Goal: Task Accomplishment & Management: Use online tool/utility

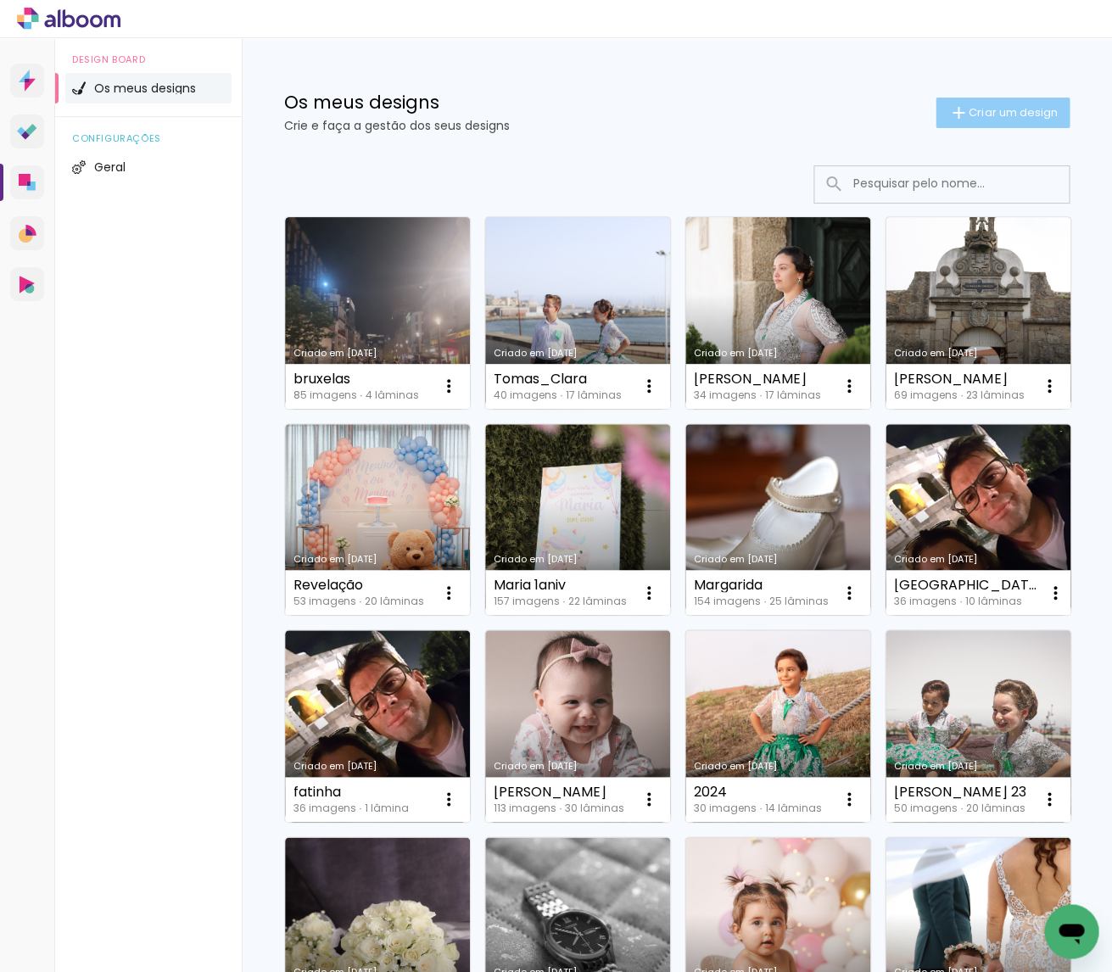
click at [1023, 107] on span "Criar um design" at bounding box center [1013, 112] width 88 height 11
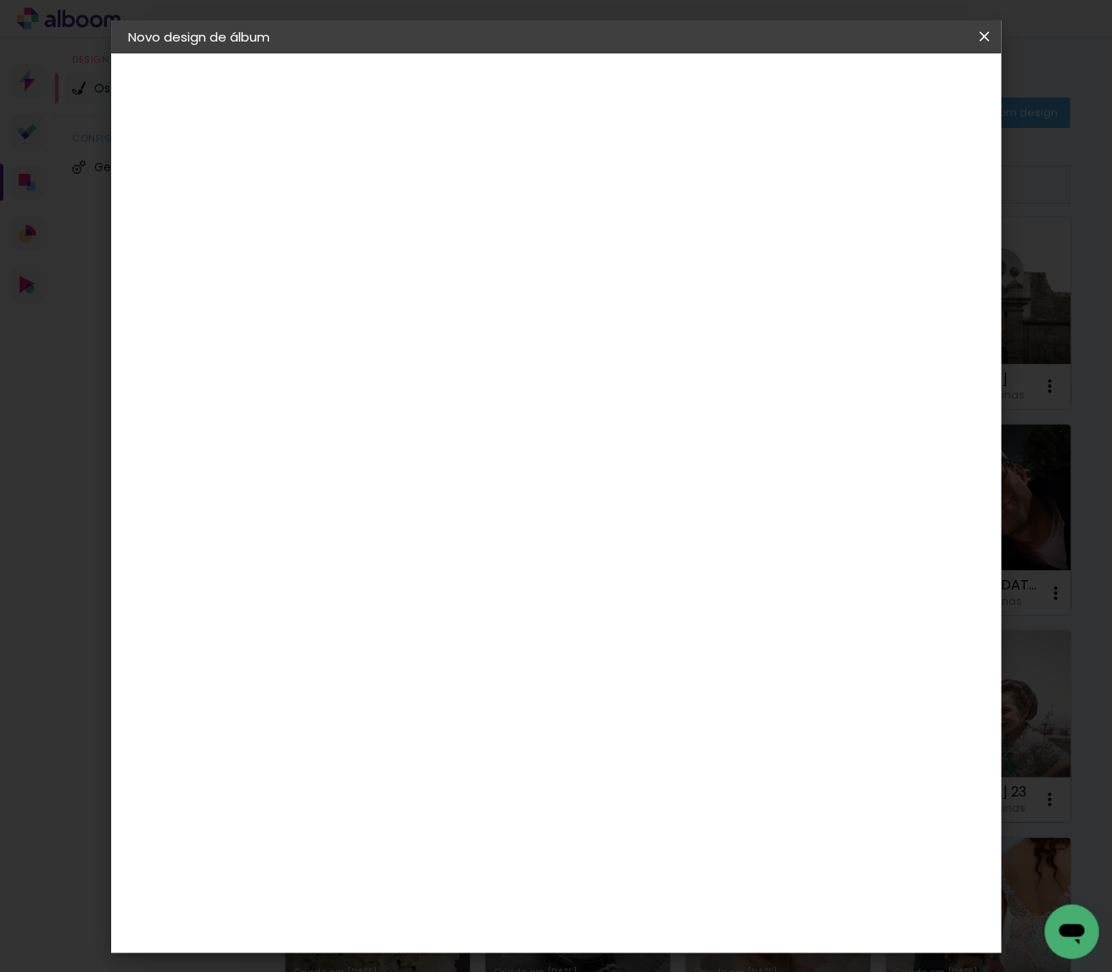
click at [405, 237] on input at bounding box center [405, 227] width 0 height 26
type input "Martim"
type paper-input "Martim"
click at [579, 92] on paper-button "Avançar" at bounding box center [537, 89] width 83 height 29
click at [654, 269] on paper-item "Tamanho Livre" at bounding box center [590, 260] width 128 height 44
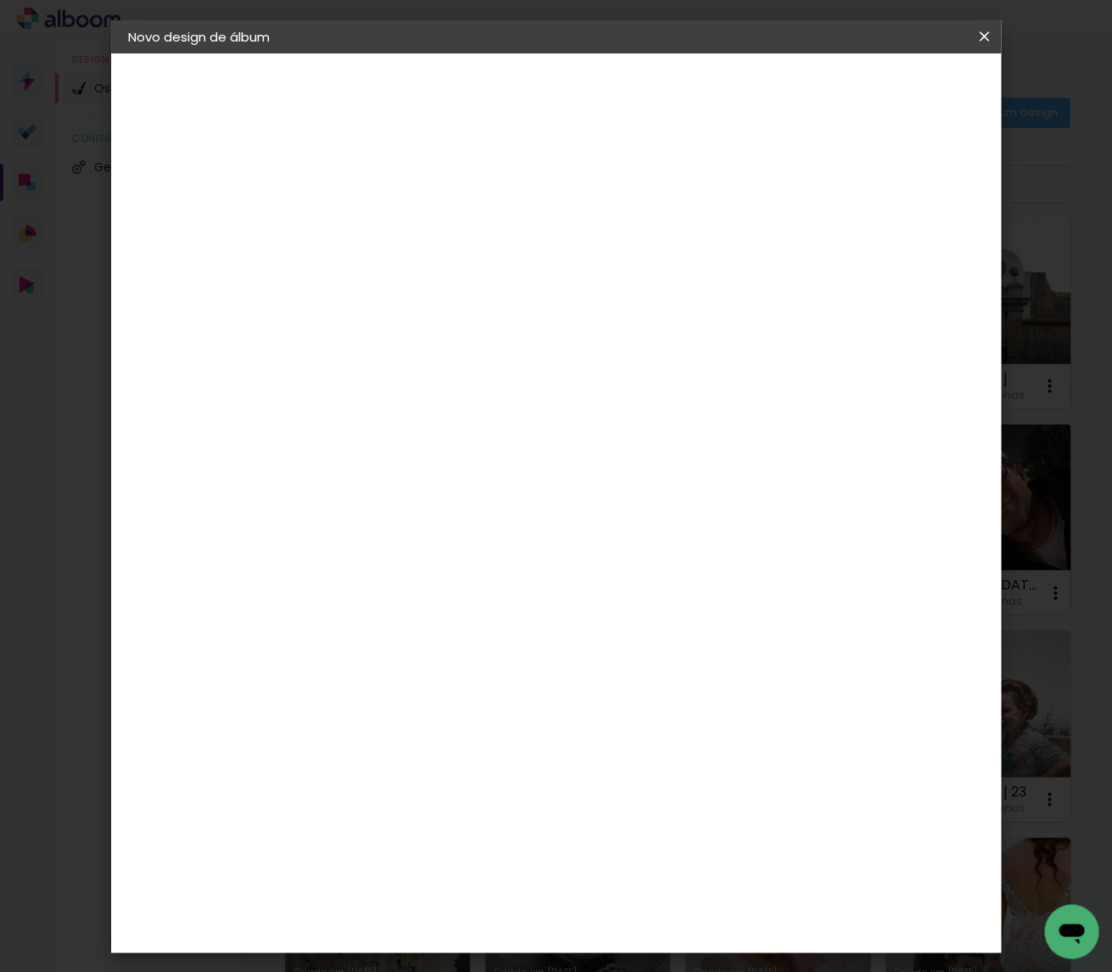
drag, startPoint x: 928, startPoint y: 92, endPoint x: 868, endPoint y: 170, distance: 97.4
click at [0, 0] on slot "Avançar" at bounding box center [0, 0] width 0 height 0
drag, startPoint x: 917, startPoint y: 85, endPoint x: 865, endPoint y: 198, distance: 124.1
click at [890, 87] on span "Iniciar design" at bounding box center [851, 89] width 77 height 12
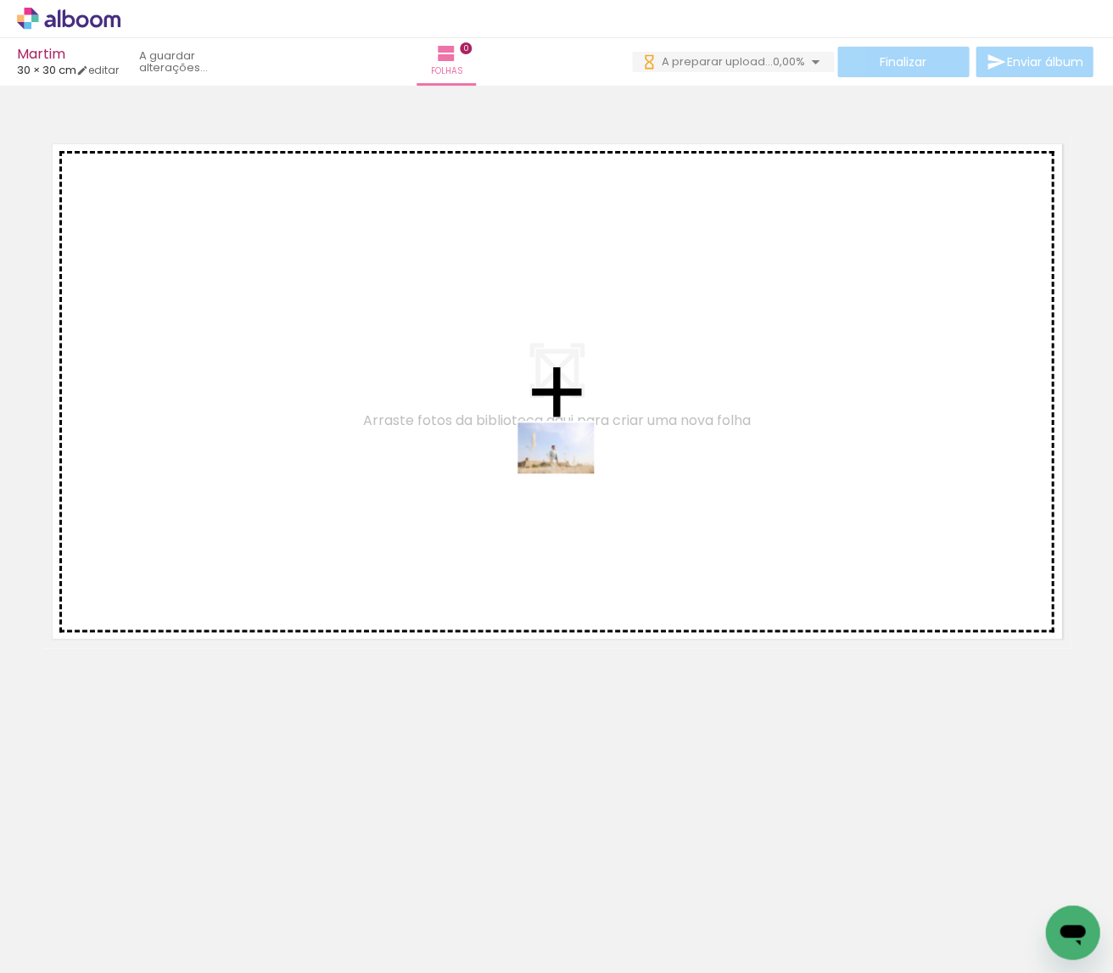
drag, startPoint x: 607, startPoint y: 809, endPoint x: 568, endPoint y: 473, distance: 338.1
click at [568, 473] on quentale-workspace at bounding box center [556, 486] width 1113 height 973
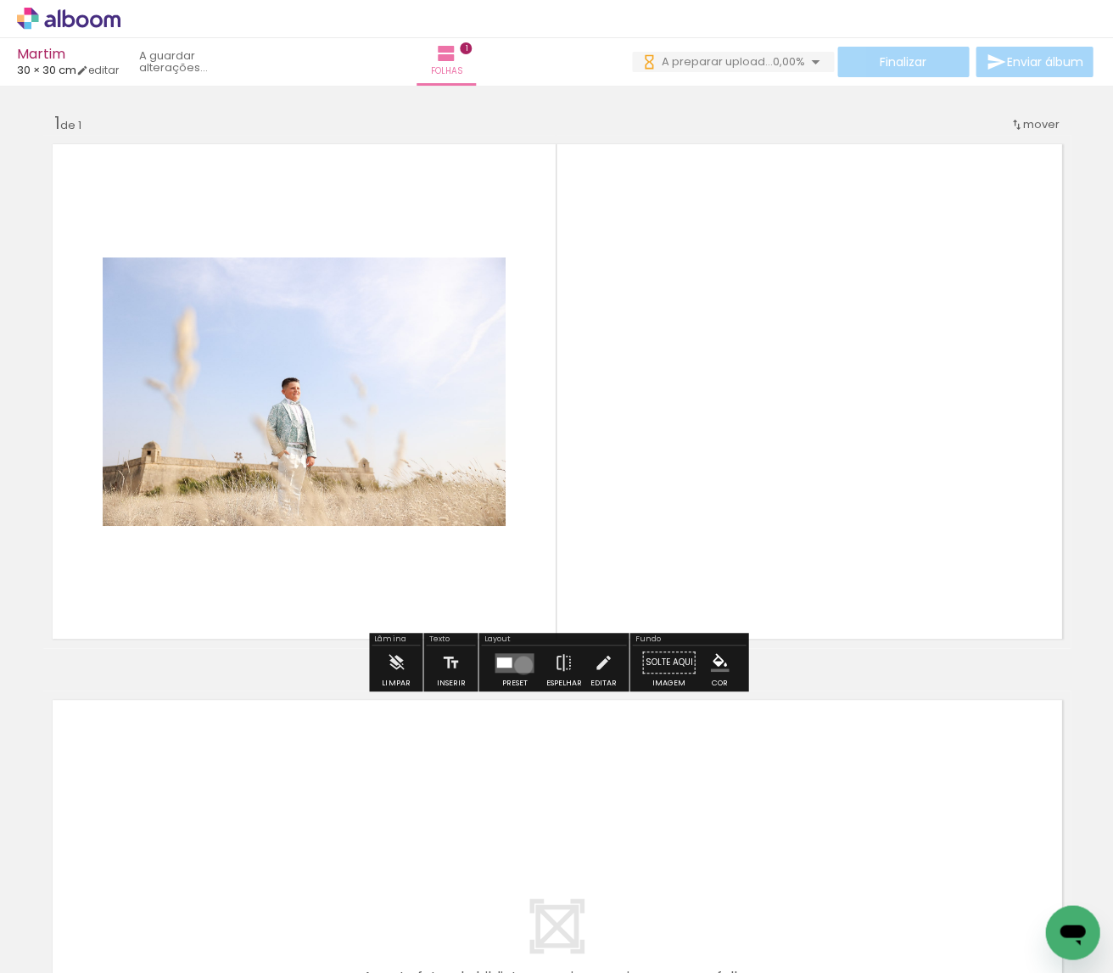
click at [519, 665] on quentale-layouter at bounding box center [513, 662] width 39 height 20
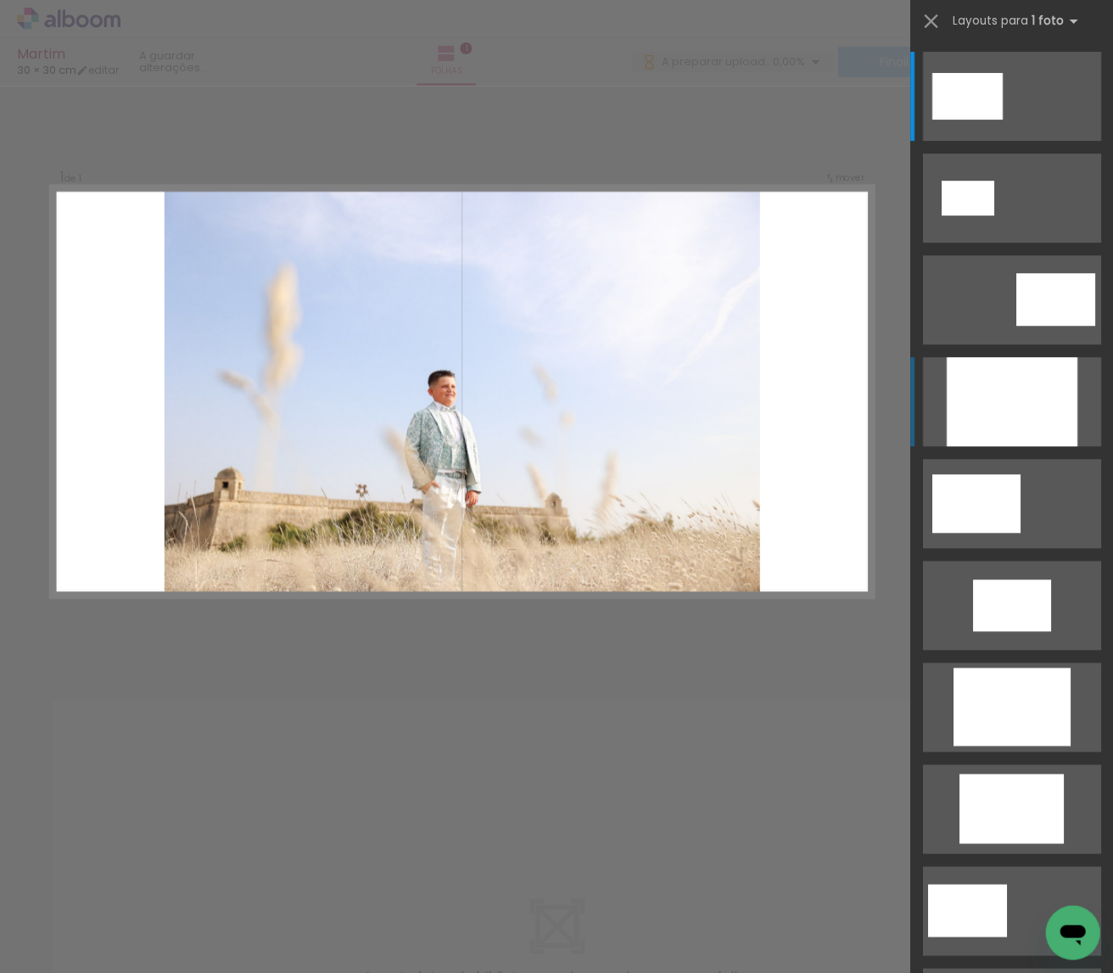
click at [1018, 398] on div at bounding box center [1011, 401] width 131 height 89
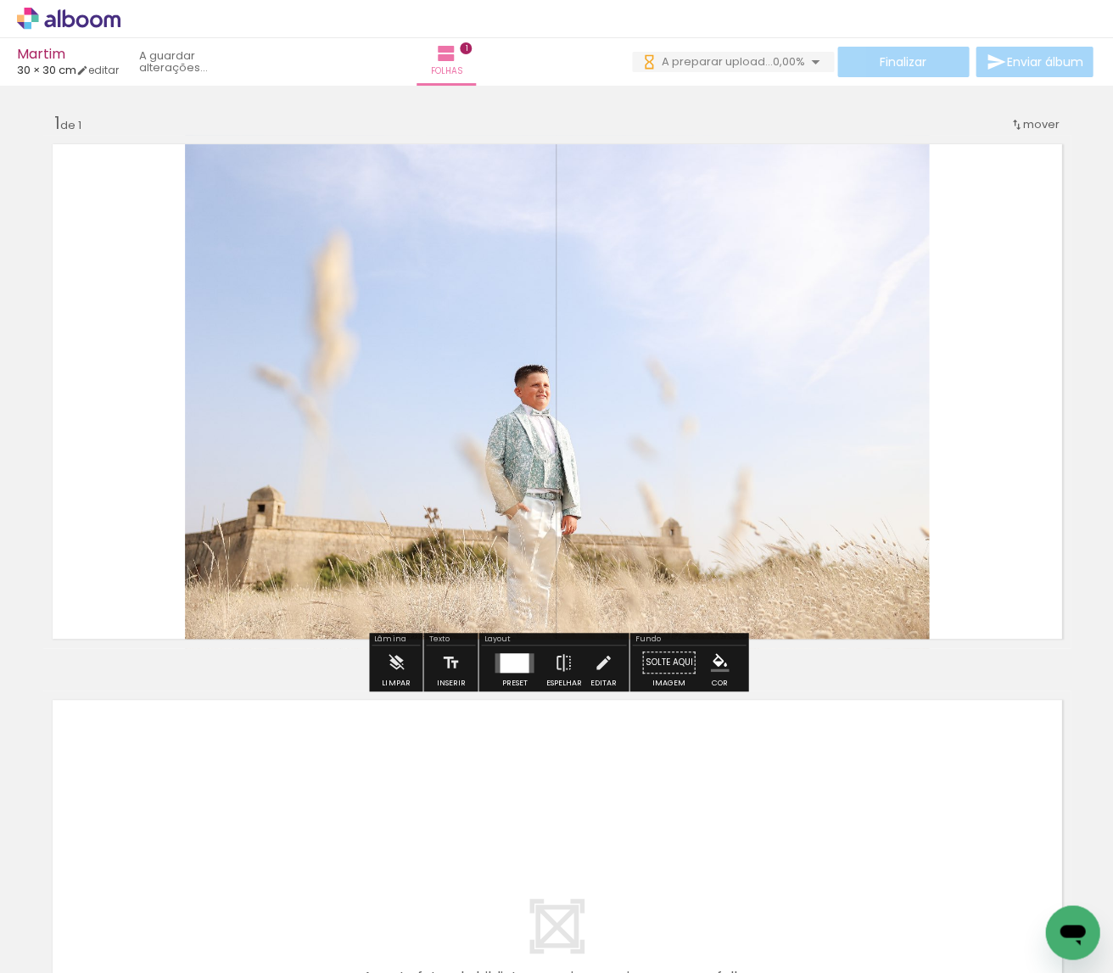
click at [612, 658] on paper-button "Editar" at bounding box center [602, 666] width 35 height 43
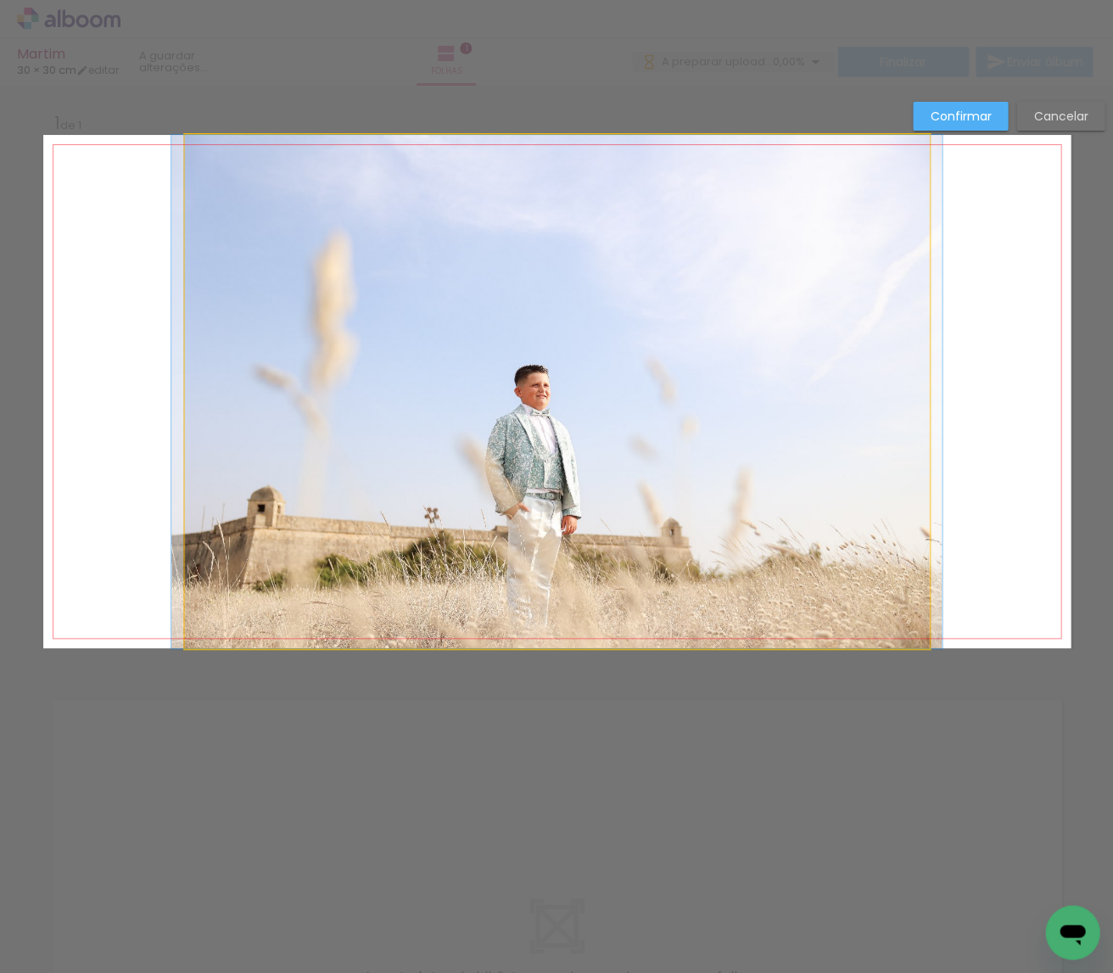
click at [679, 568] on quentale-photo at bounding box center [557, 391] width 744 height 513
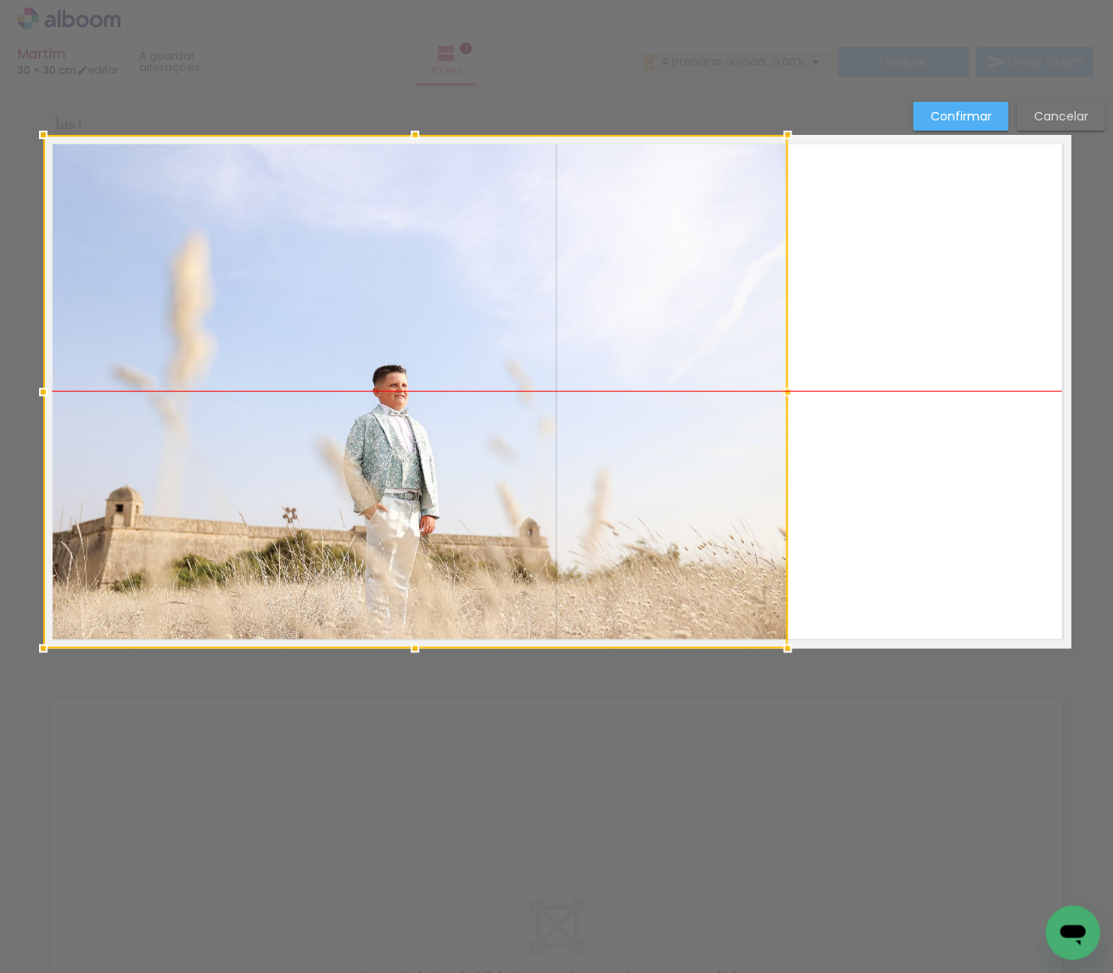
drag, startPoint x: 705, startPoint y: 565, endPoint x: 596, endPoint y: 572, distance: 108.8
click at [598, 572] on div at bounding box center [415, 391] width 744 height 513
click at [0, 0] on slot "Confirmar" at bounding box center [0, 0] width 0 height 0
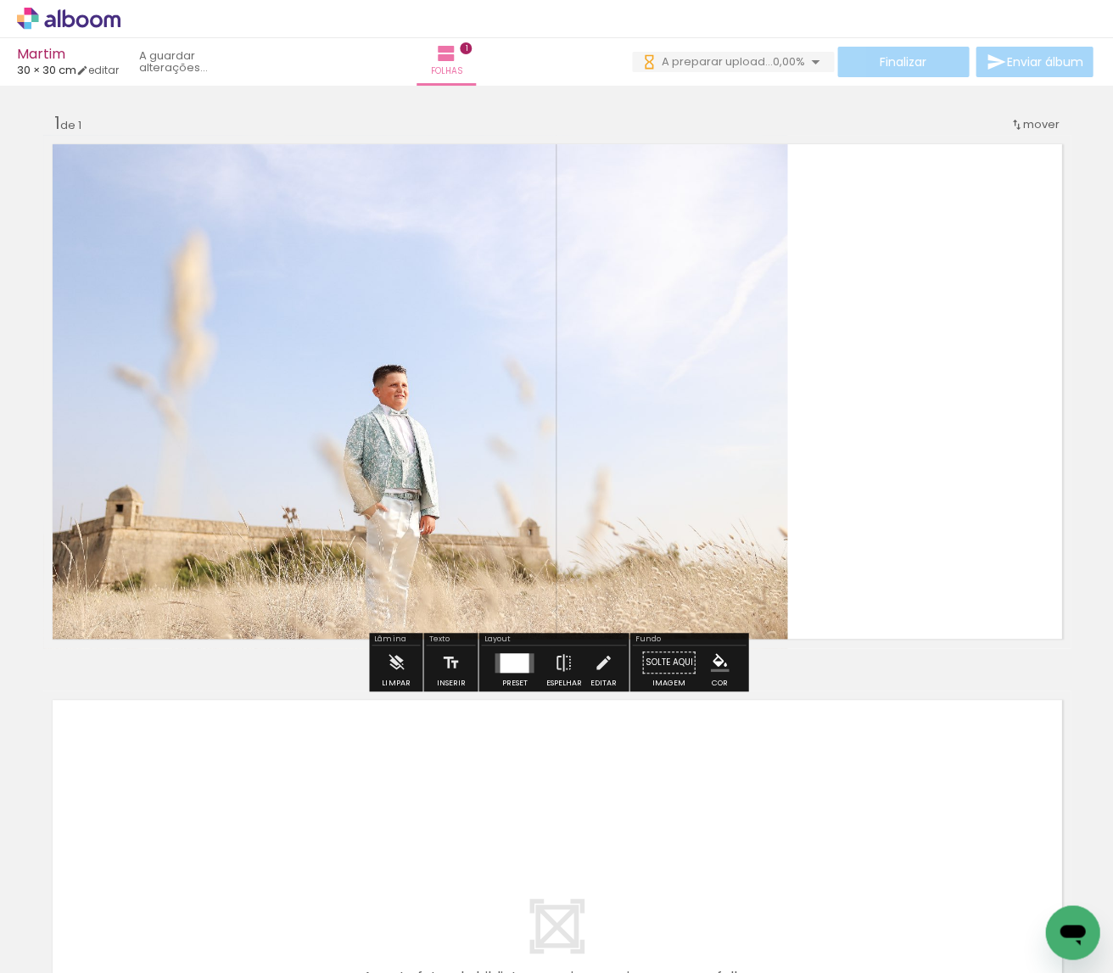
click at [381, 356] on div at bounding box center [415, 391] width 770 height 513
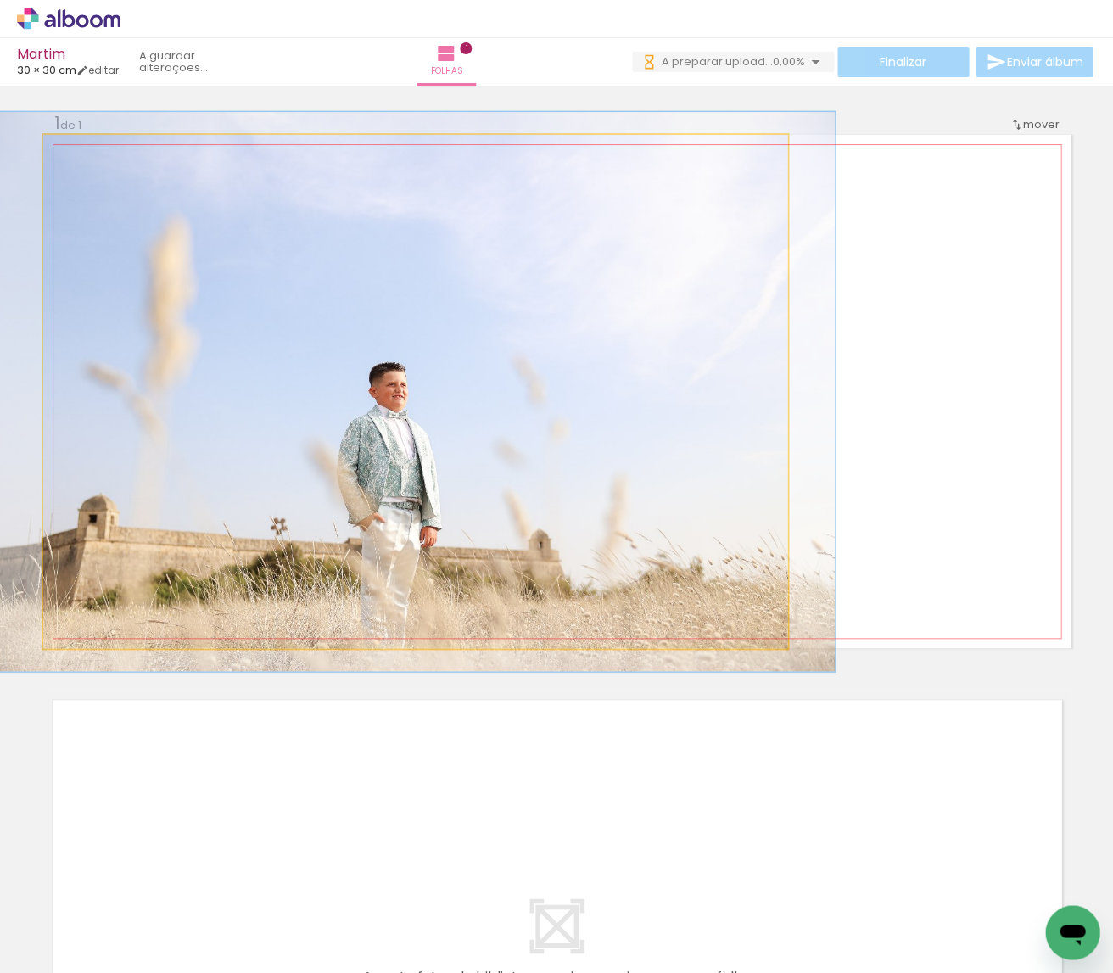
type paper-slider "109"
drag, startPoint x: 91, startPoint y: 159, endPoint x: 115, endPoint y: 176, distance: 29.9
click at [96, 159] on div at bounding box center [88, 152] width 27 height 27
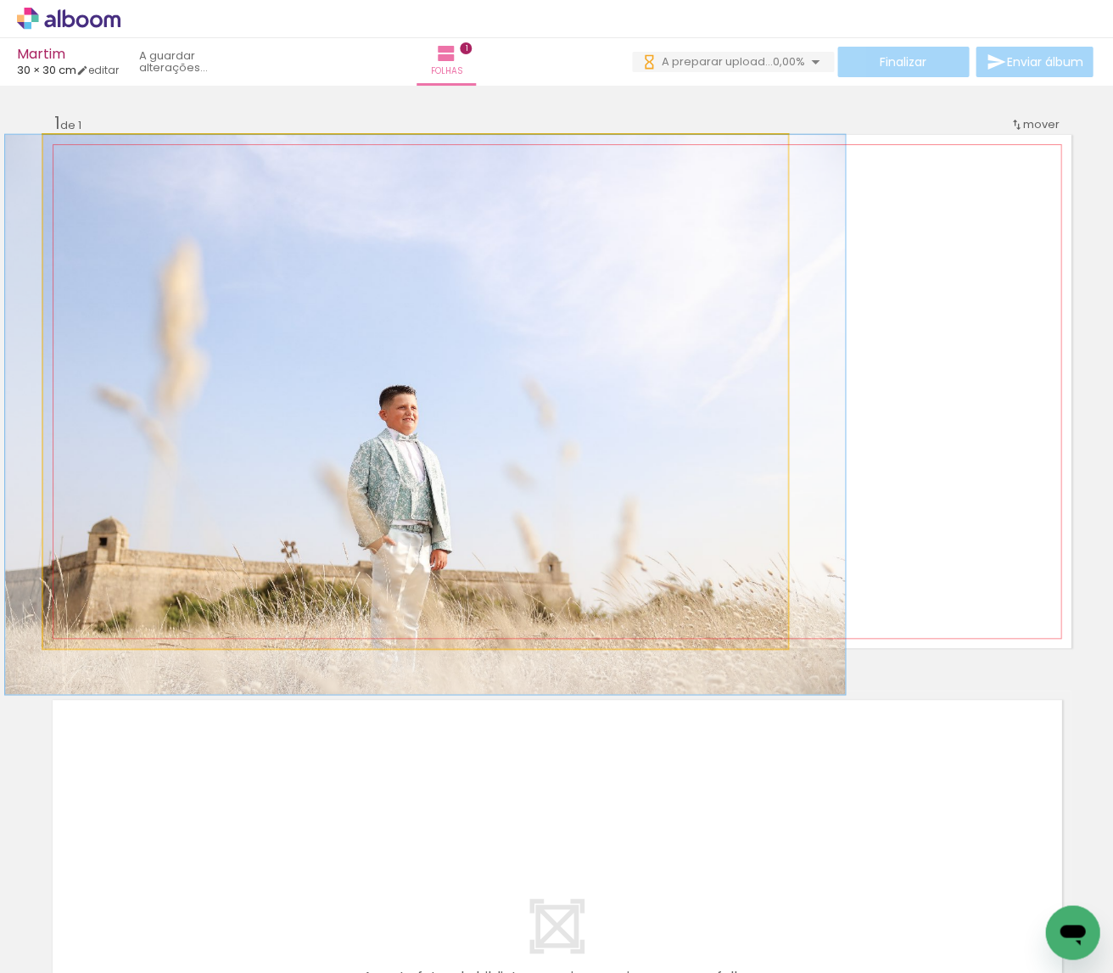
drag, startPoint x: 300, startPoint y: 310, endPoint x: 310, endPoint y: 349, distance: 40.3
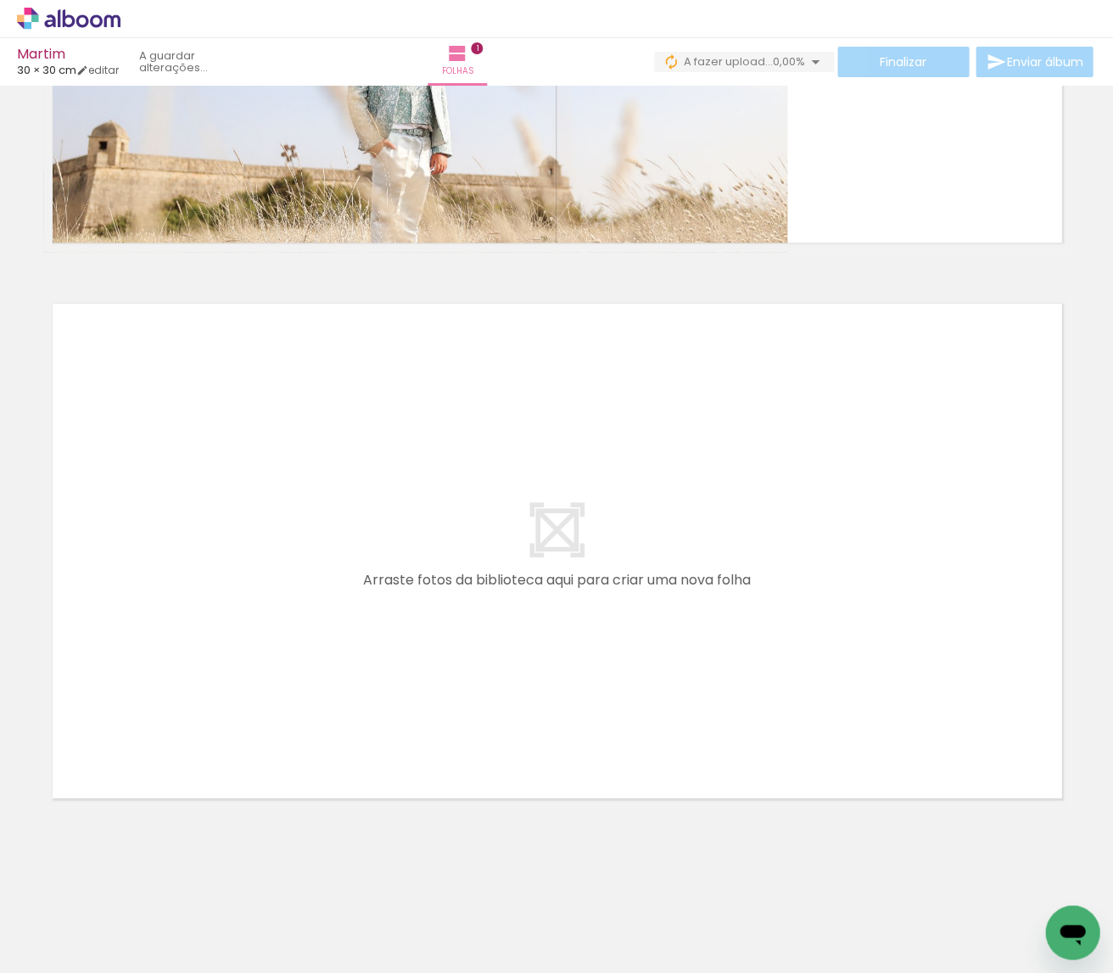
scroll to position [0, 3698]
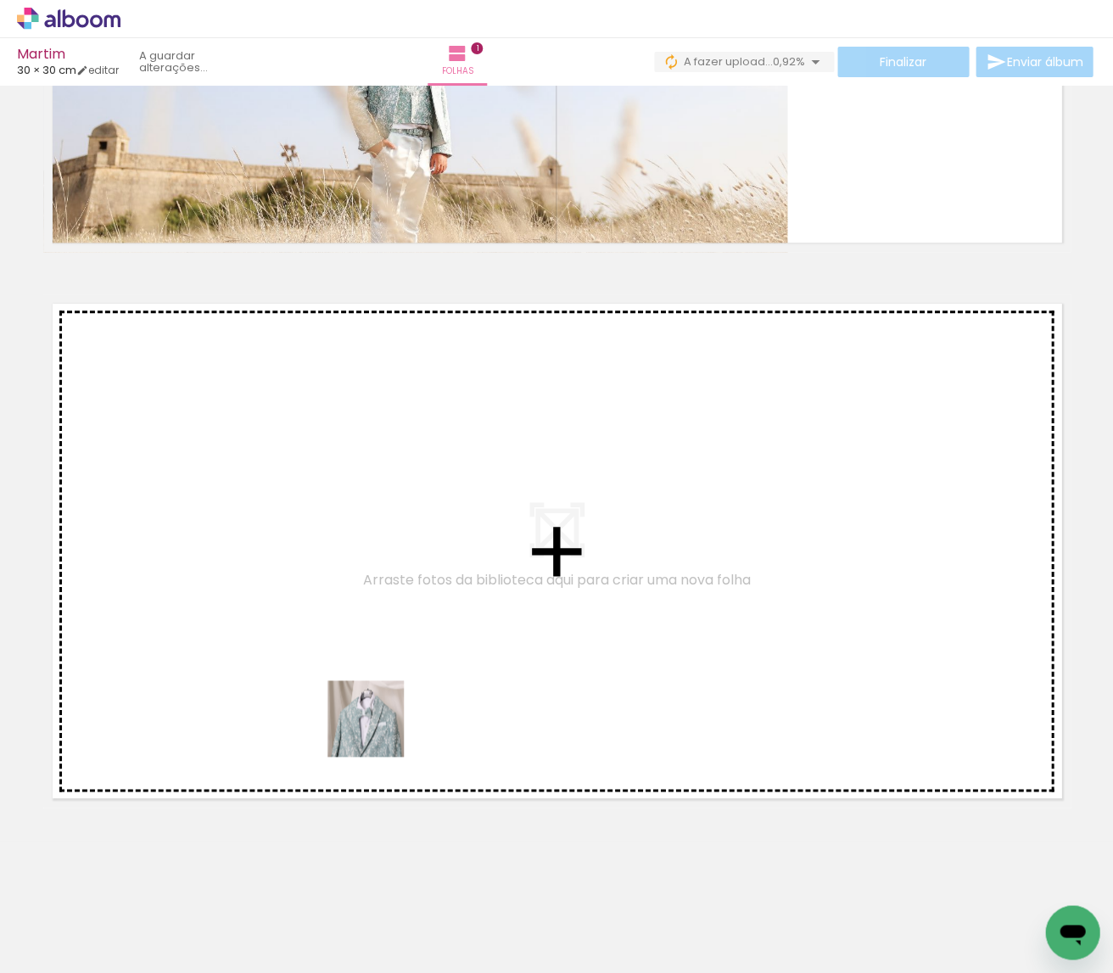
click at [373, 721] on quentale-workspace at bounding box center [556, 486] width 1113 height 973
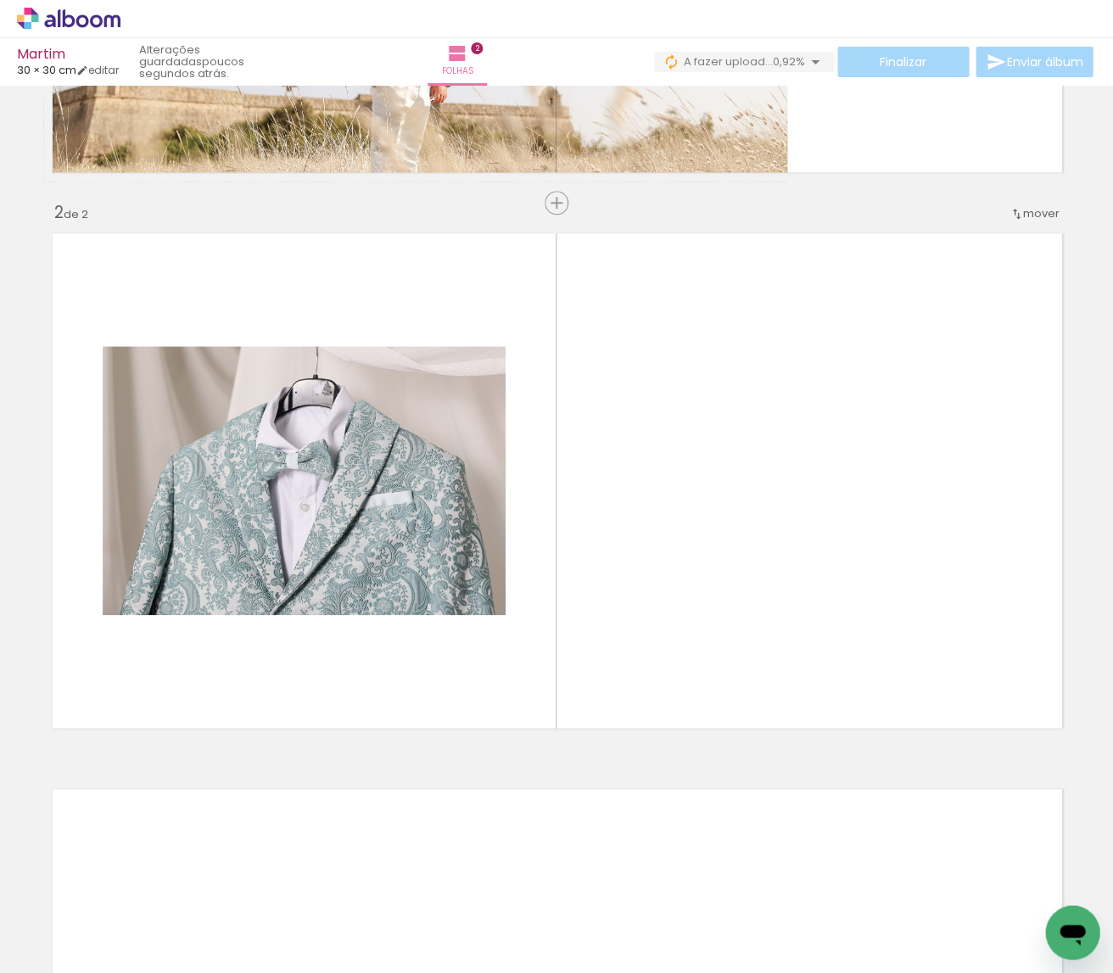
scroll to position [471, 0]
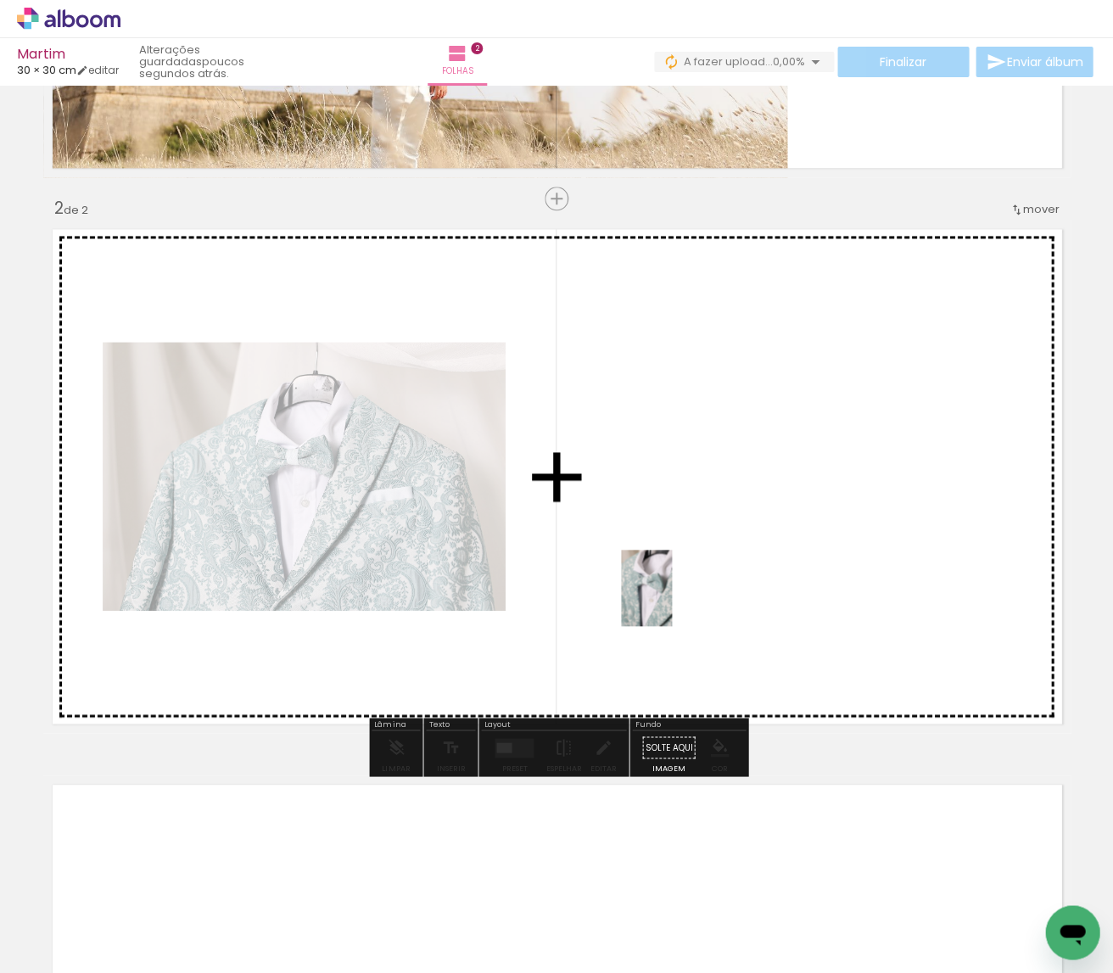
drag, startPoint x: 613, startPoint y: 781, endPoint x: 672, endPoint y: 599, distance: 191.5
click at [672, 599] on quentale-workspace at bounding box center [556, 486] width 1113 height 973
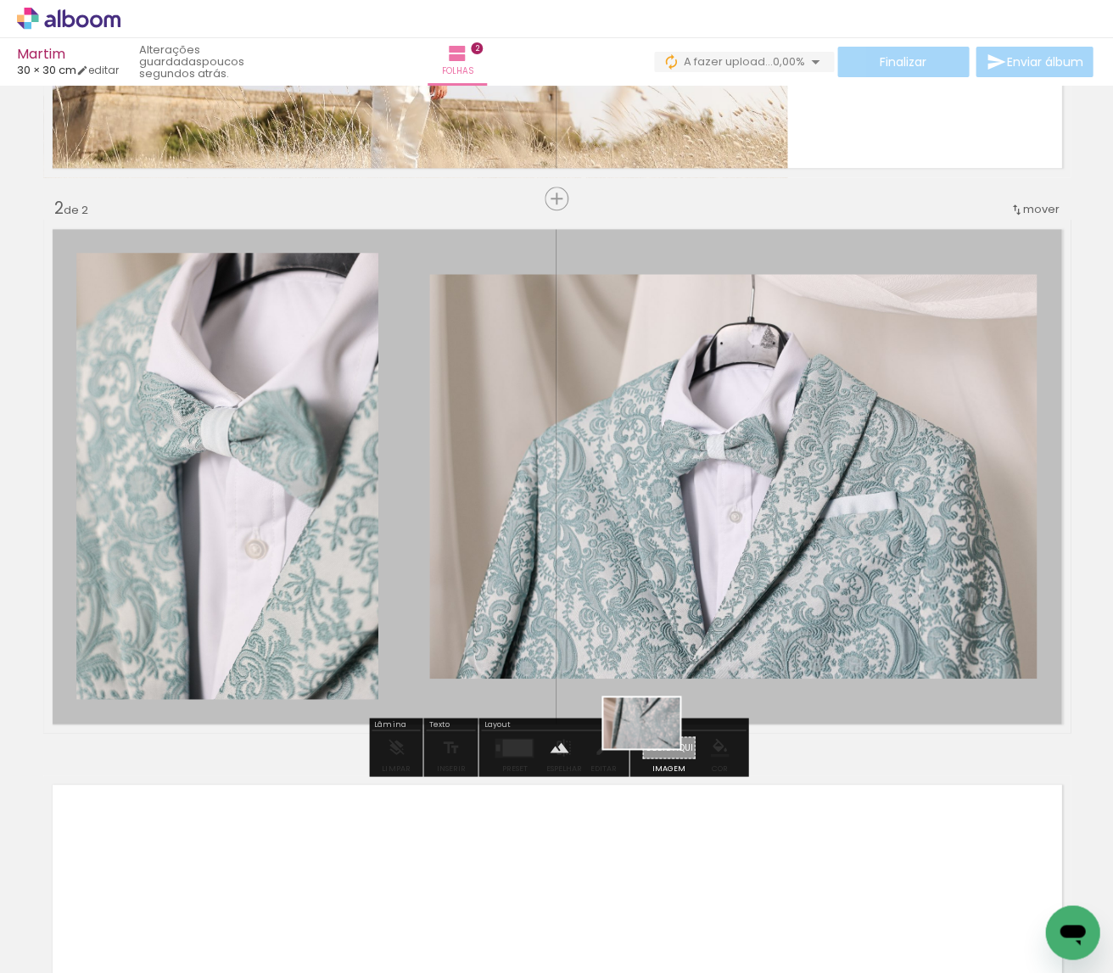
drag, startPoint x: 661, startPoint y: 924, endPoint x: 654, endPoint y: 748, distance: 175.7
click at [654, 748] on quentale-workspace at bounding box center [556, 486] width 1113 height 973
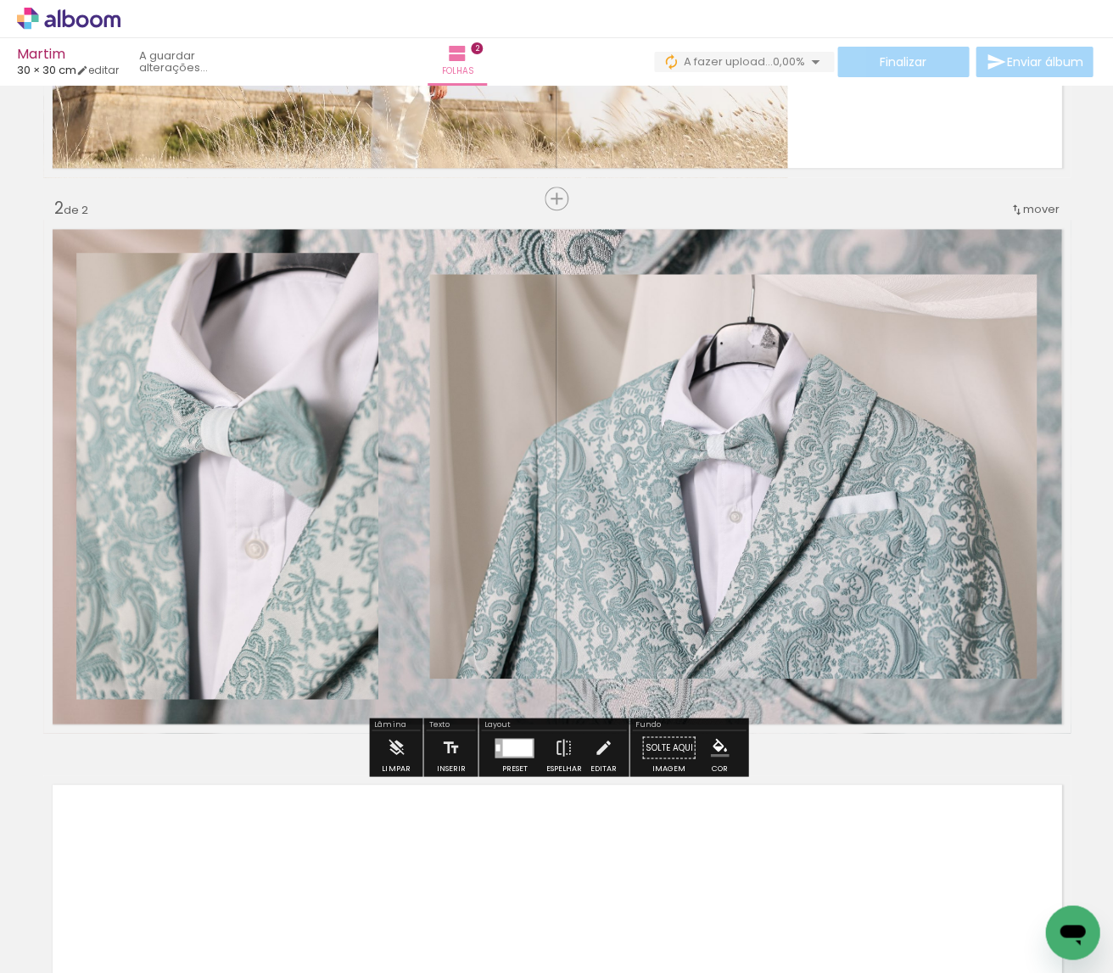
scroll to position [470, 0]
click at [432, 695] on quentale-layouter at bounding box center [556, 477] width 1027 height 513
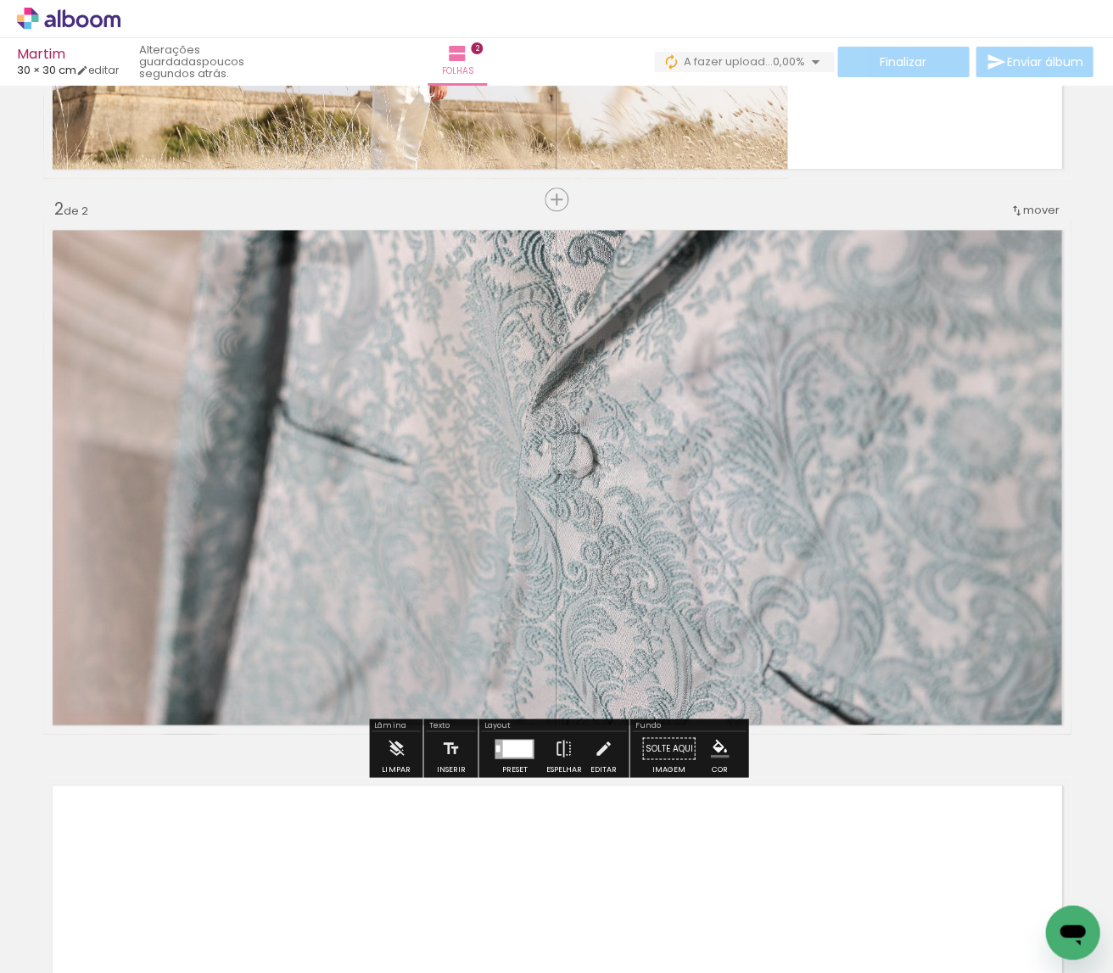
type paper-slider "60"
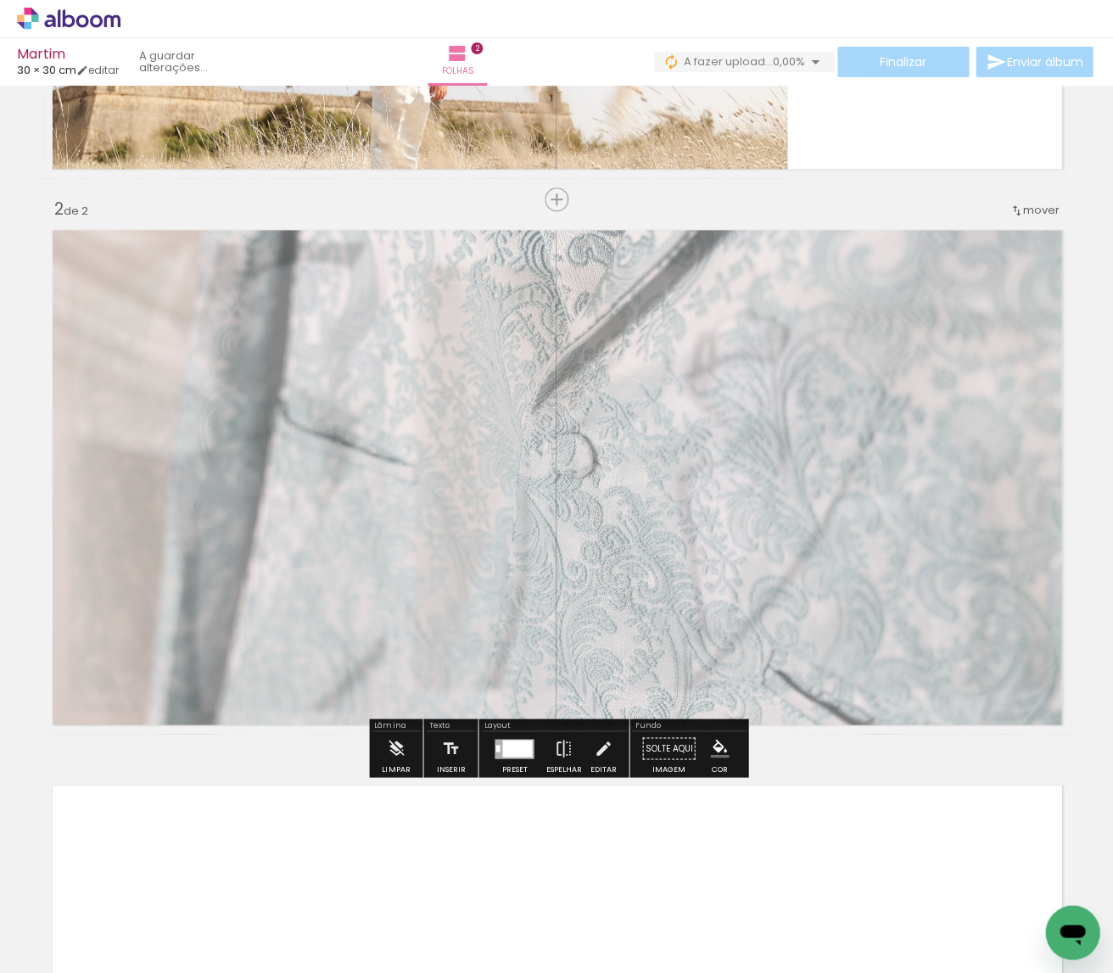
click at [266, 265] on div at bounding box center [260, 263] width 66 height 27
click at [0, 0] on slot "P&B" at bounding box center [0, 0] width 0 height 0
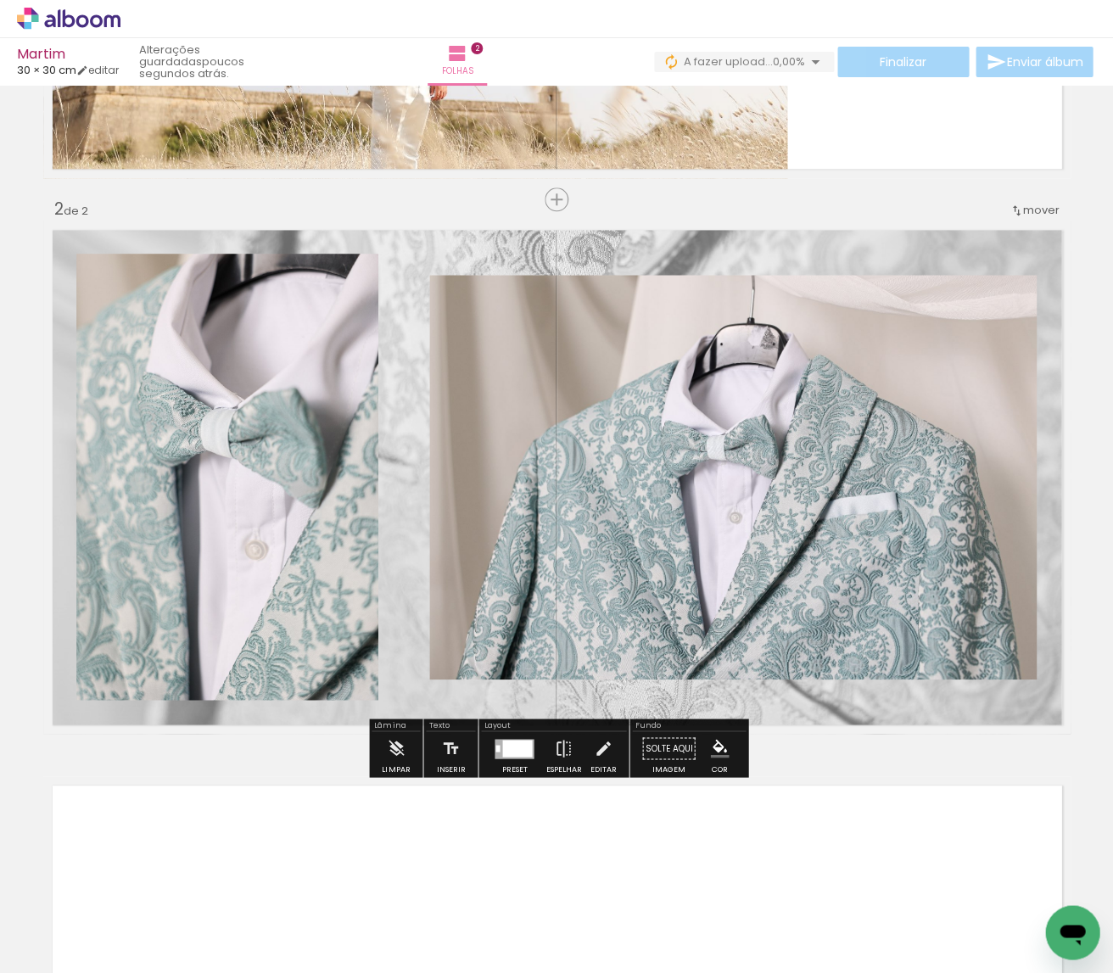
click at [310, 209] on div "Inserir folha 1 de 2 Inserir folha 2 de 2" at bounding box center [556, 455] width 1113 height 1667
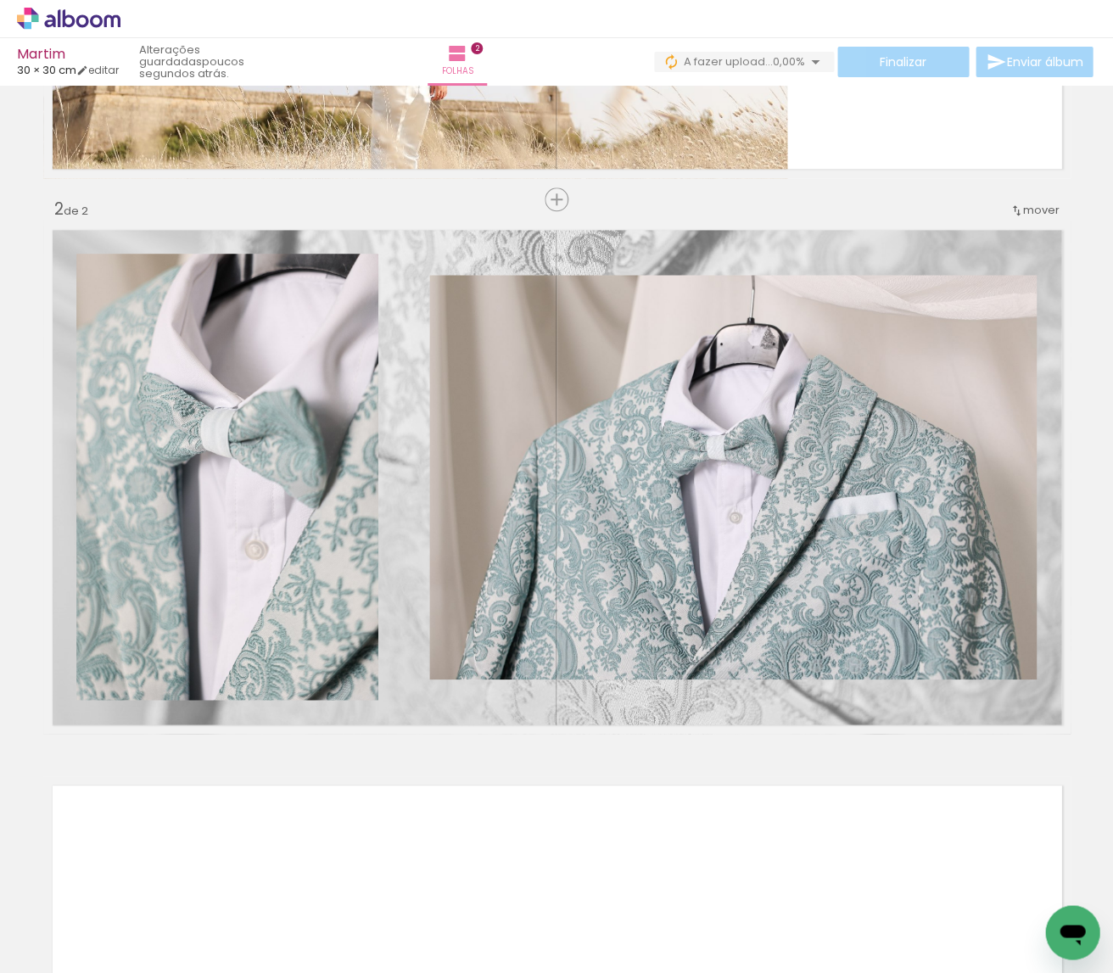
scroll to position [0, 2809]
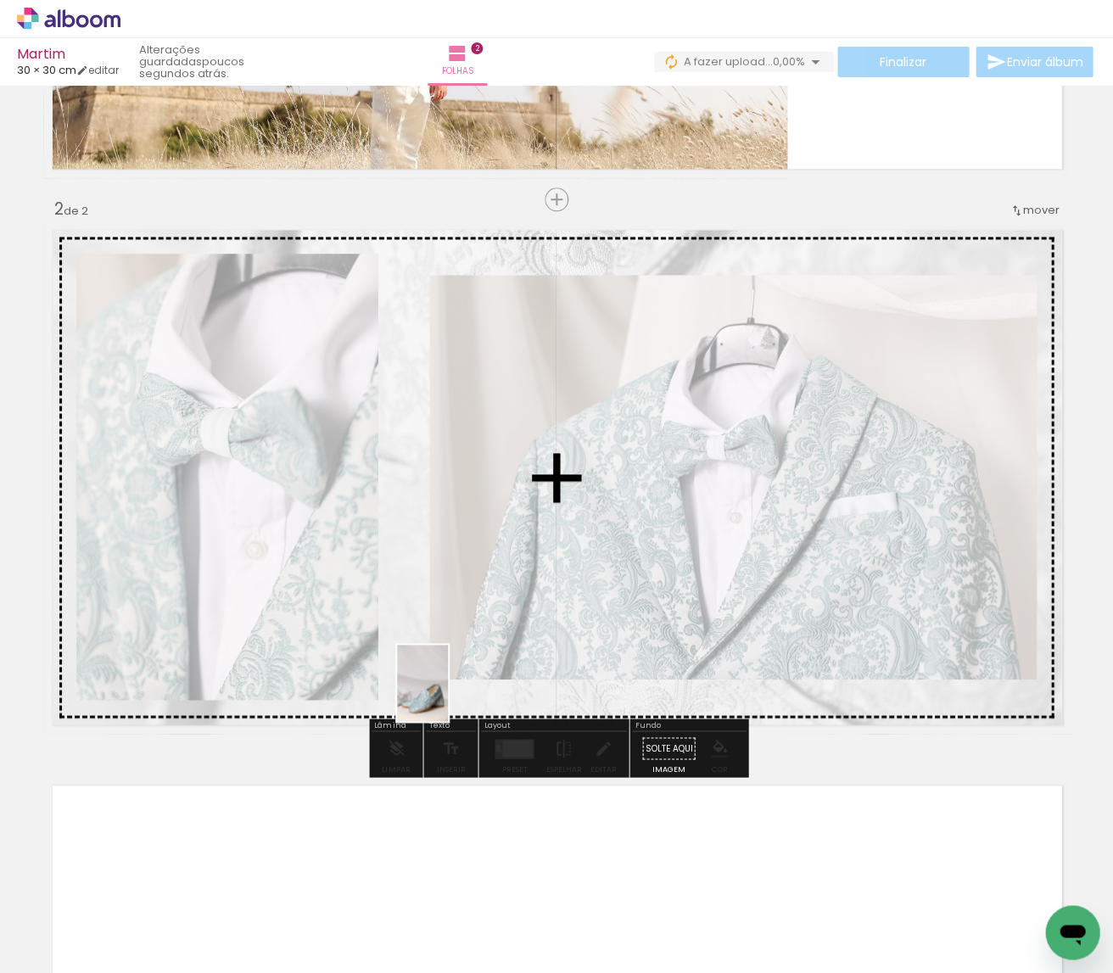
drag, startPoint x: 595, startPoint y: 930, endPoint x: 448, endPoint y: 695, distance: 277.0
click at [448, 695] on quentale-workspace at bounding box center [556, 486] width 1113 height 973
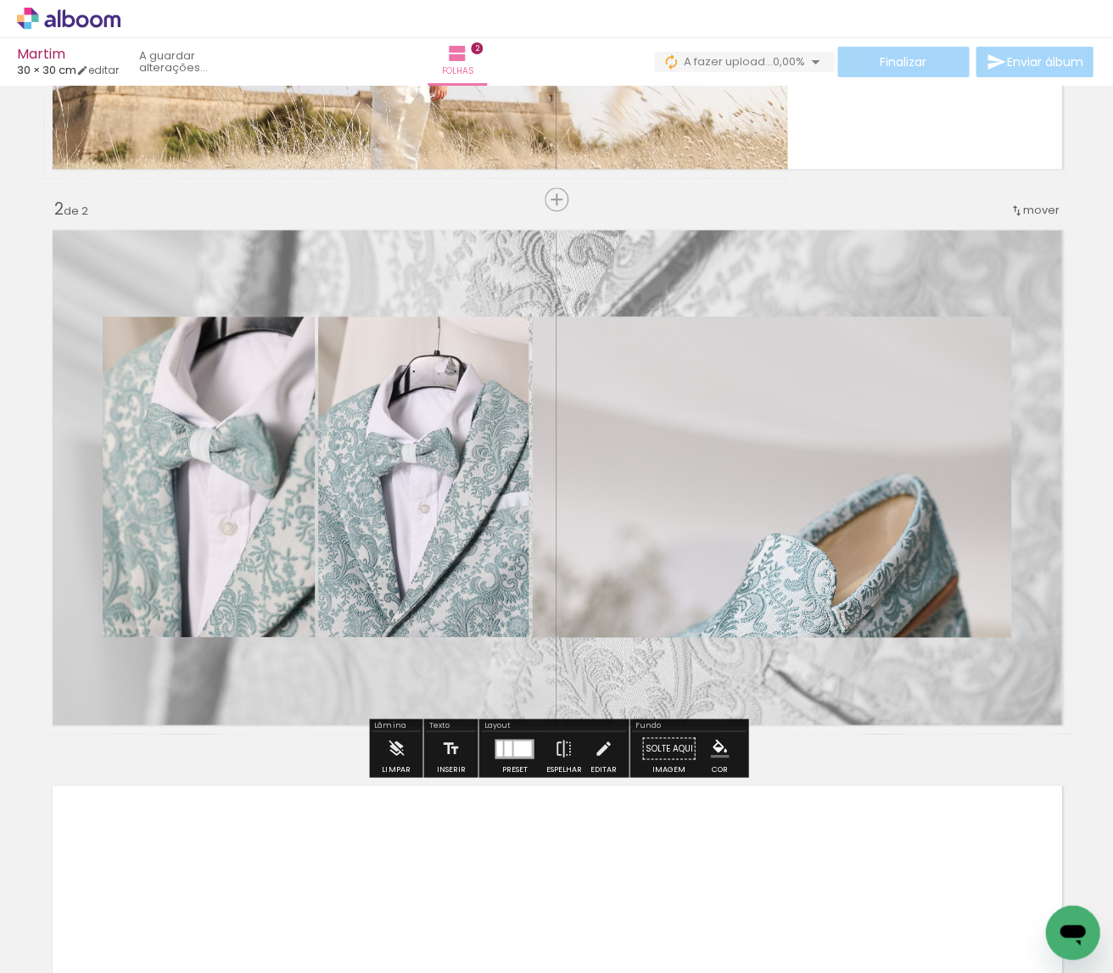
scroll to position [0, 2980]
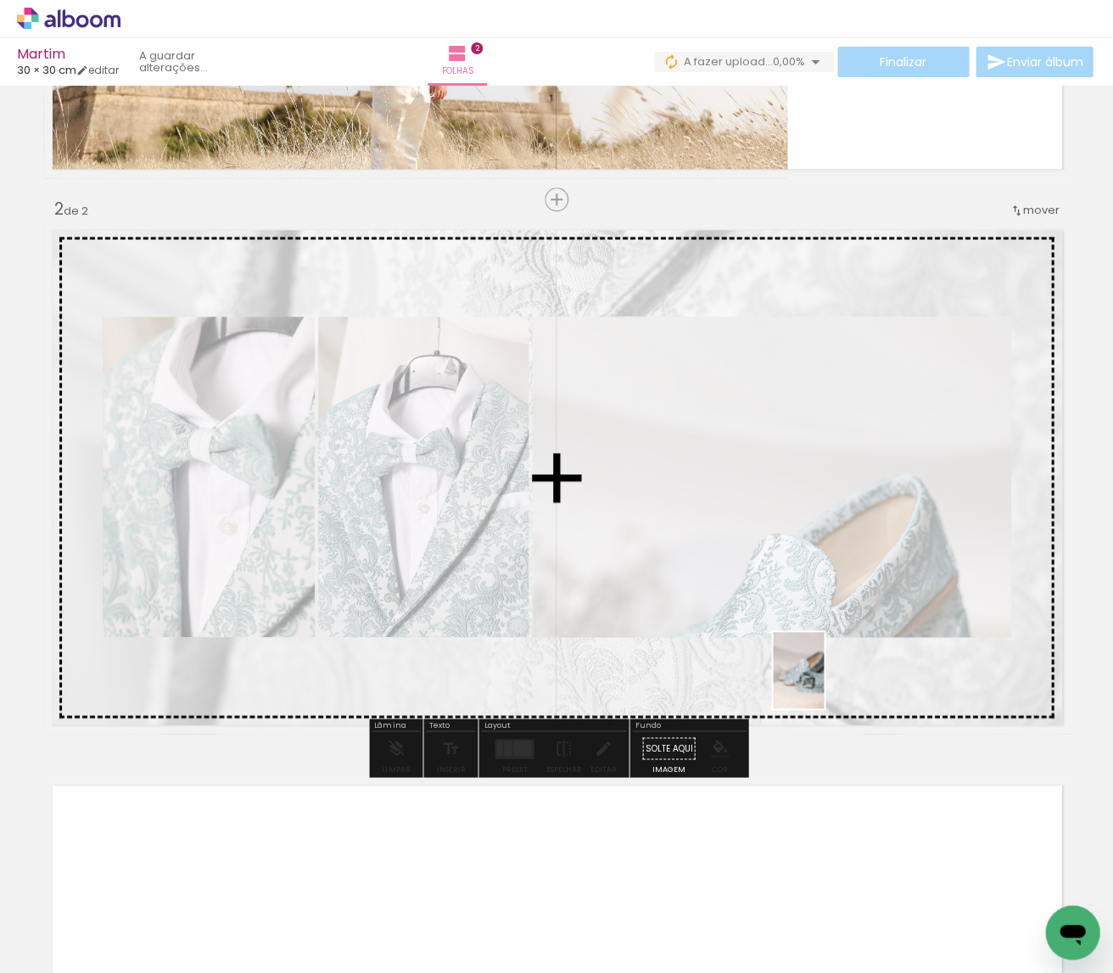
drag, startPoint x: 812, startPoint y: 878, endPoint x: 824, endPoint y: 683, distance: 195.4
click at [824, 683] on quentale-workspace at bounding box center [556, 486] width 1113 height 973
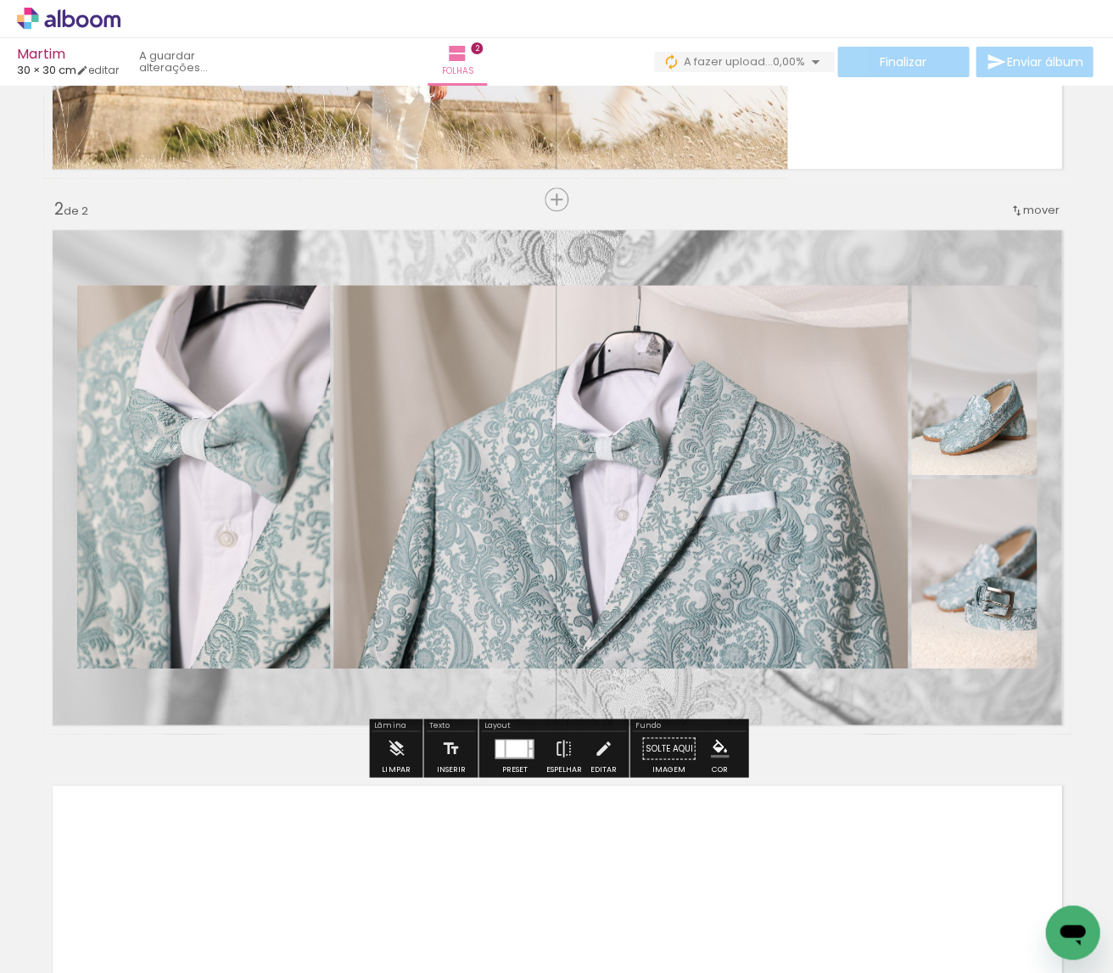
scroll to position [0, 3160]
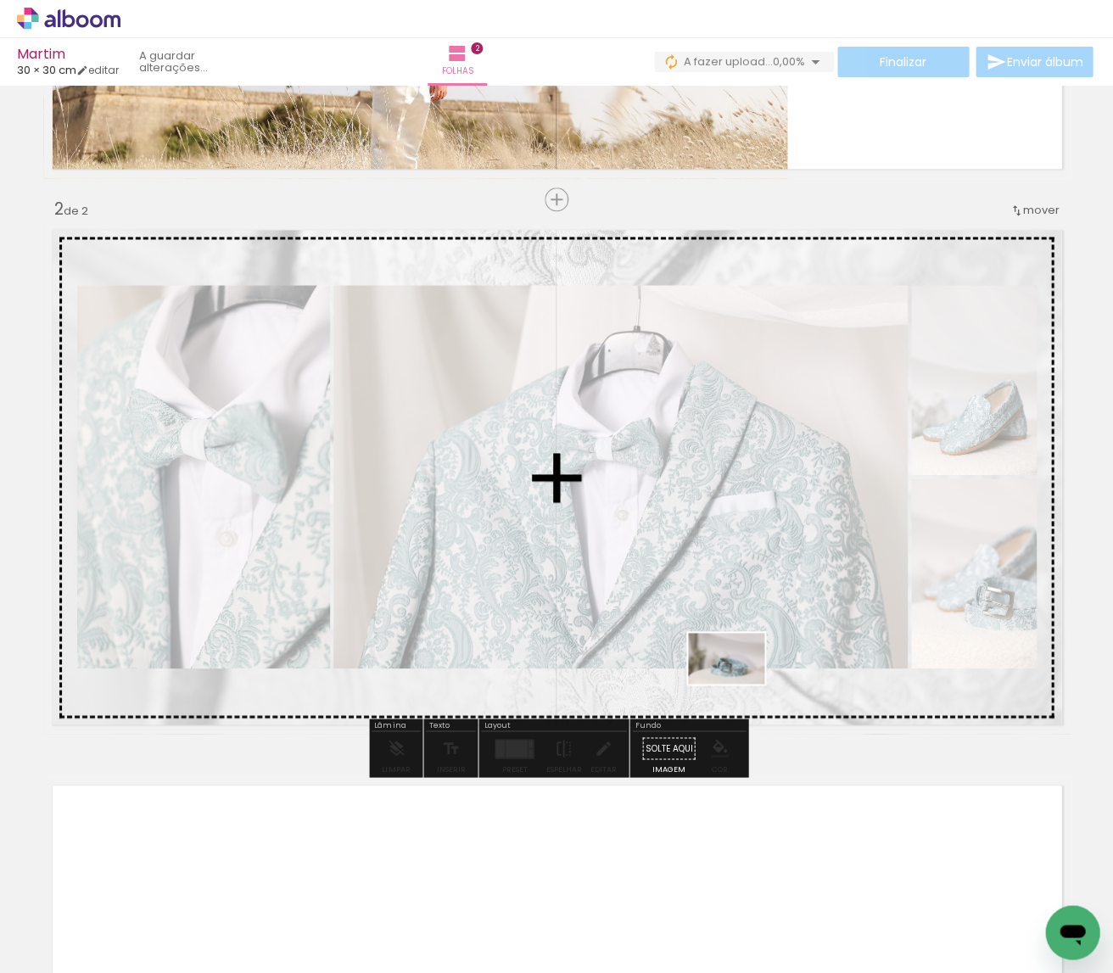
drag, startPoint x: 722, startPoint y: 860, endPoint x: 739, endPoint y: 684, distance: 177.2
click at [739, 684] on quentale-workspace at bounding box center [556, 486] width 1113 height 973
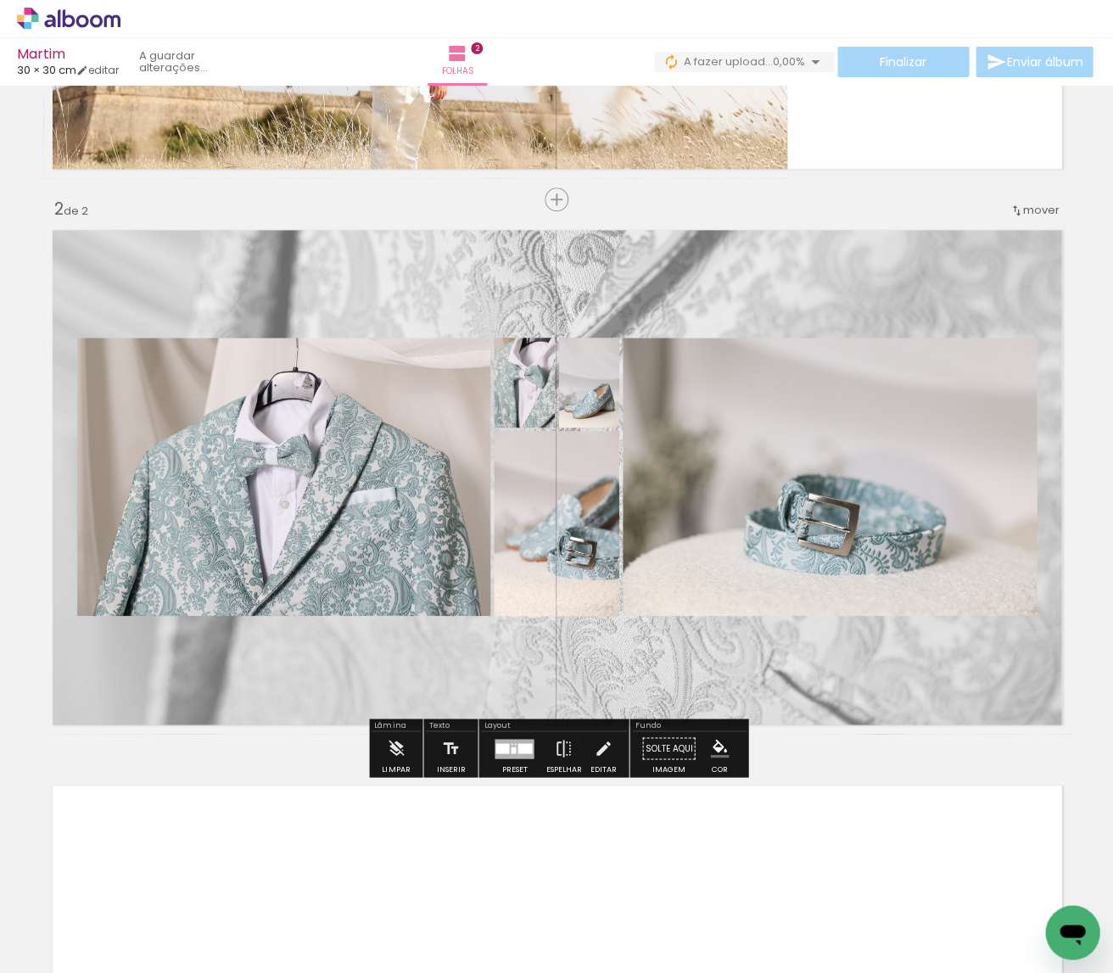
scroll to position [0, 3703]
click at [511, 746] on div at bounding box center [513, 749] width 5 height 7
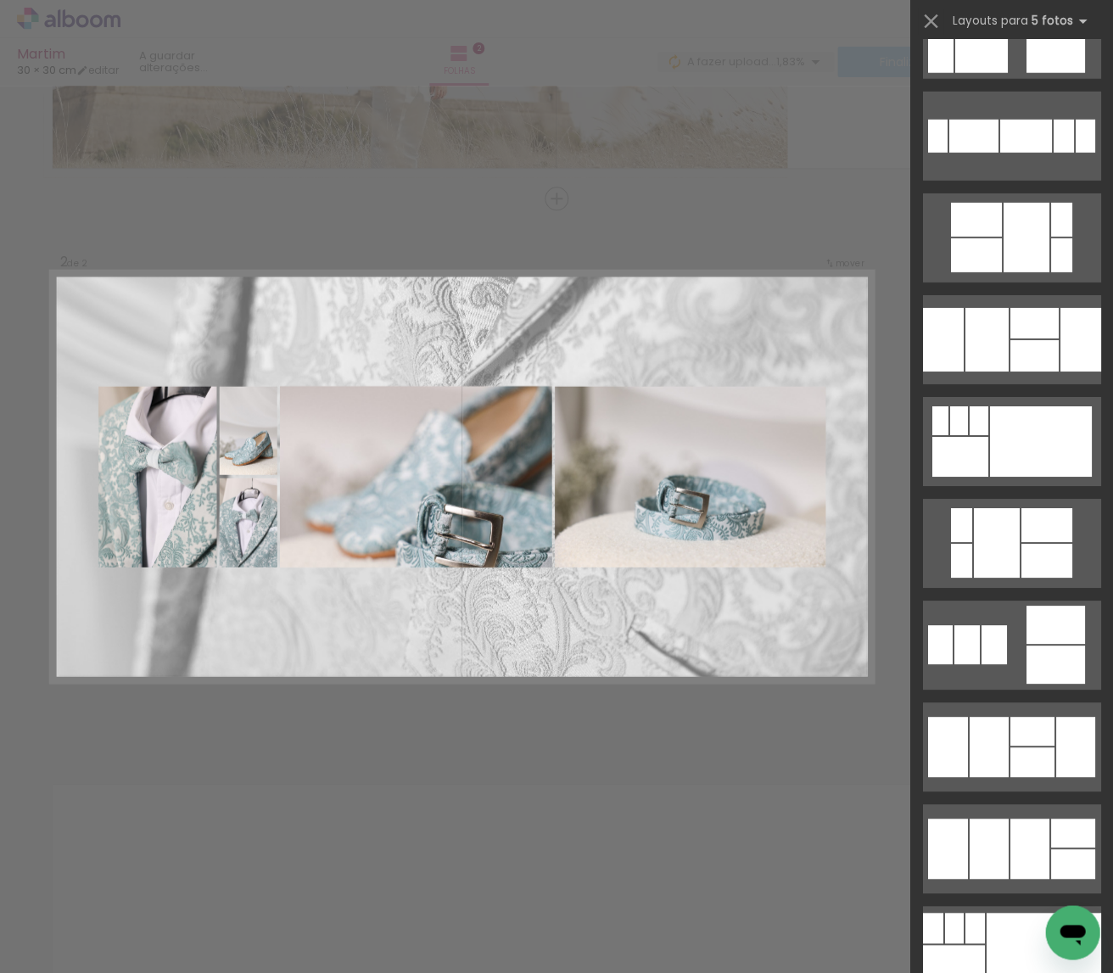
scroll to position [1195, 0]
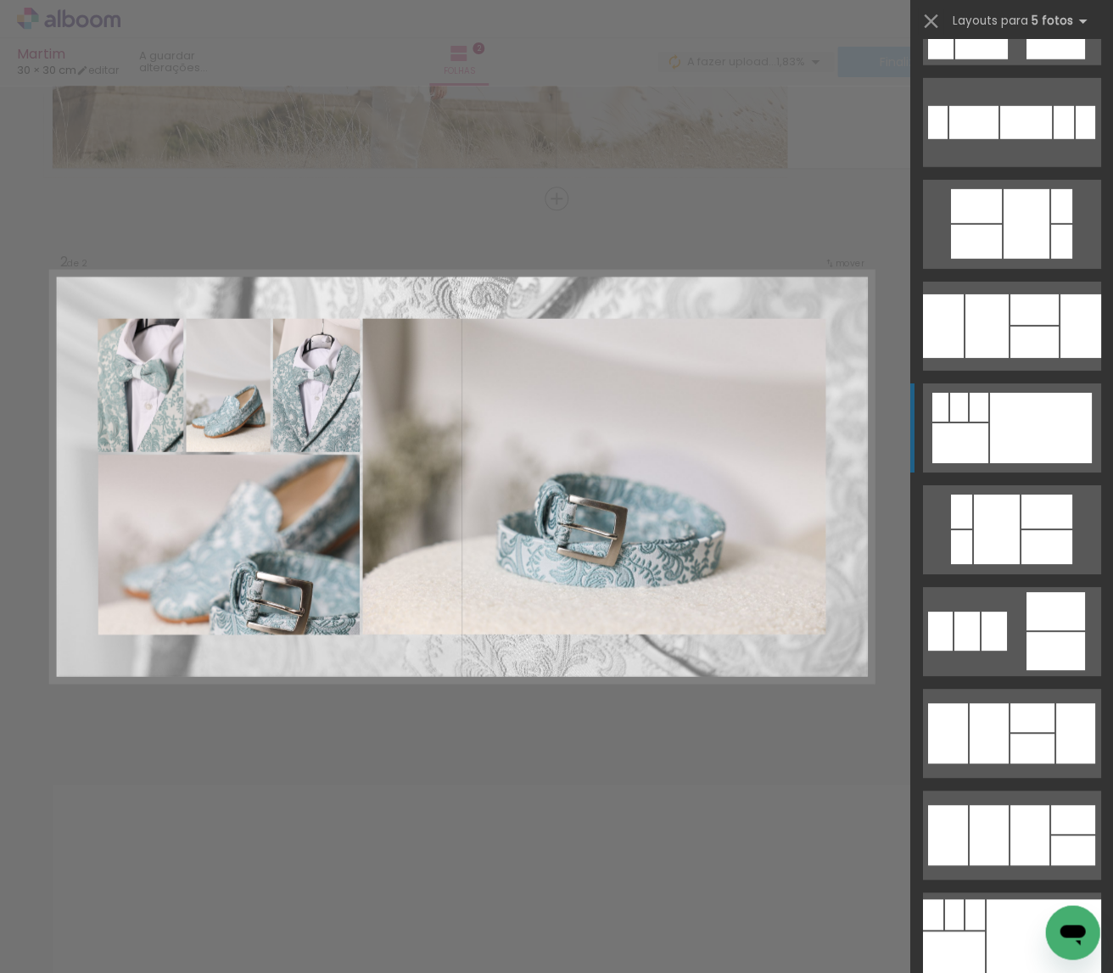
click at [1034, 438] on div at bounding box center [1040, 428] width 102 height 70
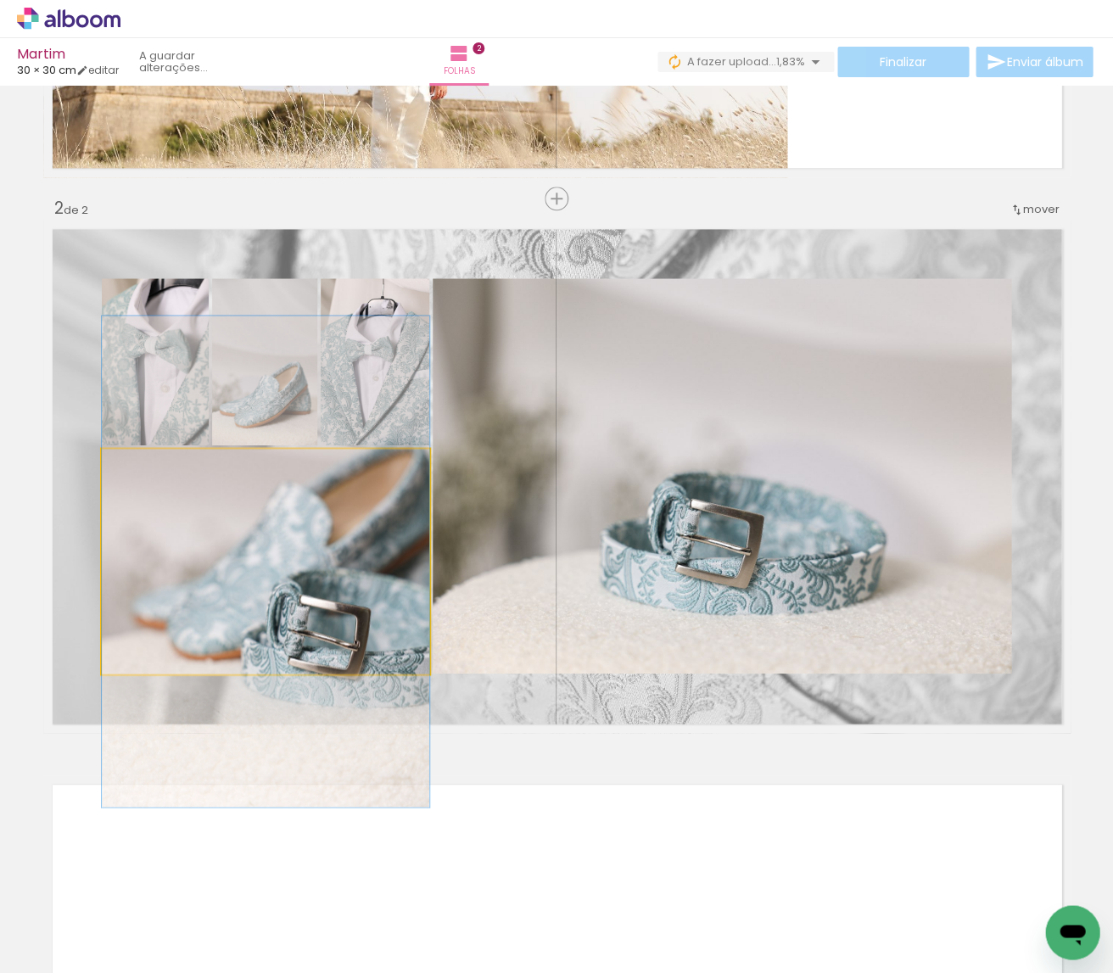
click at [299, 557] on quentale-photo at bounding box center [265, 561] width 327 height 225
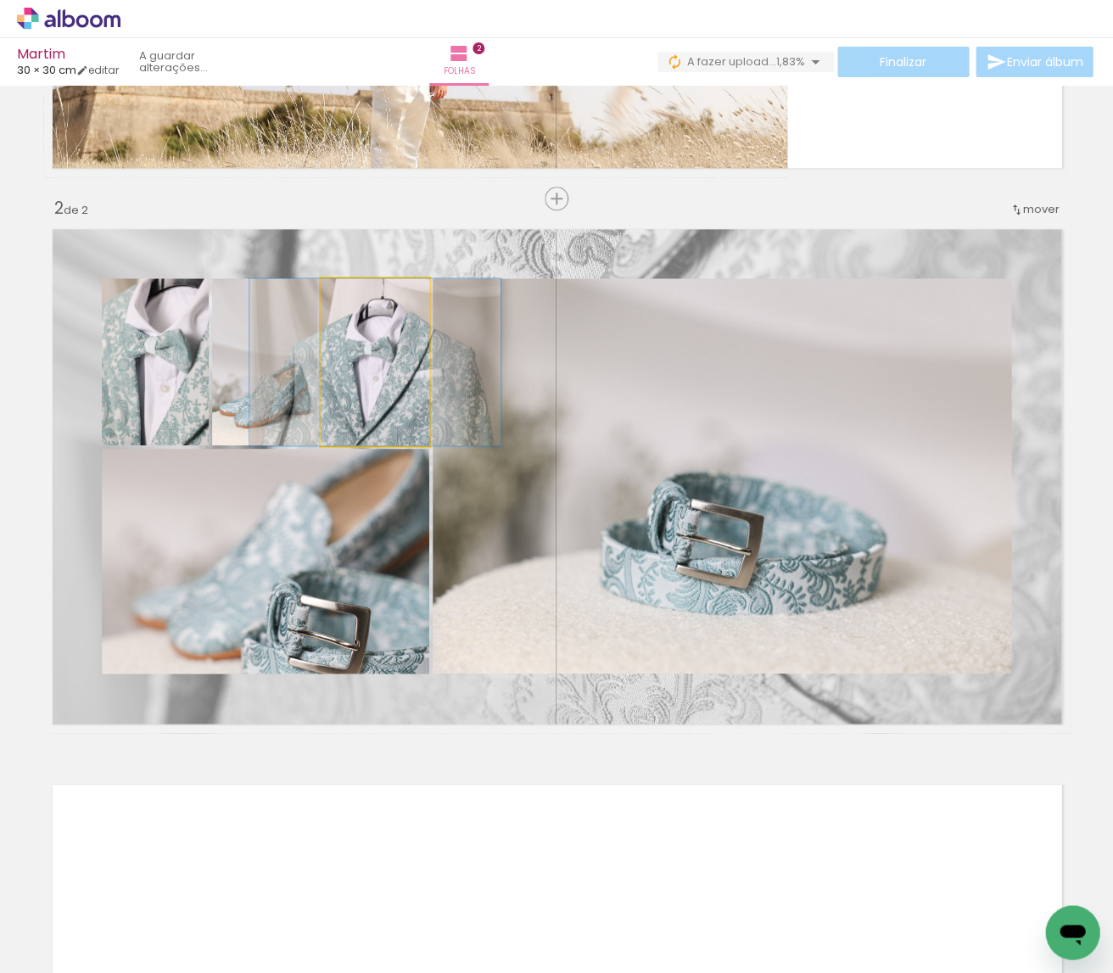
click at [343, 374] on quentale-photo at bounding box center [375, 361] width 109 height 167
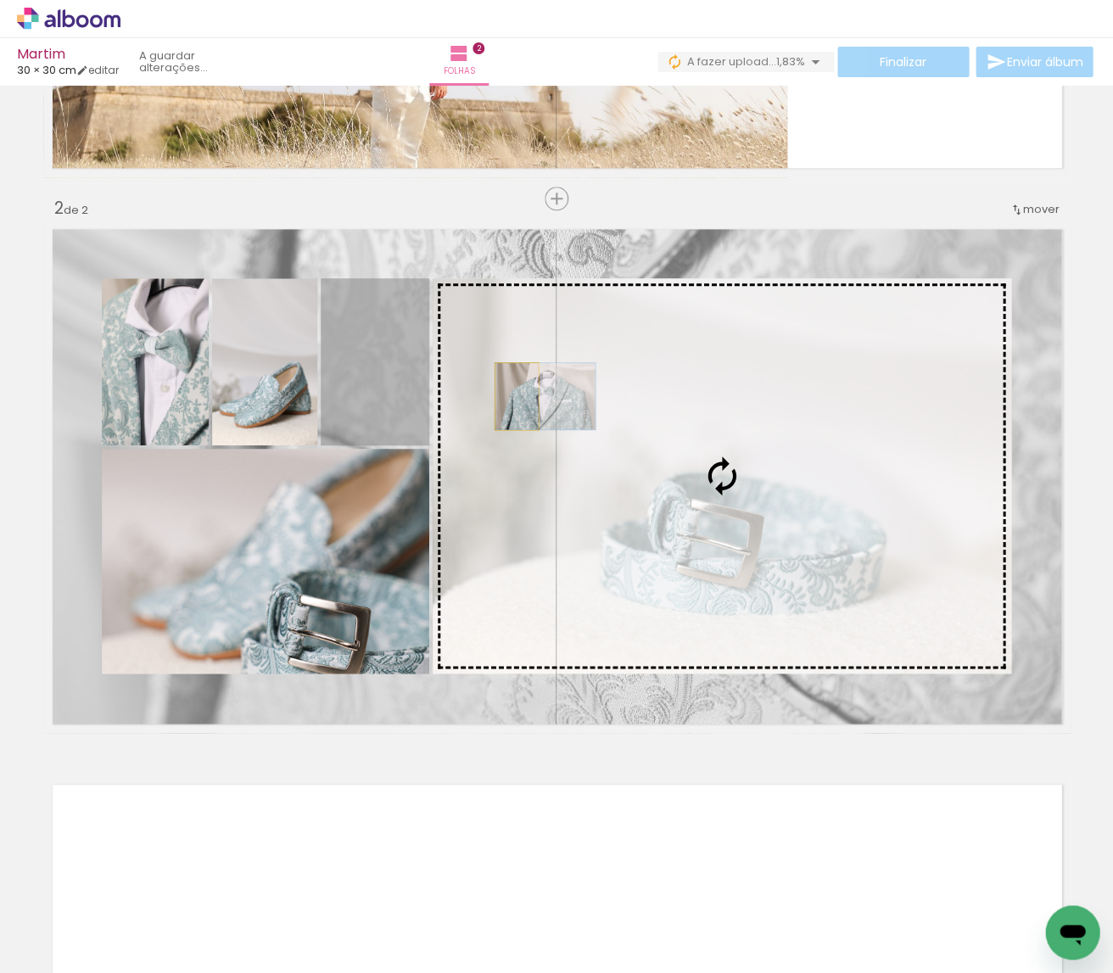
drag, startPoint x: 349, startPoint y: 378, endPoint x: 531, endPoint y: 399, distance: 183.5
click at [0, 0] on slot at bounding box center [0, 0] width 0 height 0
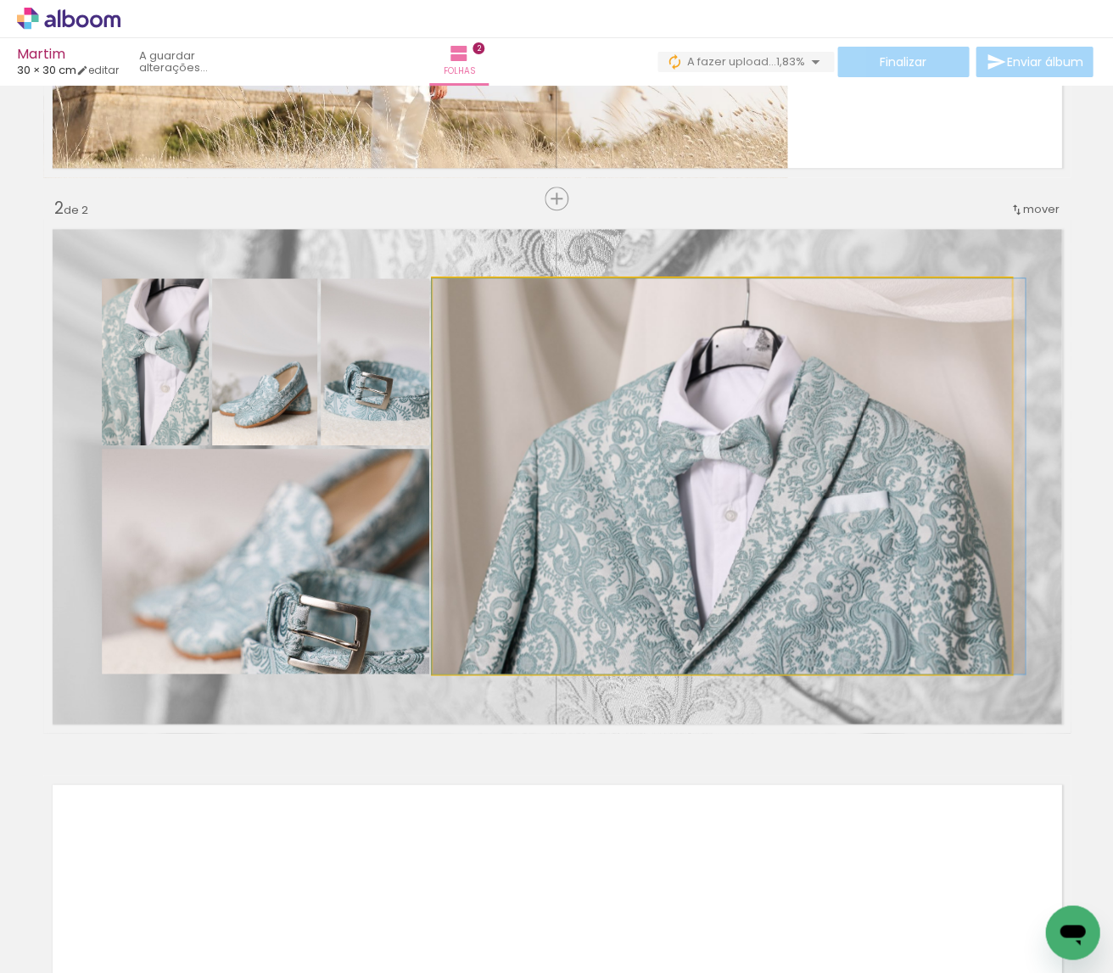
drag, startPoint x: 764, startPoint y: 497, endPoint x: 328, endPoint y: 409, distance: 444.8
click at [772, 491] on div at bounding box center [728, 475] width 593 height 395
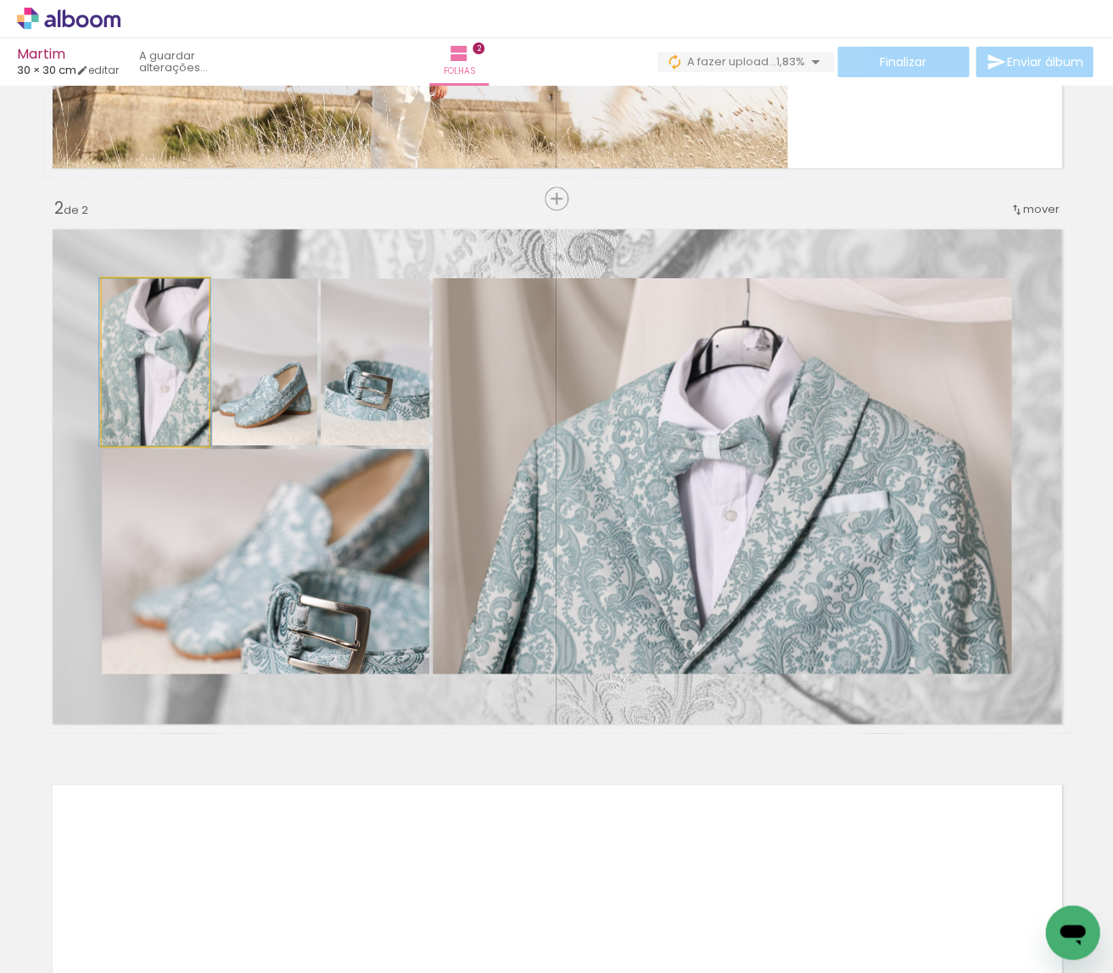
drag, startPoint x: 173, startPoint y: 385, endPoint x: 261, endPoint y: 394, distance: 88.7
click at [174, 385] on div at bounding box center [154, 361] width 111 height 167
drag, startPoint x: 290, startPoint y: 395, endPoint x: 288, endPoint y: 378, distance: 17.0
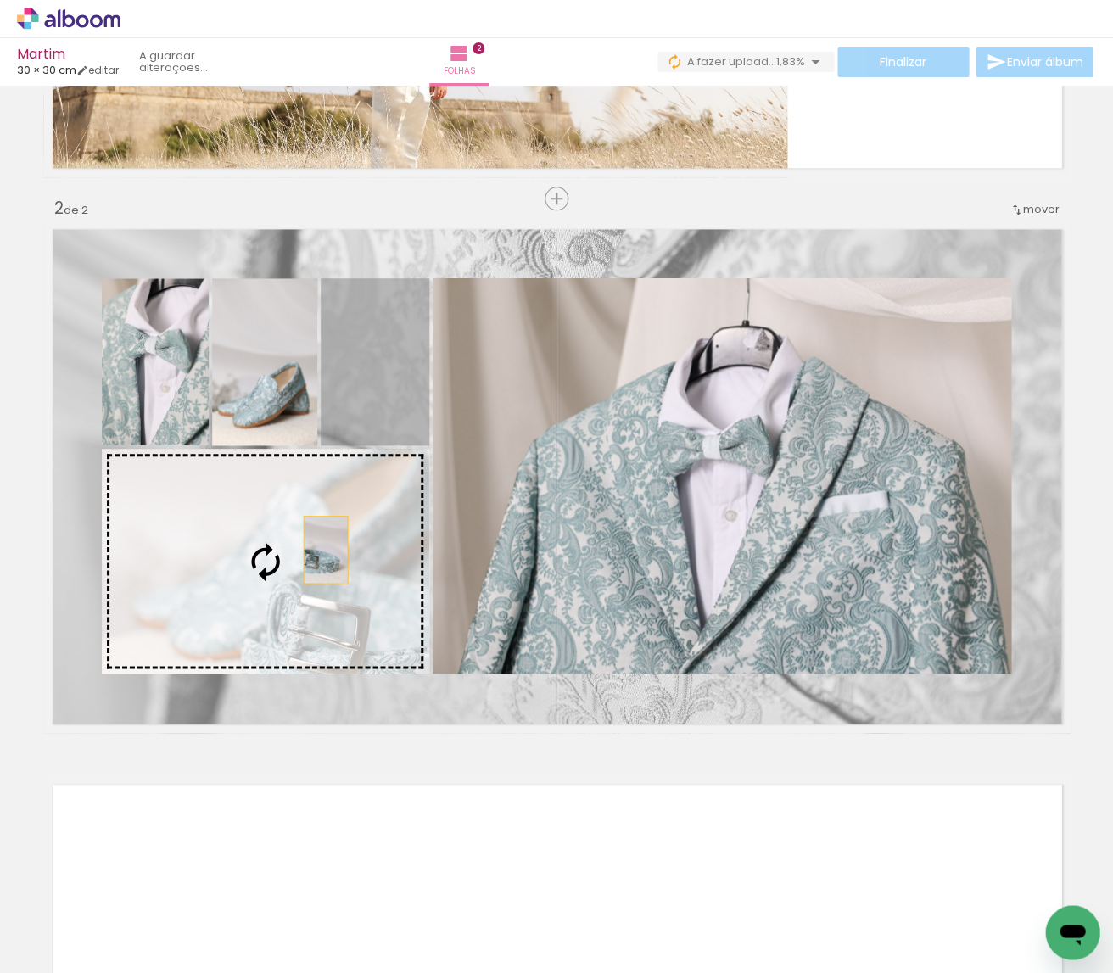
drag, startPoint x: 401, startPoint y: 391, endPoint x: 325, endPoint y: 550, distance: 176.8
click at [0, 0] on slot at bounding box center [0, 0] width 0 height 0
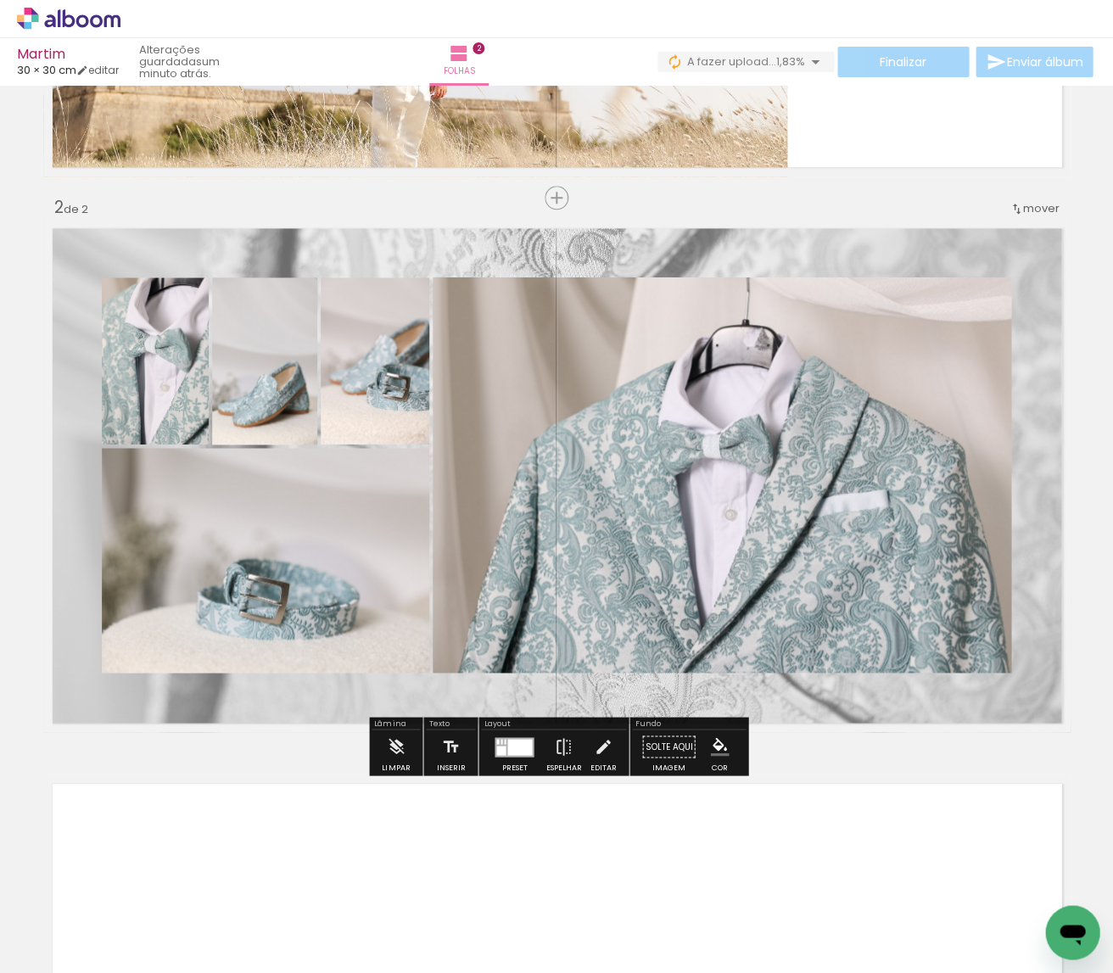
scroll to position [0, 0]
click at [270, 501] on paper-item at bounding box center [274, 506] width 31 height 12
click at [271, 578] on iron-icon "color picker" at bounding box center [275, 574] width 20 height 16
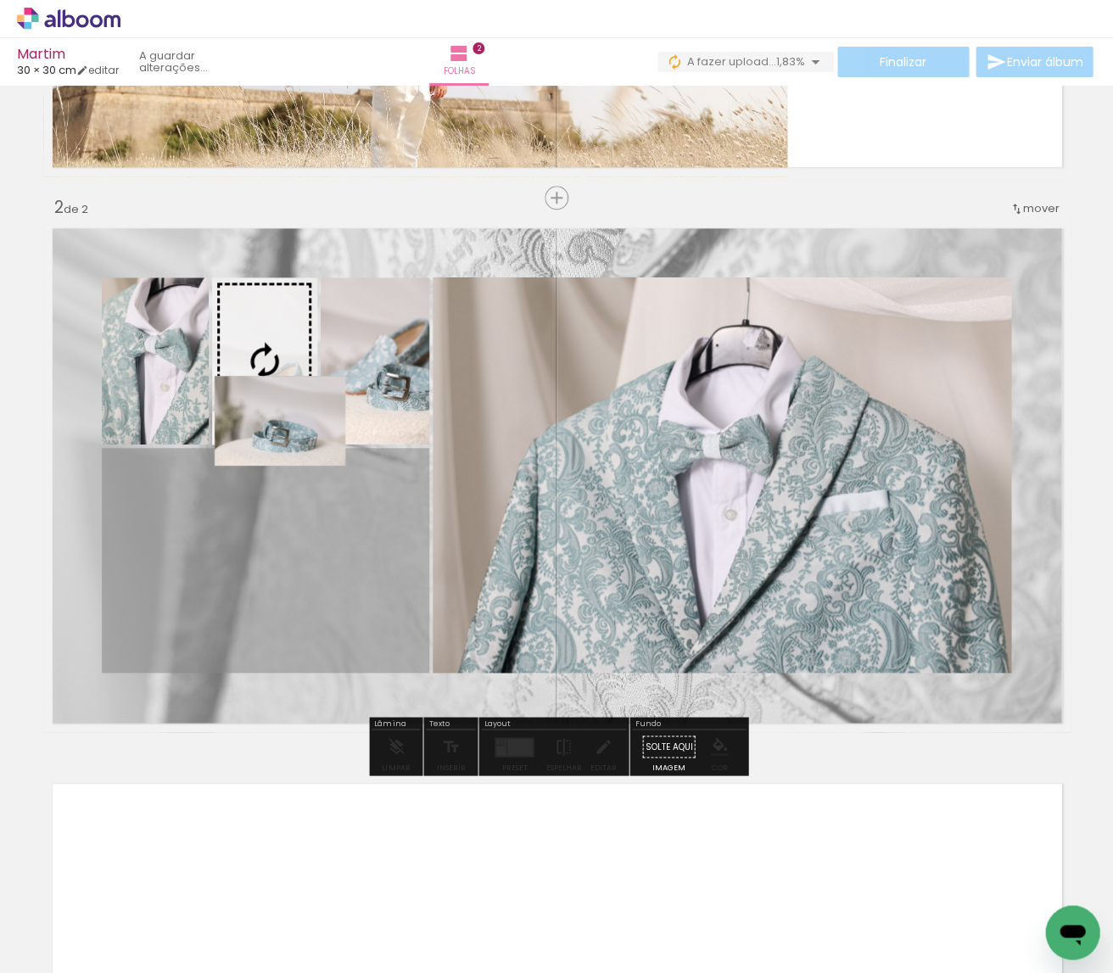
drag, startPoint x: 278, startPoint y: 422, endPoint x: 289, endPoint y: 422, distance: 11.1
click at [0, 0] on slot at bounding box center [0, 0] width 0 height 0
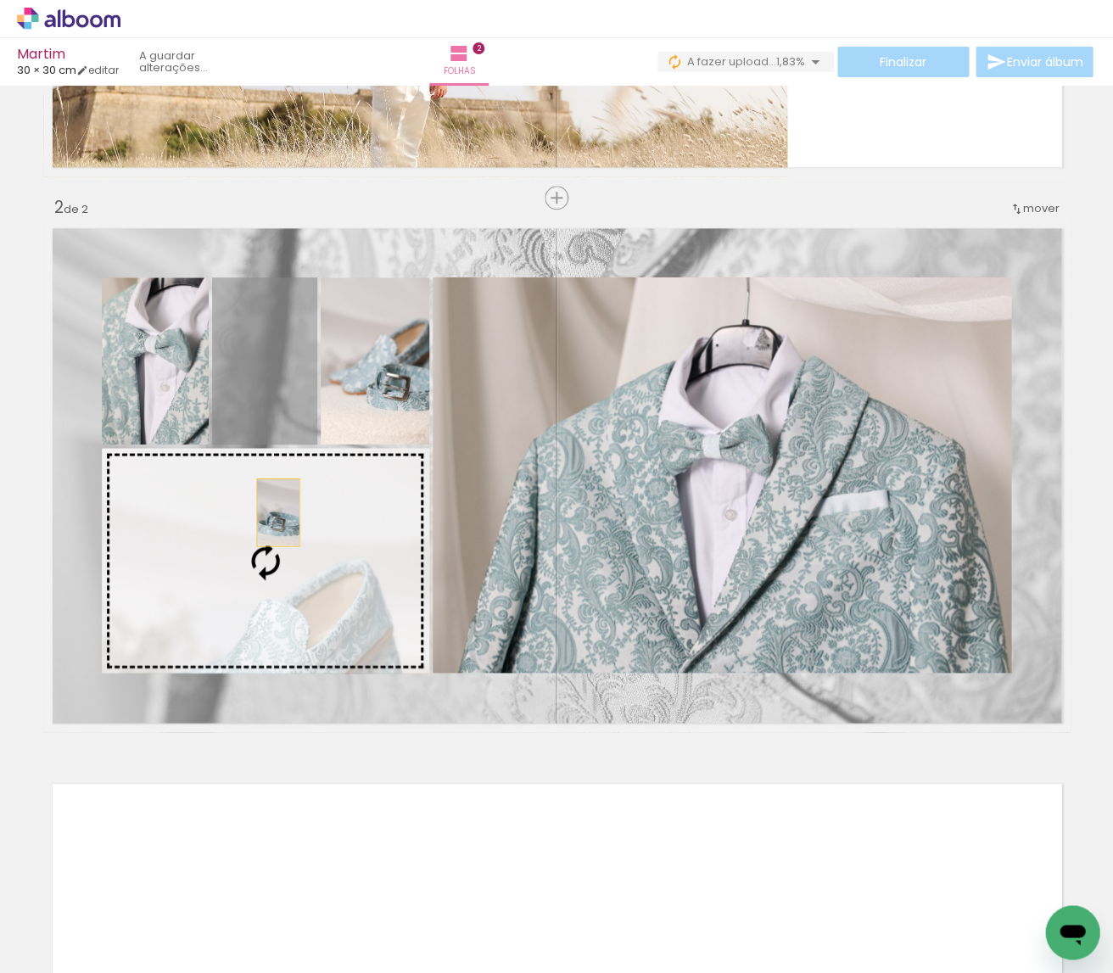
drag, startPoint x: 281, startPoint y: 452, endPoint x: 276, endPoint y: 483, distance: 30.8
click at [0, 0] on slot at bounding box center [0, 0] width 0 height 0
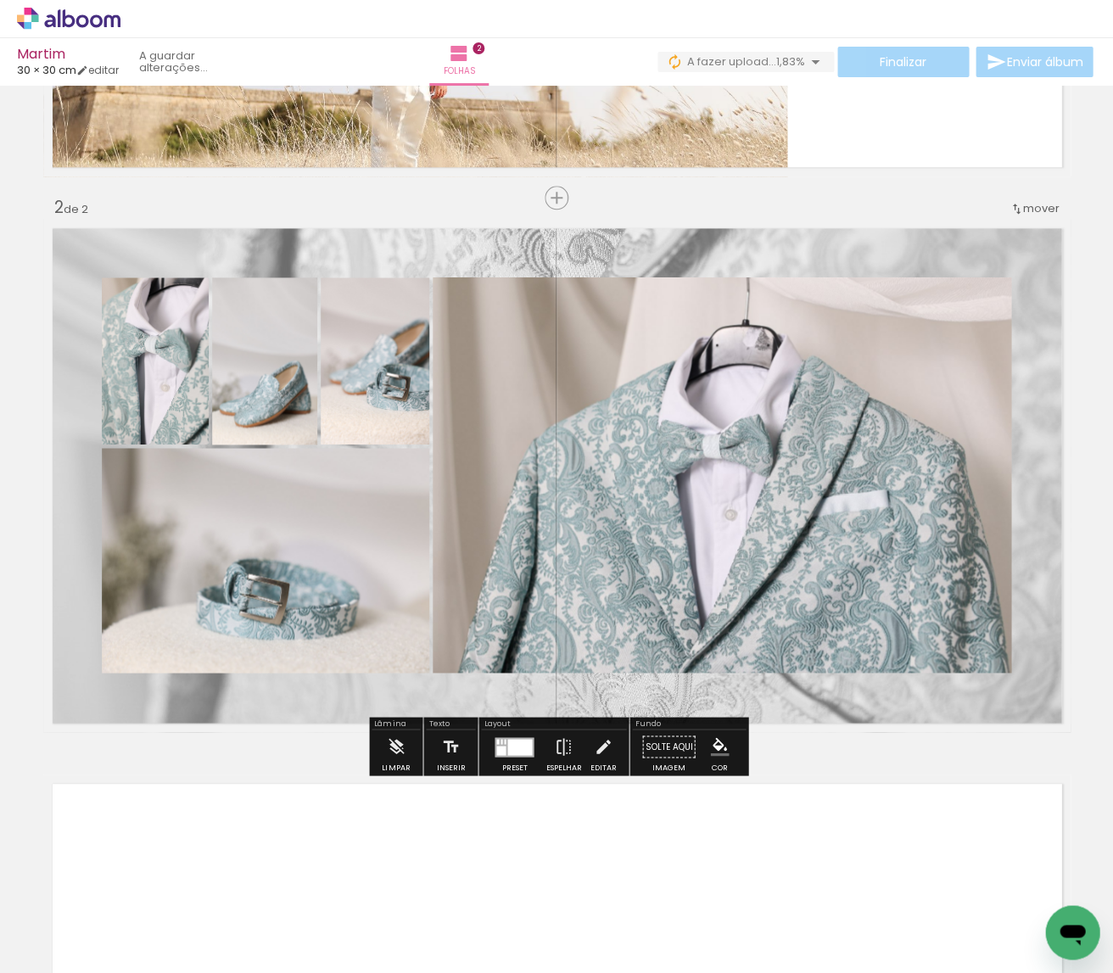
click at [265, 355] on paper-item at bounding box center [265, 361] width 31 height 12
click at [265, 428] on iron-icon "color picker" at bounding box center [267, 430] width 20 height 16
click at [301, 278] on paper-item "#ffffff" at bounding box center [296, 283] width 17 height 17
click at [0, 0] on slot at bounding box center [0, 0] width 0 height 0
click at [372, 361] on paper-item at bounding box center [374, 361] width 31 height 12
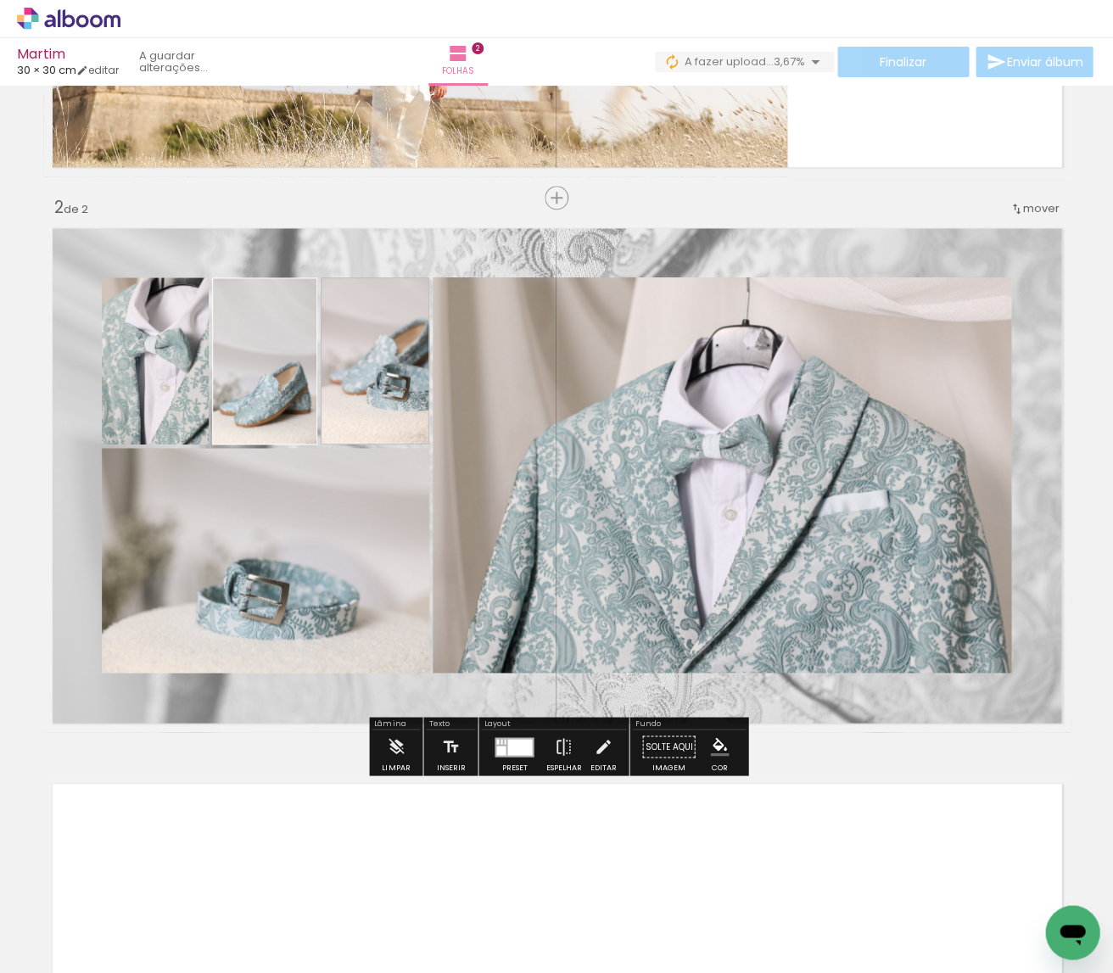
click at [374, 429] on iron-icon "color picker" at bounding box center [376, 430] width 20 height 16
click at [379, 284] on paper-item "#ffffff" at bounding box center [384, 283] width 17 height 17
click at [153, 360] on paper-item at bounding box center [155, 361] width 31 height 12
click at [154, 429] on iron-icon "color picker" at bounding box center [157, 430] width 20 height 16
click at [299, 285] on paper-item "#ffffff" at bounding box center [296, 283] width 17 height 17
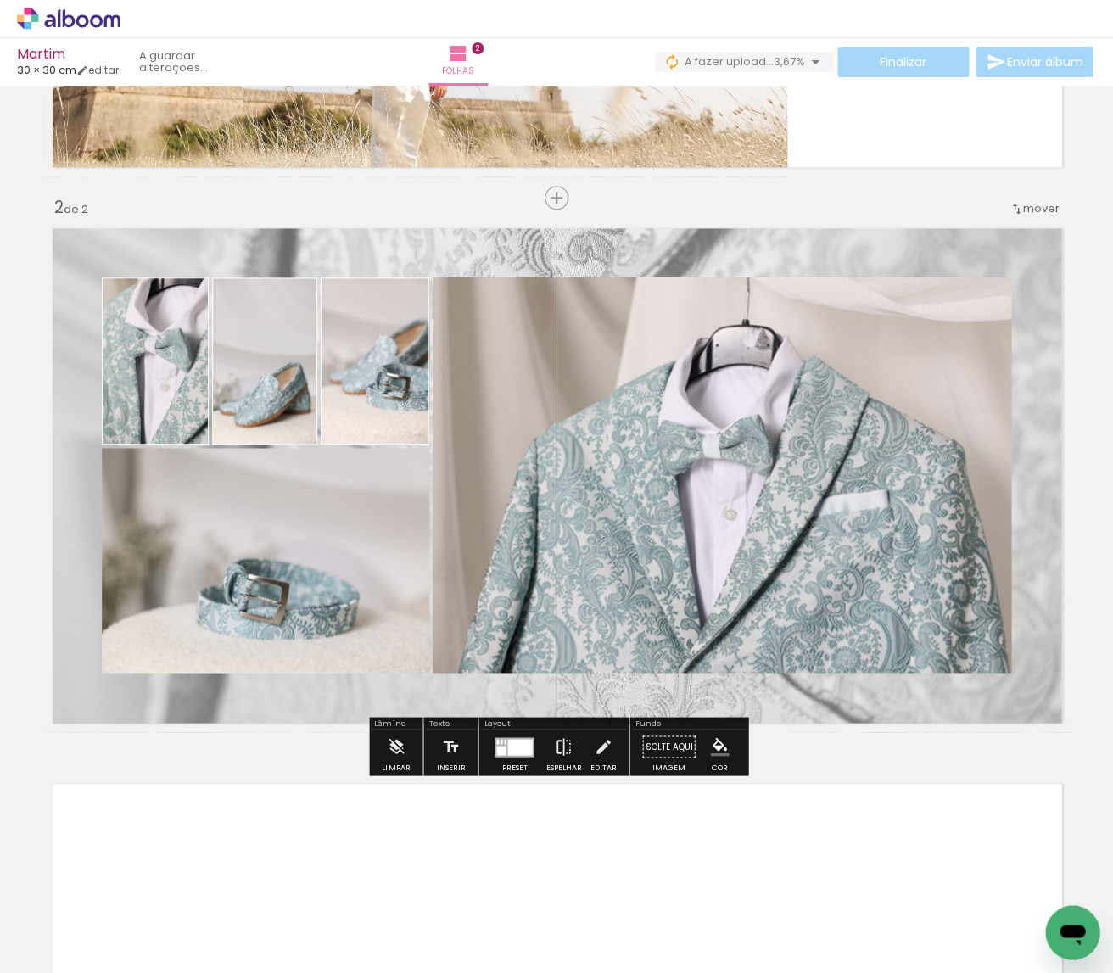
click at [282, 510] on paper-item at bounding box center [274, 506] width 31 height 12
click at [273, 570] on iron-icon "color picker" at bounding box center [275, 574] width 20 height 16
click at [307, 433] on div at bounding box center [264, 360] width 111 height 167
click at [275, 506] on paper-item at bounding box center [274, 506] width 31 height 12
click at [273, 572] on iron-icon "color picker" at bounding box center [275, 574] width 20 height 16
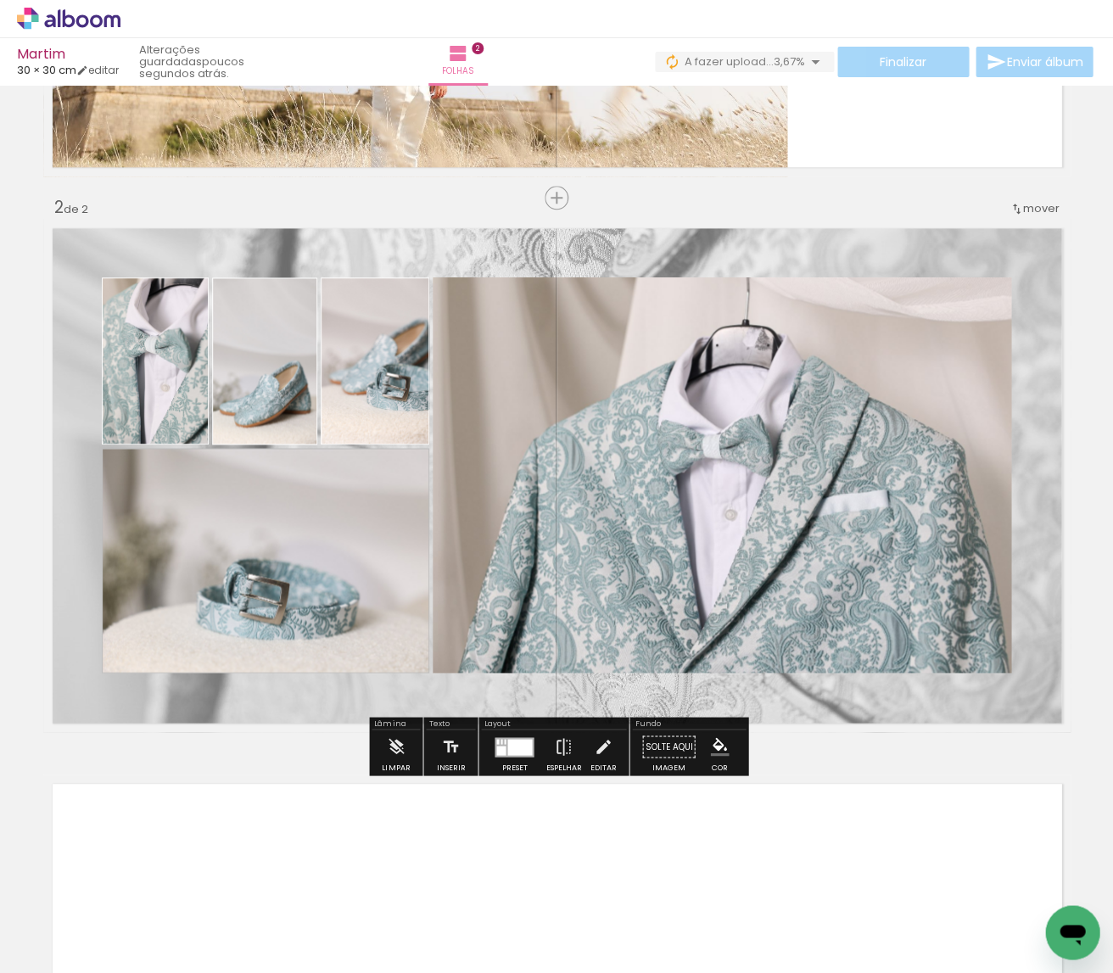
click at [299, 426] on paper-item "#ffffff" at bounding box center [296, 427] width 17 height 17
click at [608, 333] on paper-item at bounding box center [604, 335] width 31 height 12
click at [603, 401] on iron-icon "color picker" at bounding box center [606, 403] width 20 height 16
click at [615, 260] on paper-item "#ffffff" at bounding box center [614, 257] width 17 height 17
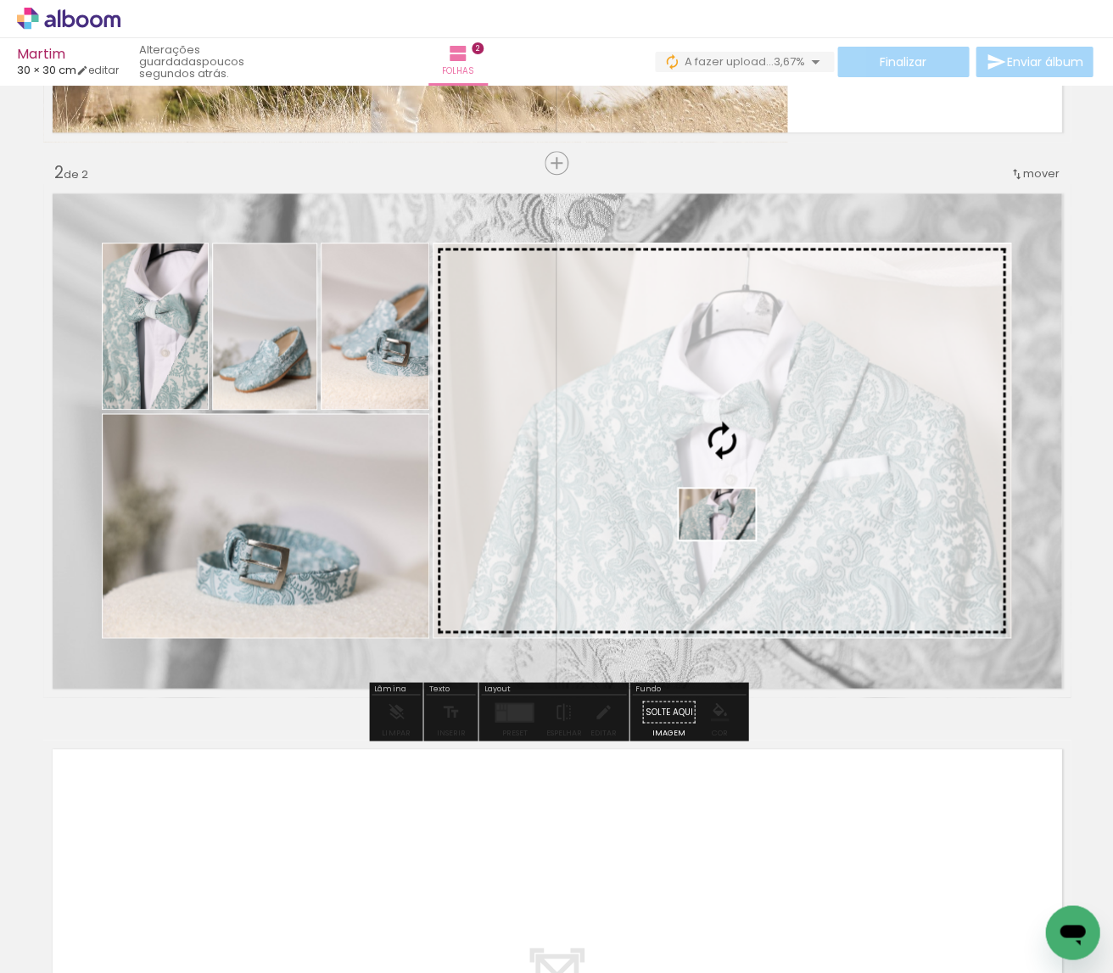
drag, startPoint x: 476, startPoint y: 896, endPoint x: 729, endPoint y: 539, distance: 437.3
click at [729, 539] on quentale-workspace at bounding box center [556, 486] width 1113 height 973
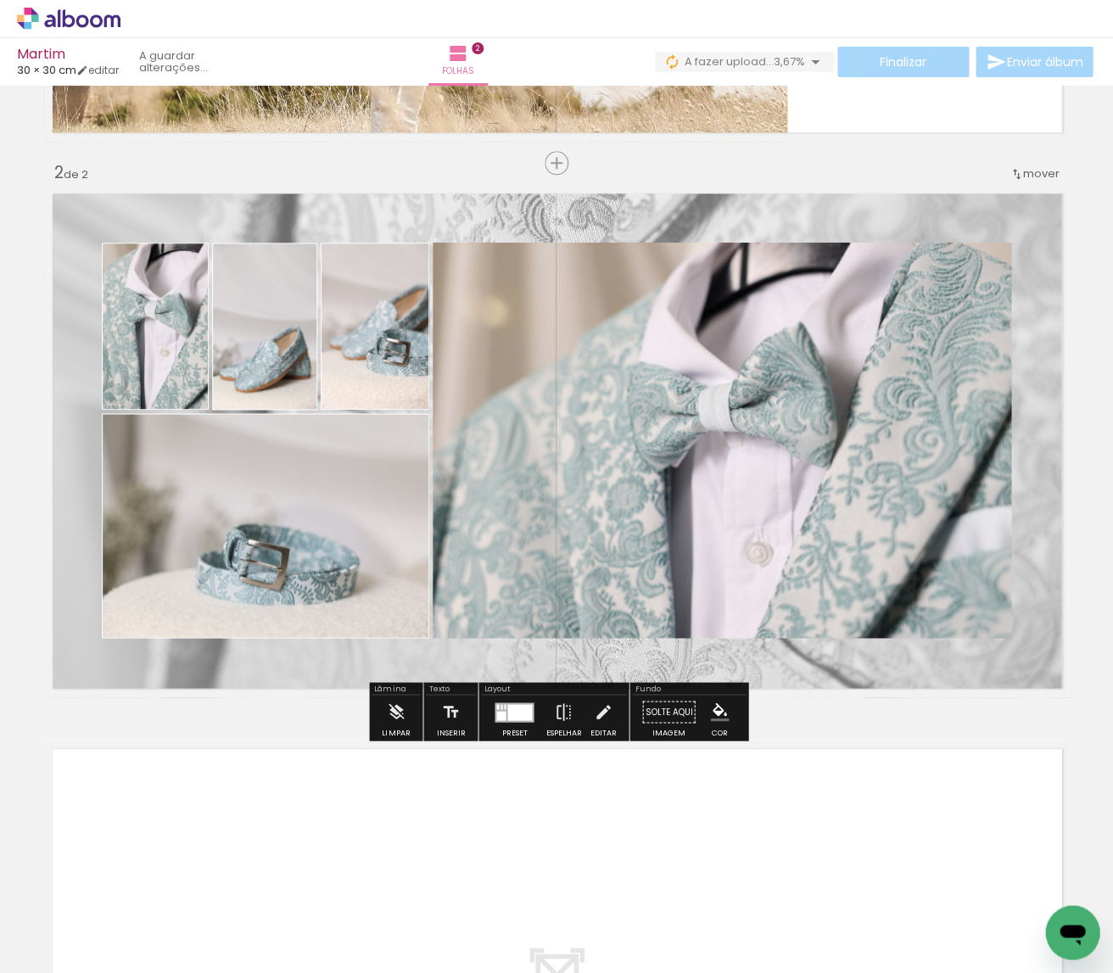
click at [789, 308] on quentale-photo at bounding box center [722, 440] width 578 height 395
click at [863, 168] on div "Inserir folha 1 de 2 Inserir folha 2 de 2" at bounding box center [556, 418] width 1113 height 1667
click at [603, 301] on paper-item at bounding box center [604, 300] width 31 height 12
click at [606, 367] on iron-icon "color picker" at bounding box center [606, 368] width 20 height 16
click at [616, 221] on paper-item "#ffffff" at bounding box center [614, 222] width 17 height 17
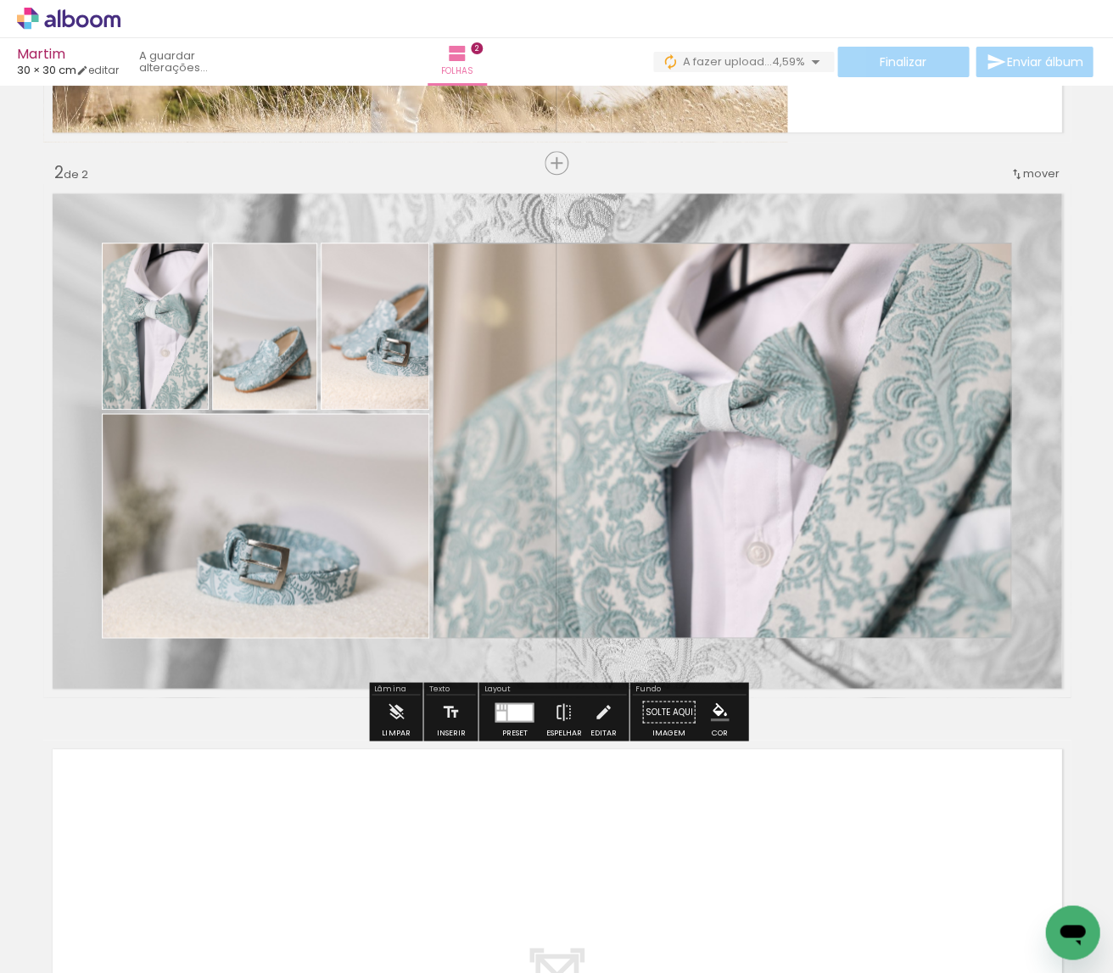
click at [548, 355] on paper-item "#ff8f00" at bounding box center [547, 357] width 17 height 17
click at [605, 365] on iron-icon "color picker" at bounding box center [606, 368] width 20 height 16
click at [617, 221] on paper-item "#ffffff" at bounding box center [614, 222] width 17 height 17
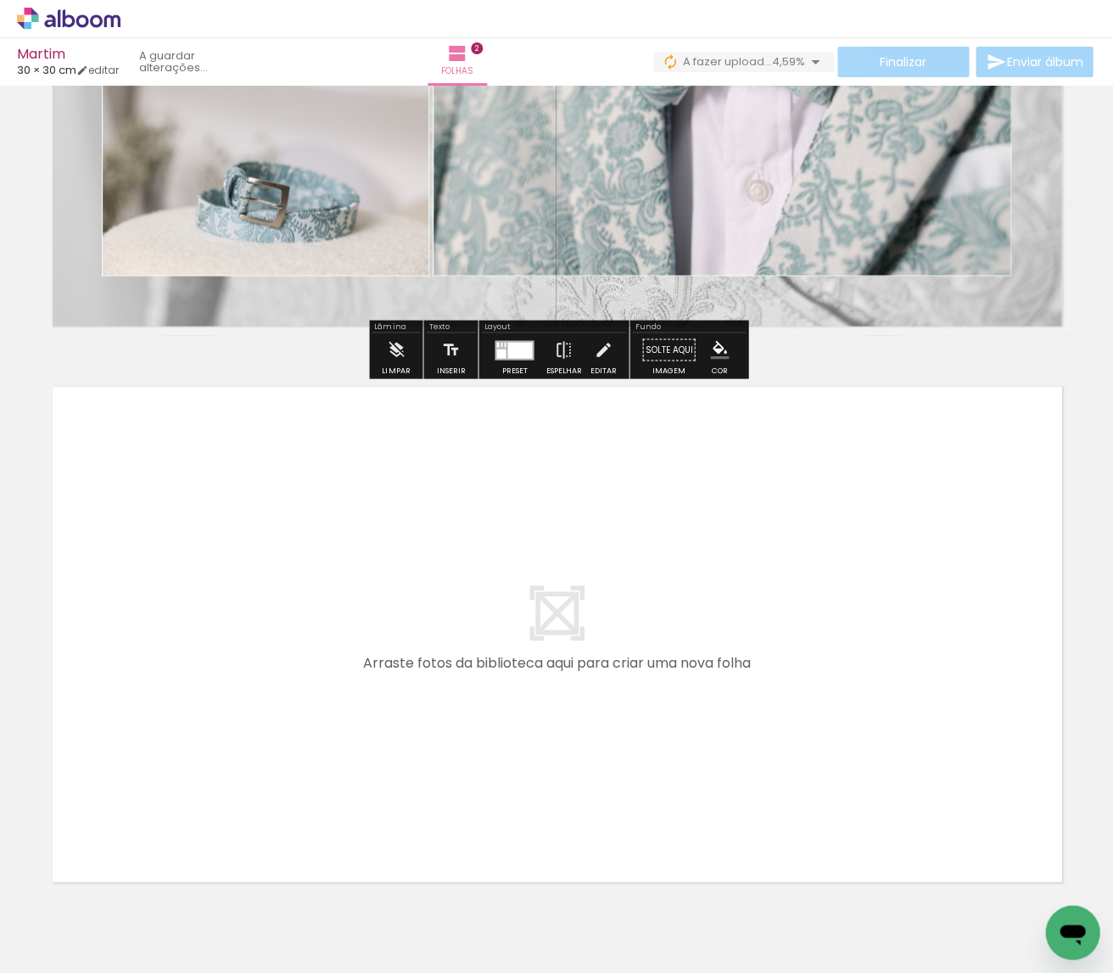
scroll to position [899, 0]
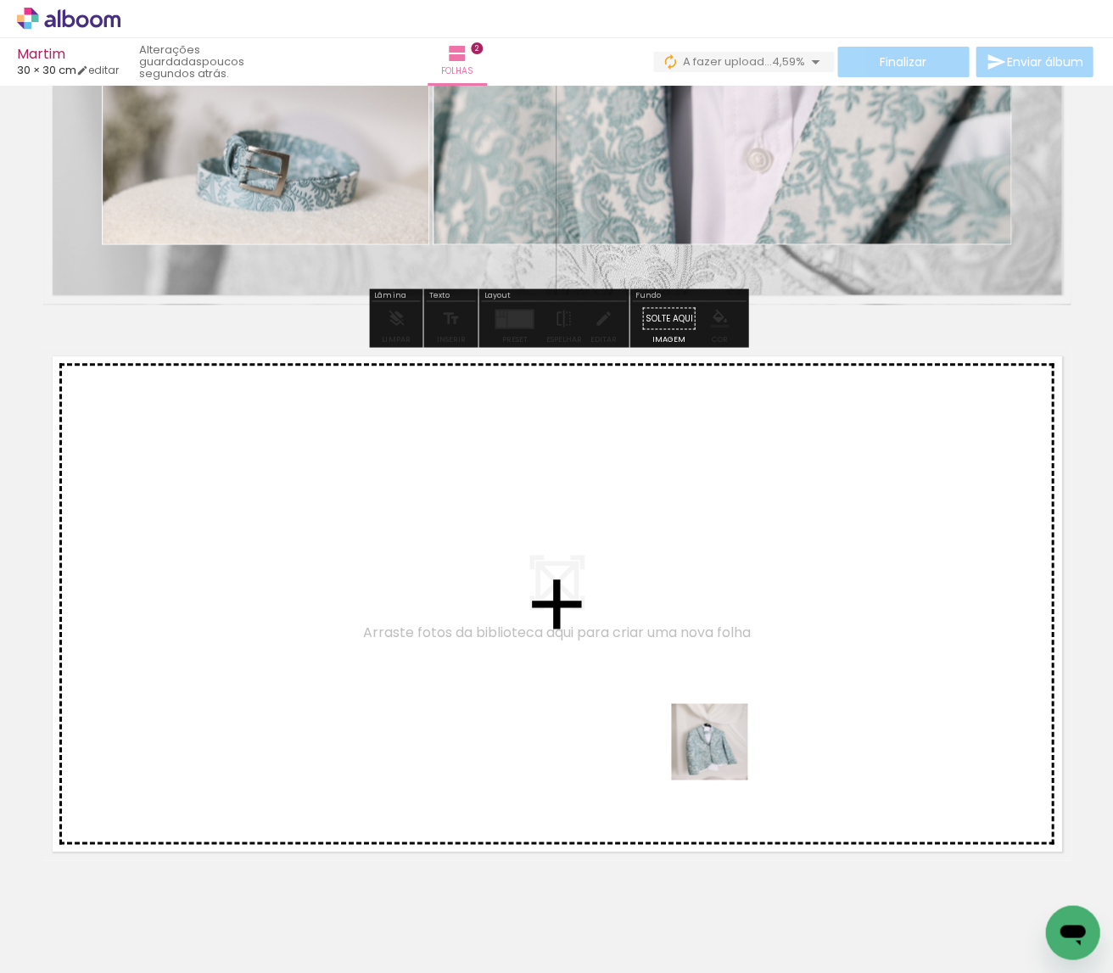
click at [721, 753] on quentale-workspace at bounding box center [556, 486] width 1113 height 973
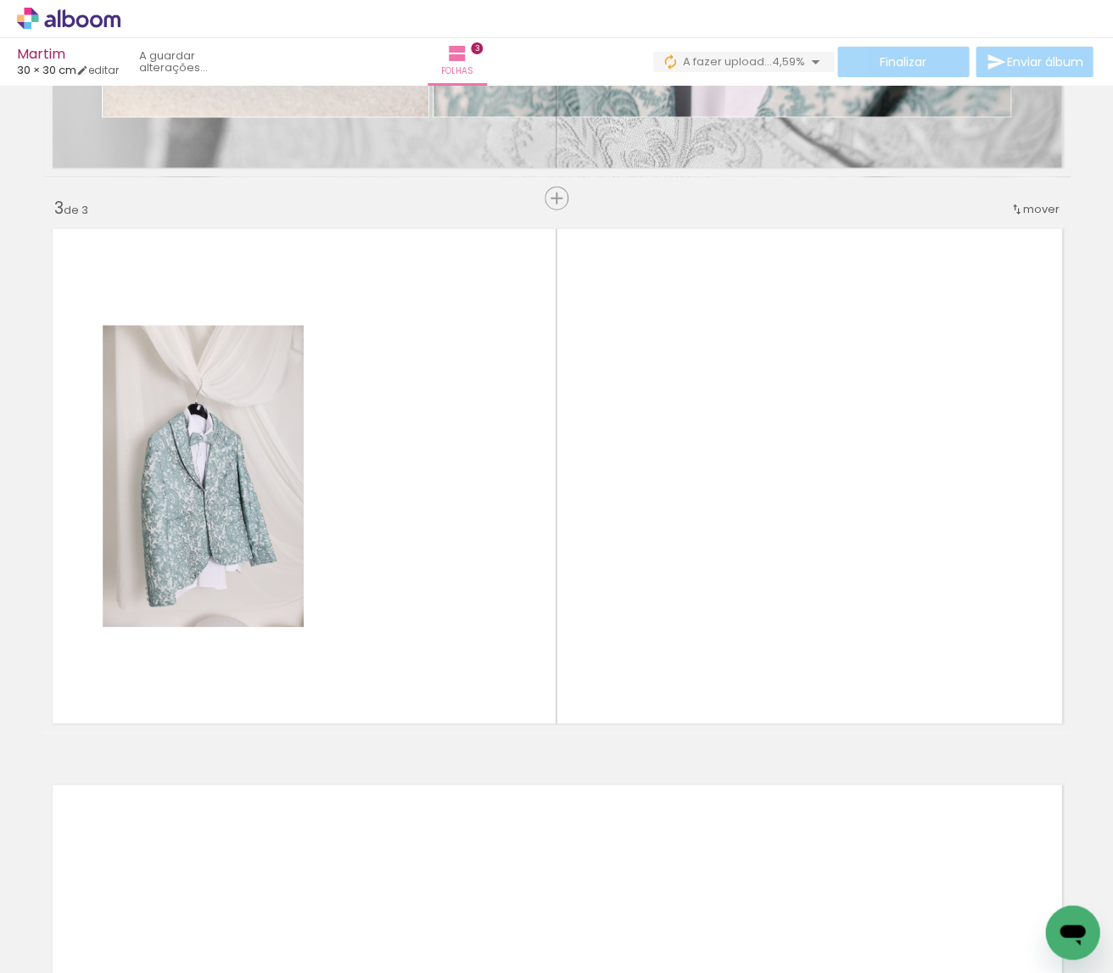
scroll to position [0, 4121]
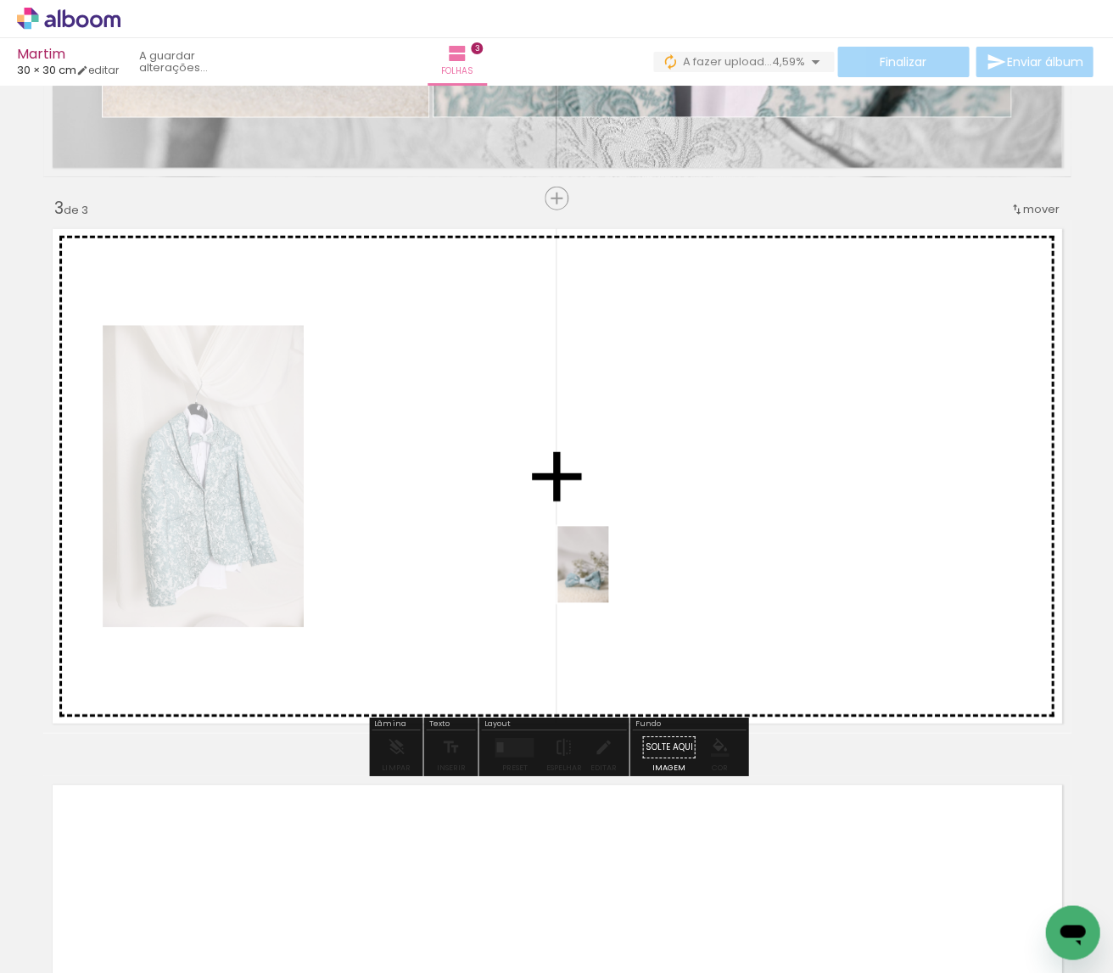
drag, startPoint x: 620, startPoint y: 891, endPoint x: 608, endPoint y: 574, distance: 316.6
click at [608, 574] on quentale-workspace at bounding box center [556, 486] width 1113 height 973
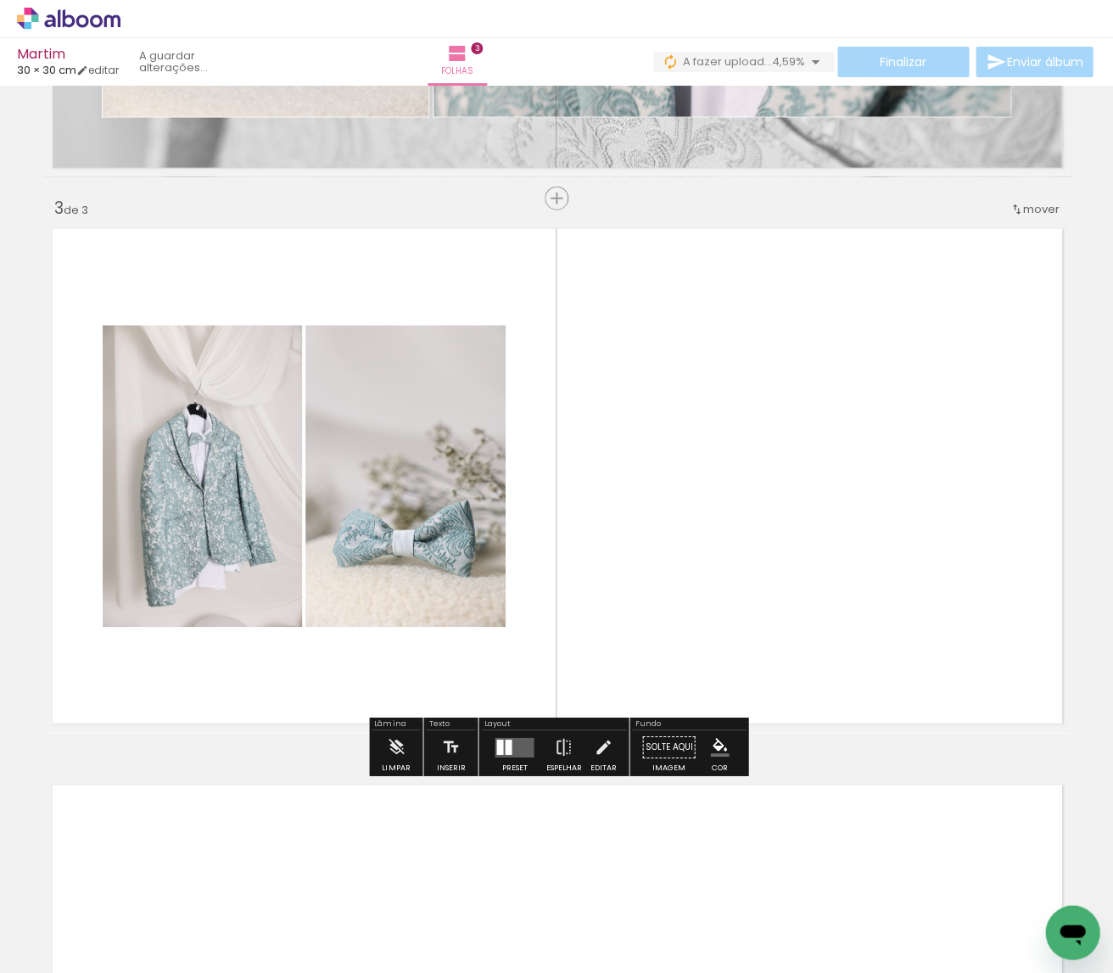
scroll to position [0, 4336]
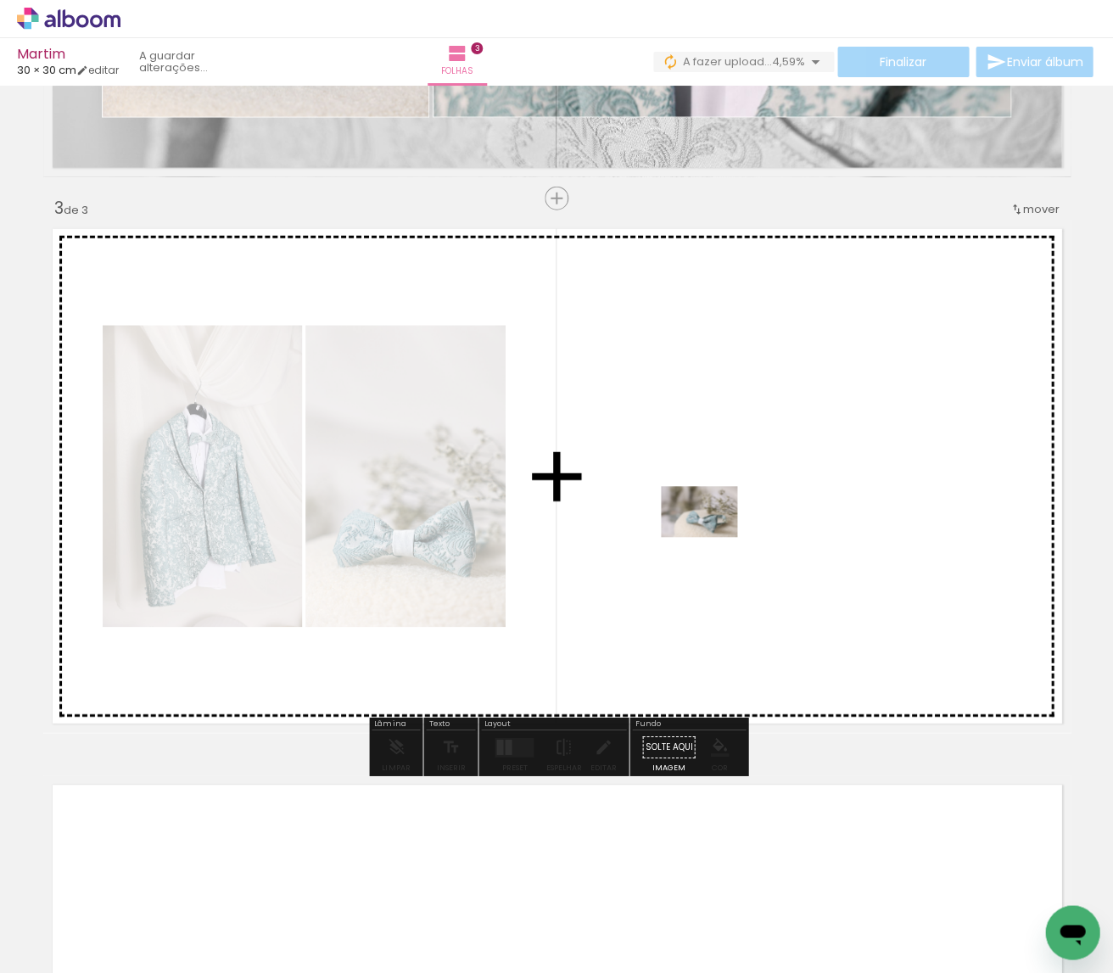
click at [712, 537] on quentale-workspace at bounding box center [556, 486] width 1113 height 973
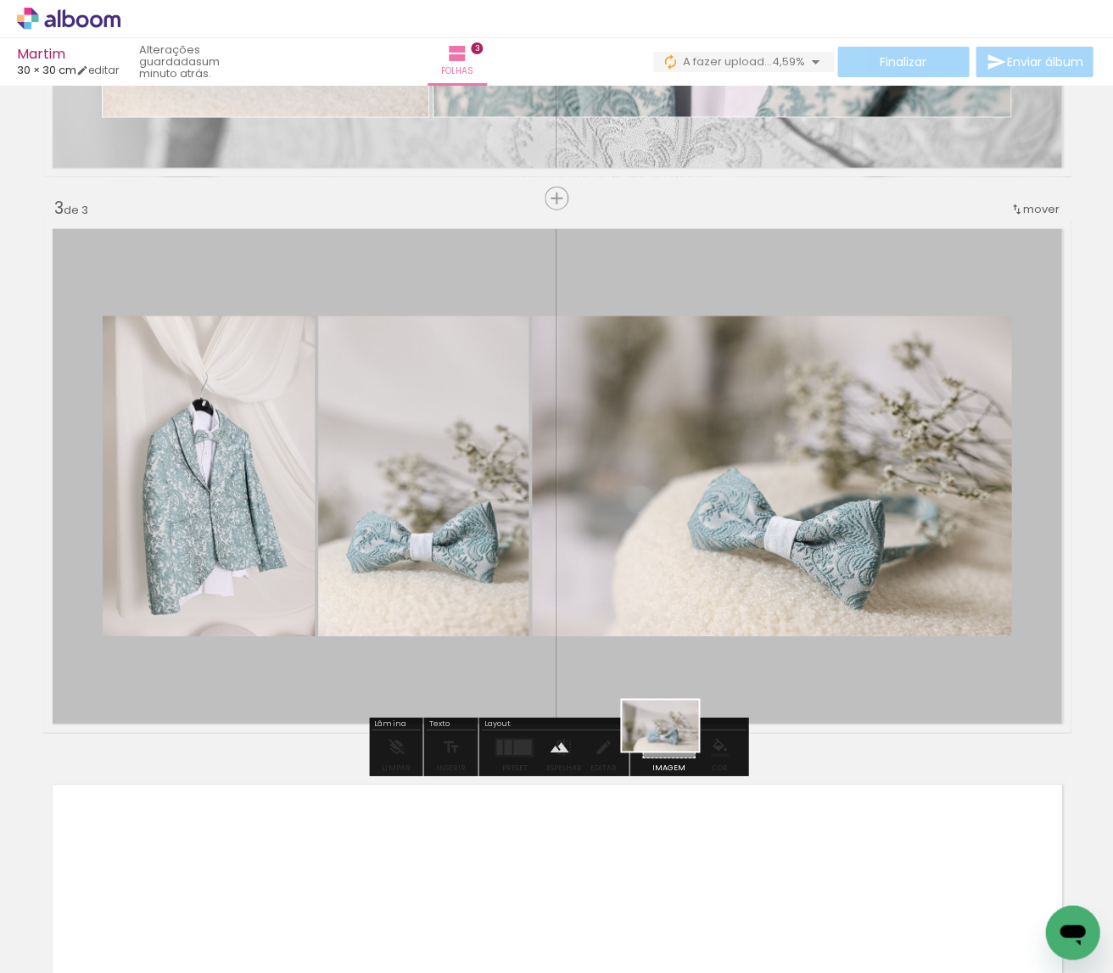
drag, startPoint x: 397, startPoint y: 853, endPoint x: 673, endPoint y: 751, distance: 294.1
click at [673, 751] on quentale-workspace at bounding box center [556, 486] width 1113 height 973
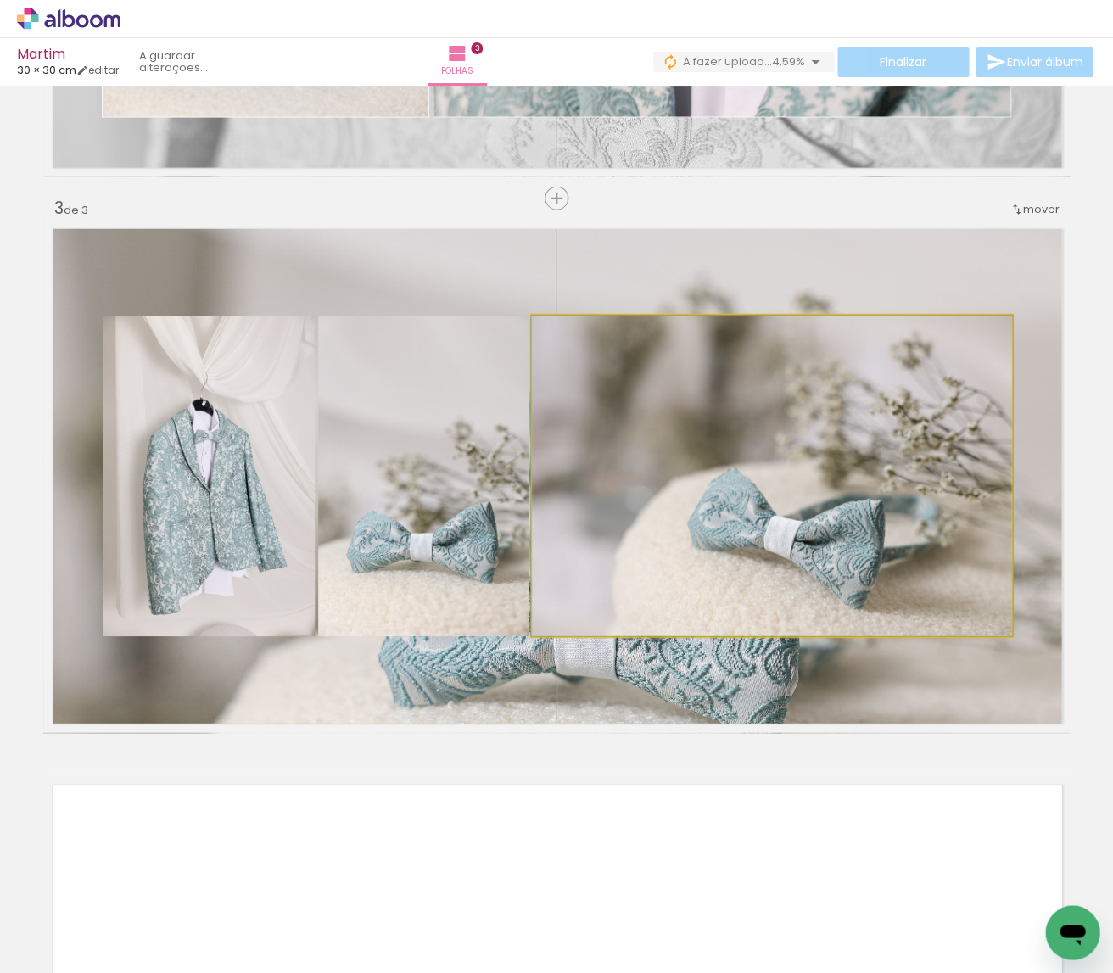
click at [740, 520] on quentale-photo at bounding box center [771, 476] width 479 height 321
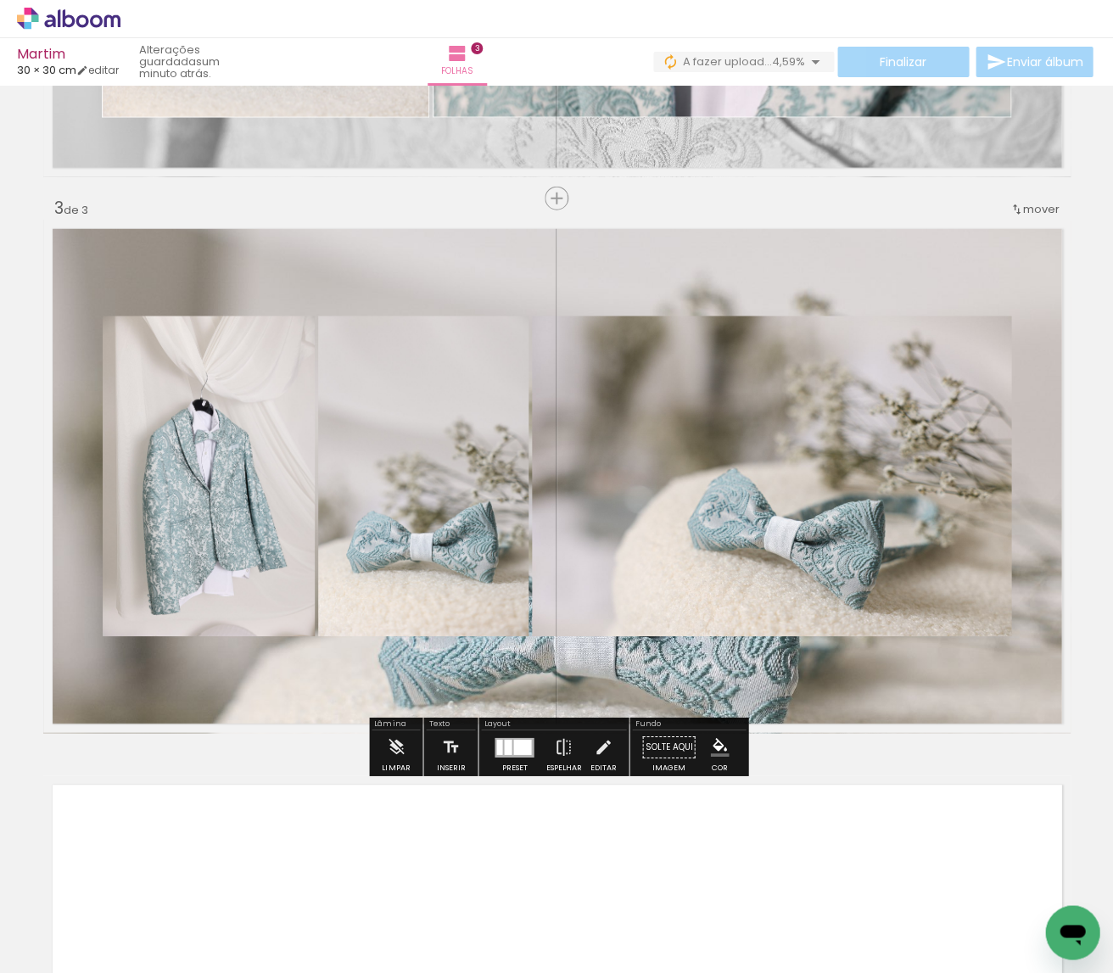
drag, startPoint x: 632, startPoint y: 678, endPoint x: 774, endPoint y: 633, distance: 149.4
click at [774, 633] on quentale-layouter at bounding box center [556, 476] width 1027 height 513
click at [774, 548] on div at bounding box center [771, 476] width 481 height 321
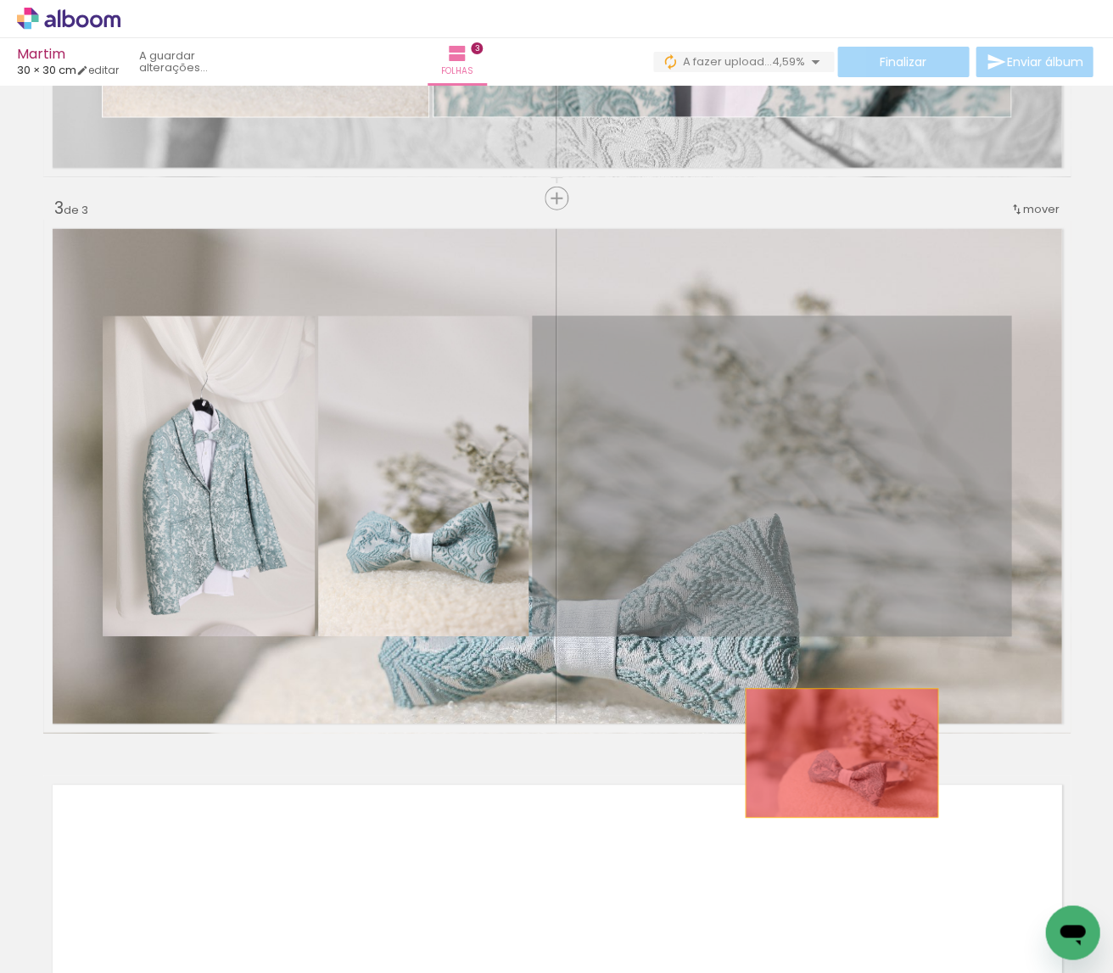
drag, startPoint x: 765, startPoint y: 533, endPoint x: 841, endPoint y: 752, distance: 232.3
click at [841, 752] on div "Inserir folha 1 de 3 Inserir folha 2 de 3 Inserir folha 3 de 3" at bounding box center [556, 176] width 1113 height 2223
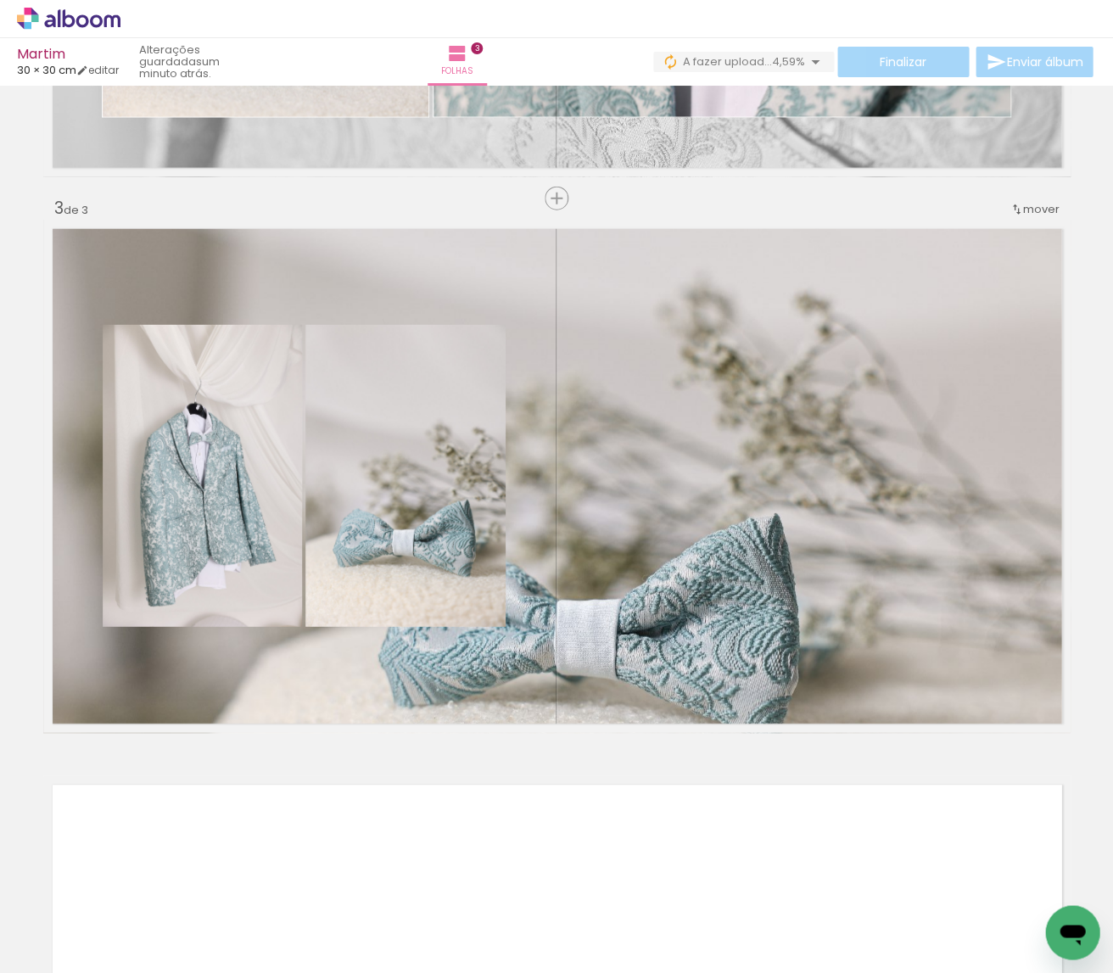
scroll to position [0, 3062]
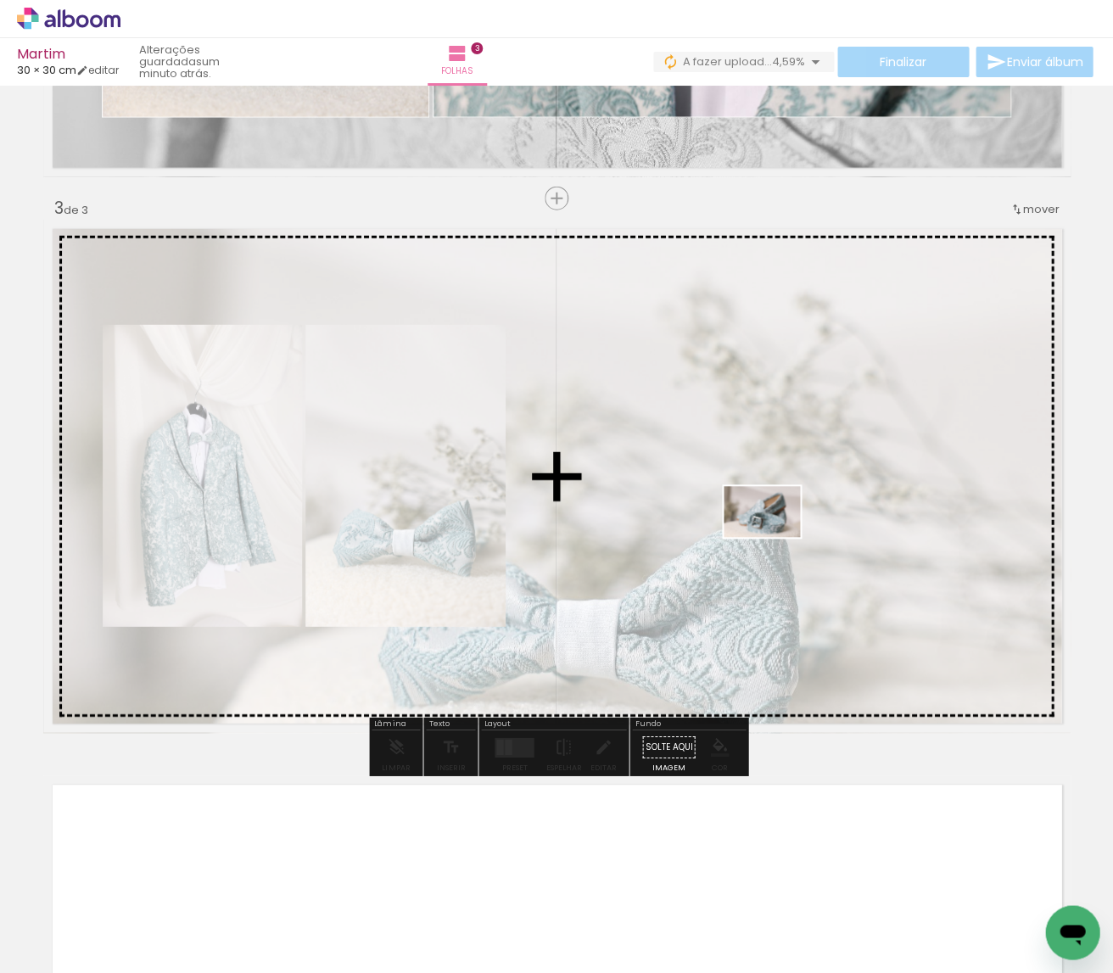
drag, startPoint x: 641, startPoint y: 922, endPoint x: 775, endPoint y: 531, distance: 413.3
click at [775, 531] on quentale-workspace at bounding box center [556, 486] width 1113 height 973
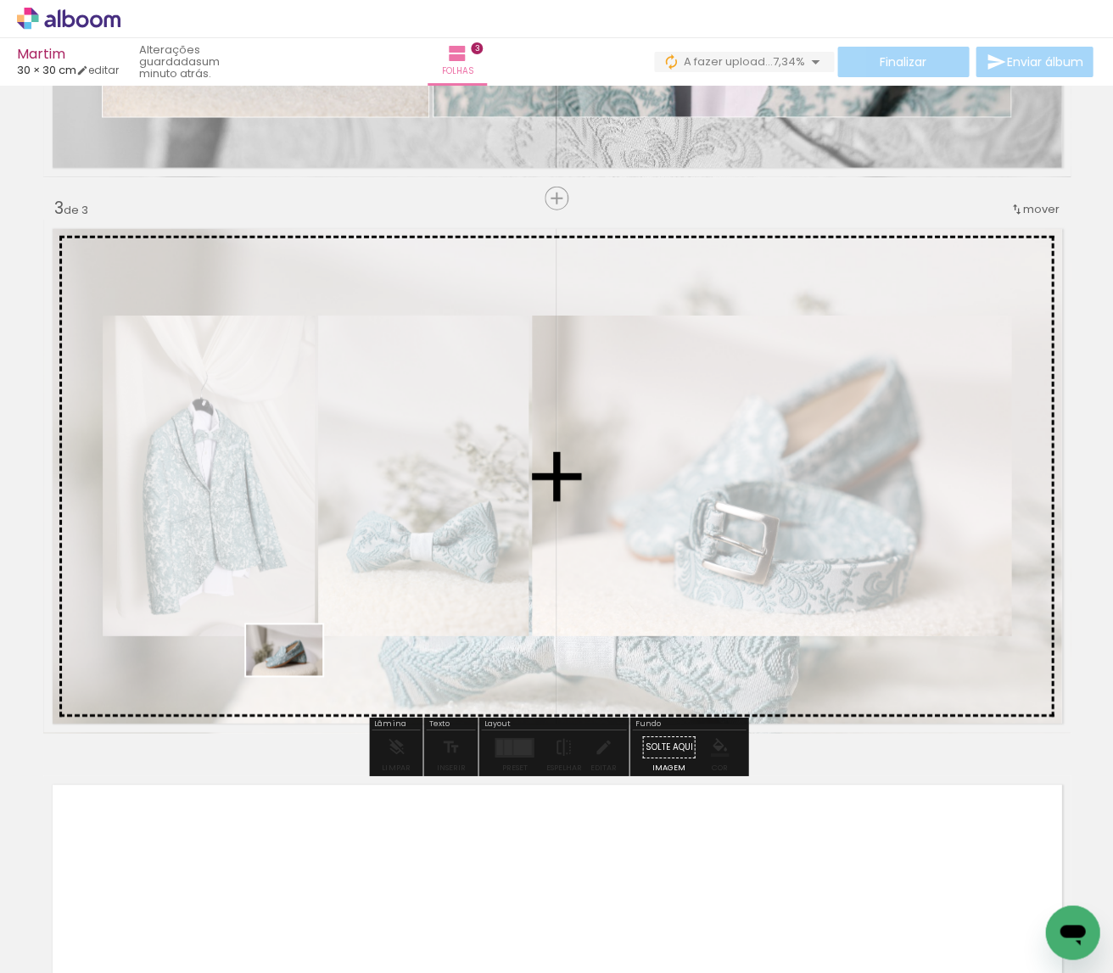
drag, startPoint x: 280, startPoint y: 814, endPoint x: 297, endPoint y: 675, distance: 140.1
click at [297, 675] on quentale-workspace at bounding box center [556, 486] width 1113 height 973
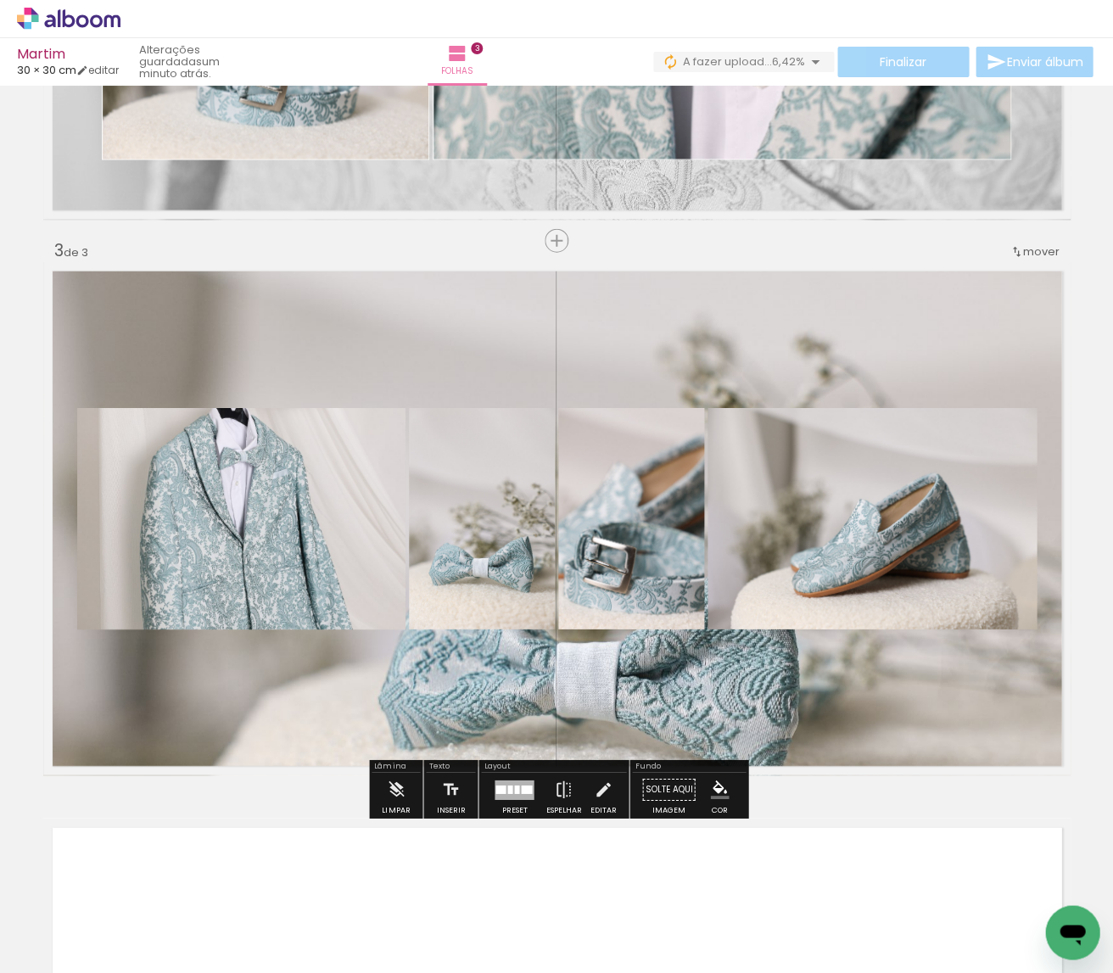
scroll to position [0, 4247]
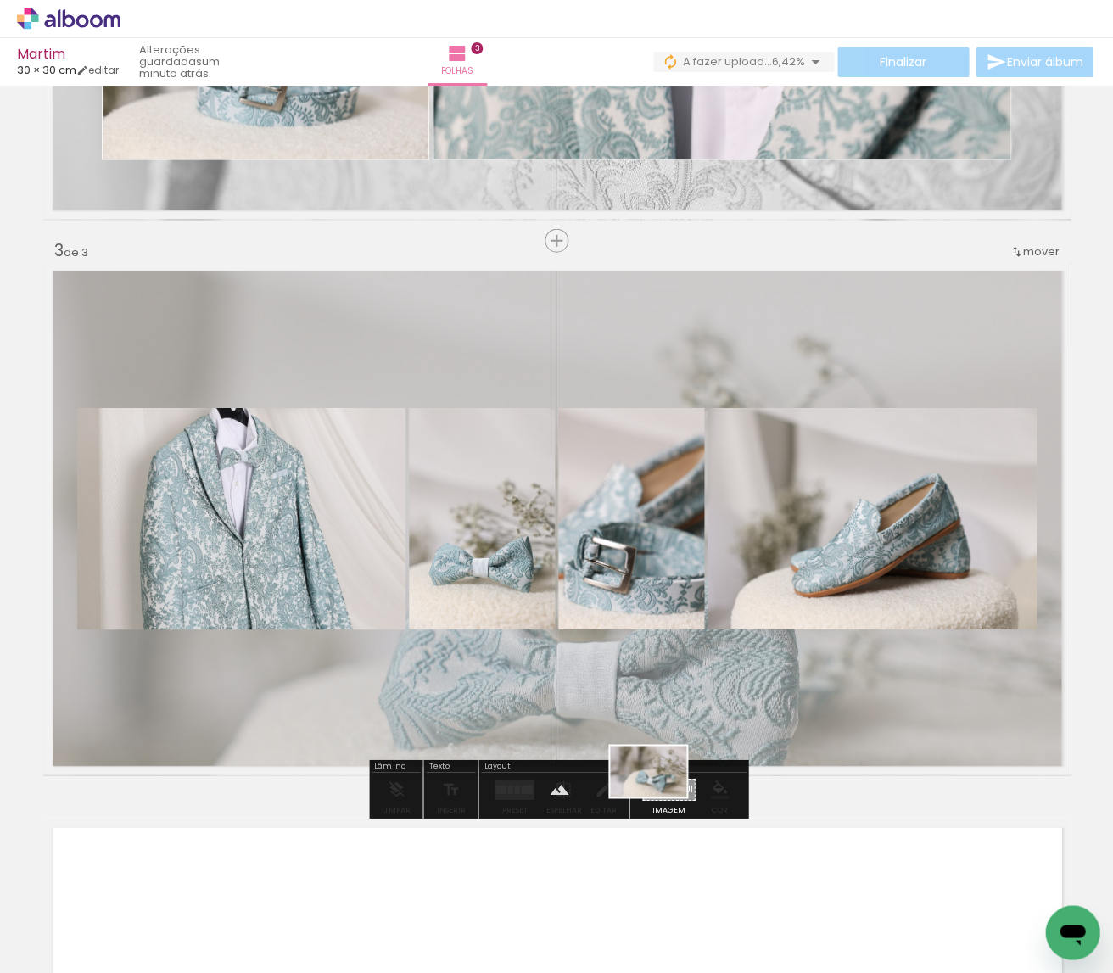
drag, startPoint x: 685, startPoint y: 919, endPoint x: 661, endPoint y: 796, distance: 125.4
click at [661, 796] on quentale-workspace at bounding box center [556, 486] width 1113 height 973
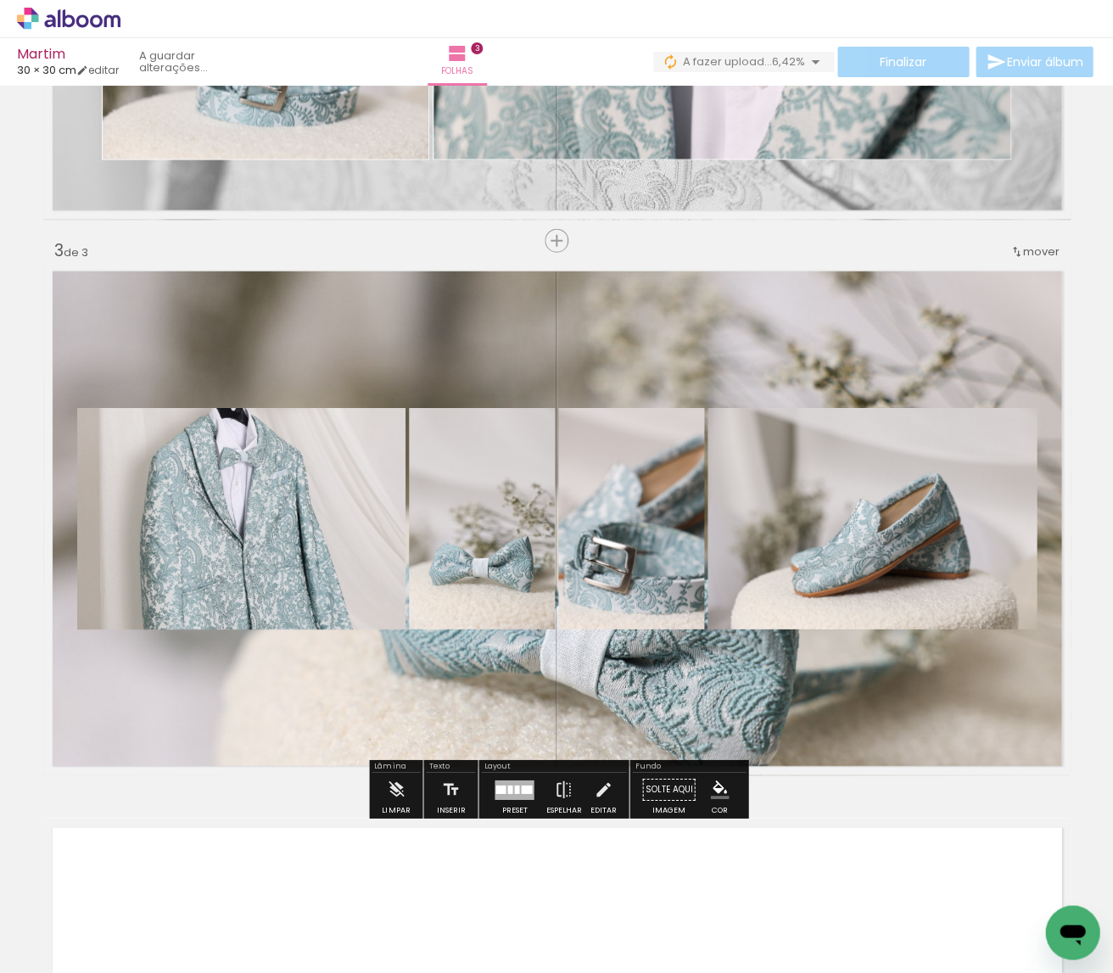
scroll to position [978, 0]
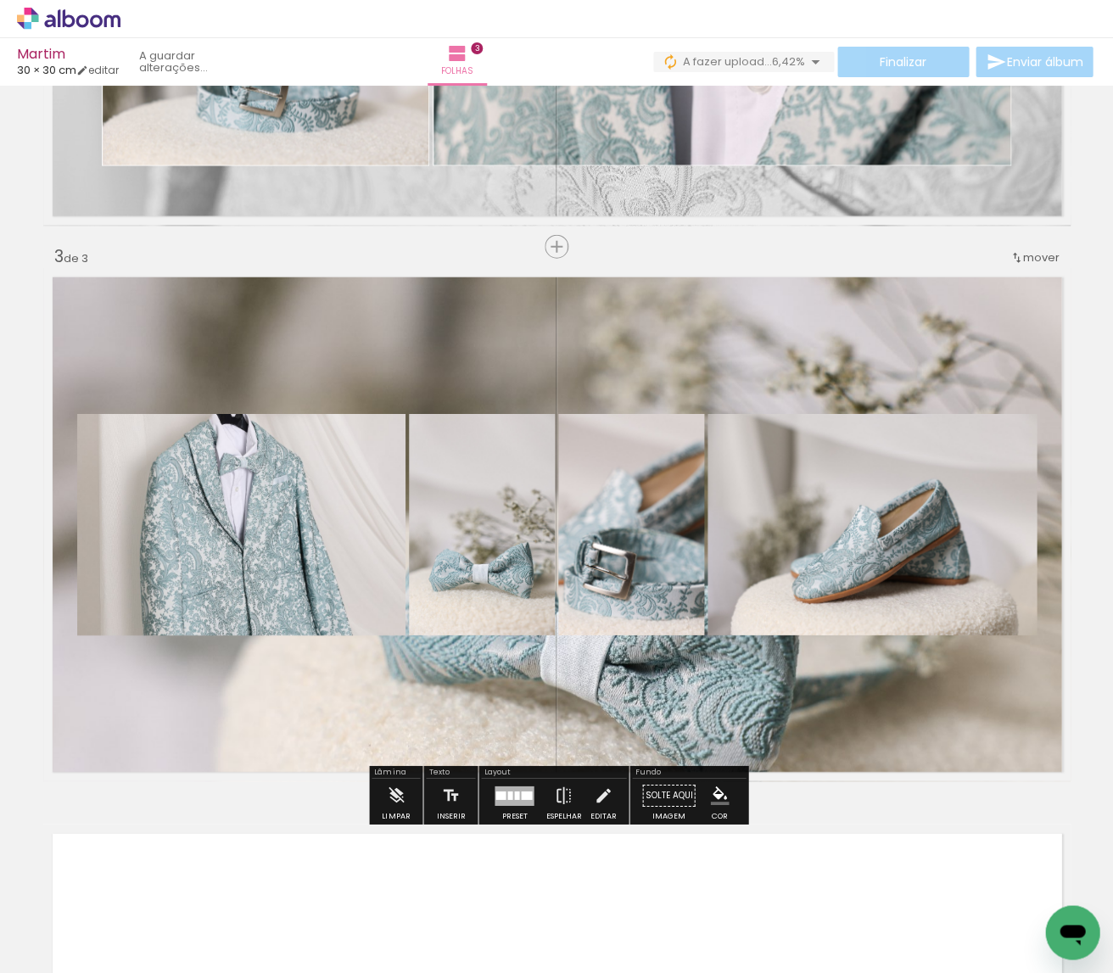
click at [690, 679] on quentale-layouter at bounding box center [556, 524] width 1027 height 513
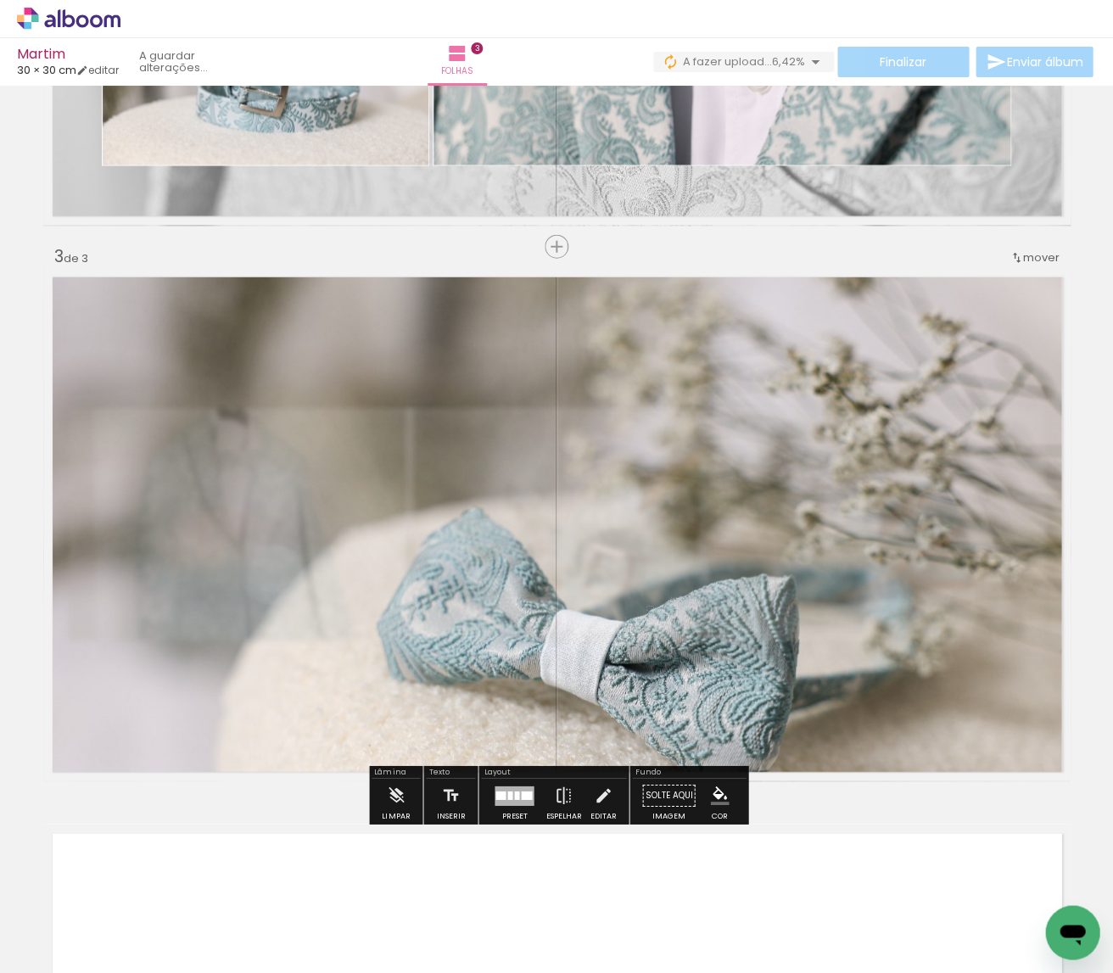
click at [687, 678] on quentale-photo at bounding box center [556, 524] width 1027 height 513
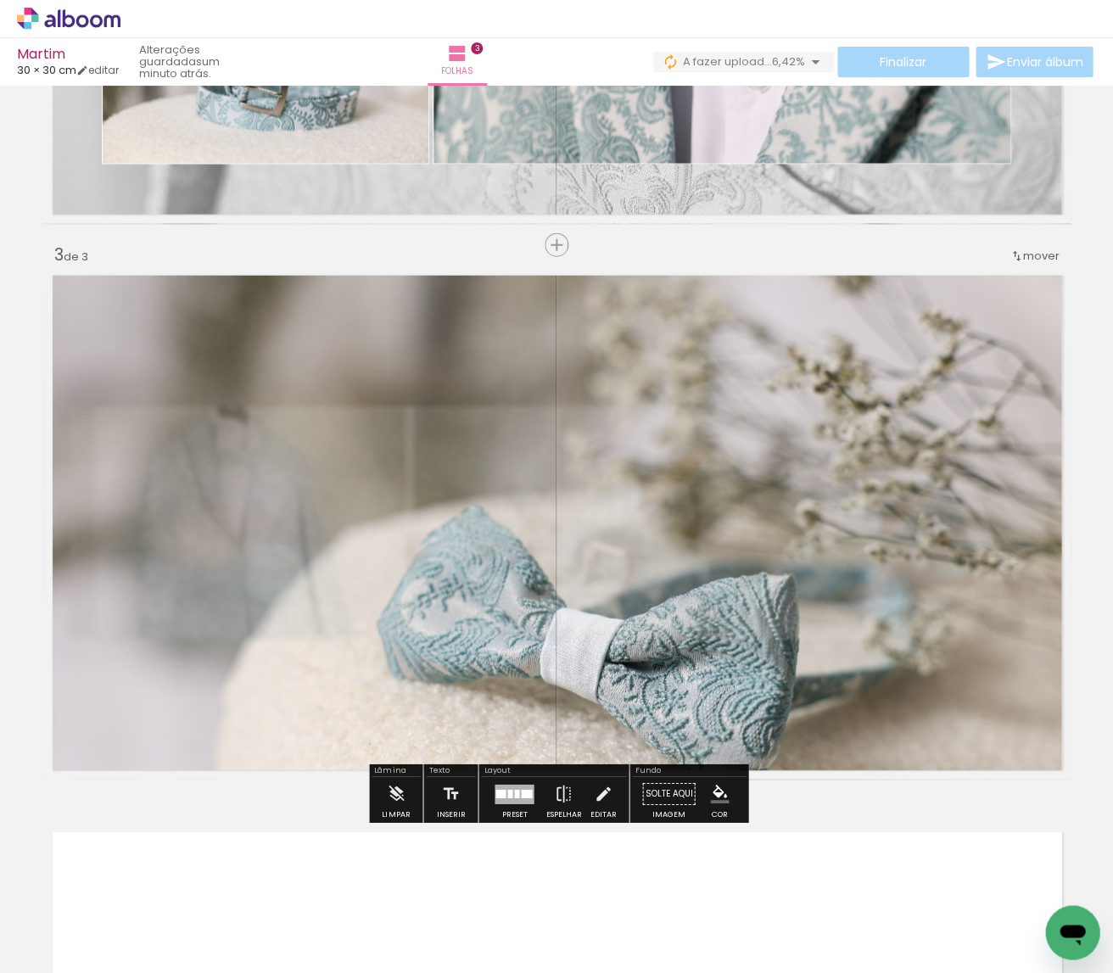
click at [310, 816] on div "Inserir folha 1 de 3 Inserir folha 2 de 3 Inserir folha 3 de 3" at bounding box center [556, 223] width 1113 height 2223
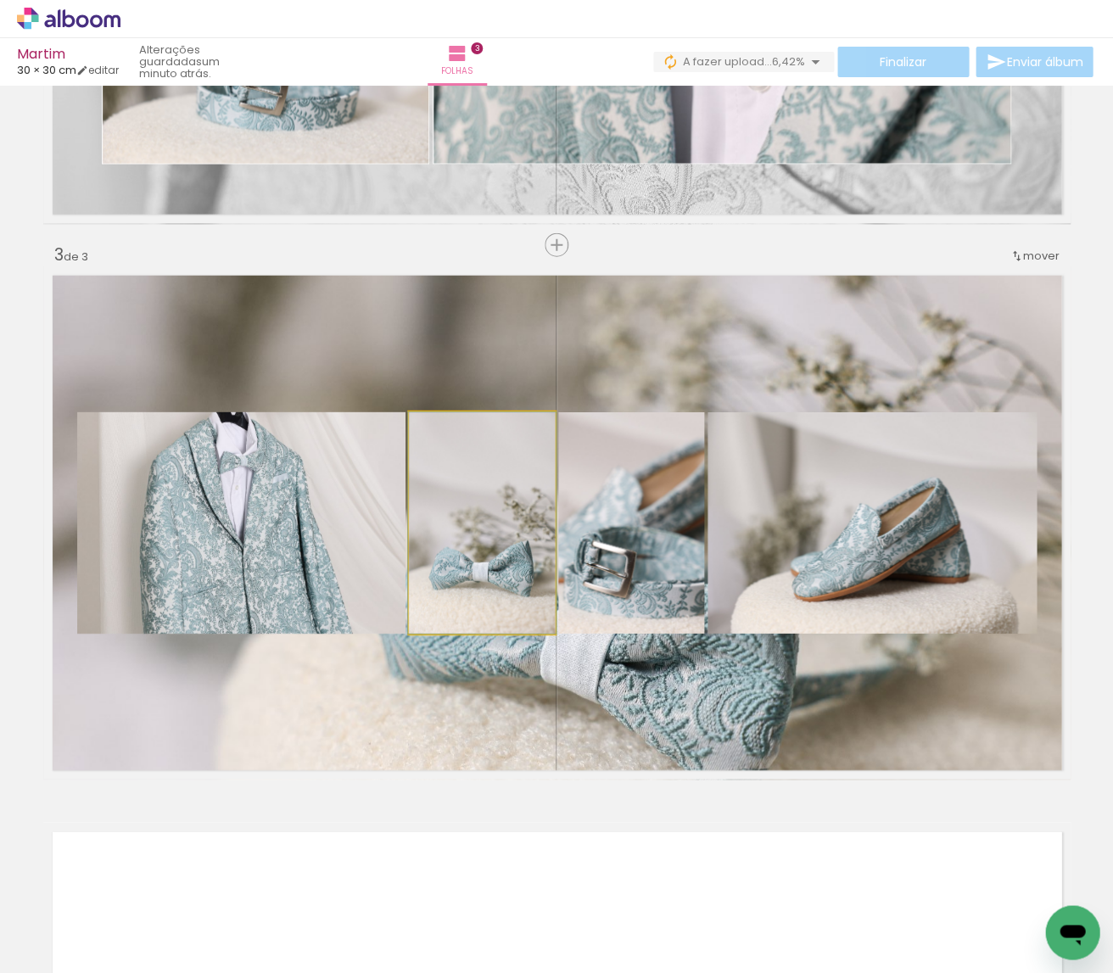
click at [455, 591] on quentale-photo at bounding box center [482, 522] width 146 height 221
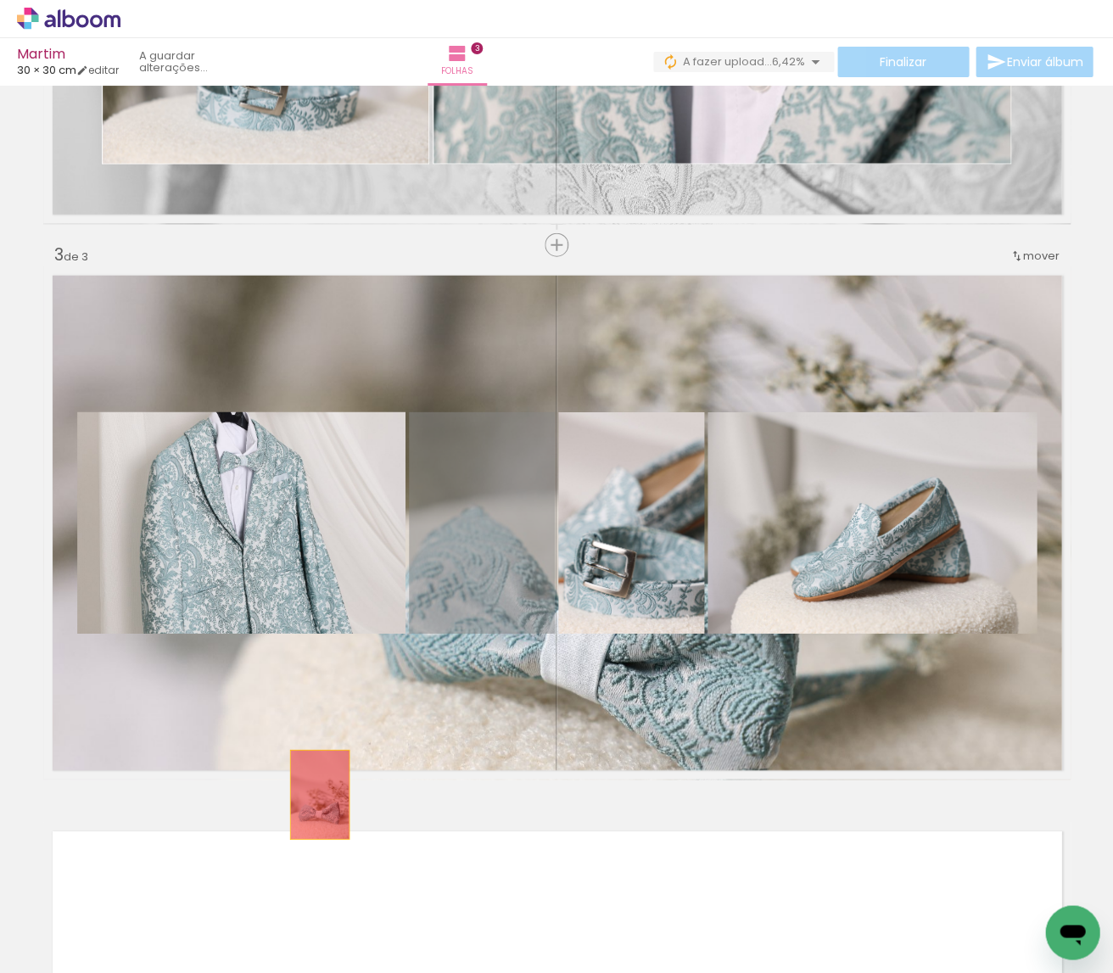
drag, startPoint x: 487, startPoint y: 582, endPoint x: 319, endPoint y: 795, distance: 271.1
click at [319, 795] on div "Inserir folha 1 de 3 Inserir folha 2 de 3 Inserir folha 3 de 3" at bounding box center [556, 223] width 1113 height 2223
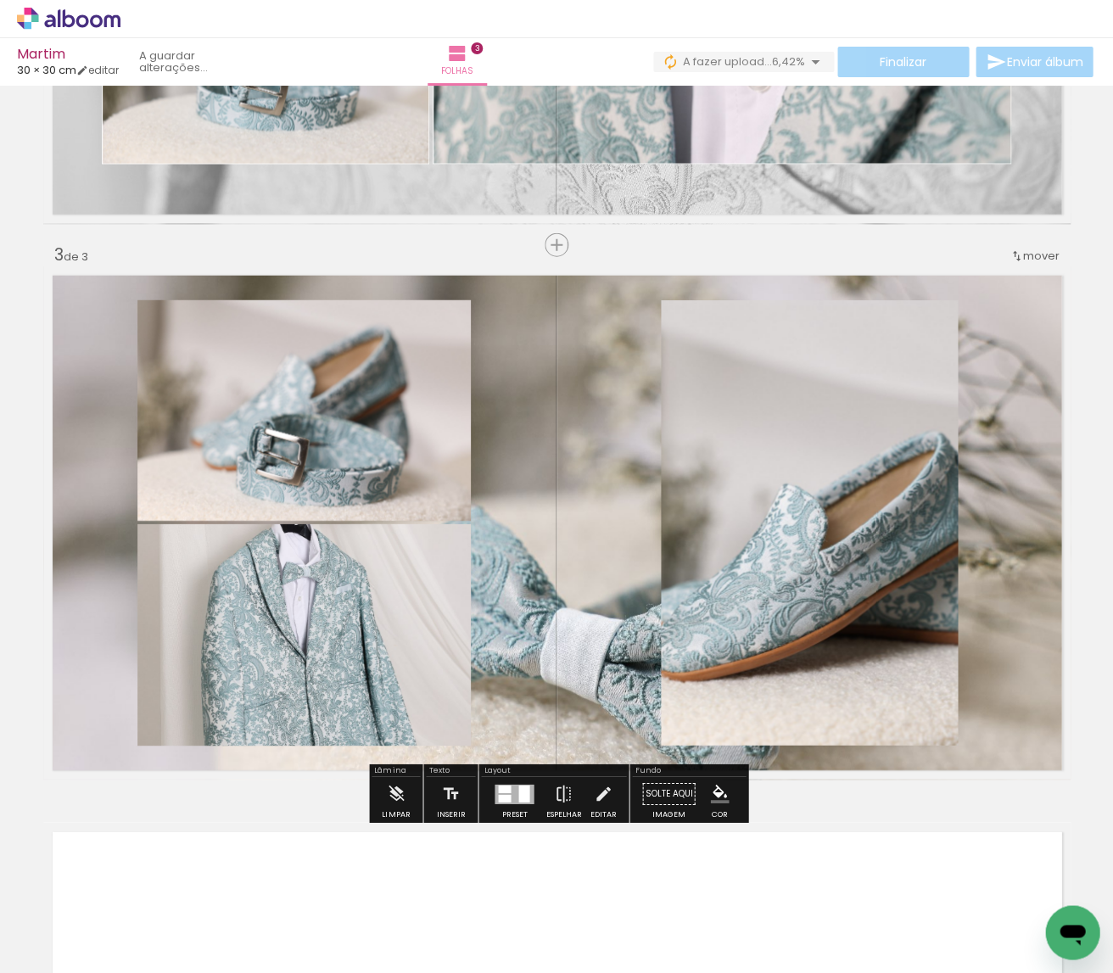
click at [518, 801] on div at bounding box center [523, 793] width 11 height 17
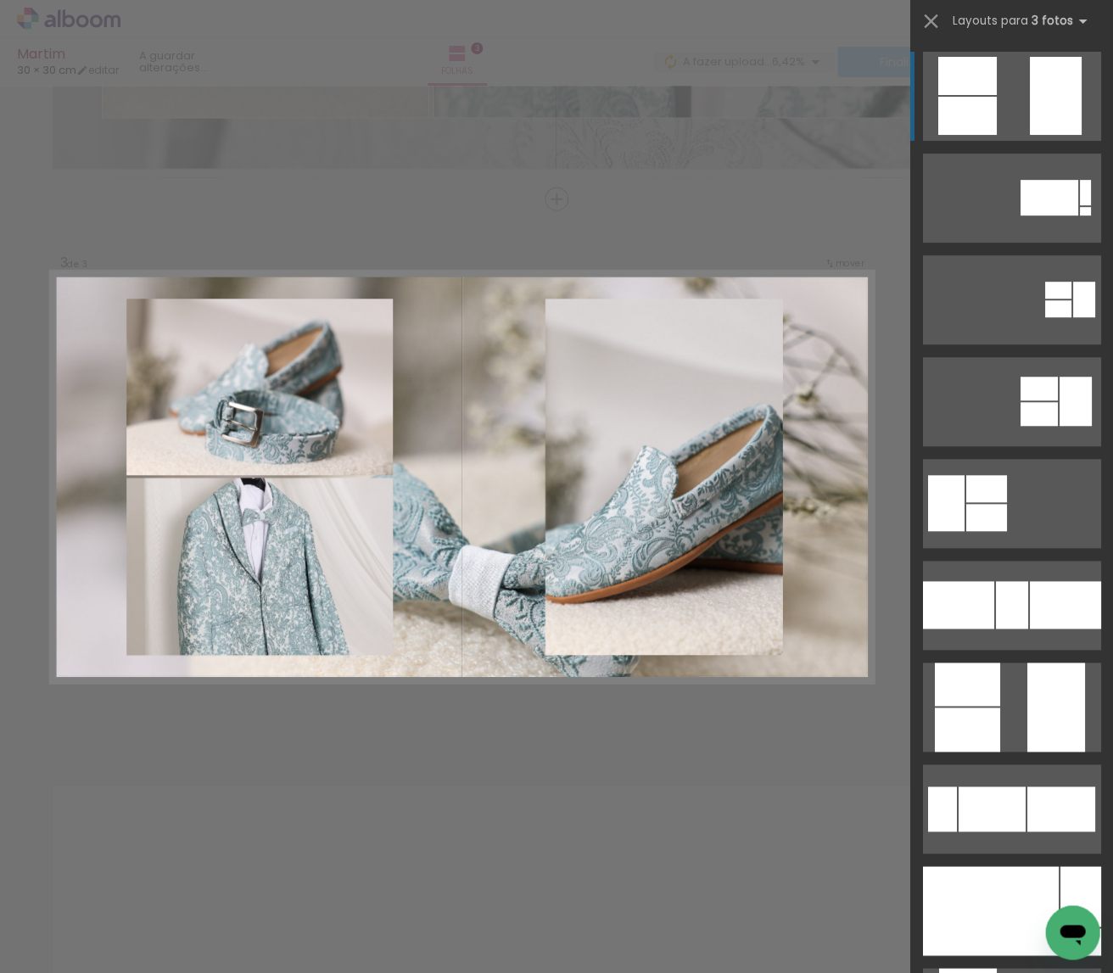
scroll to position [1026, 0]
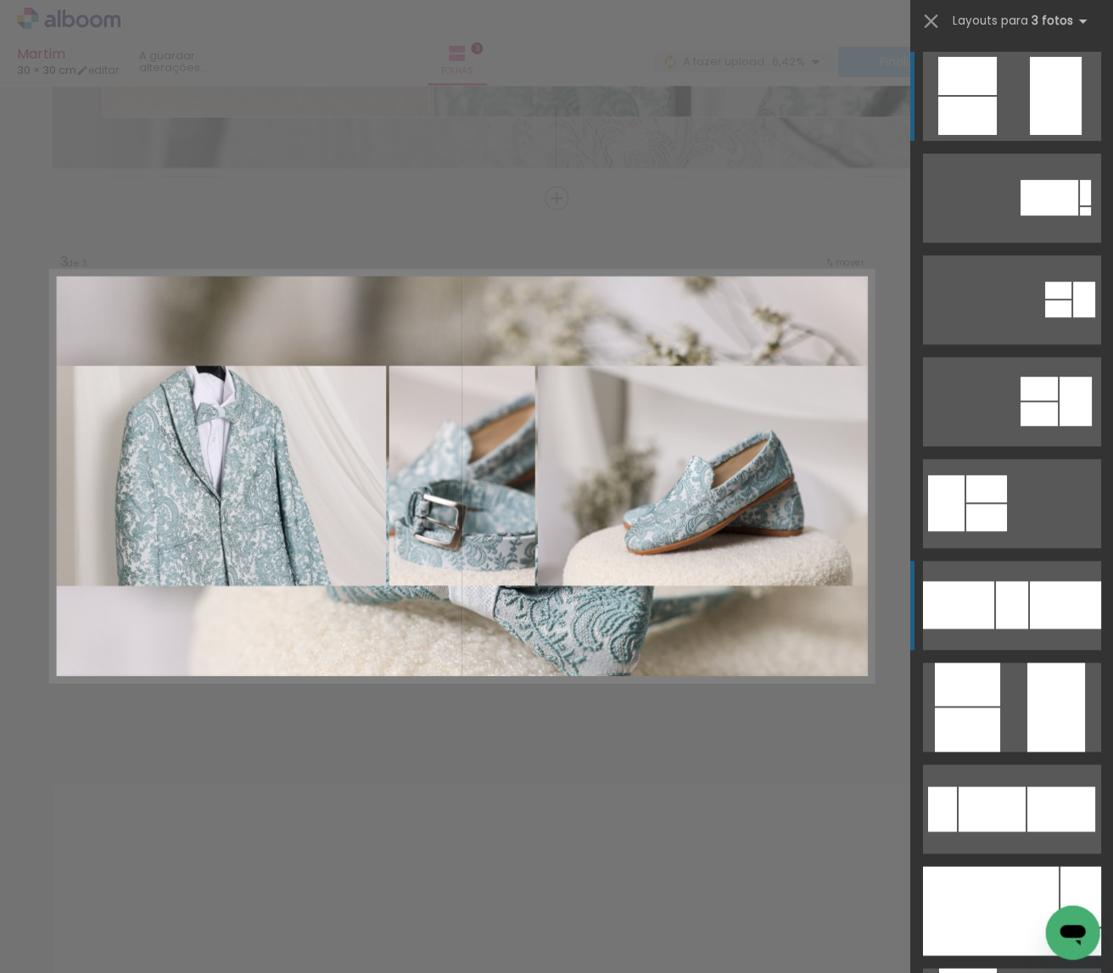
click at [1052, 585] on div at bounding box center [1064, 604] width 71 height 47
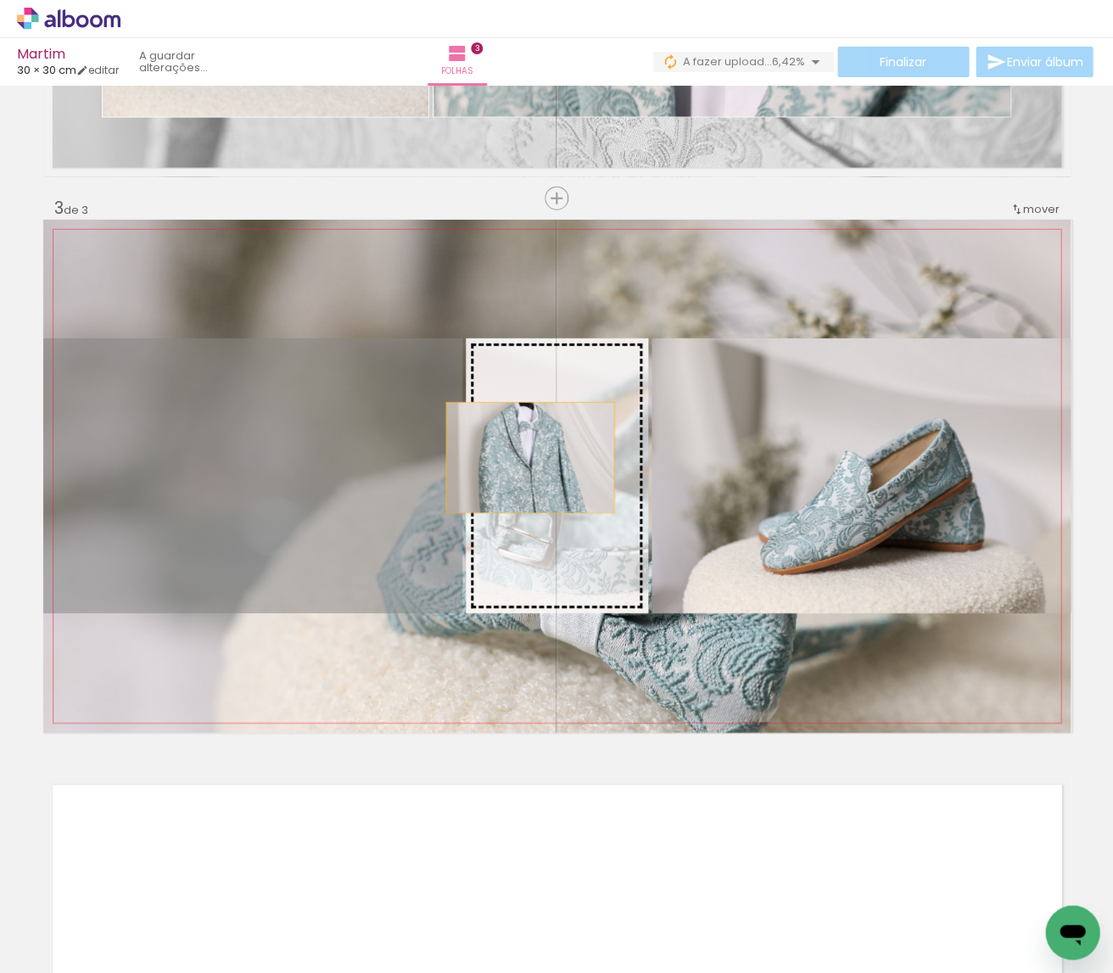
drag, startPoint x: 264, startPoint y: 455, endPoint x: 530, endPoint y: 458, distance: 266.3
click at [0, 0] on slot at bounding box center [0, 0] width 0 height 0
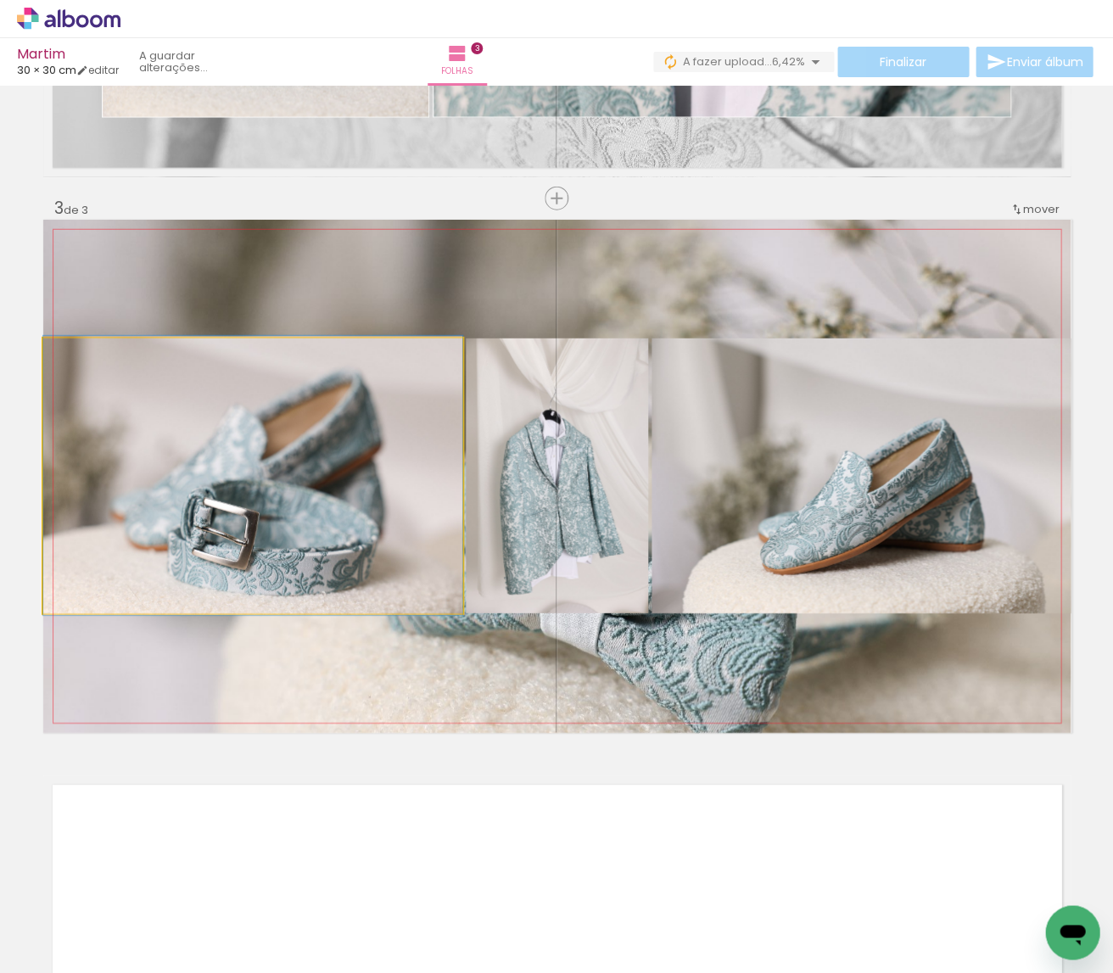
drag, startPoint x: 386, startPoint y: 483, endPoint x: 407, endPoint y: 482, distance: 21.2
click at [385, 483] on quentale-photo at bounding box center [252, 475] width 419 height 275
click at [581, 480] on quentale-photo at bounding box center [557, 475] width 182 height 275
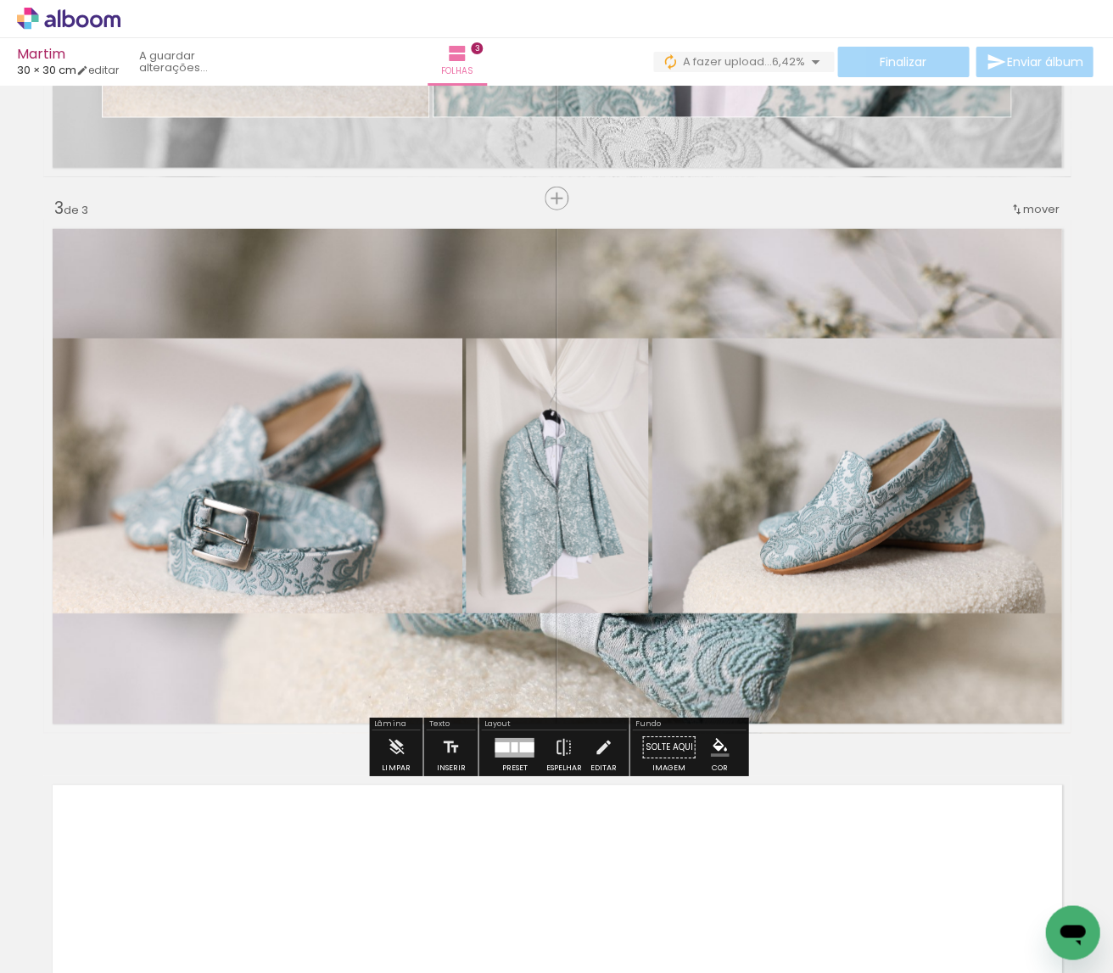
click at [723, 480] on quentale-photo at bounding box center [860, 475] width 419 height 275
click at [502, 751] on div at bounding box center [501, 746] width 14 height 10
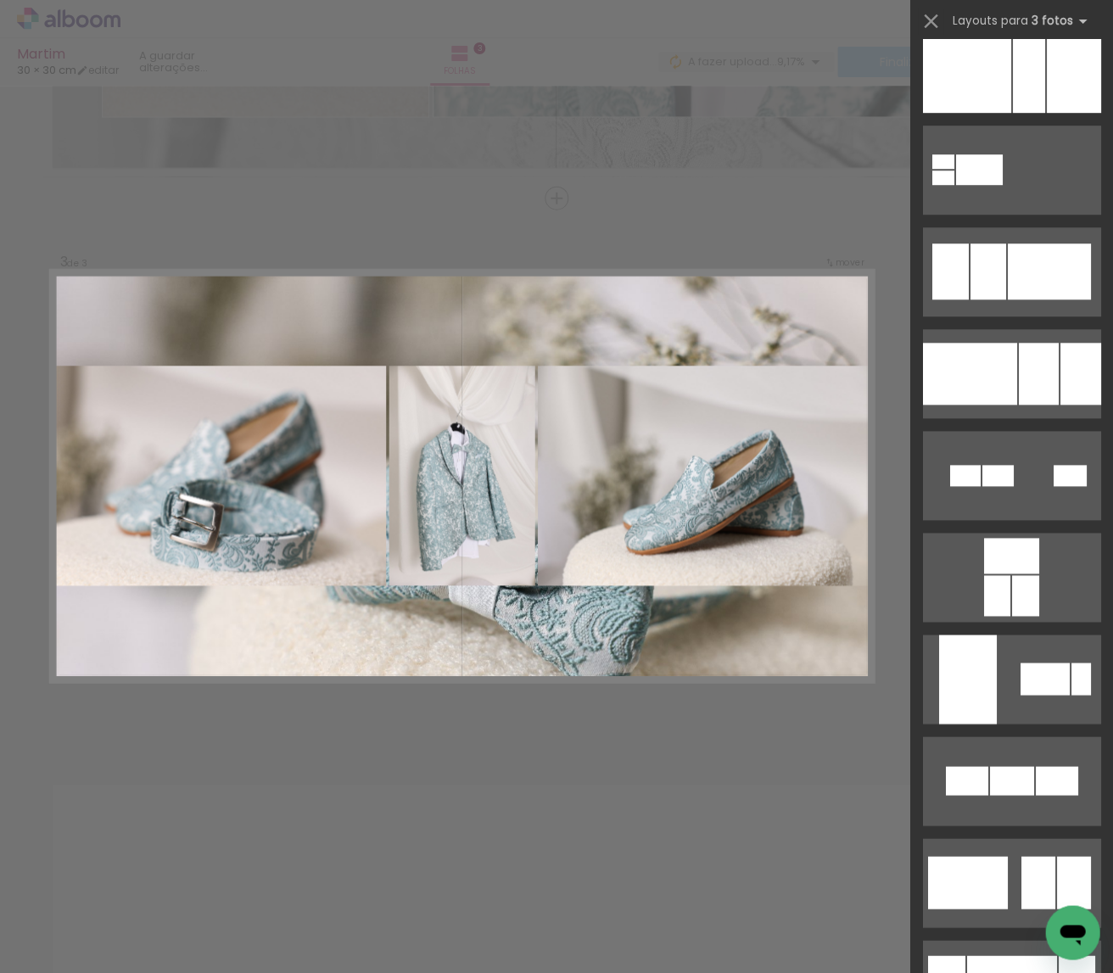
scroll to position [5194, 0]
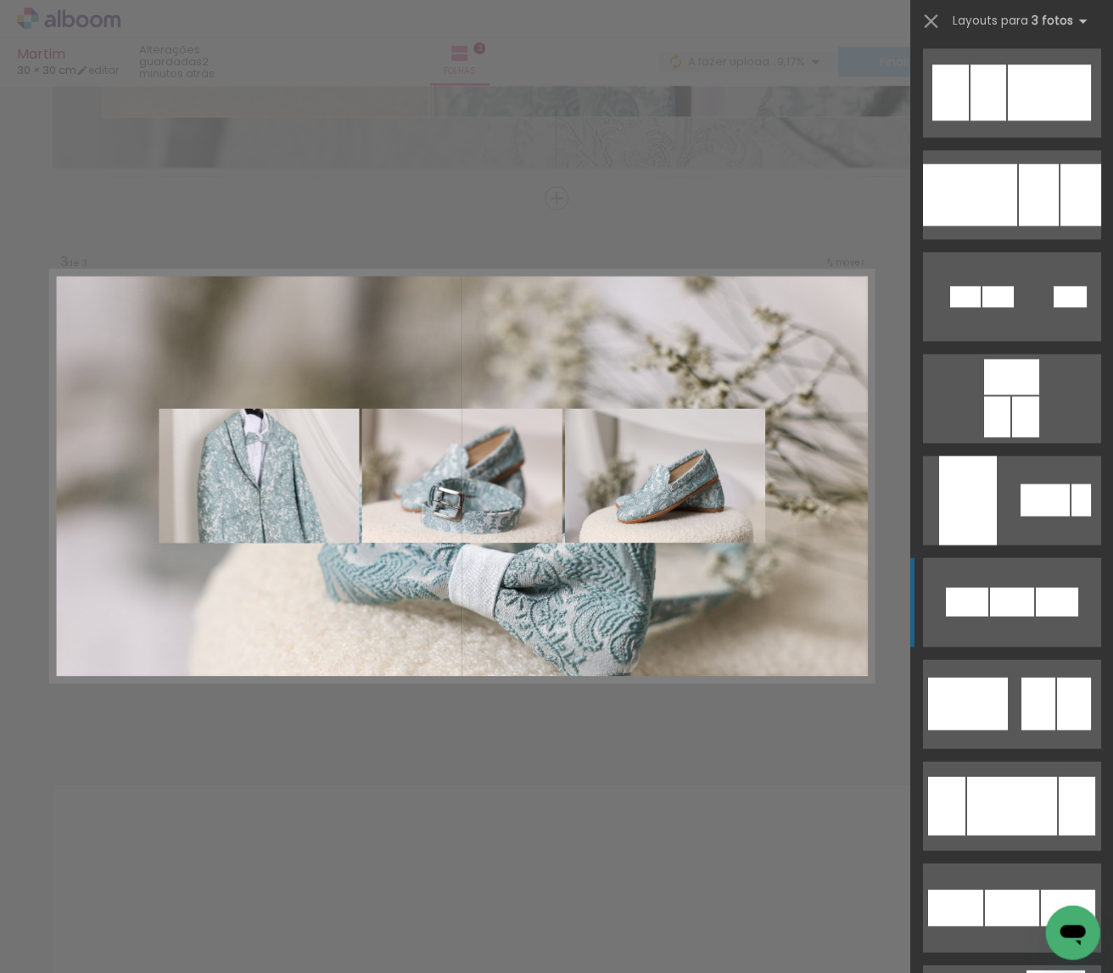
click at [1021, 606] on div at bounding box center [1011, 601] width 44 height 29
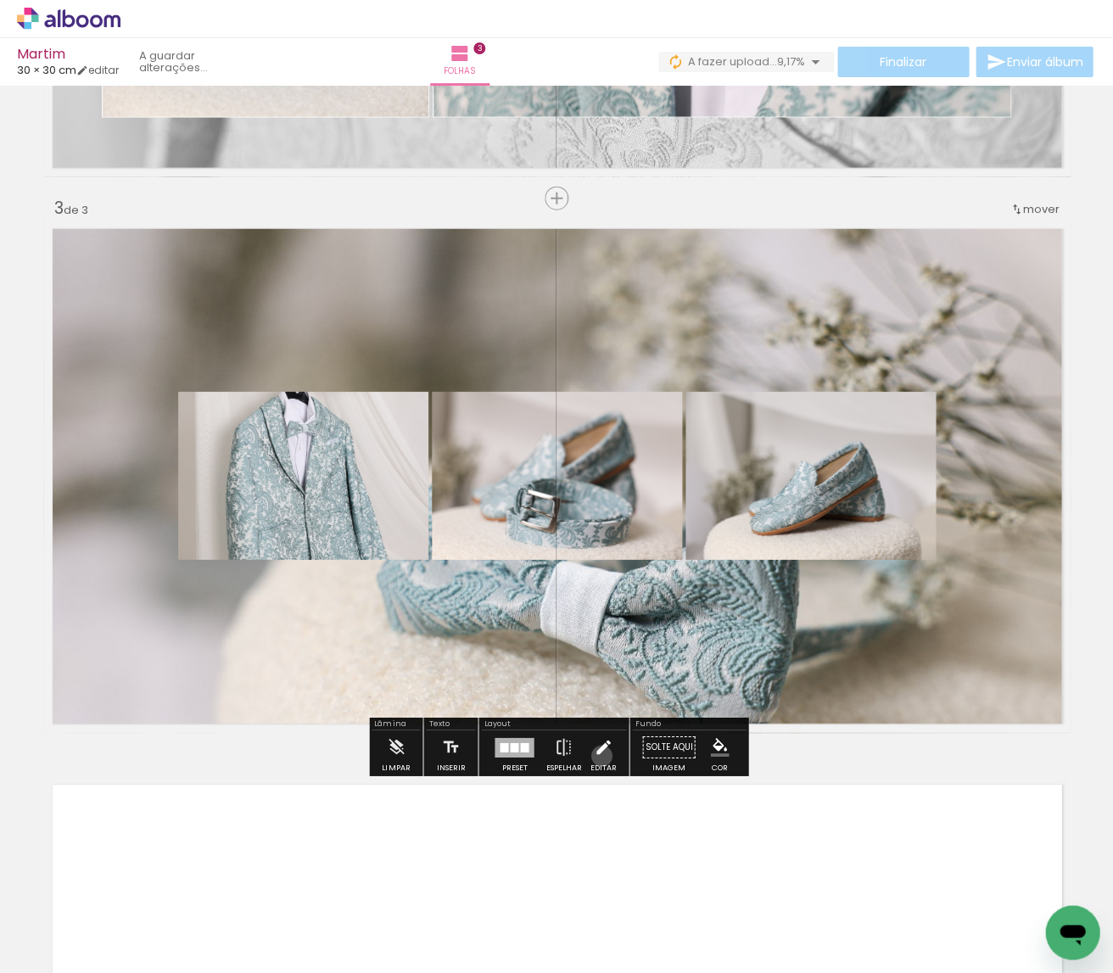
click at [597, 756] on iron-icon at bounding box center [603, 747] width 19 height 34
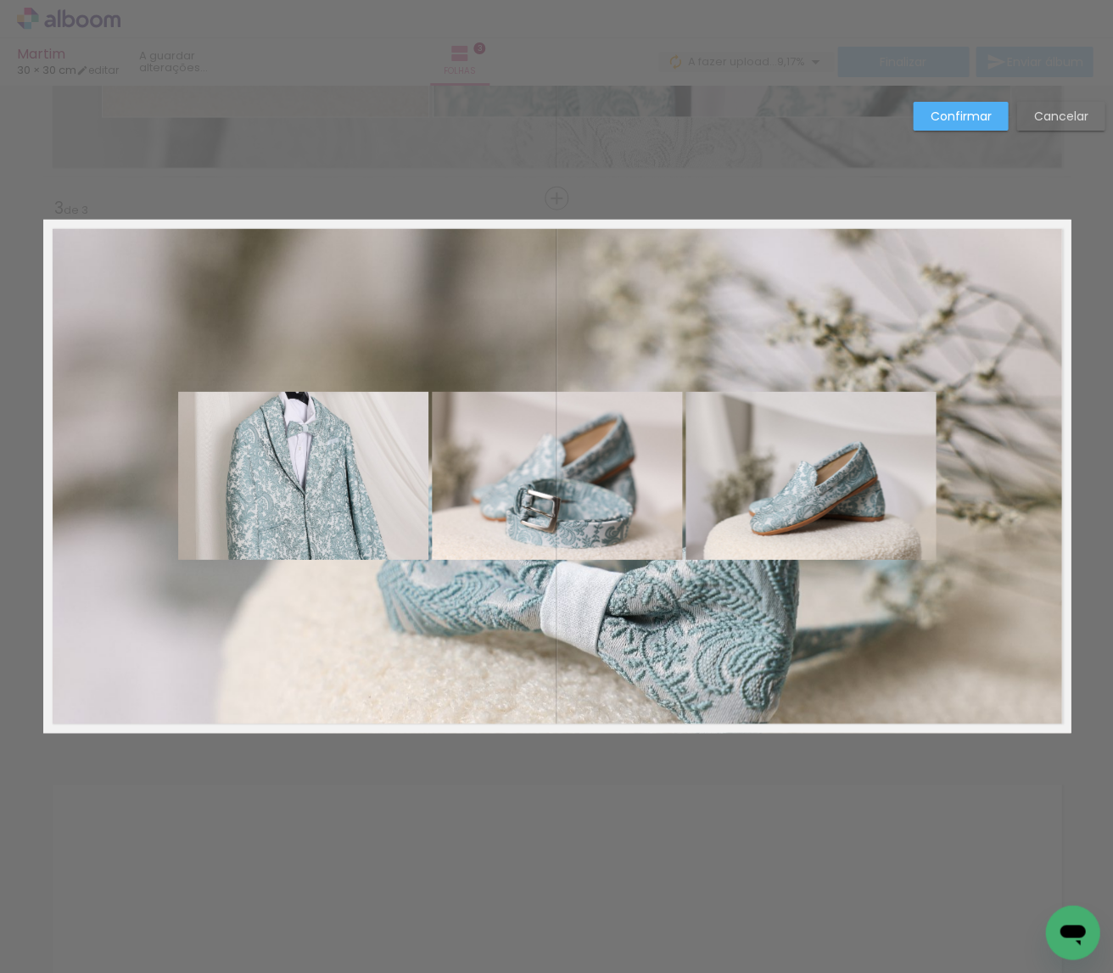
click at [305, 503] on quentale-photo at bounding box center [303, 476] width 250 height 168
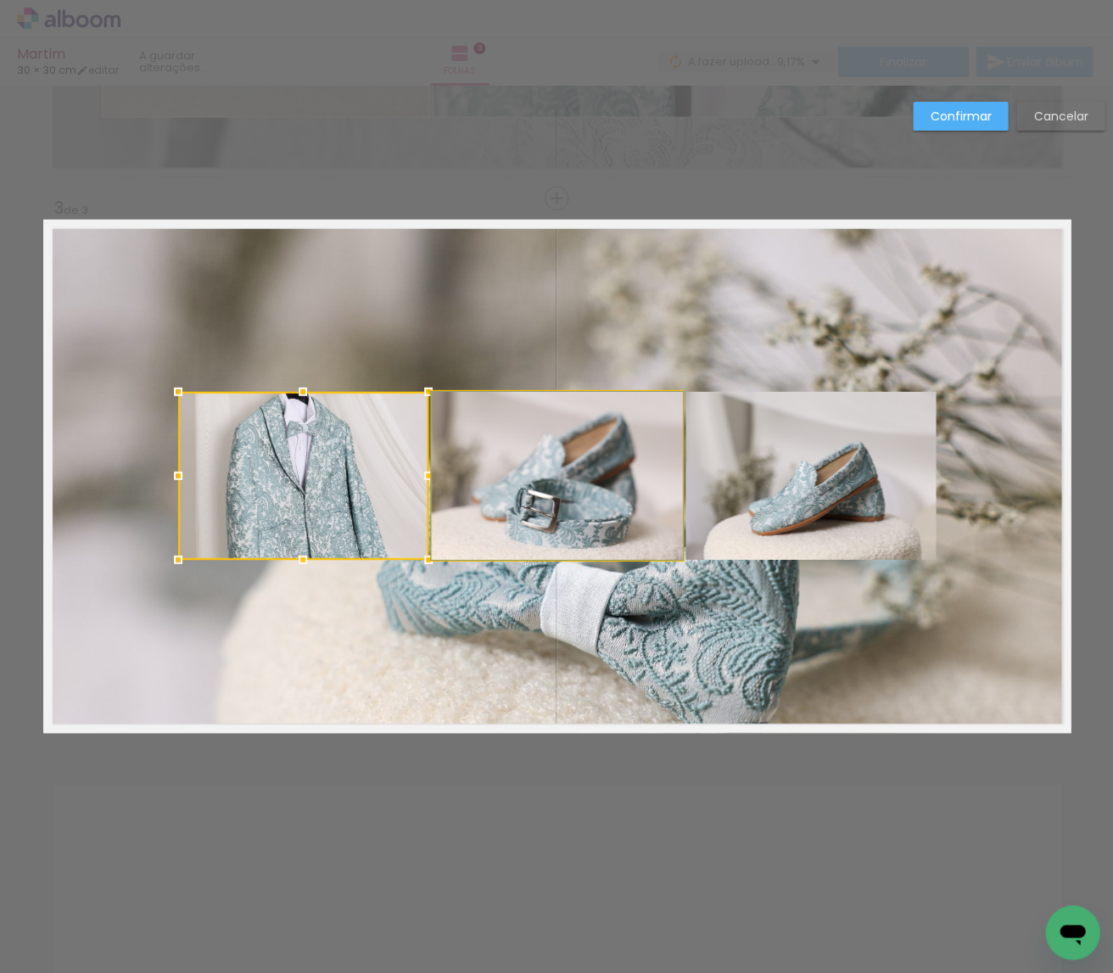
drag, startPoint x: 515, startPoint y: 508, endPoint x: 663, endPoint y: 509, distance: 148.4
click at [515, 508] on album-spread "3 de 3" at bounding box center [556, 476] width 1027 height 513
click at [712, 507] on quentale-photo at bounding box center [810, 476] width 250 height 168
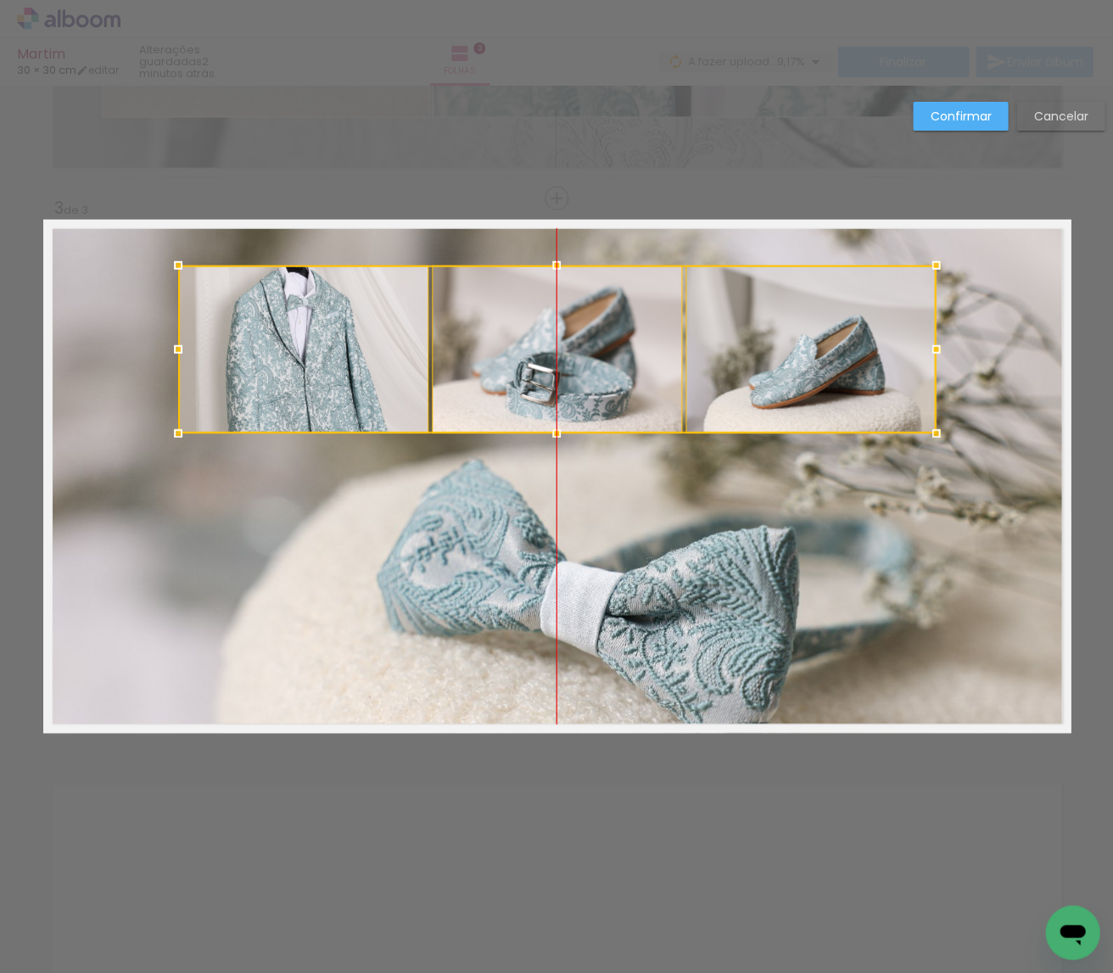
drag, startPoint x: 828, startPoint y: 492, endPoint x: 821, endPoint y: 367, distance: 124.9
click at [821, 367] on div at bounding box center [556, 349] width 757 height 168
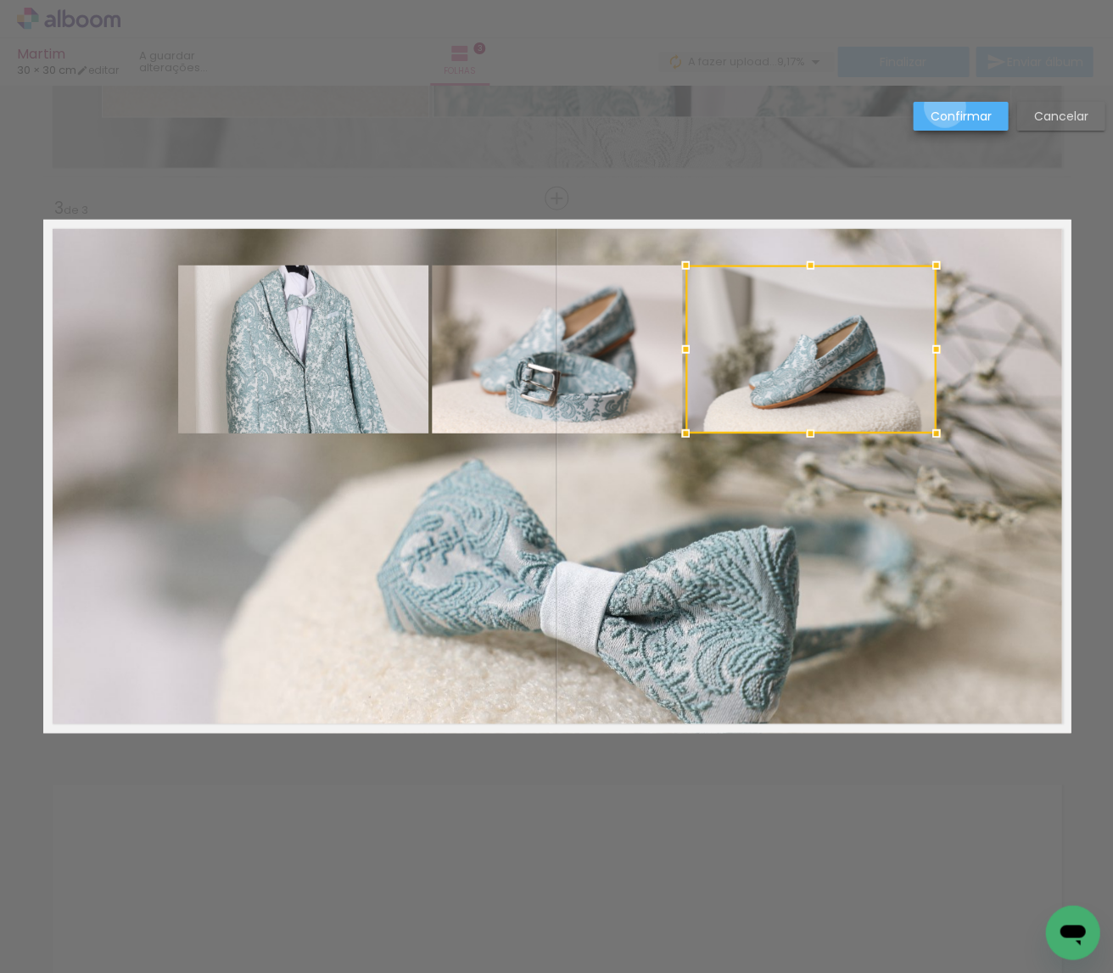
click at [0, 0] on slot "Confirmar" at bounding box center [0, 0] width 0 height 0
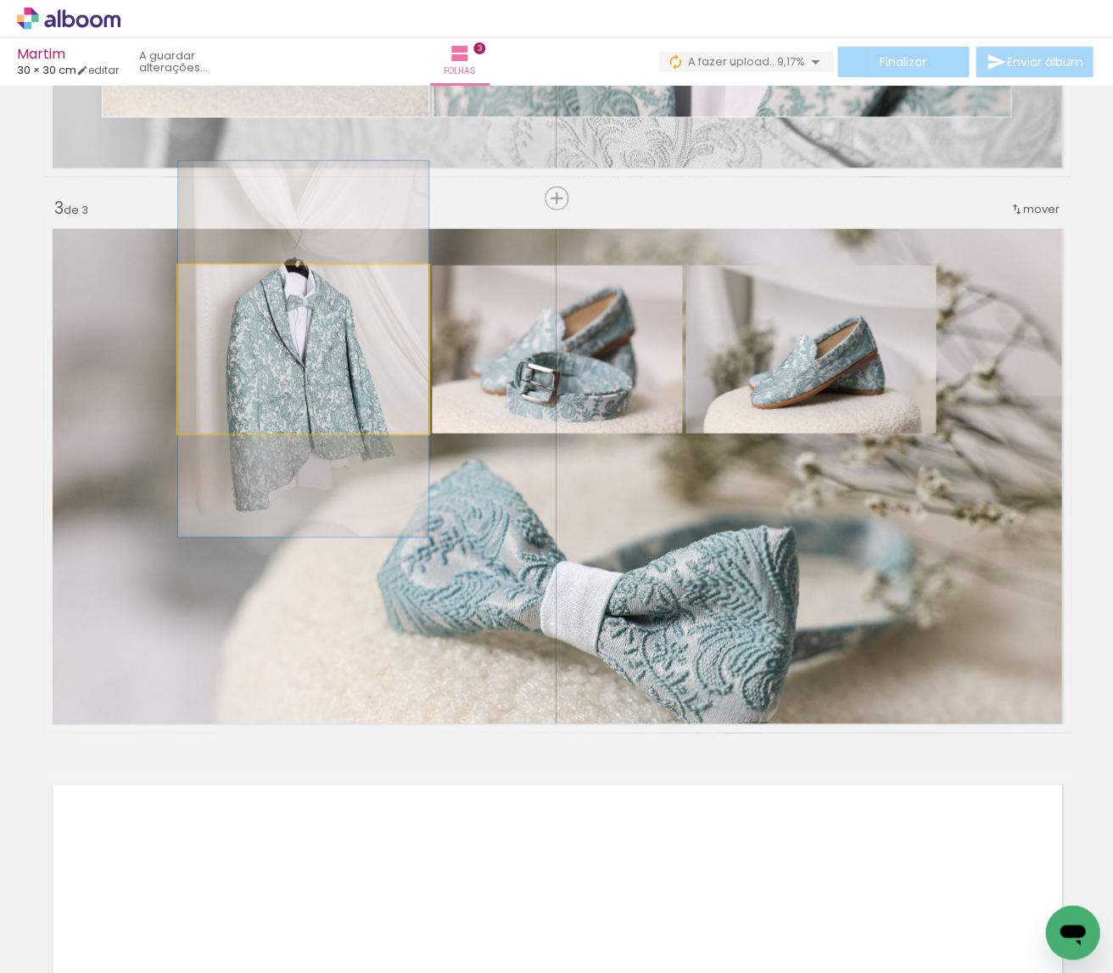
click at [369, 347] on quentale-photo at bounding box center [303, 349] width 250 height 168
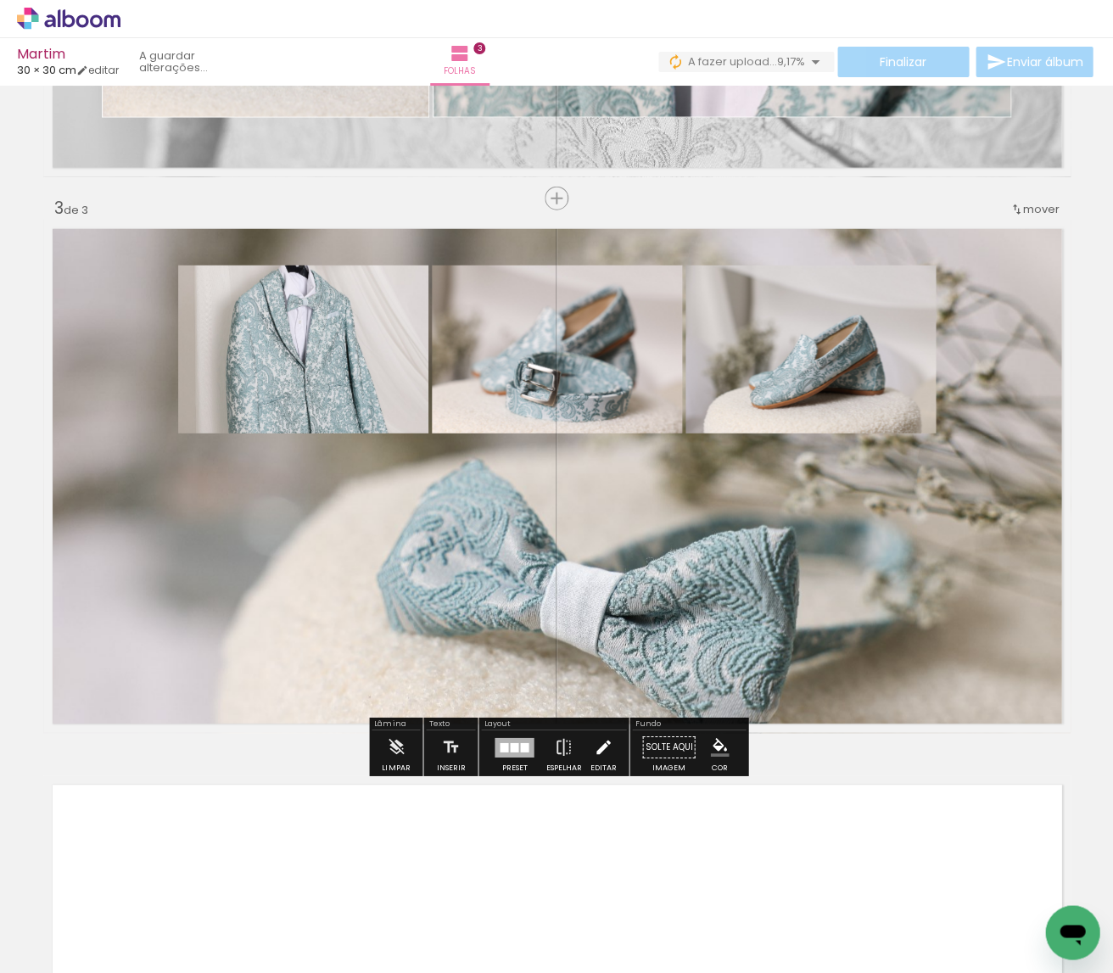
click at [605, 745] on iron-icon at bounding box center [603, 747] width 19 height 34
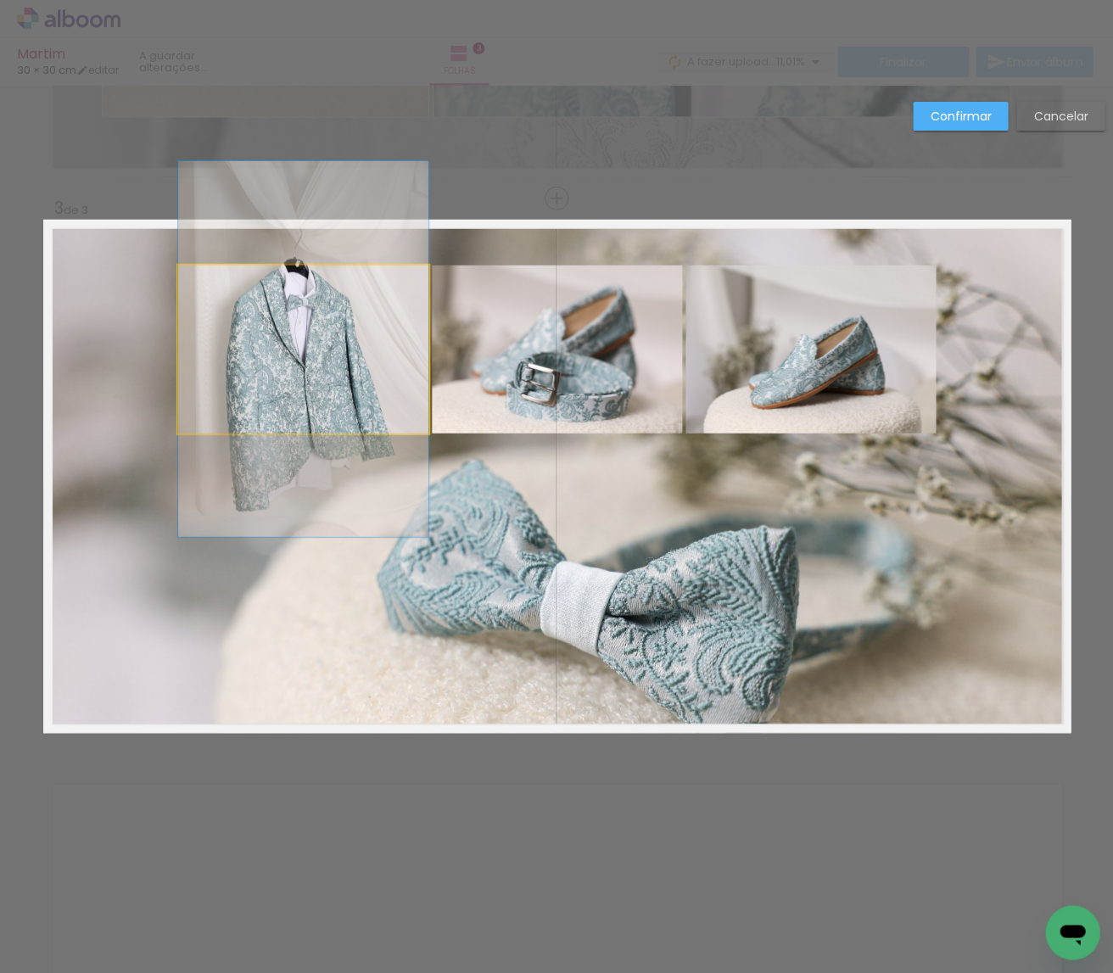
drag, startPoint x: 353, startPoint y: 394, endPoint x: 327, endPoint y: 443, distance: 54.6
click at [353, 394] on quentale-photo at bounding box center [303, 349] width 250 height 168
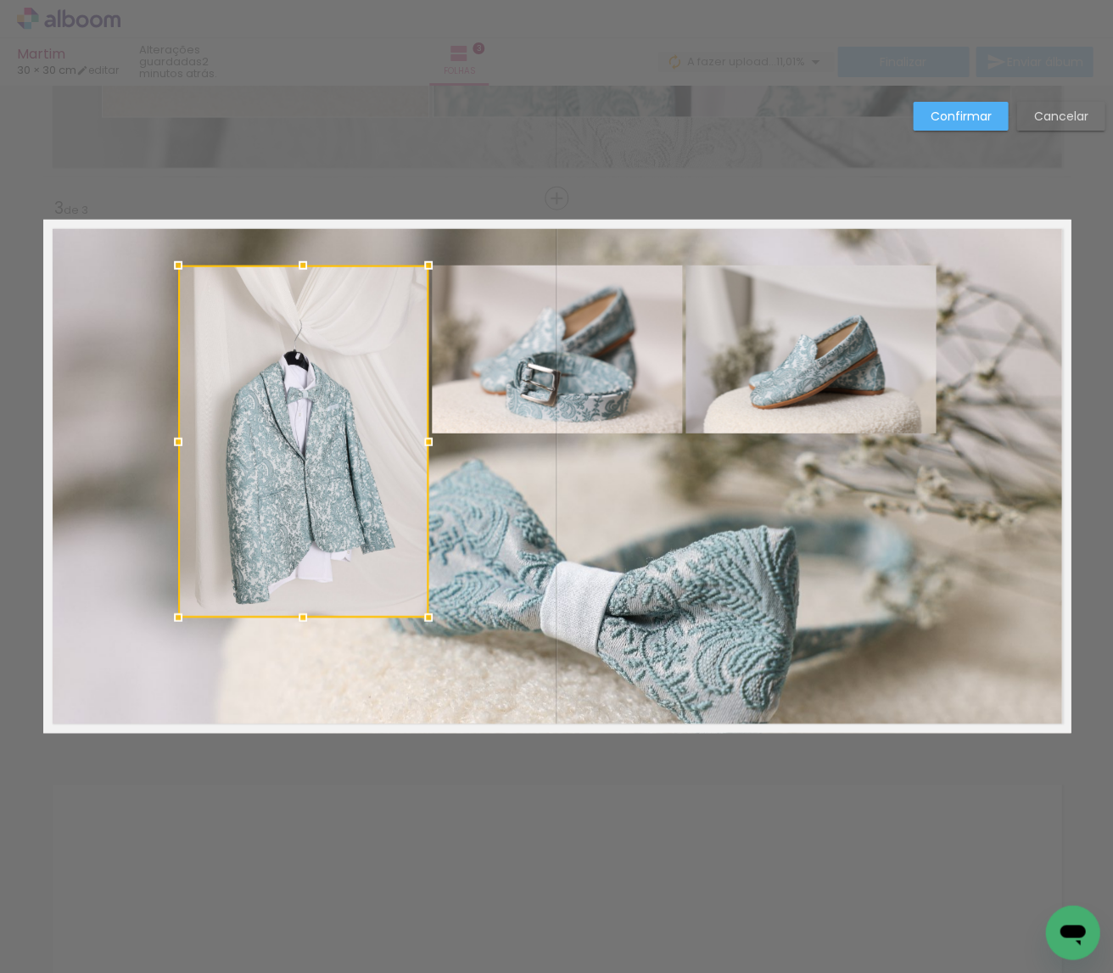
drag, startPoint x: 301, startPoint y: 444, endPoint x: 297, endPoint y: 620, distance: 175.6
click at [297, 620] on div at bounding box center [303, 617] width 34 height 34
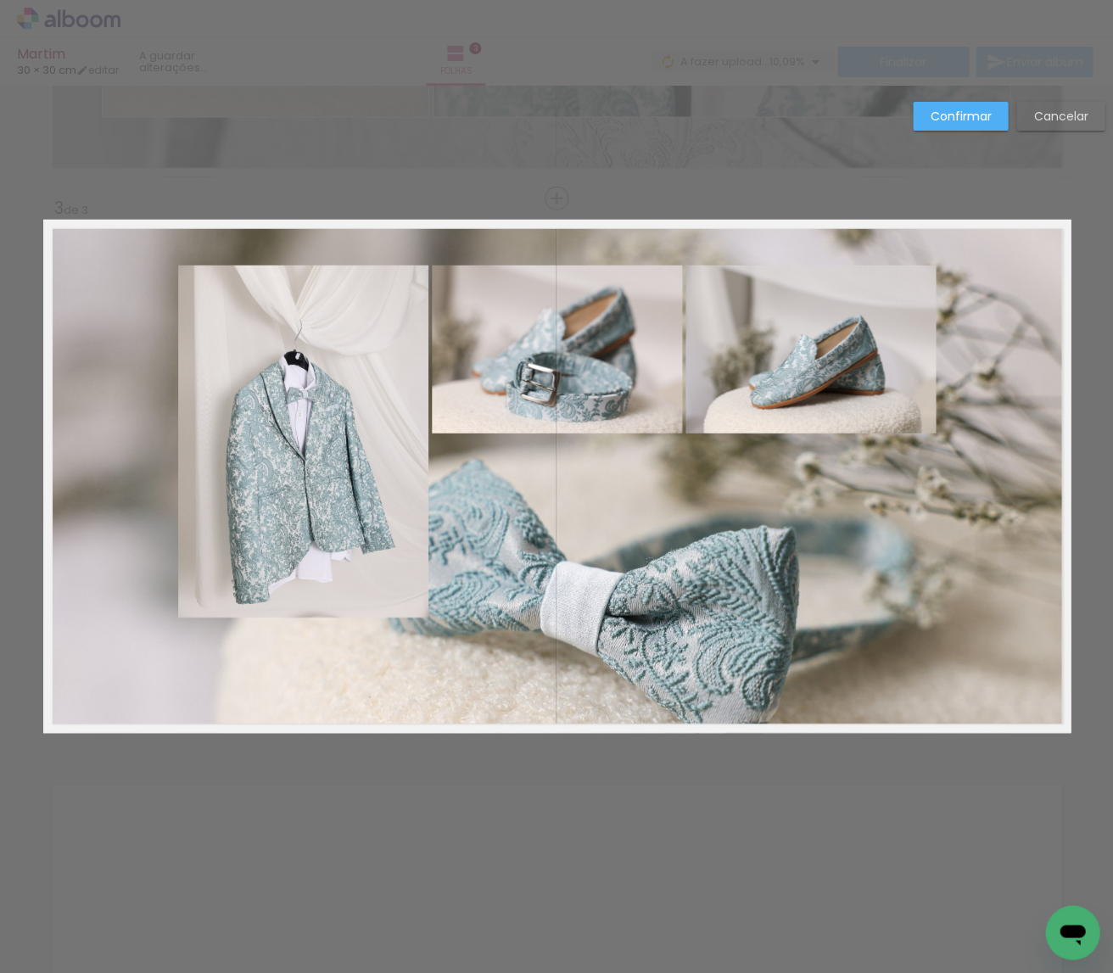
click at [994, 116] on paper-button "Confirmar" at bounding box center [960, 116] width 95 height 29
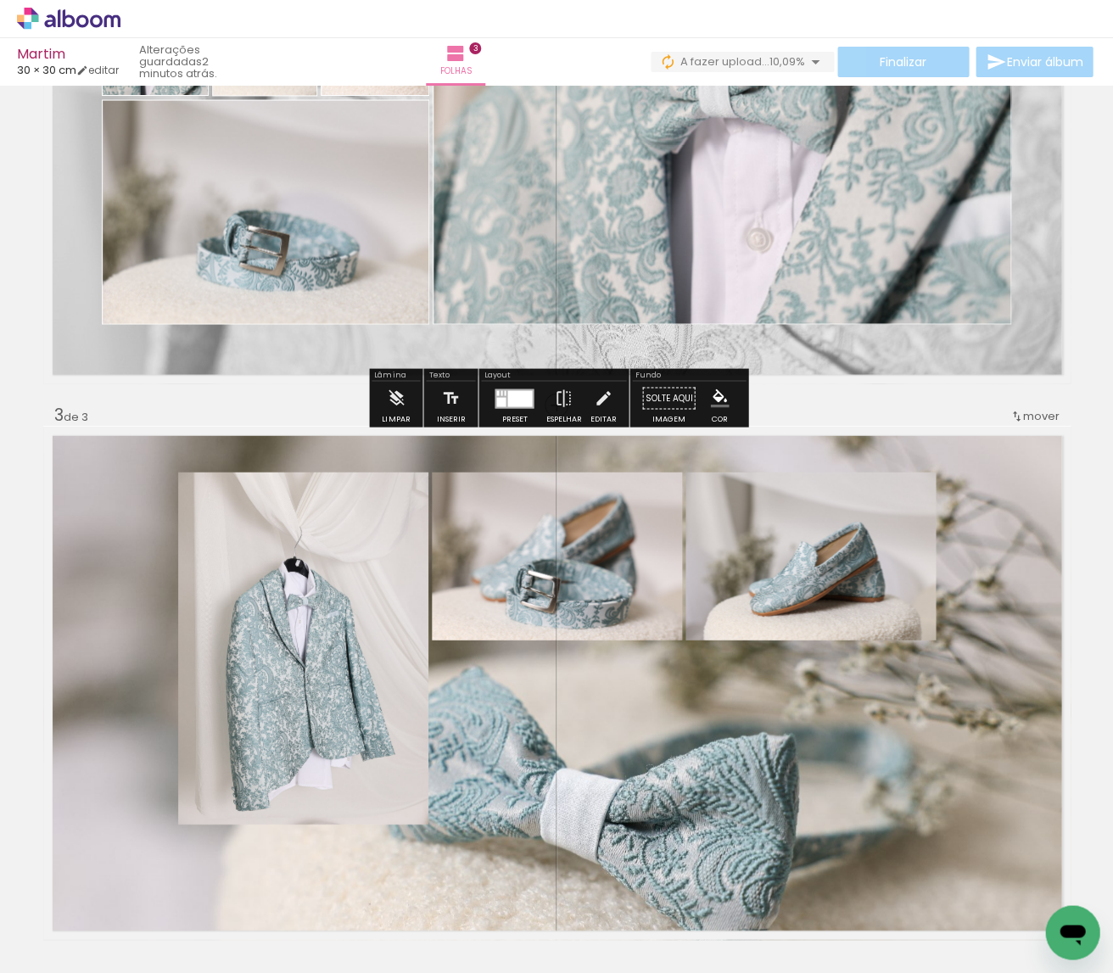
scroll to position [1089, 0]
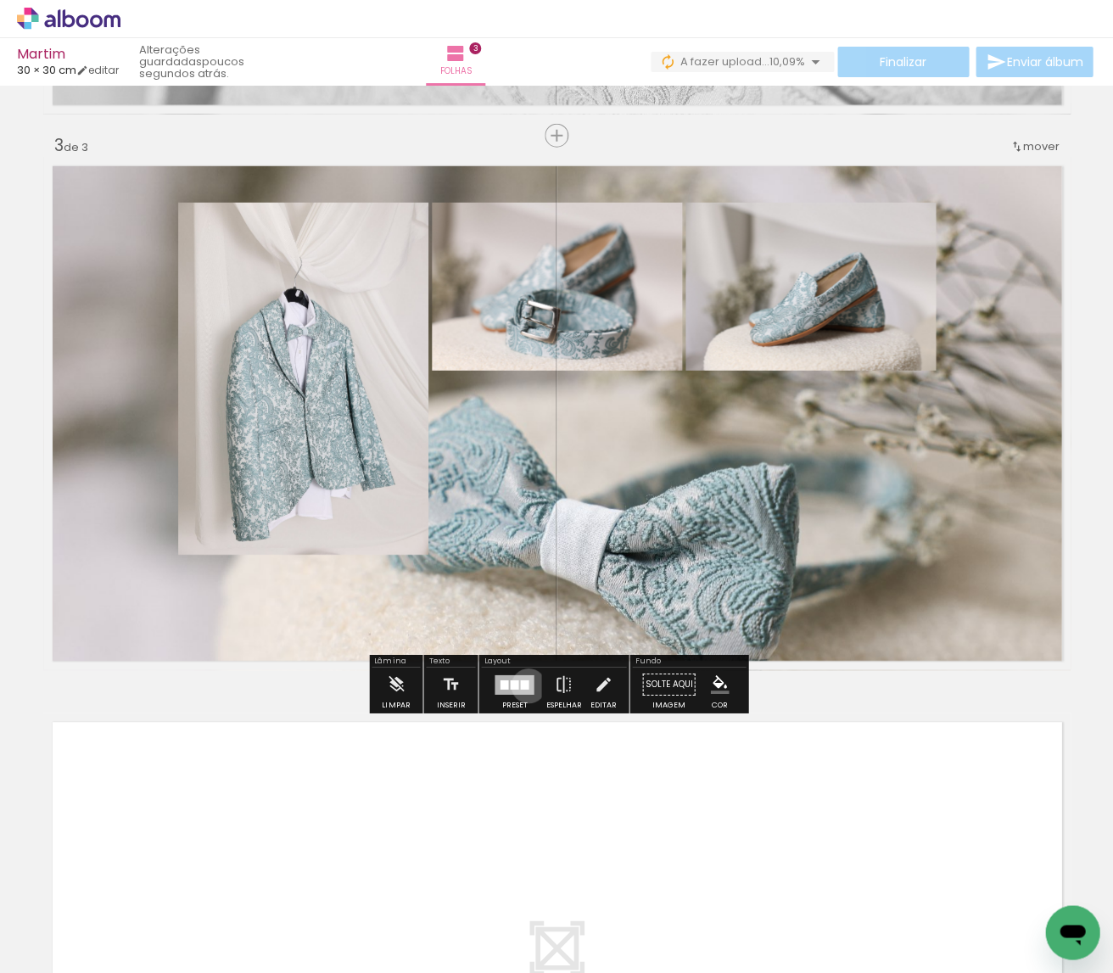
click at [524, 686] on div at bounding box center [524, 683] width 8 height 9
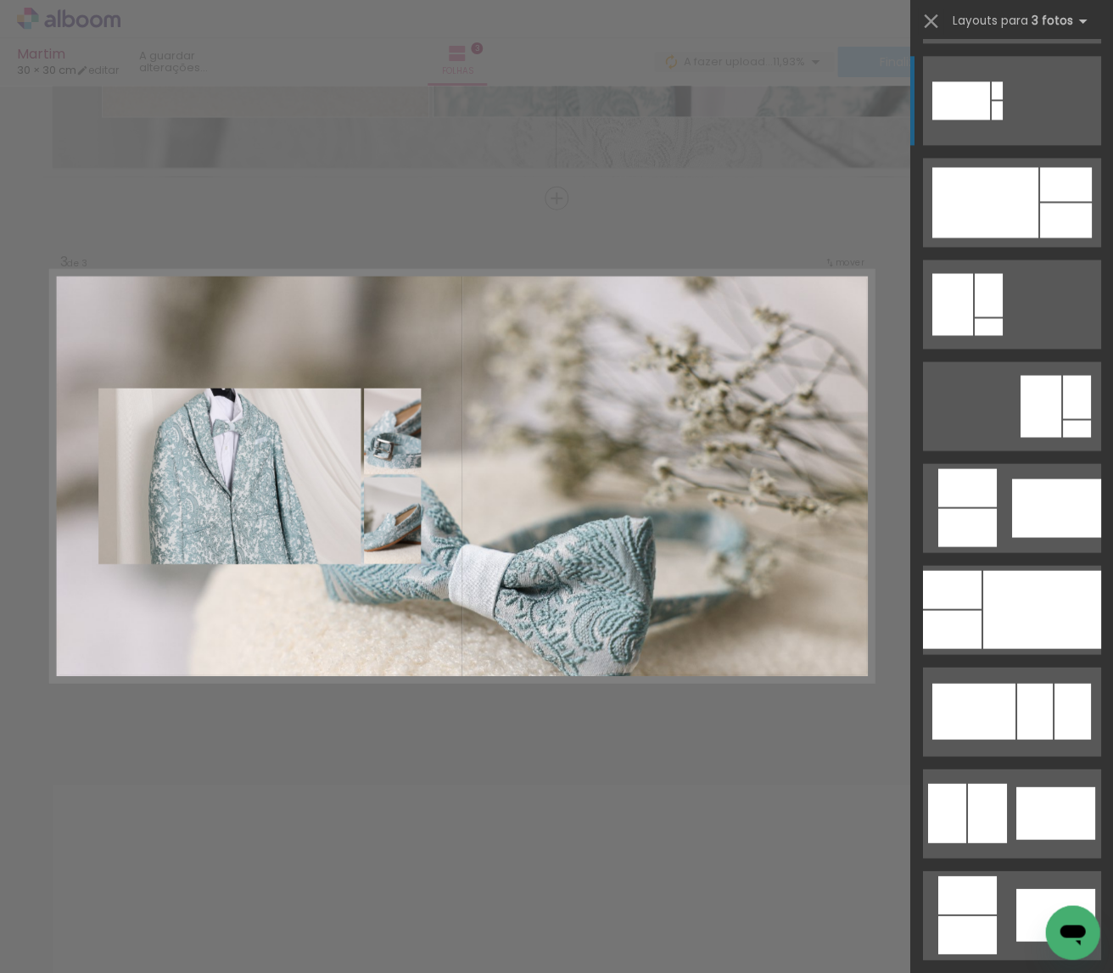
scroll to position [6932, 0]
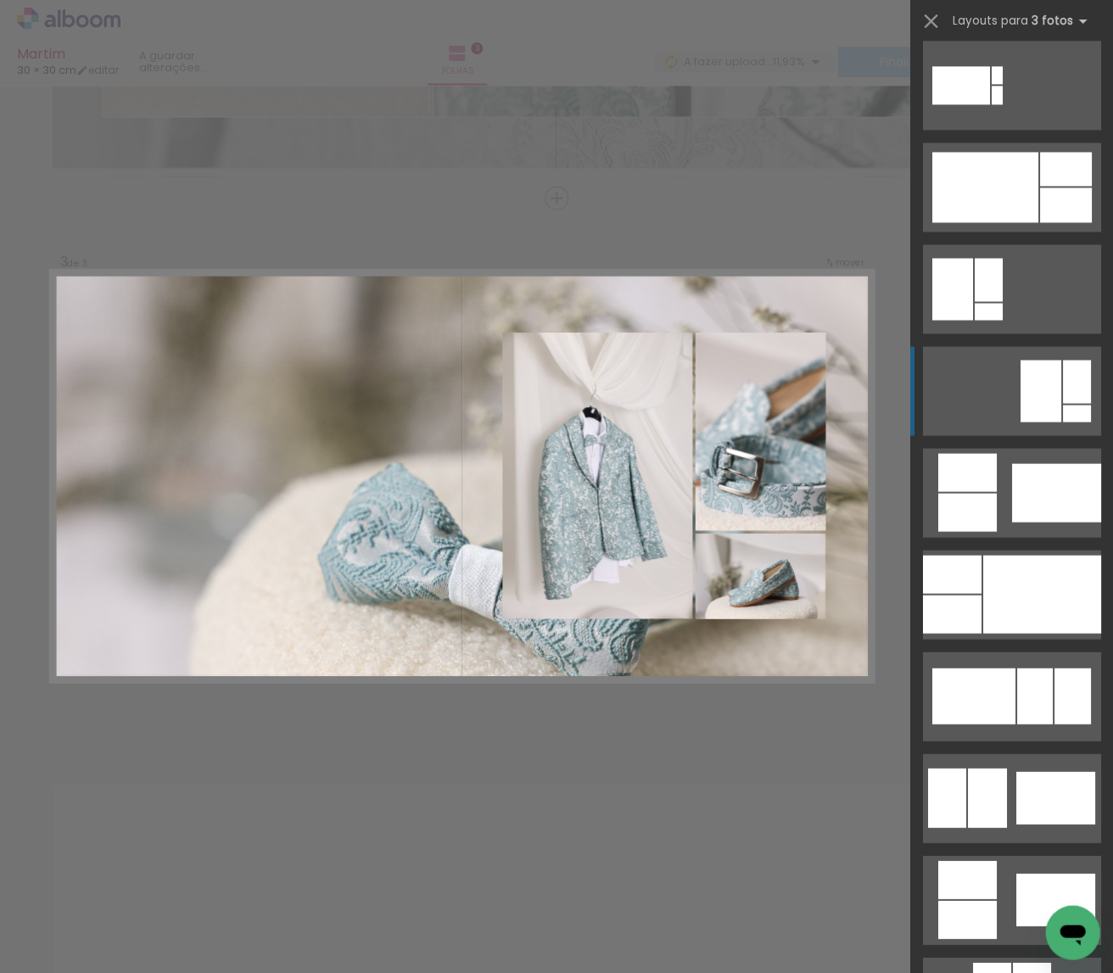
click at [1050, 367] on div at bounding box center [1039, 391] width 41 height 62
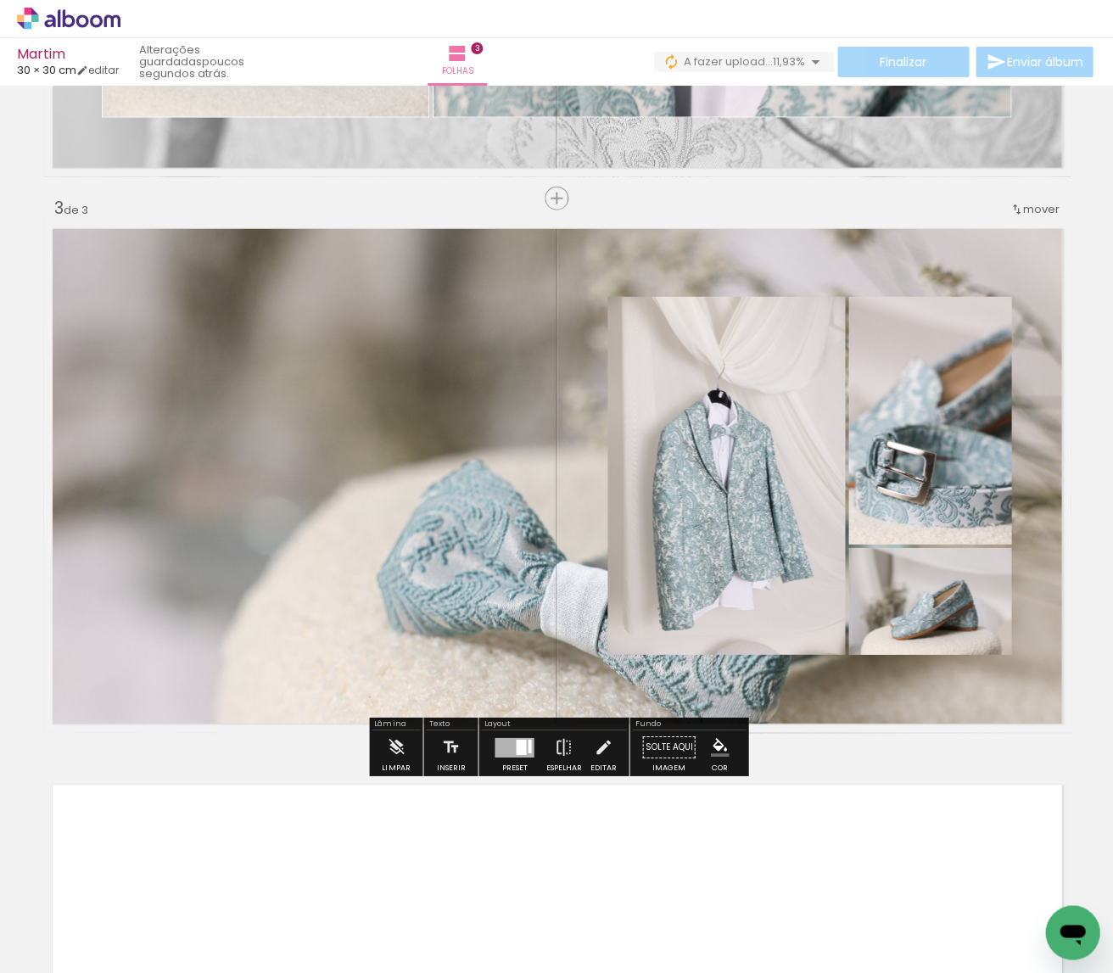
click at [518, 687] on quentale-layouter at bounding box center [556, 476] width 1027 height 513
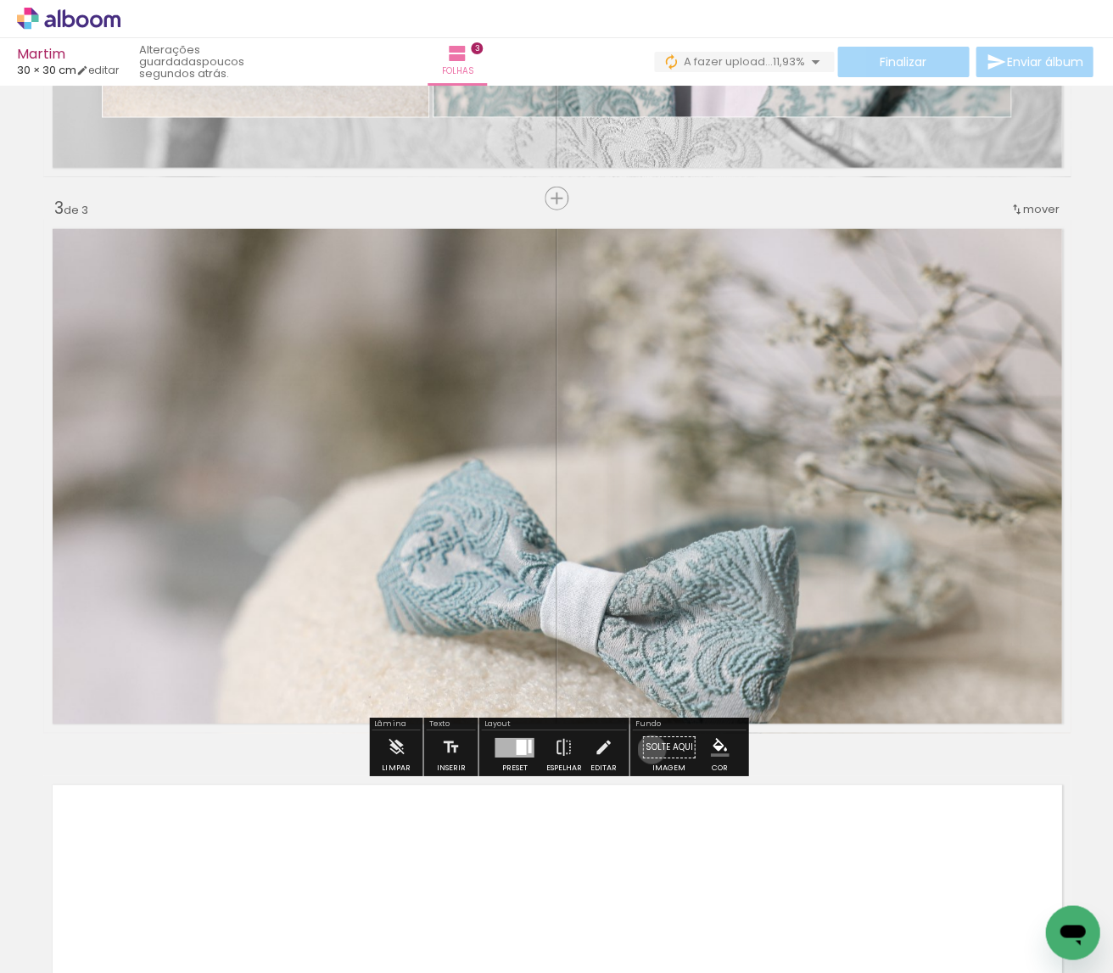
click at [645, 750] on paper-button "Solte aqui Imagem" at bounding box center [668, 751] width 61 height 43
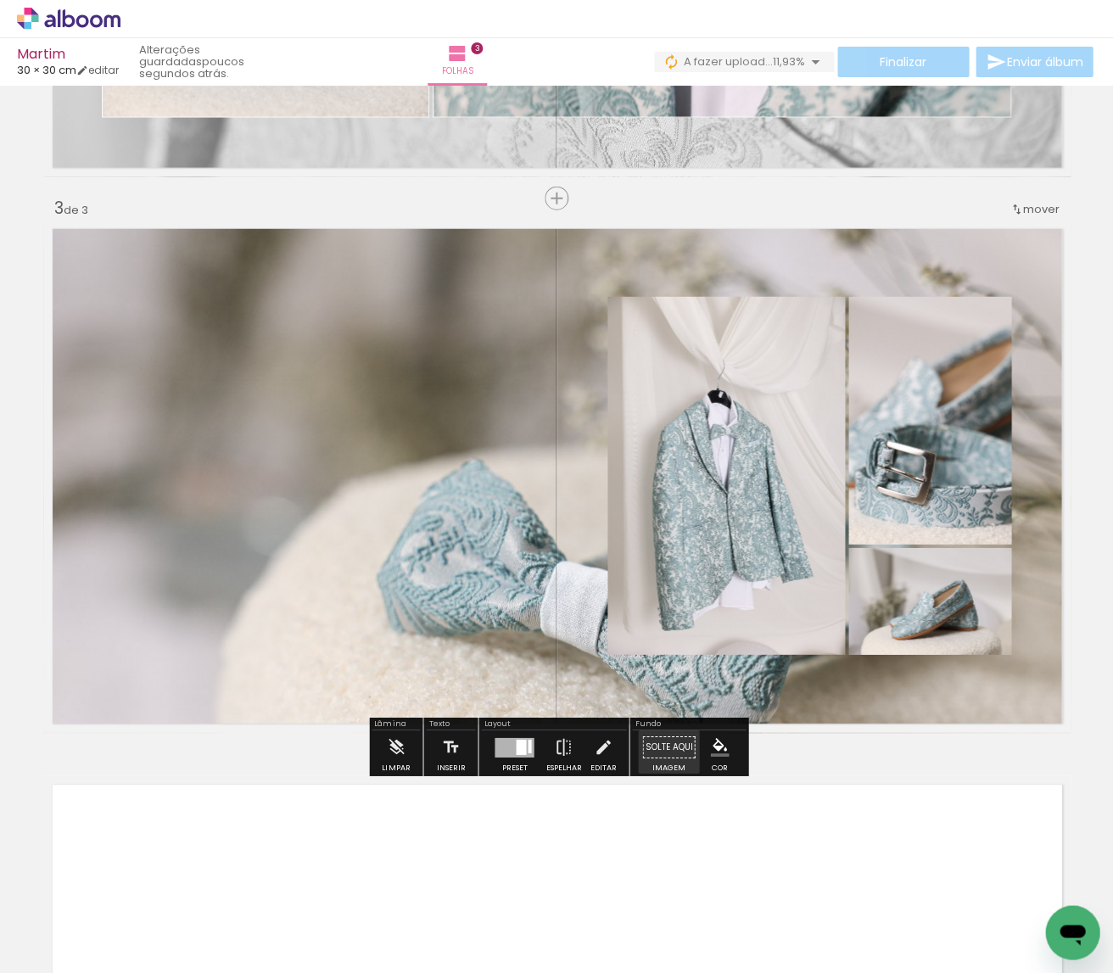
click at [575, 630] on quentale-layouter at bounding box center [556, 476] width 1027 height 513
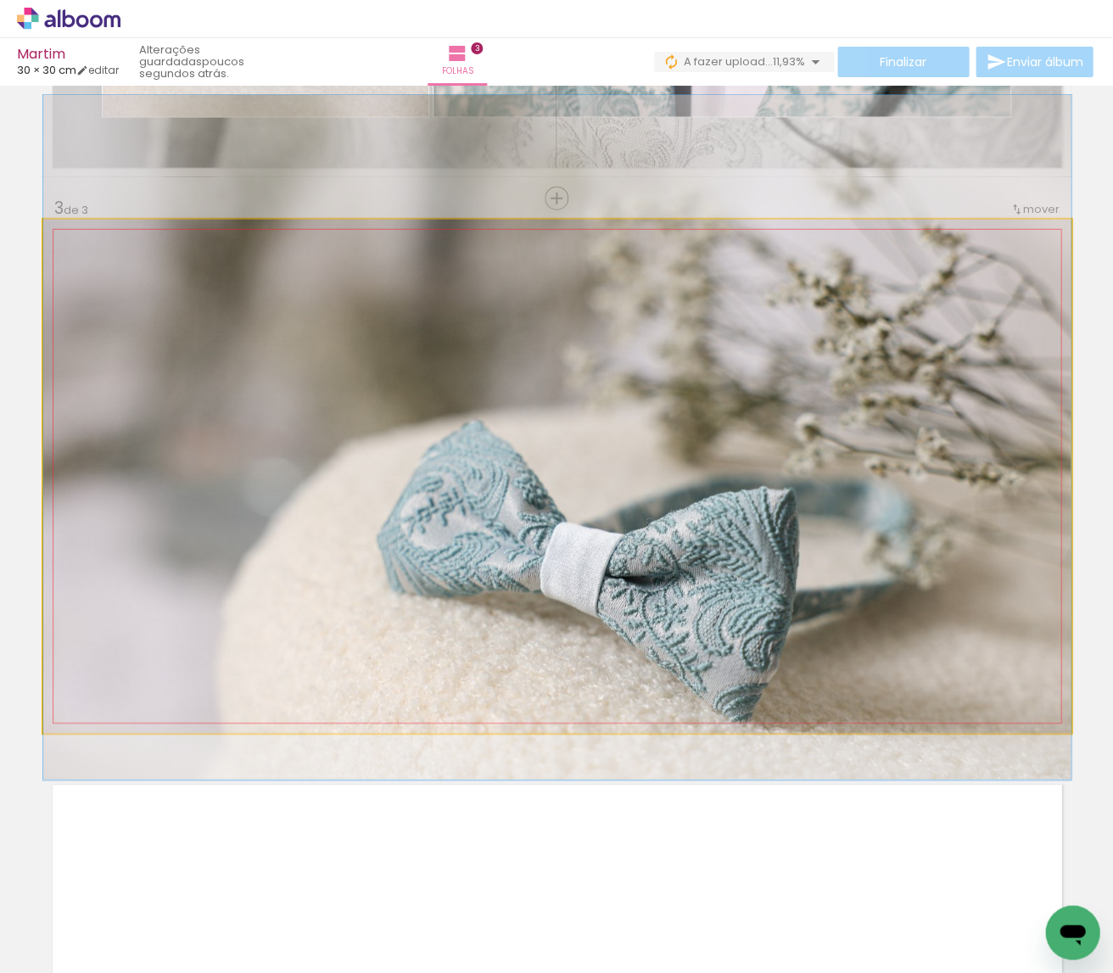
drag, startPoint x: 505, startPoint y: 646, endPoint x: 711, endPoint y: 607, distance: 208.9
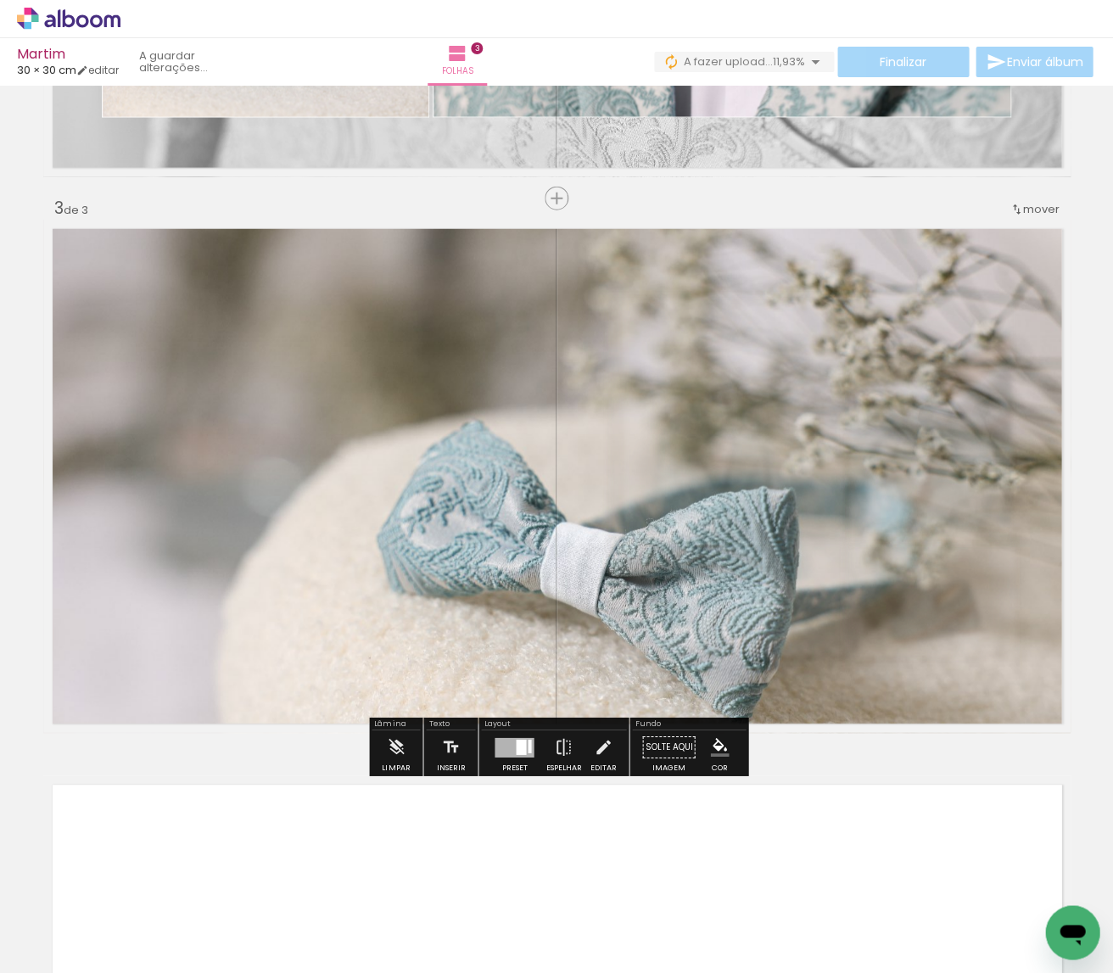
click at [864, 754] on div "Inserir folha 1 de 3 Inserir folha 2 de 3 Inserir folha 3 de 3" at bounding box center [556, 176] width 1113 height 2223
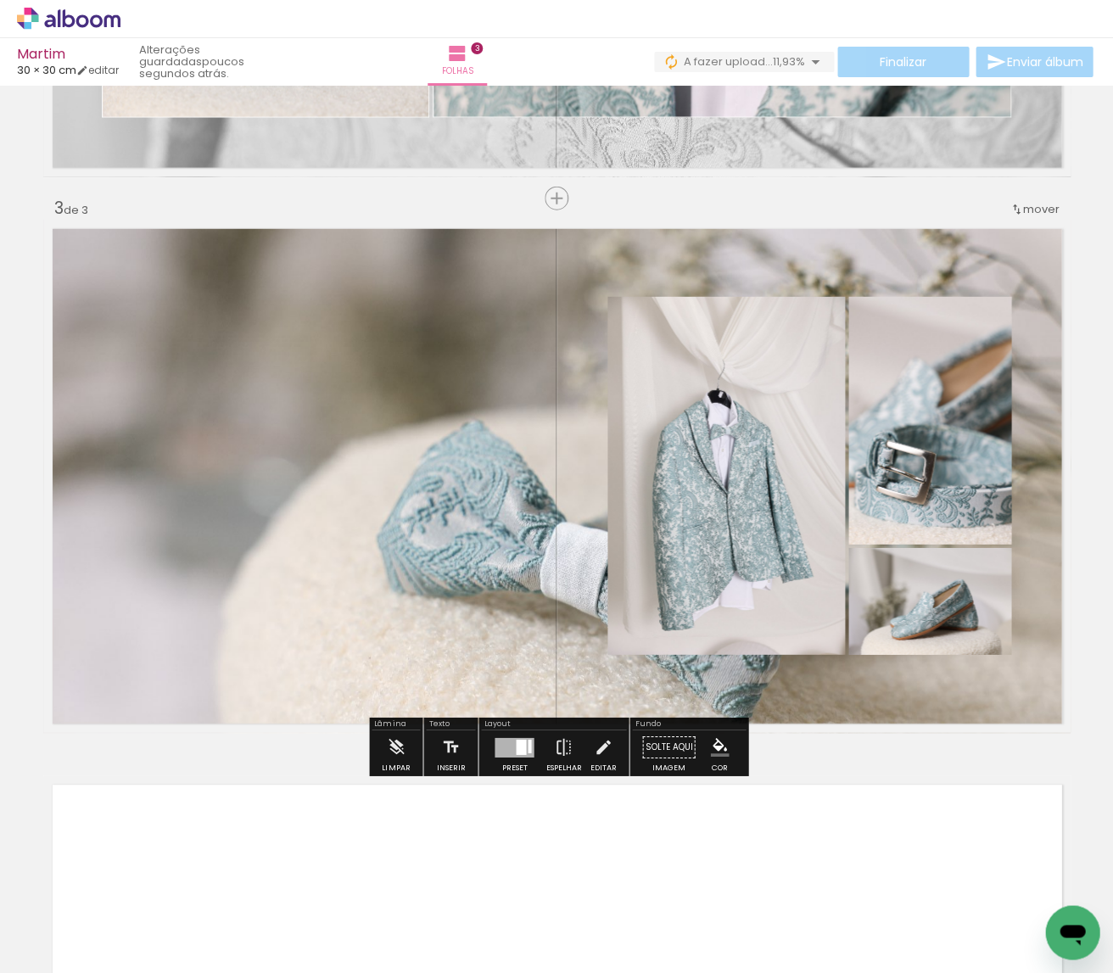
click at [594, 750] on iron-icon at bounding box center [603, 747] width 19 height 34
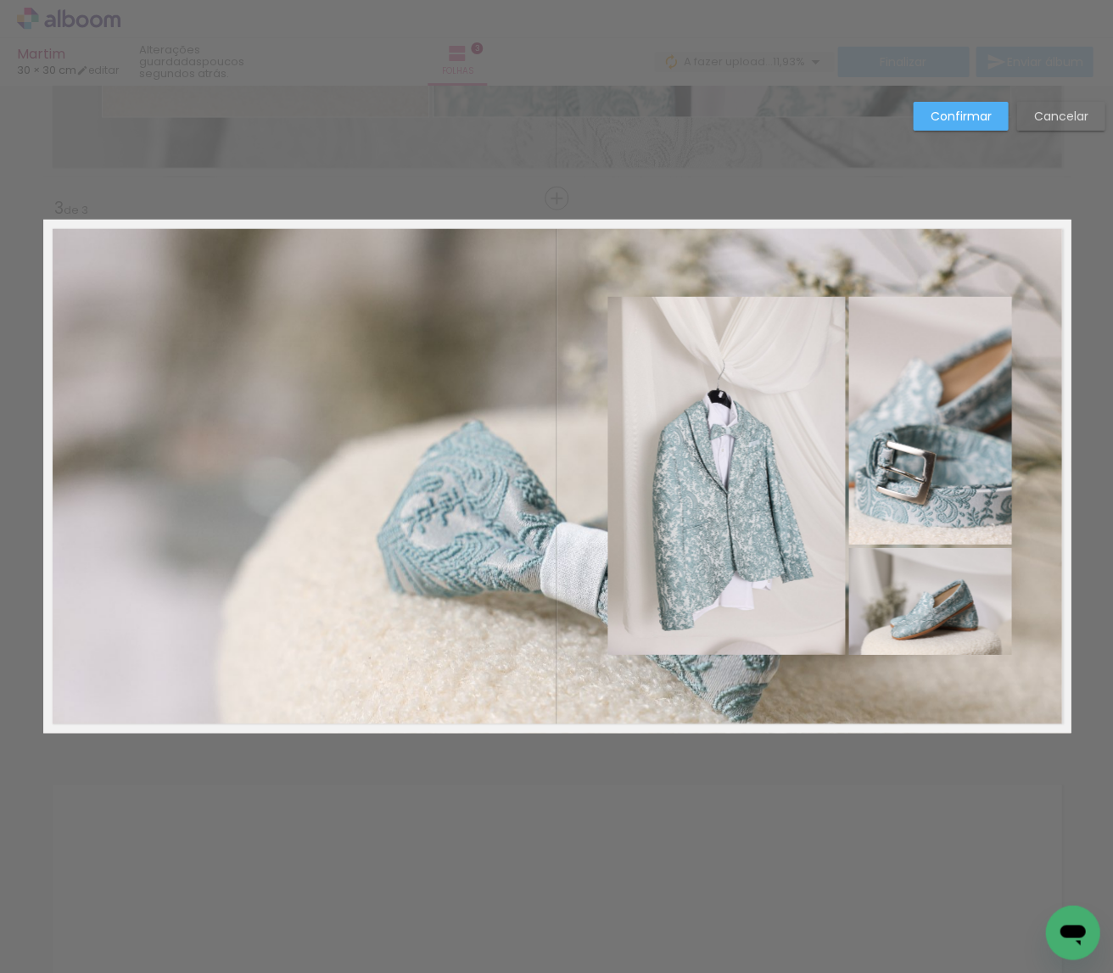
click at [774, 544] on album-spread "3 de 3" at bounding box center [556, 476] width 1027 height 513
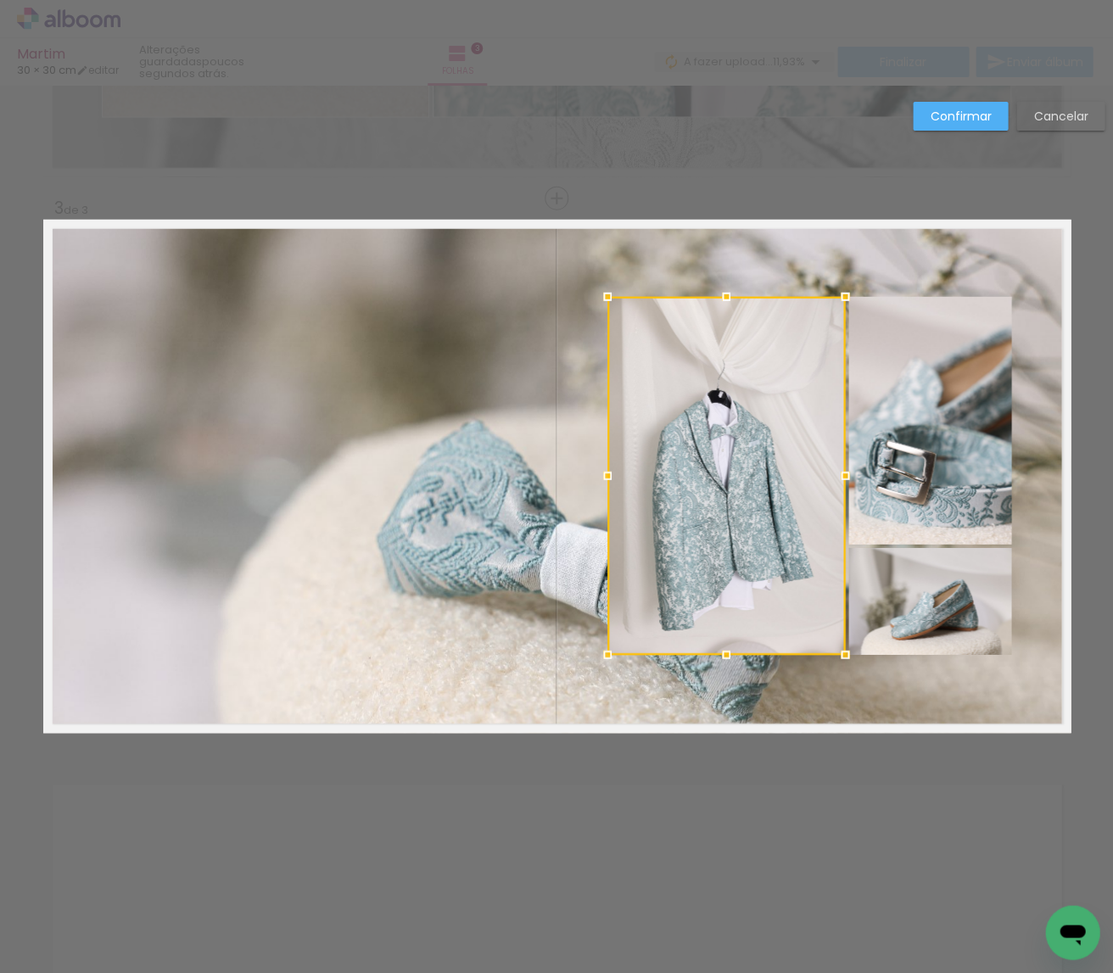
click at [909, 491] on quentale-photo at bounding box center [929, 421] width 163 height 248
click at [925, 589] on div at bounding box center [809, 476] width 404 height 358
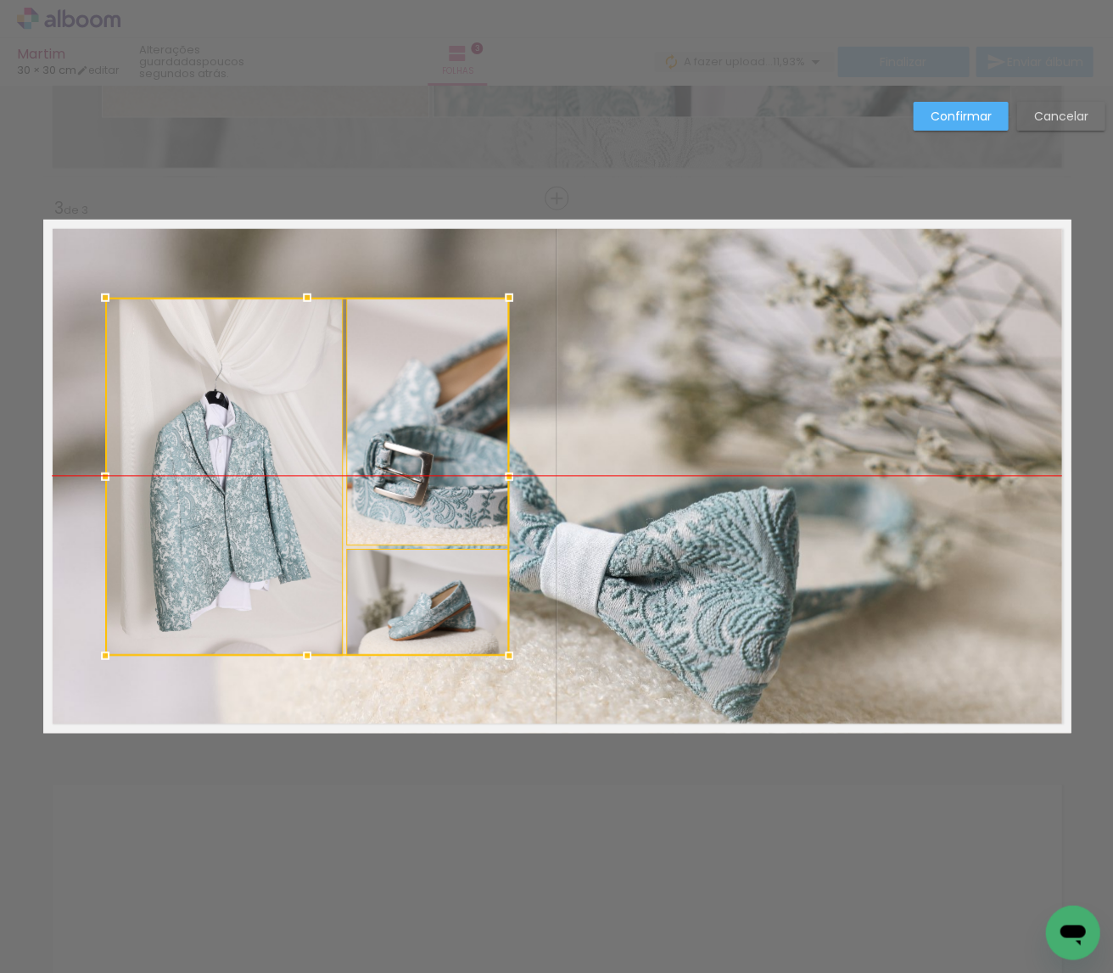
drag, startPoint x: 932, startPoint y: 478, endPoint x: 430, endPoint y: 478, distance: 502.1
click at [430, 478] on div at bounding box center [307, 477] width 404 height 358
click at [285, 492] on div at bounding box center [307, 477] width 404 height 358
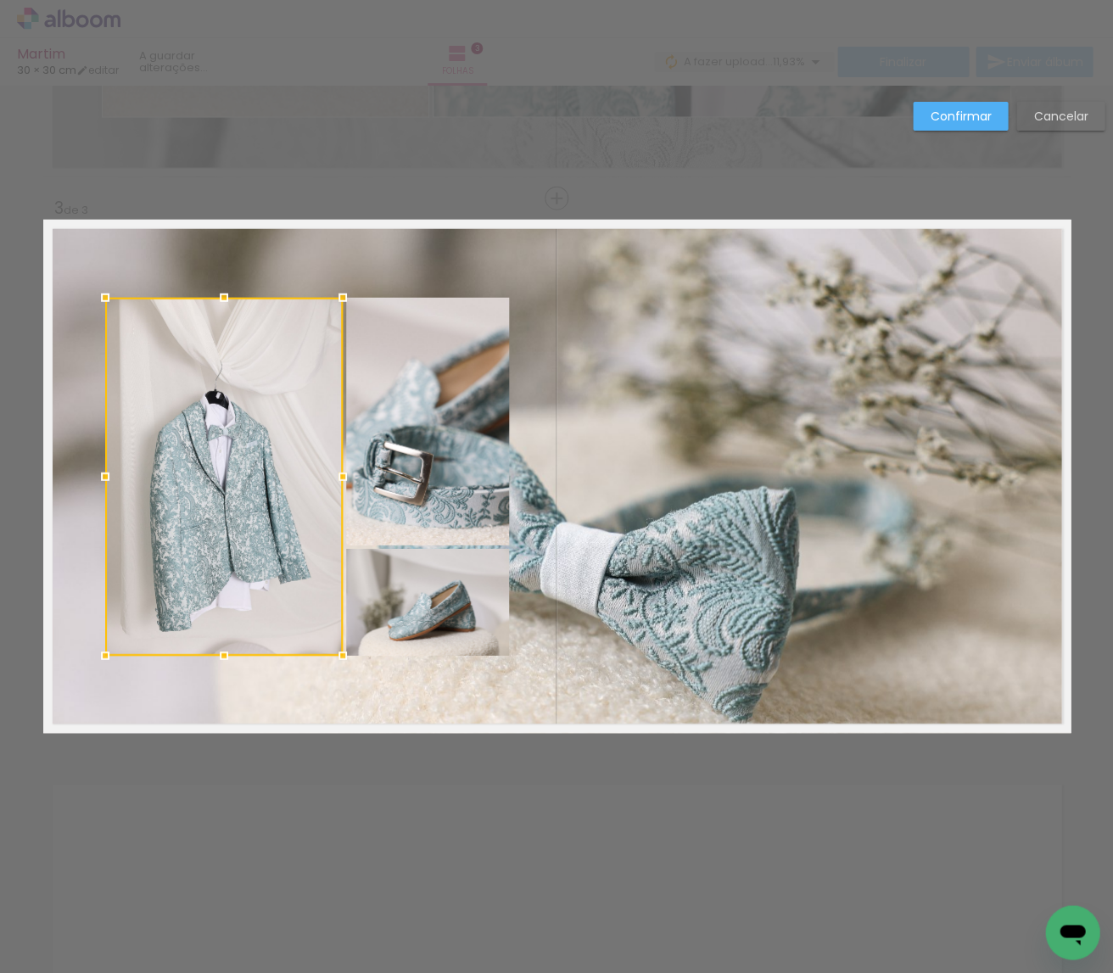
click at [417, 475] on album-spread "3 de 3" at bounding box center [556, 476] width 1027 height 513
click at [409, 584] on div at bounding box center [307, 477] width 404 height 358
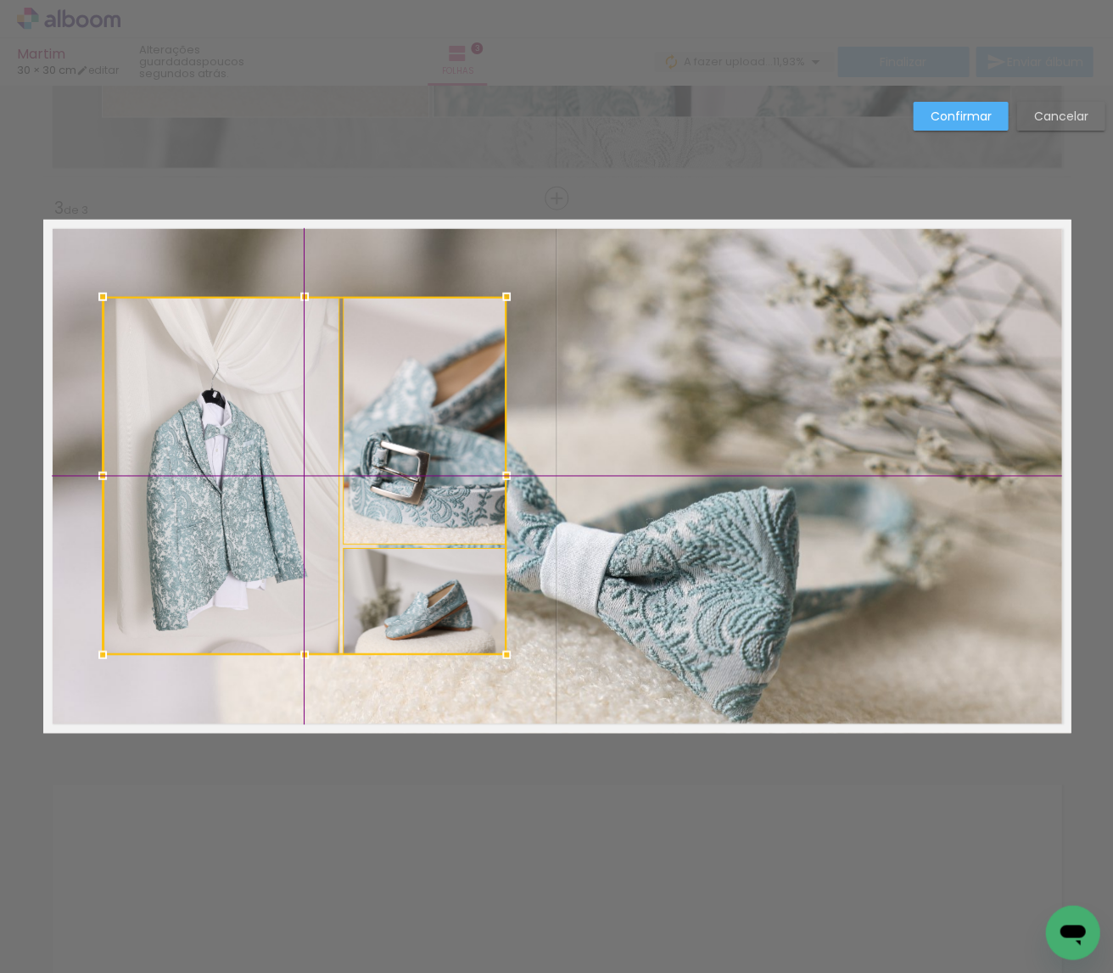
click at [435, 498] on div at bounding box center [305, 476] width 404 height 358
click at [0, 0] on slot "Confirmar" at bounding box center [0, 0] width 0 height 0
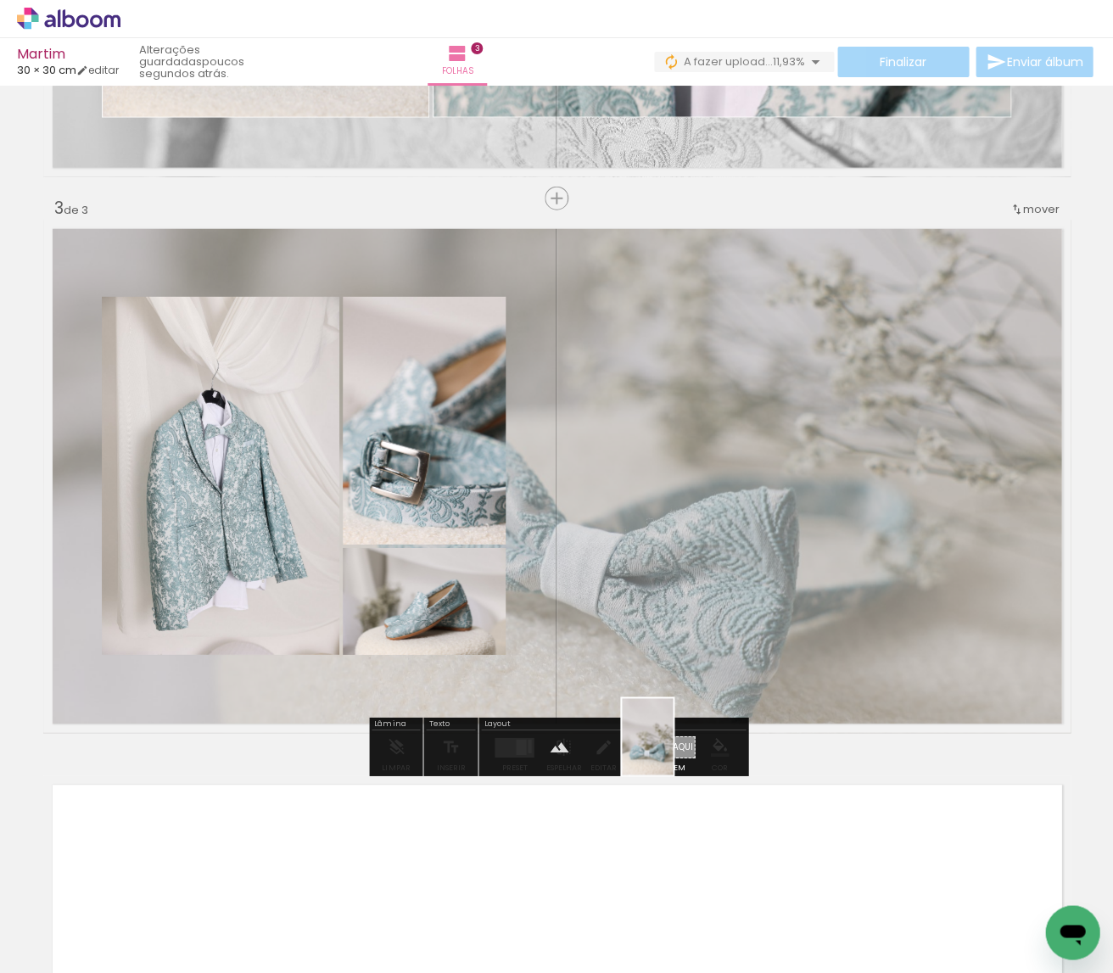
drag, startPoint x: 543, startPoint y: 871, endPoint x: 673, endPoint y: 749, distance: 178.2
click at [673, 749] on quentale-workspace at bounding box center [556, 486] width 1113 height 973
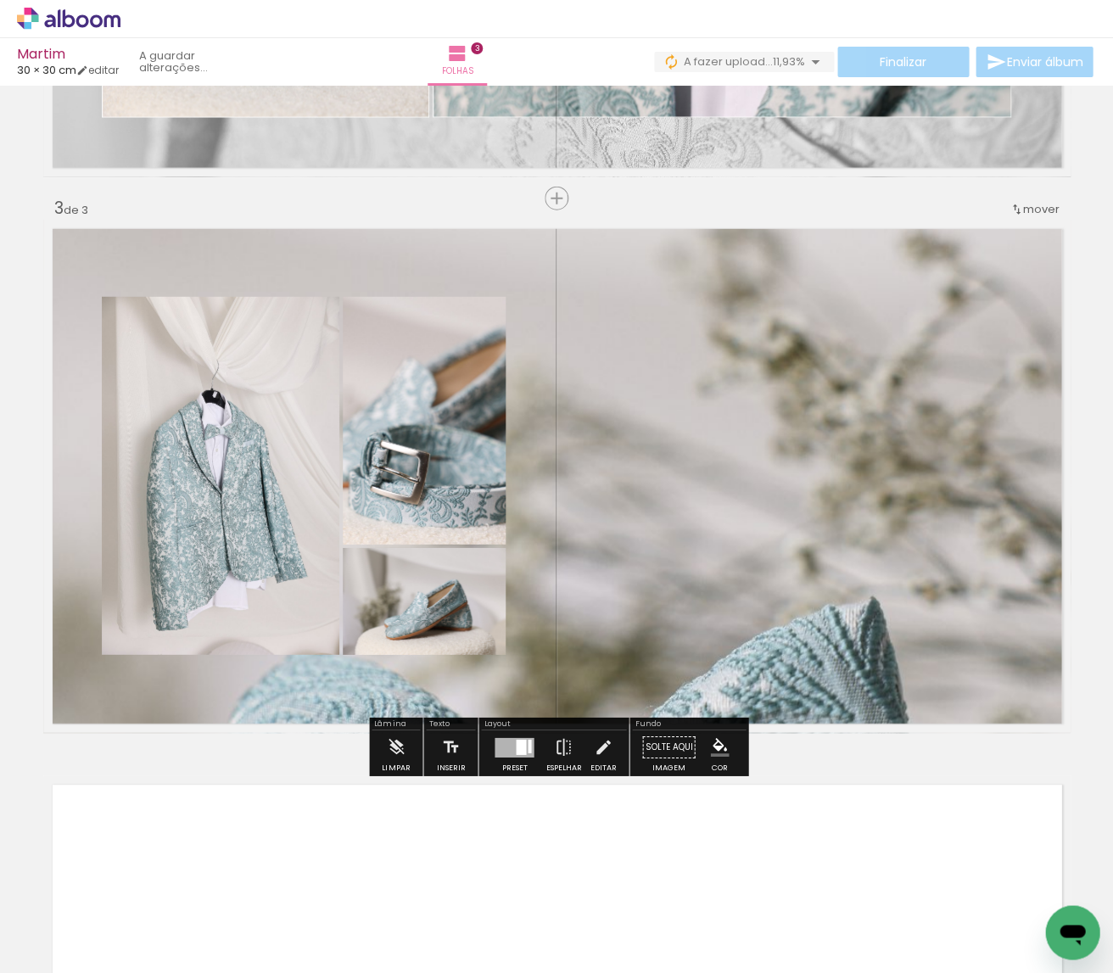
click at [707, 664] on quentale-layouter at bounding box center [556, 476] width 1027 height 513
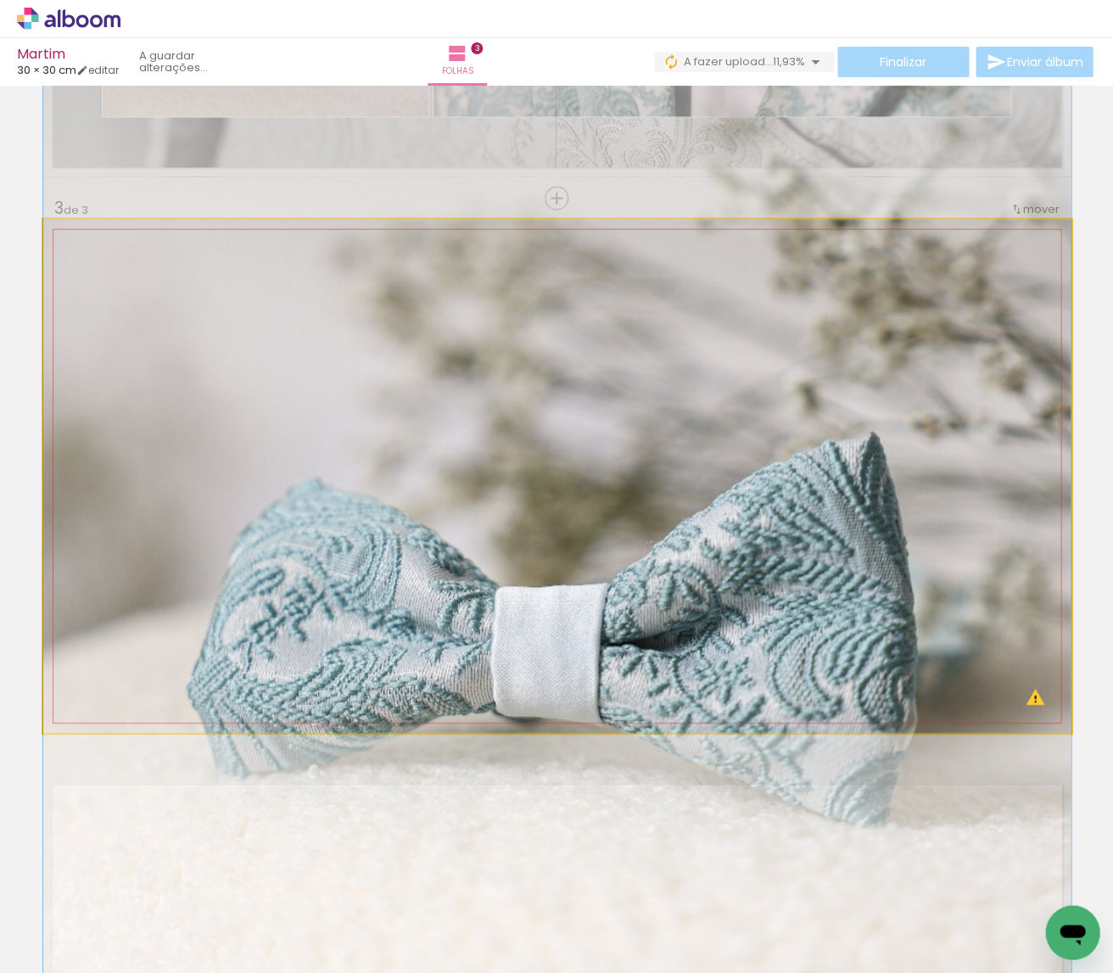
drag, startPoint x: 740, startPoint y: 666, endPoint x: 769, endPoint y: 520, distance: 148.7
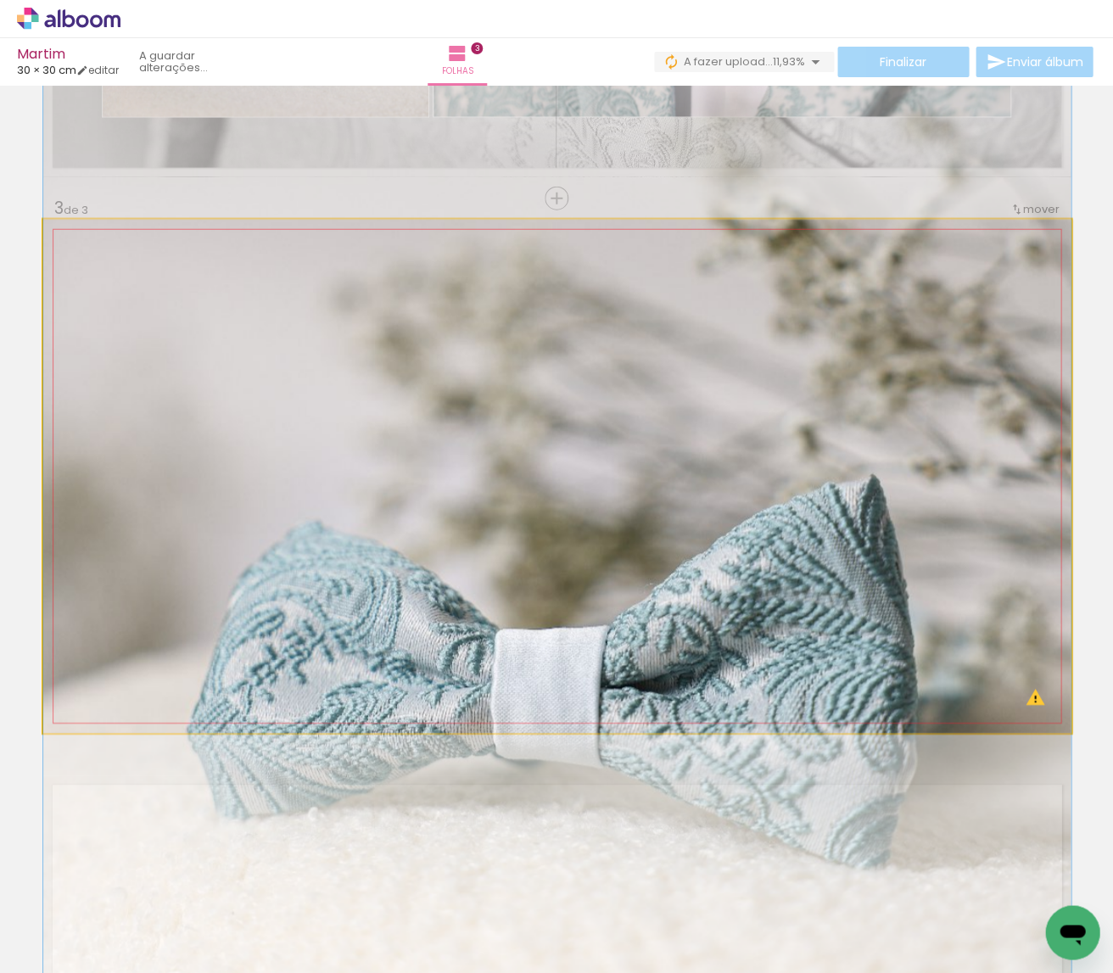
drag, startPoint x: 853, startPoint y: 656, endPoint x: 867, endPoint y: 728, distance: 72.5
click at [850, 699] on div at bounding box center [556, 354] width 1027 height 1541
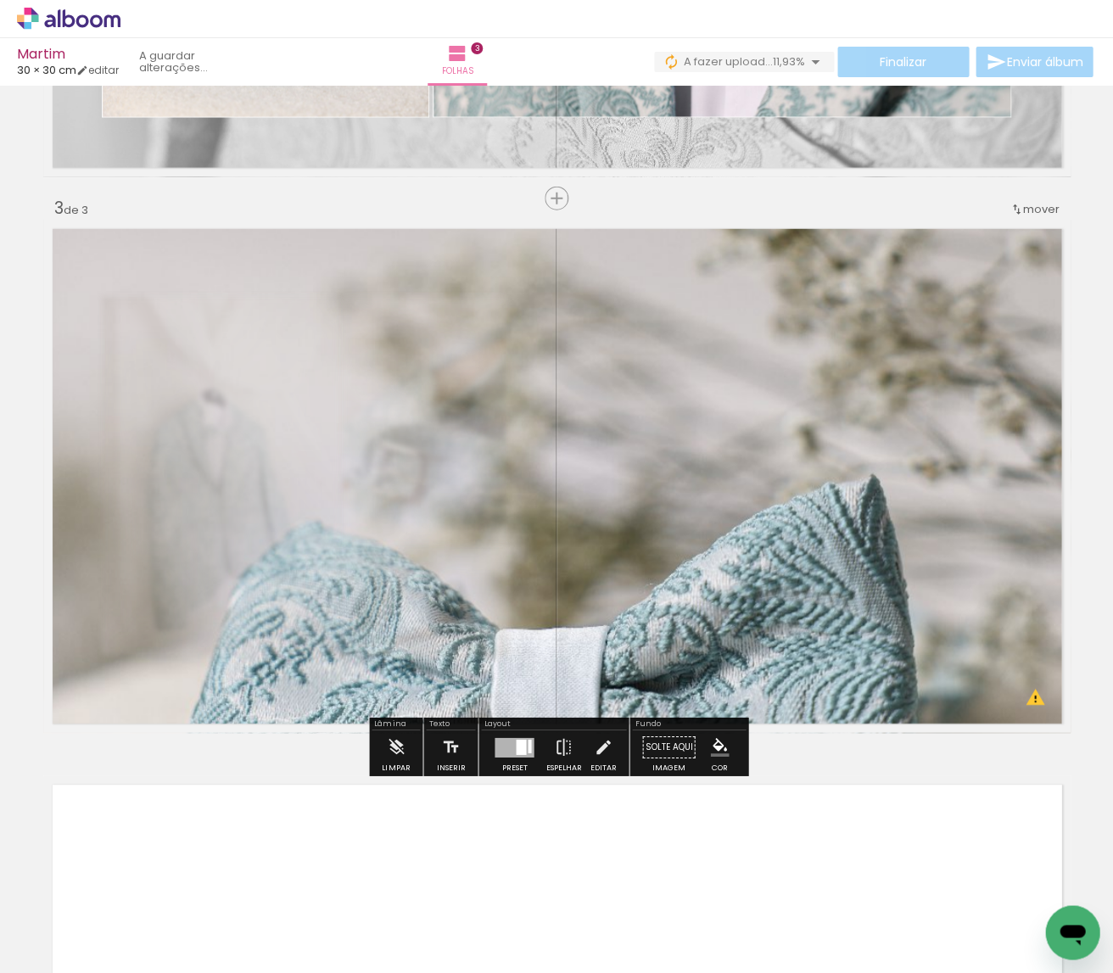
click at [930, 766] on div "Inserir folha 1 de 3 Inserir folha 2 de 3 Inserir folha 3 de 3 O Designbox prec…" at bounding box center [556, 176] width 1113 height 2223
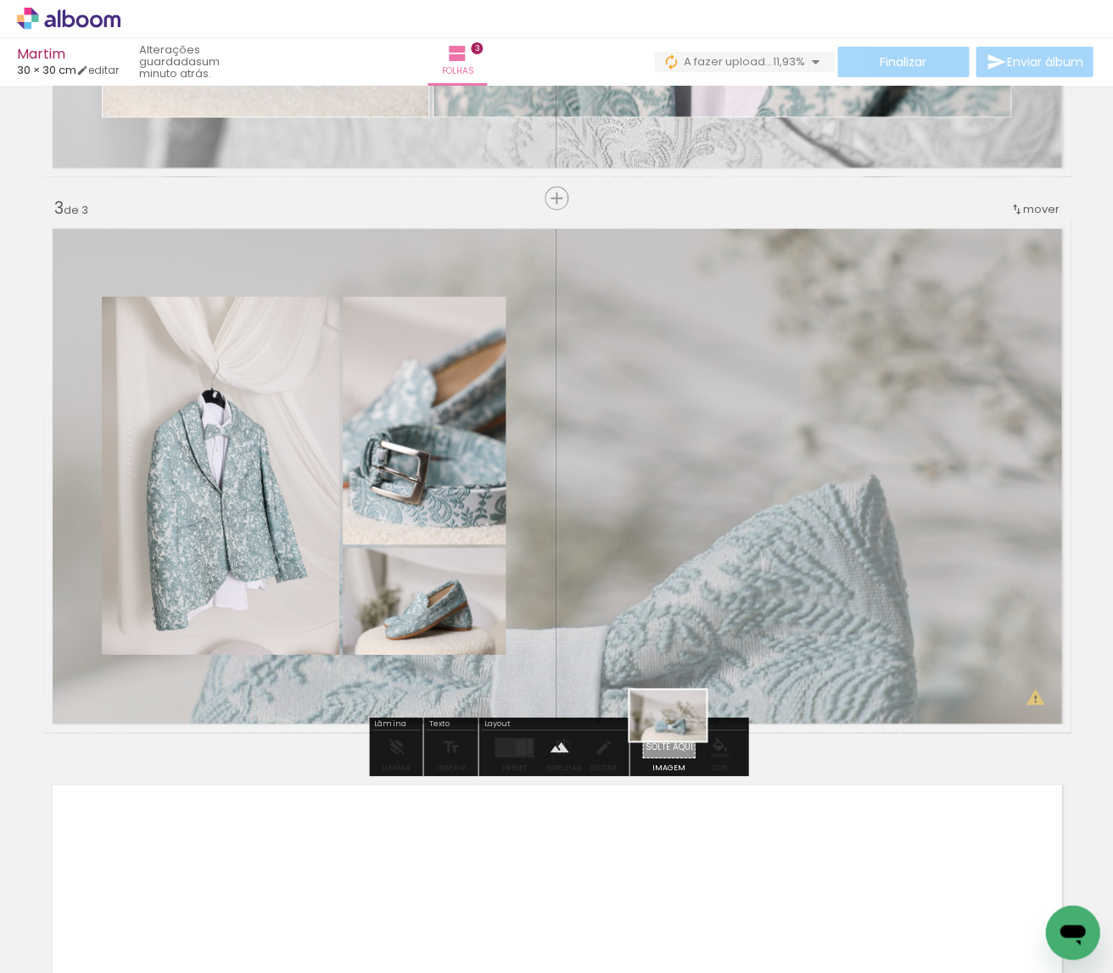
drag, startPoint x: 398, startPoint y: 932, endPoint x: 680, endPoint y: 740, distance: 341.3
click at [680, 740] on quentale-workspace at bounding box center [556, 486] width 1113 height 973
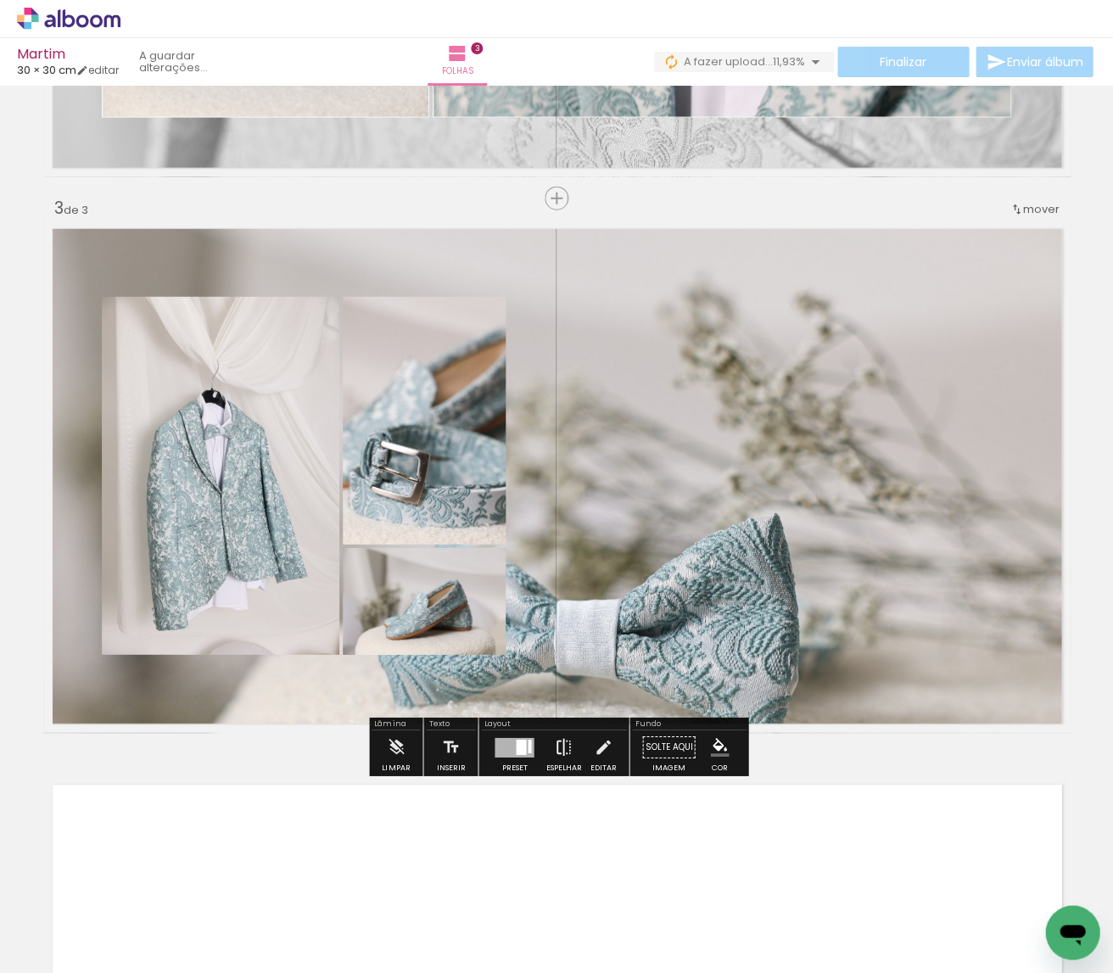
click at [556, 747] on iron-icon at bounding box center [563, 747] width 19 height 34
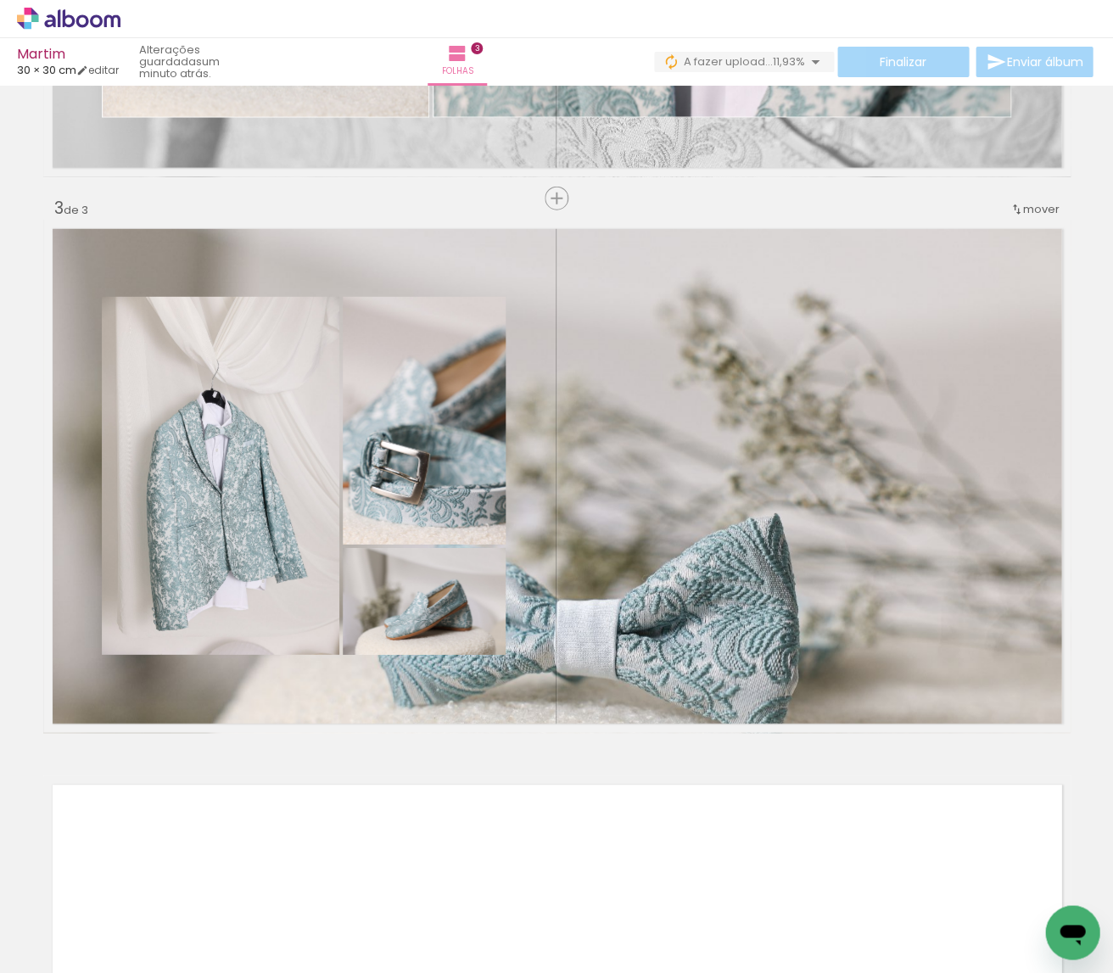
scroll to position [0, 4103]
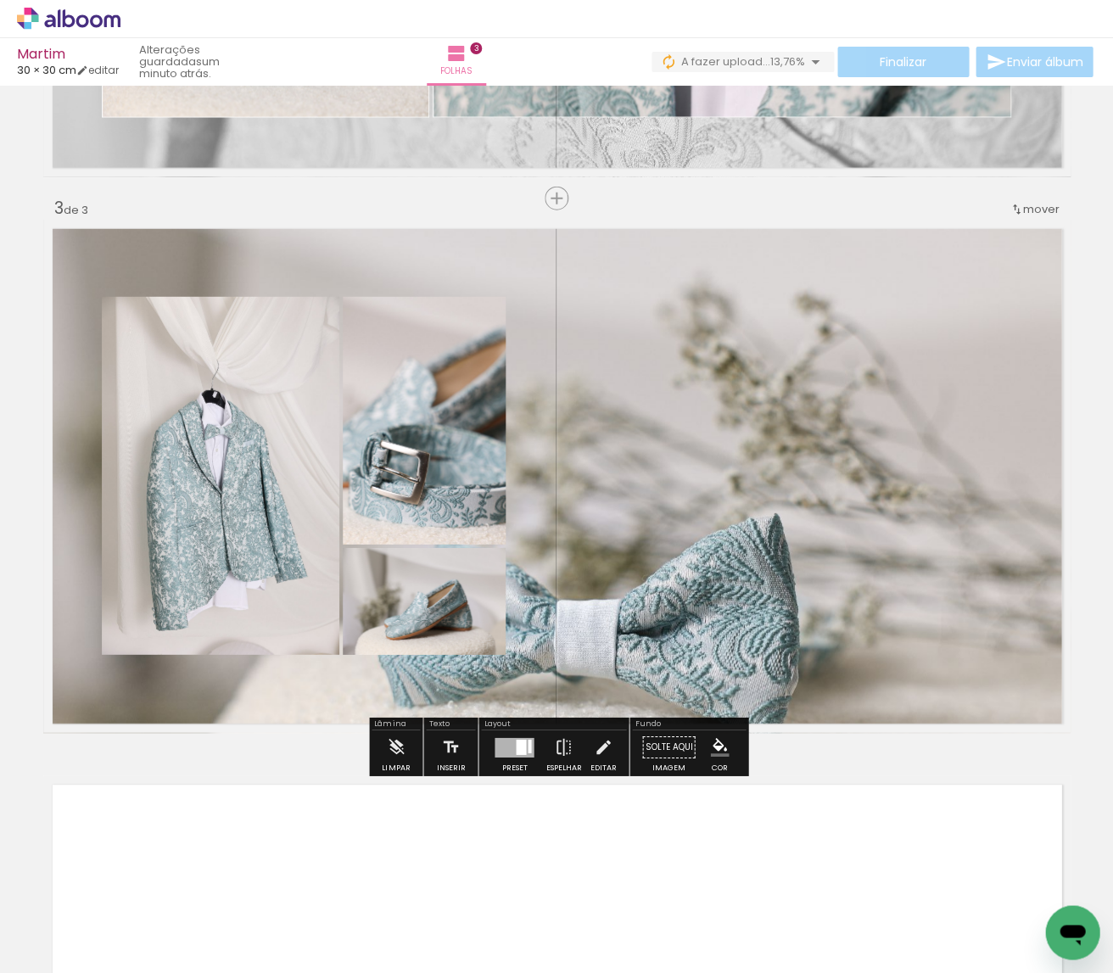
click at [520, 755] on div at bounding box center [513, 747] width 39 height 20
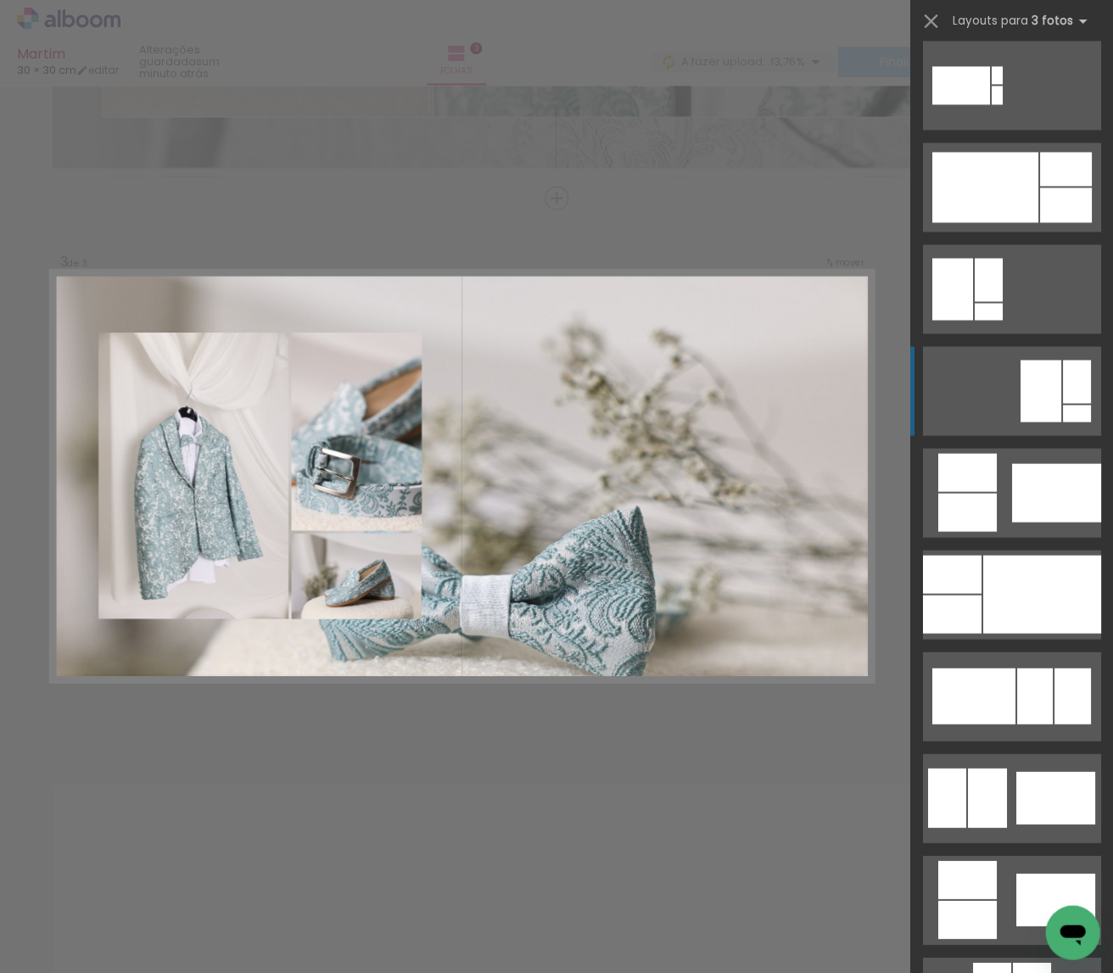
scroll to position [7226, 0]
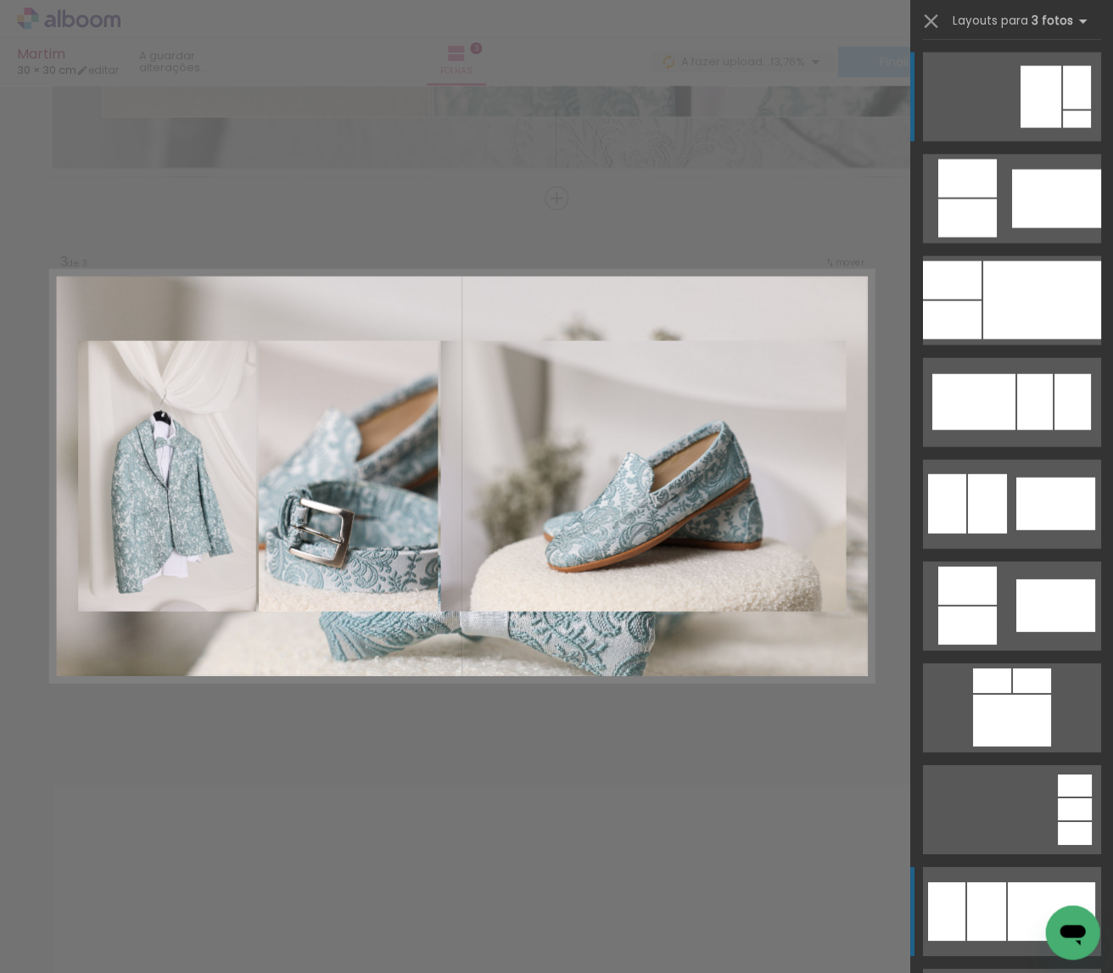
click at [1032, 904] on div at bounding box center [1050, 910] width 87 height 59
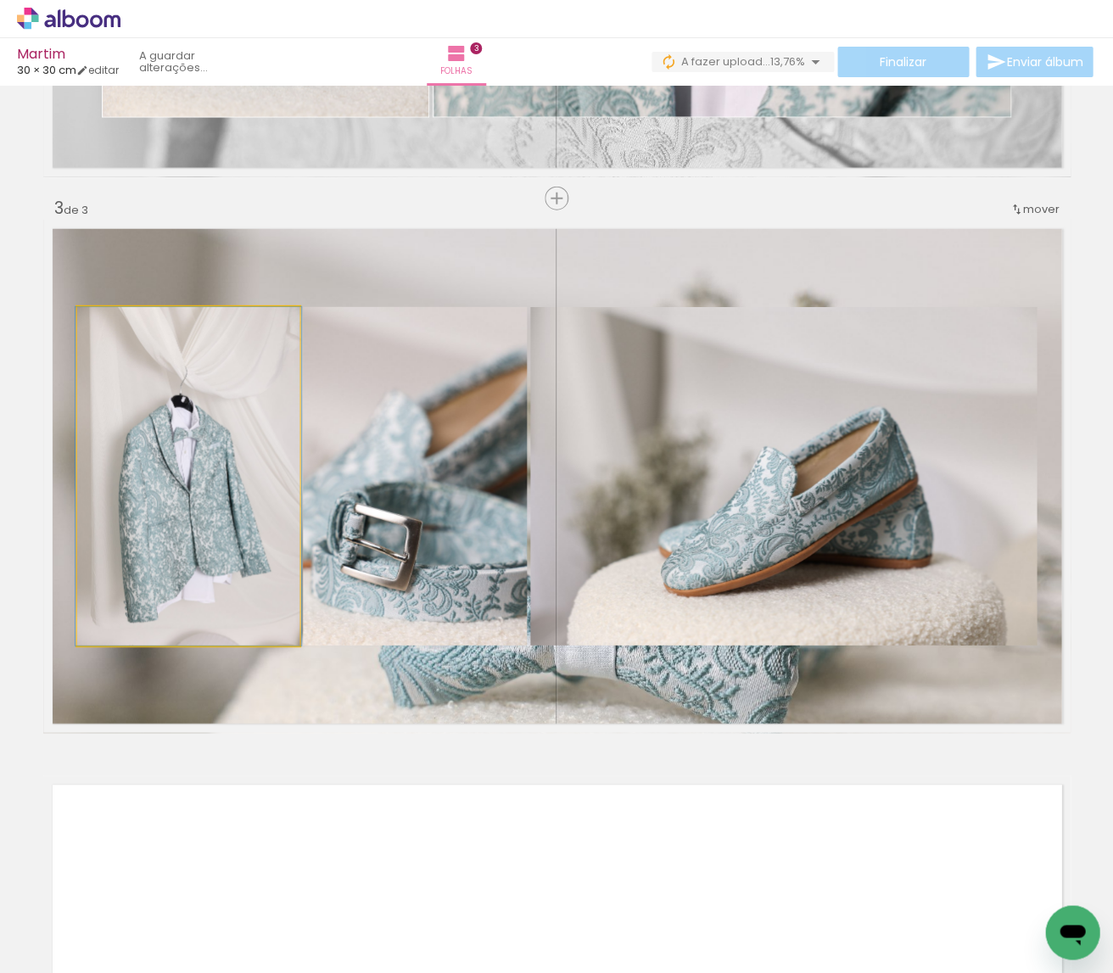
click at [287, 584] on quentale-photo at bounding box center [188, 476] width 222 height 338
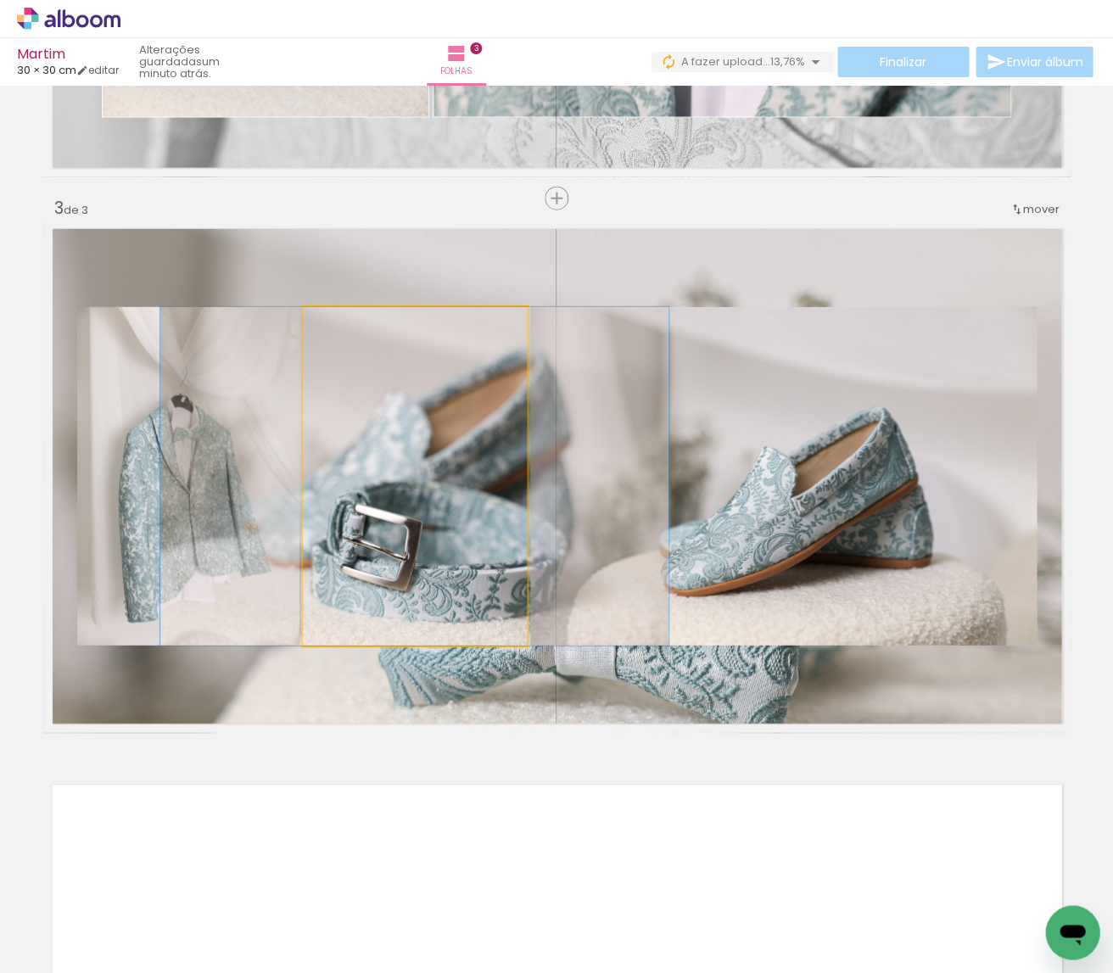
click at [398, 579] on quentale-photo at bounding box center [415, 476] width 224 height 338
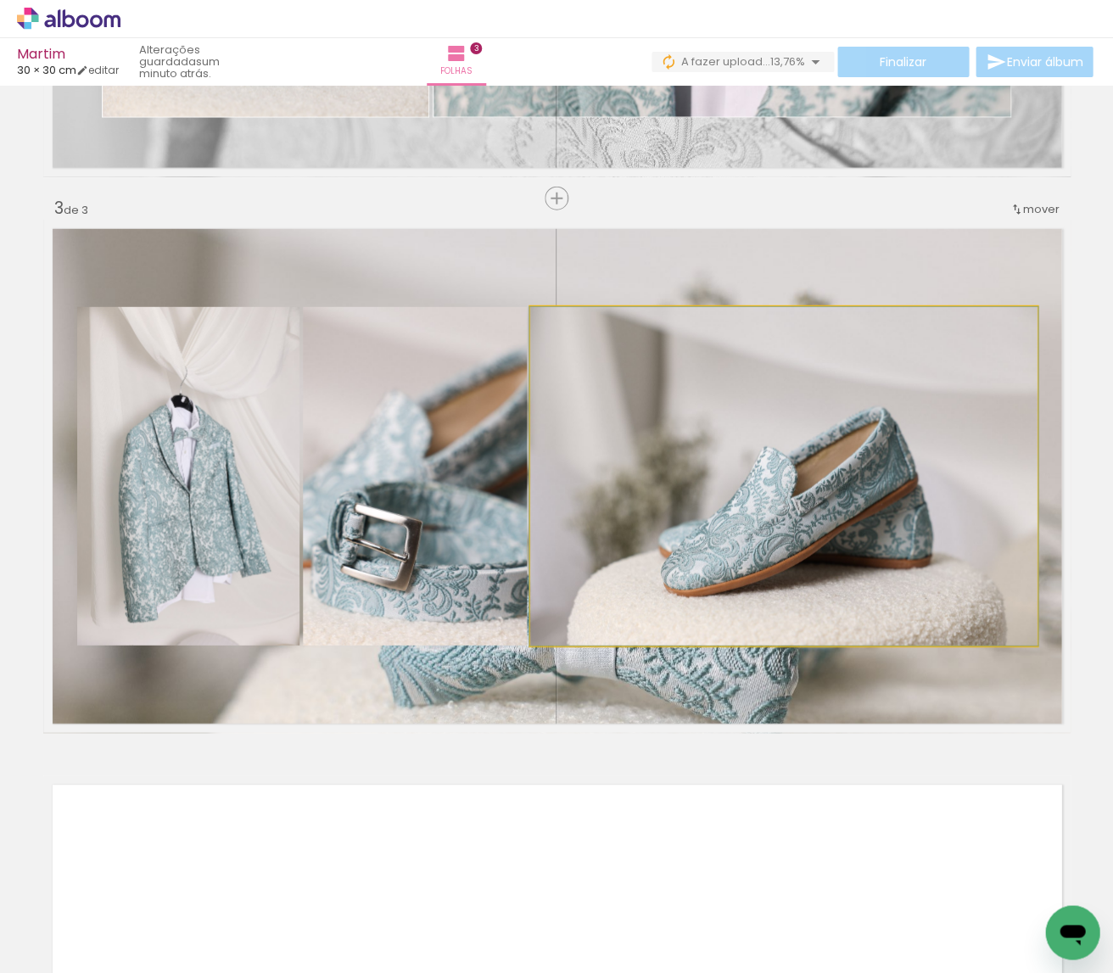
click at [585, 569] on quentale-photo at bounding box center [783, 476] width 506 height 338
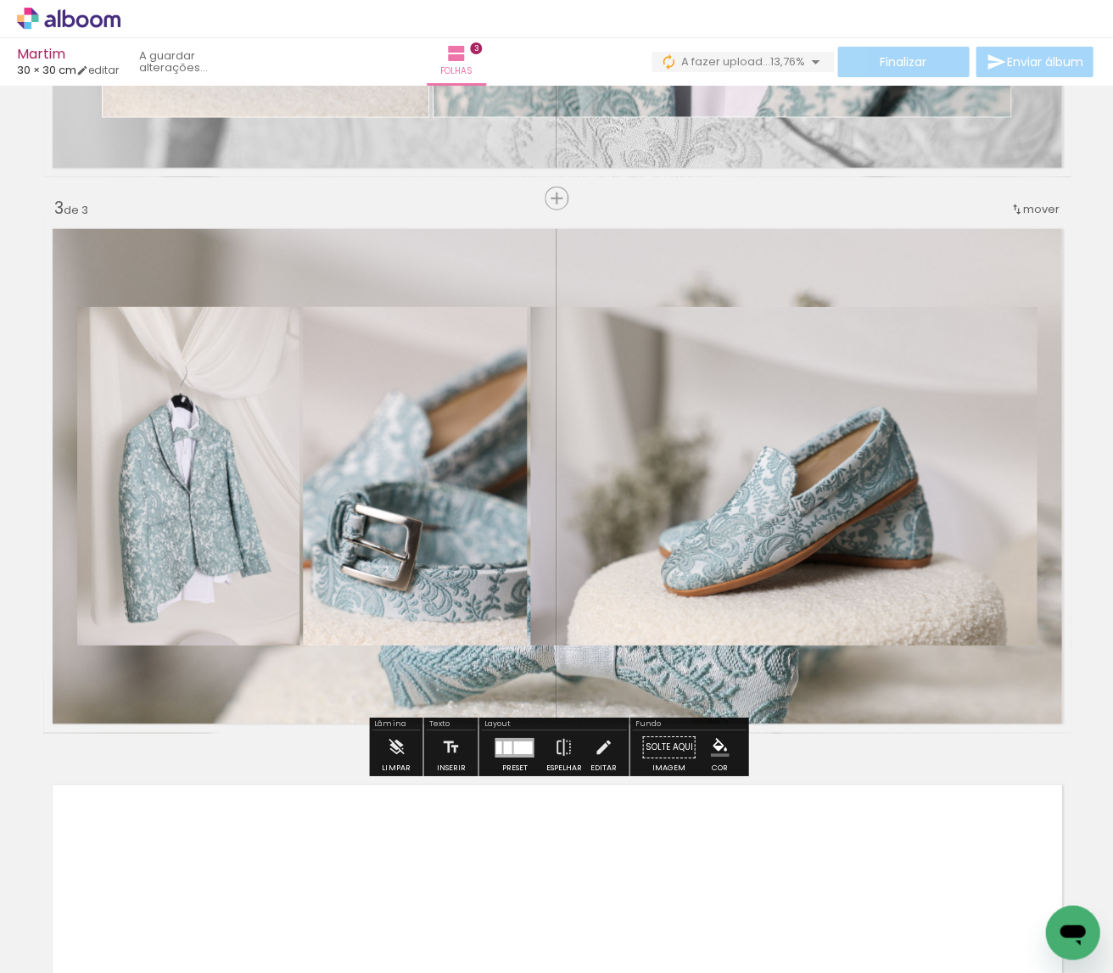
click at [478, 573] on div at bounding box center [414, 476] width 508 height 338
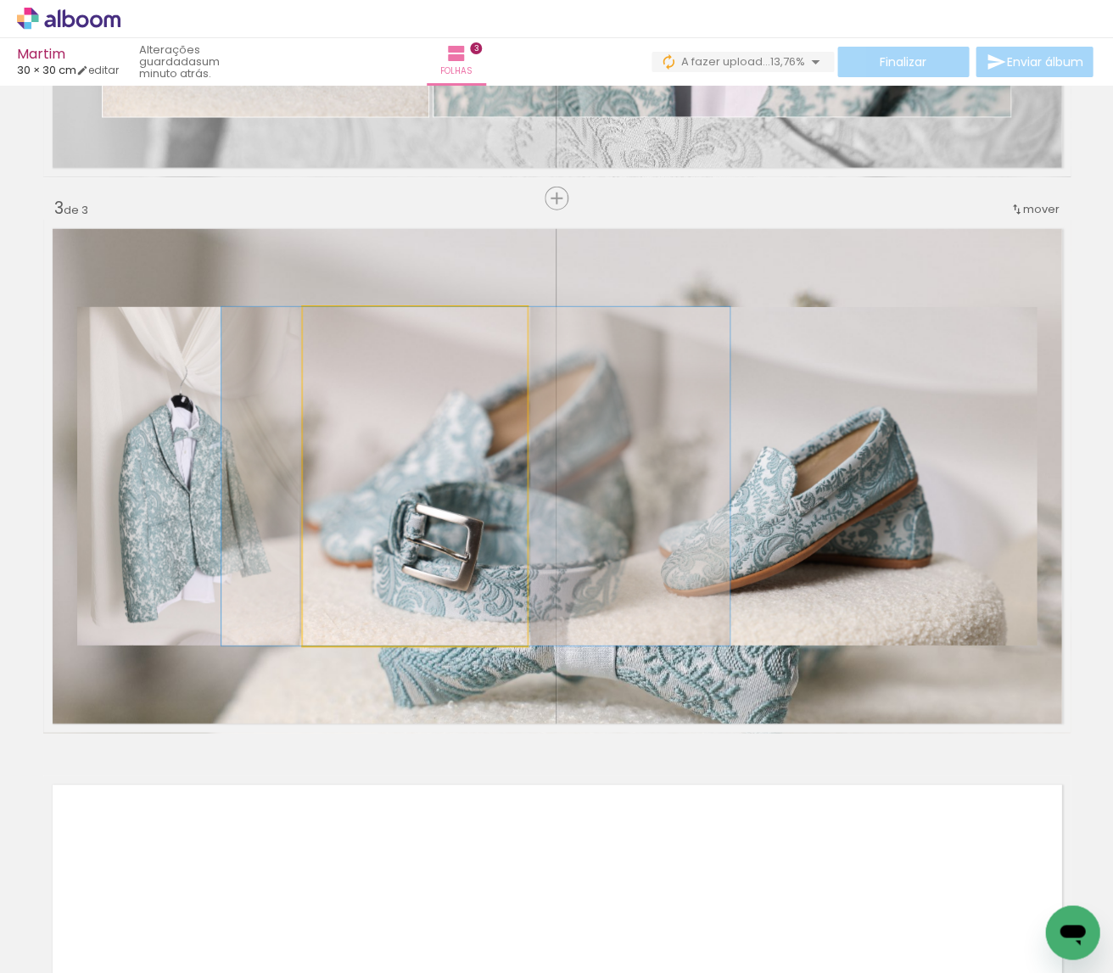
drag, startPoint x: 436, startPoint y: 578, endPoint x: 497, endPoint y: 577, distance: 61.1
click at [497, 577] on div at bounding box center [475, 476] width 508 height 338
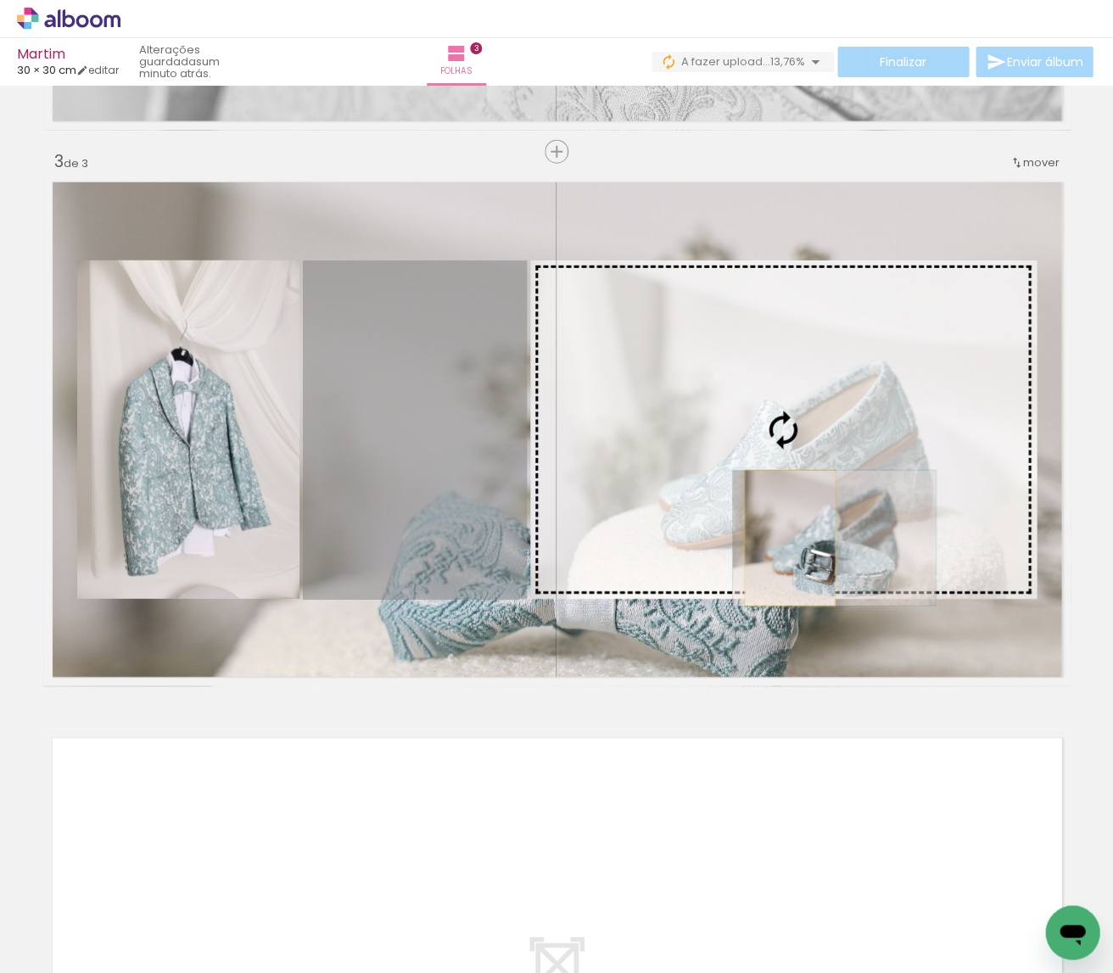
scroll to position [1070, 0]
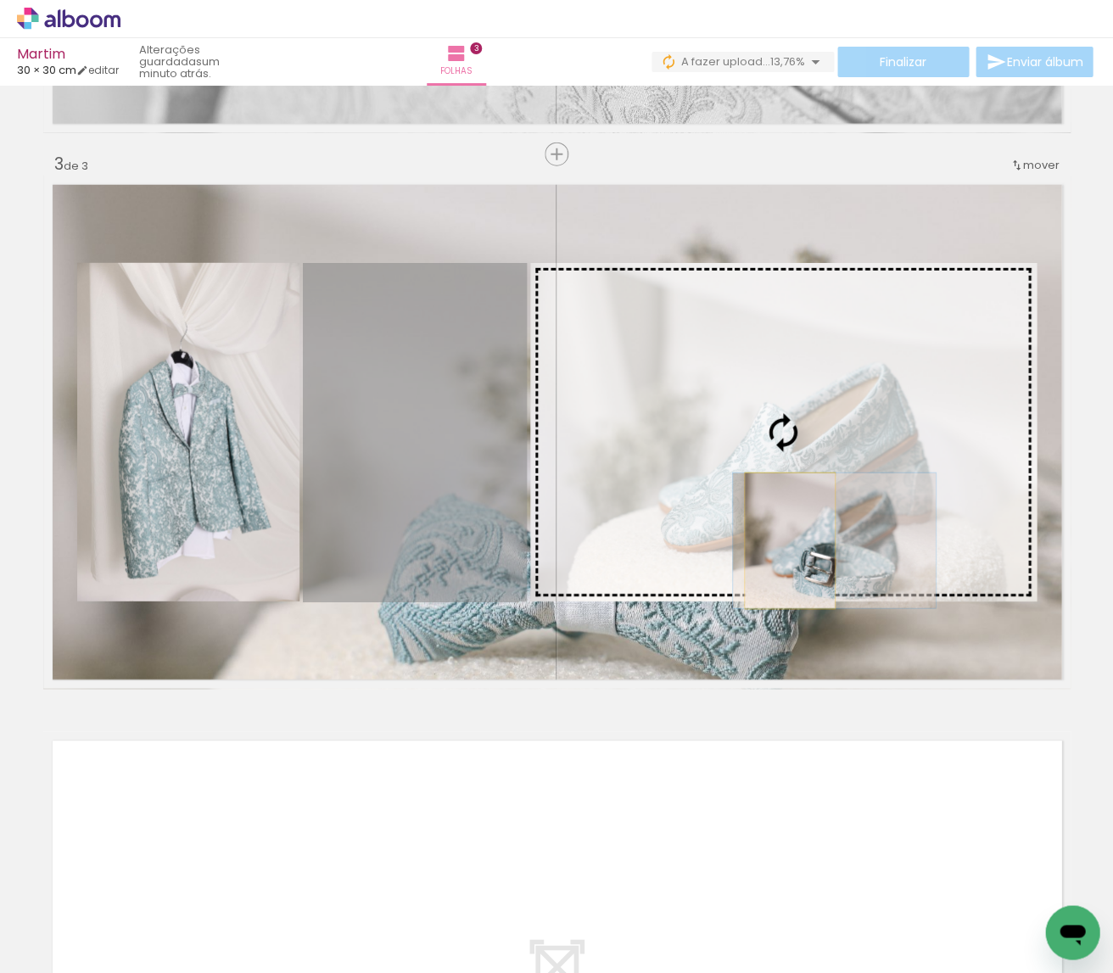
drag, startPoint x: 469, startPoint y: 565, endPoint x: 788, endPoint y: 539, distance: 320.0
click at [0, 0] on slot at bounding box center [0, 0] width 0 height 0
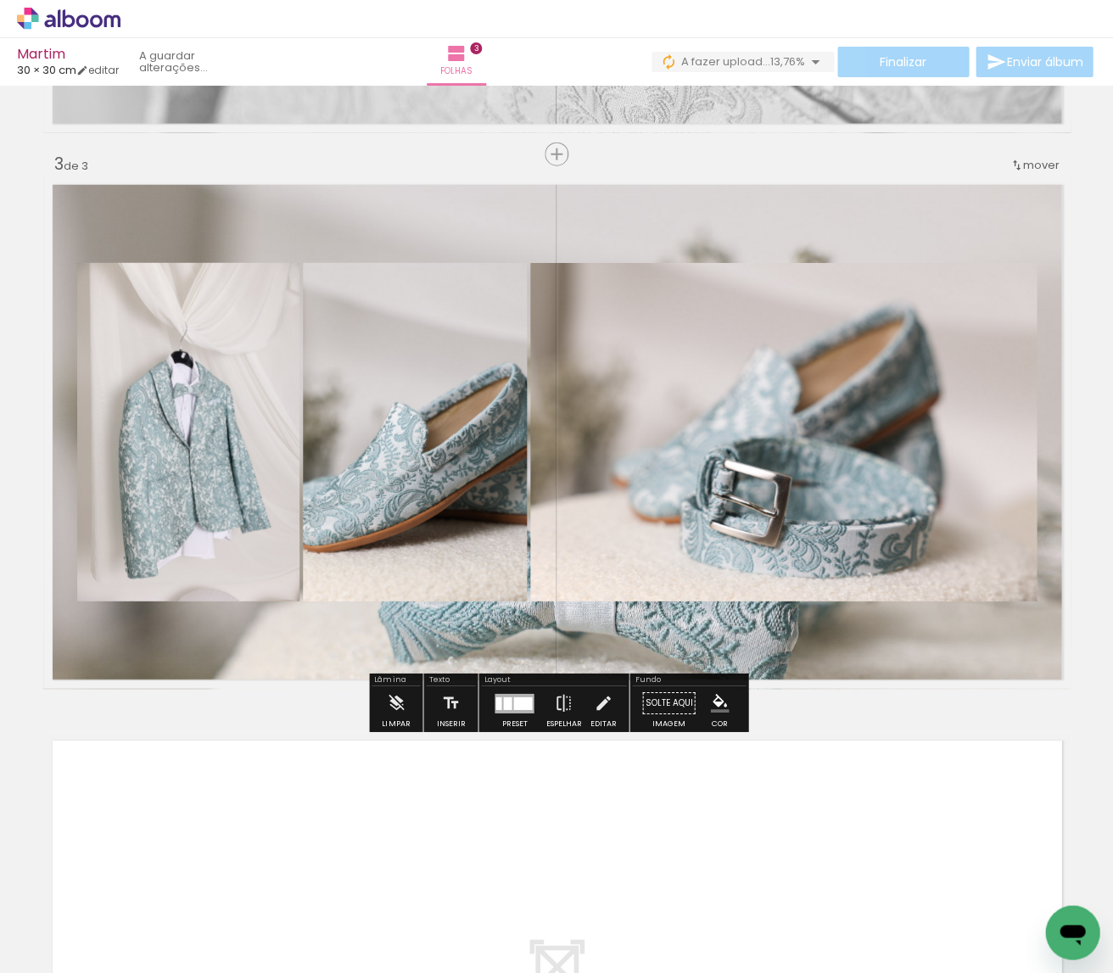
scroll to position [0, 0]
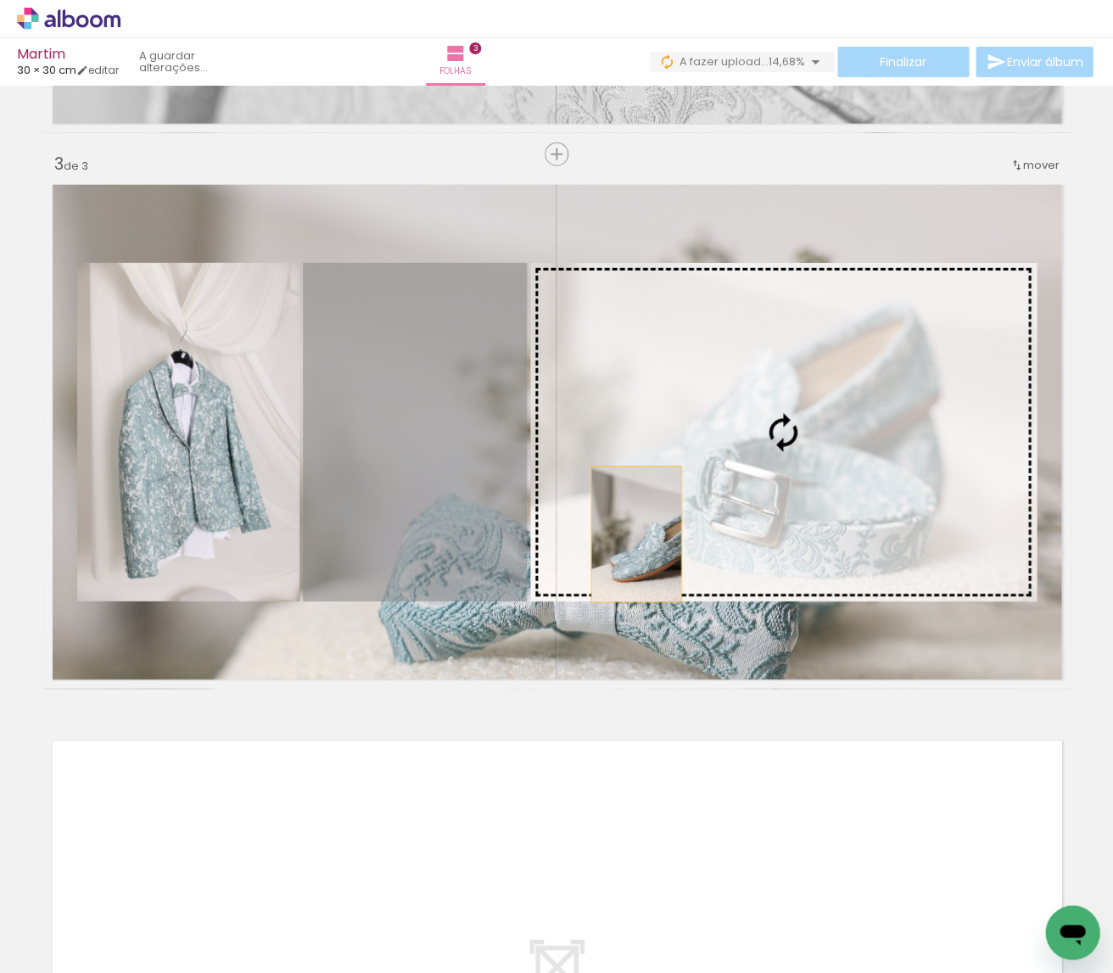
drag, startPoint x: 457, startPoint y: 534, endPoint x: 635, endPoint y: 534, distance: 178.1
click at [0, 0] on slot at bounding box center [0, 0] width 0 height 0
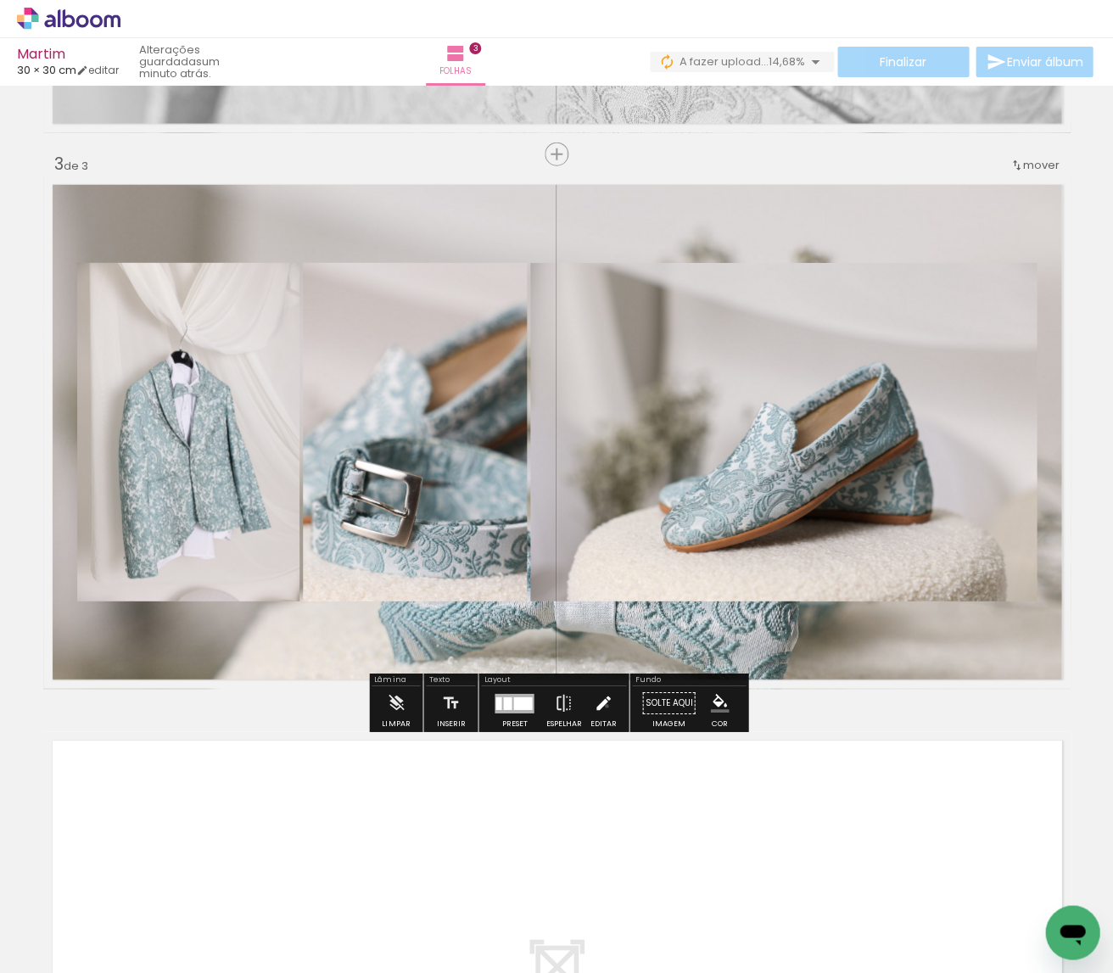
click at [602, 706] on iron-icon at bounding box center [603, 703] width 19 height 34
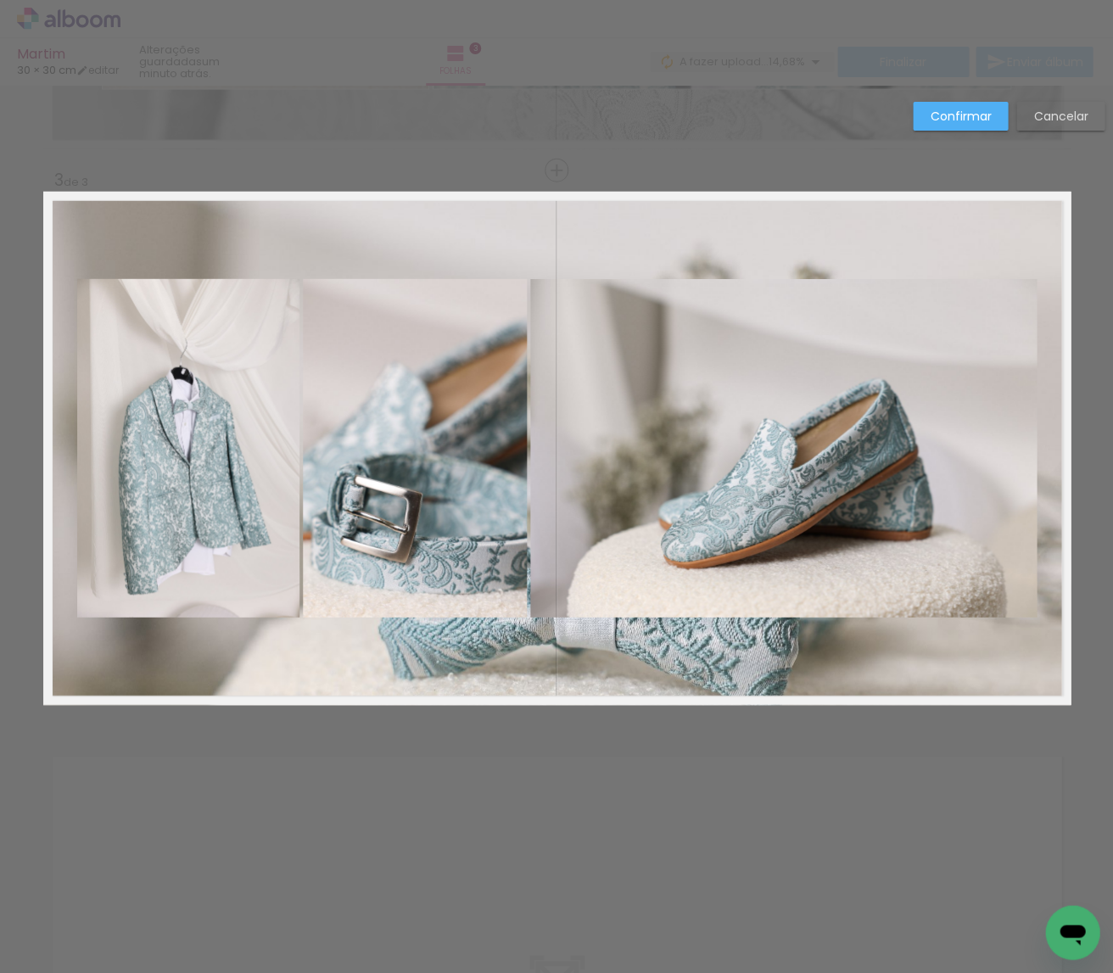
scroll to position [1026, 0]
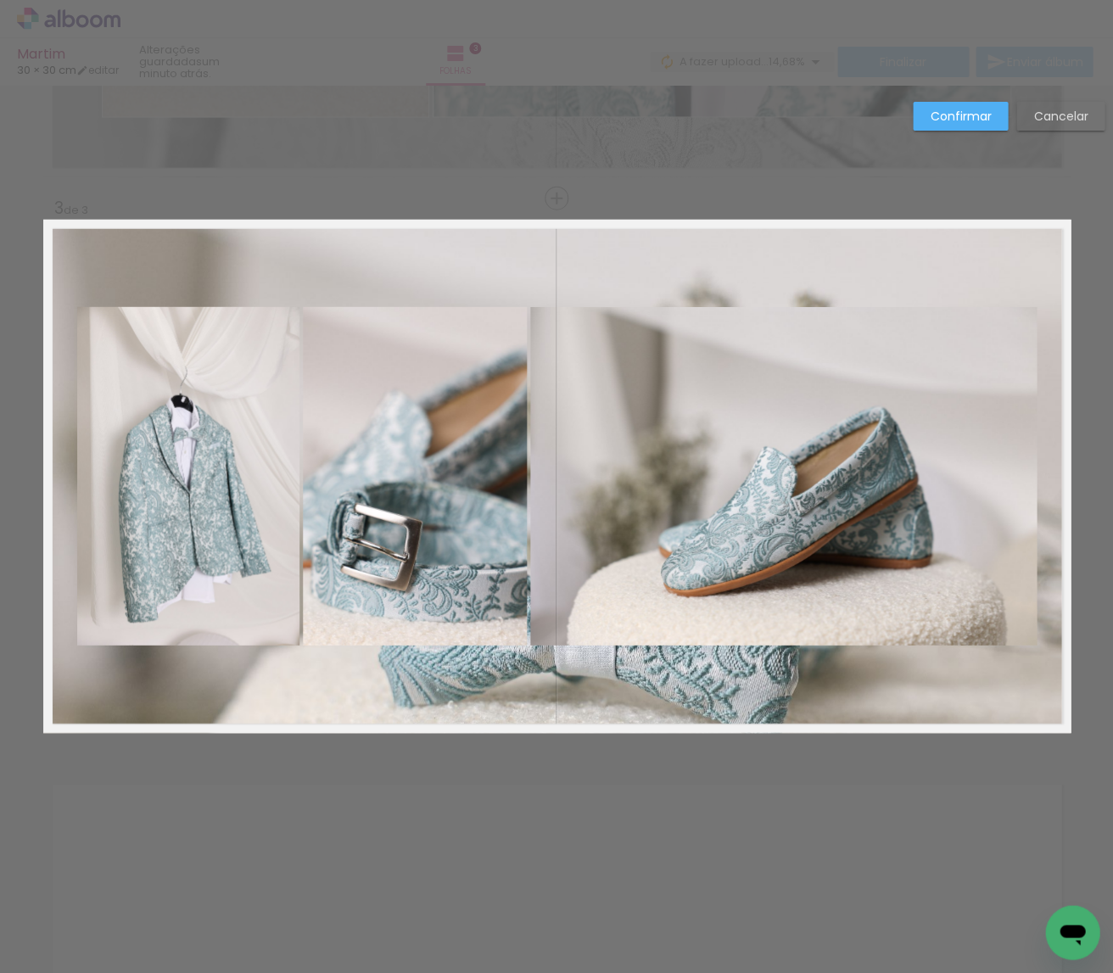
click at [102, 506] on quentale-photo at bounding box center [188, 476] width 222 height 338
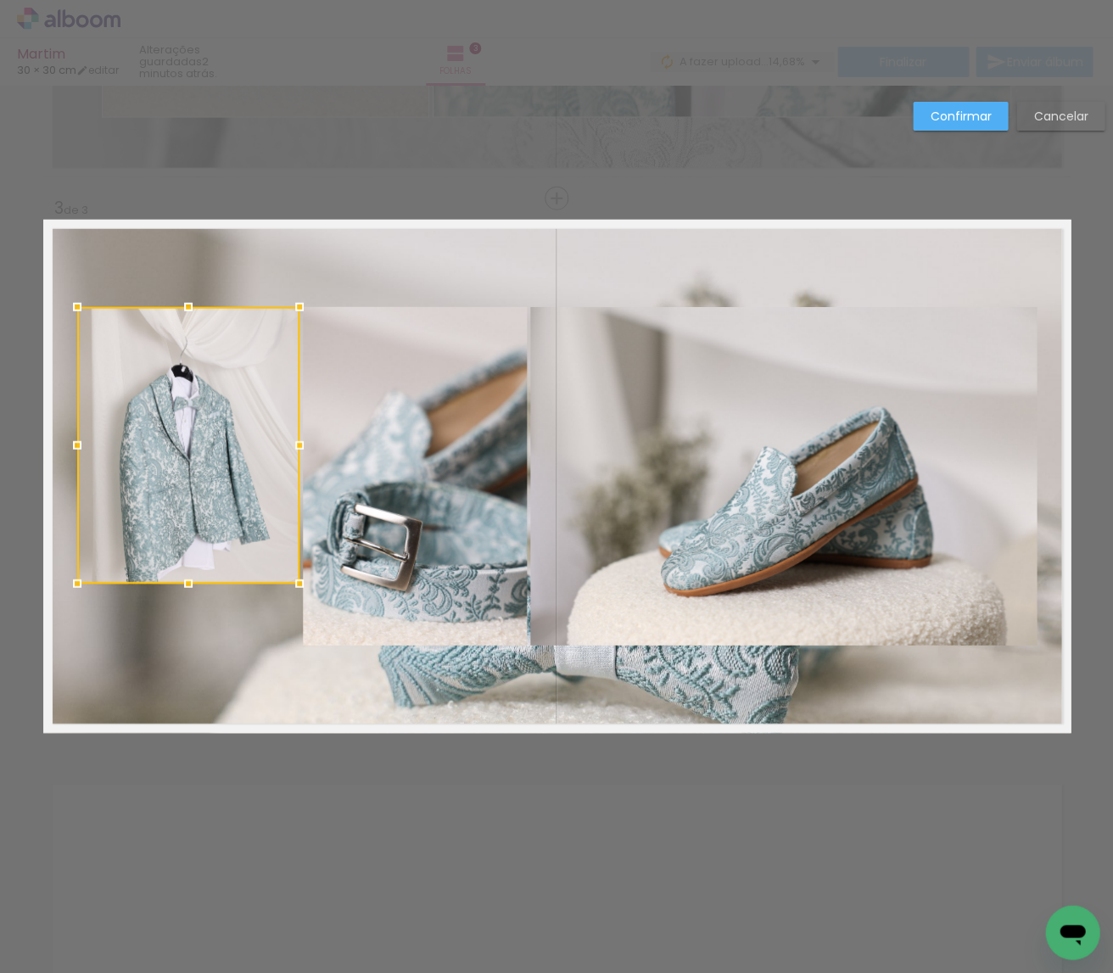
drag, startPoint x: 195, startPoint y: 645, endPoint x: 203, endPoint y: 584, distance: 61.5
click at [203, 584] on div at bounding box center [188, 584] width 34 height 34
click at [412, 564] on album-spread "3 de 3" at bounding box center [556, 476] width 1027 height 513
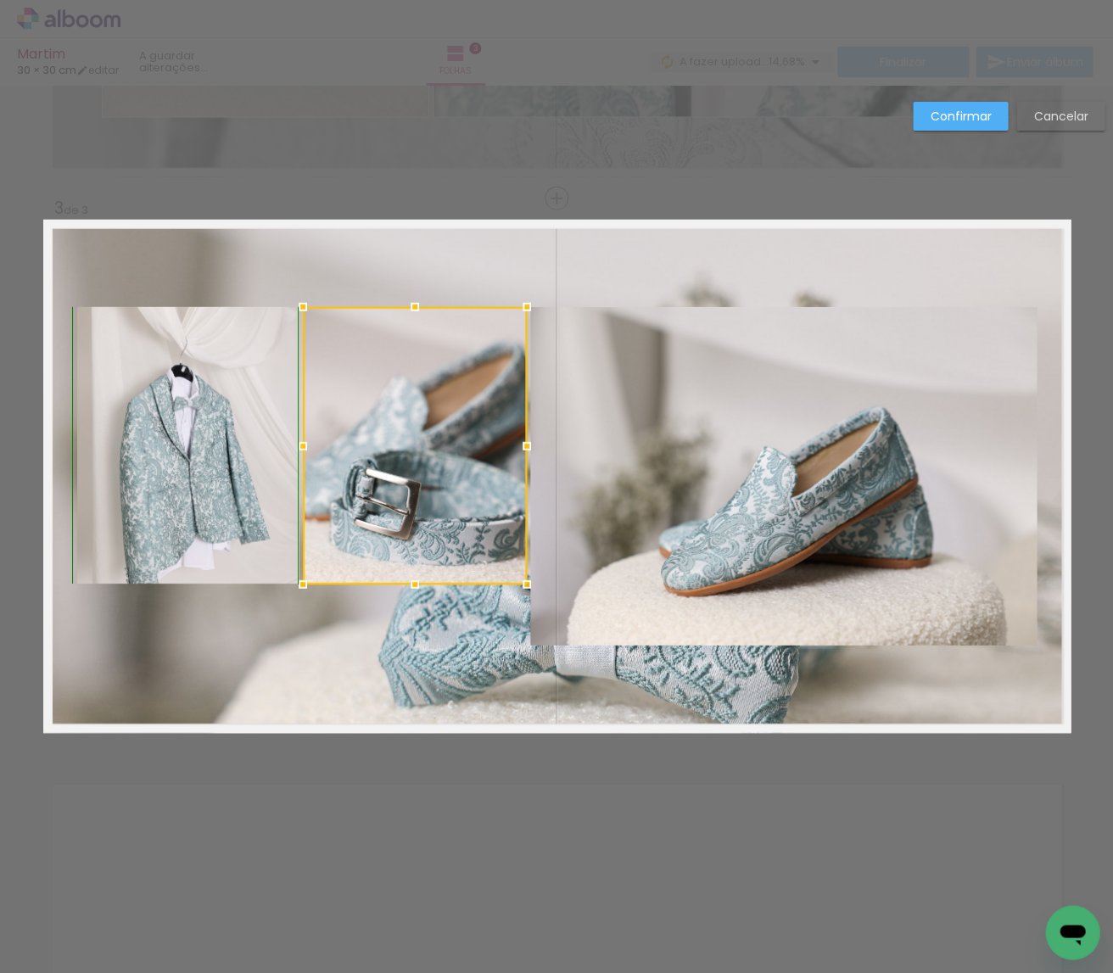
drag, startPoint x: 423, startPoint y: 643, endPoint x: 421, endPoint y: 589, distance: 54.3
click at [421, 589] on div at bounding box center [415, 584] width 34 height 34
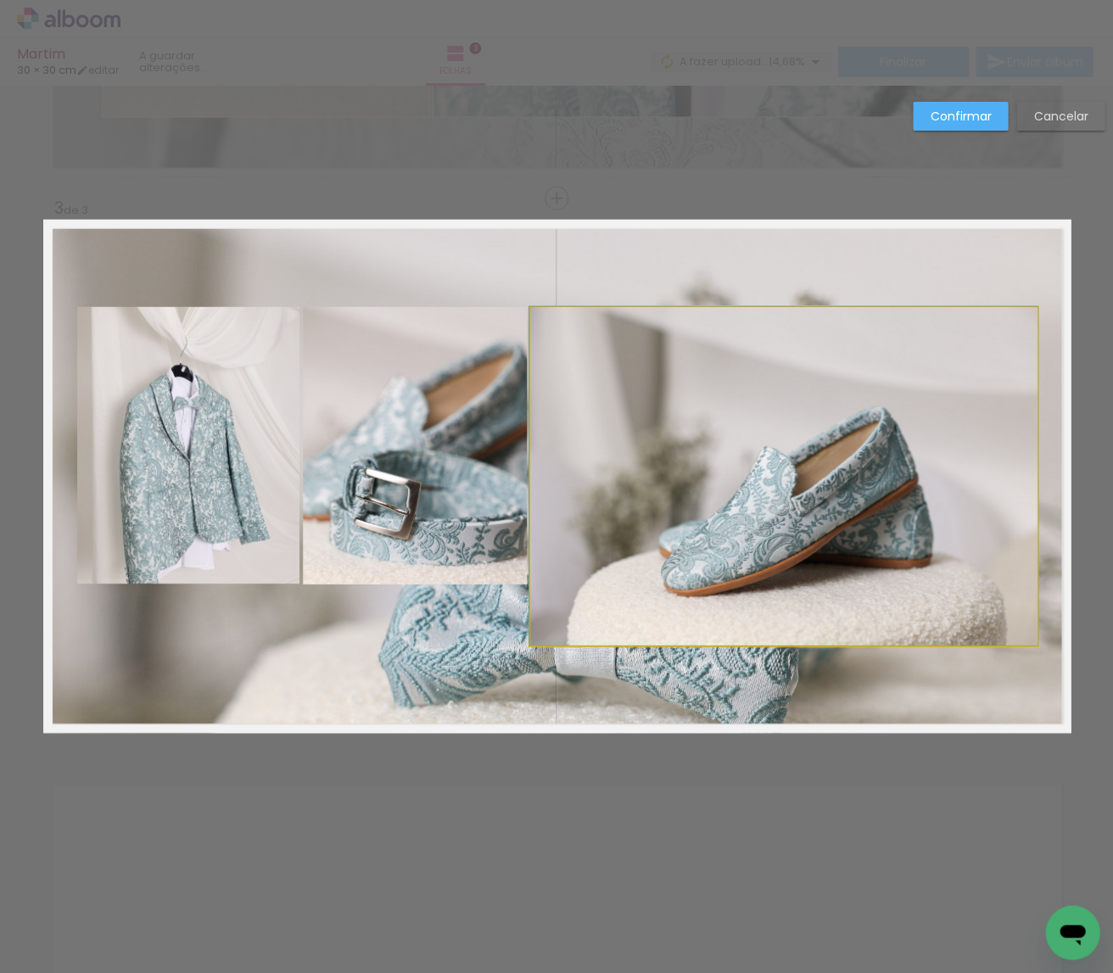
drag, startPoint x: 659, startPoint y: 578, endPoint x: 711, endPoint y: 645, distance: 84.0
click at [659, 578] on album-spread "3 de 3" at bounding box center [556, 476] width 1027 height 513
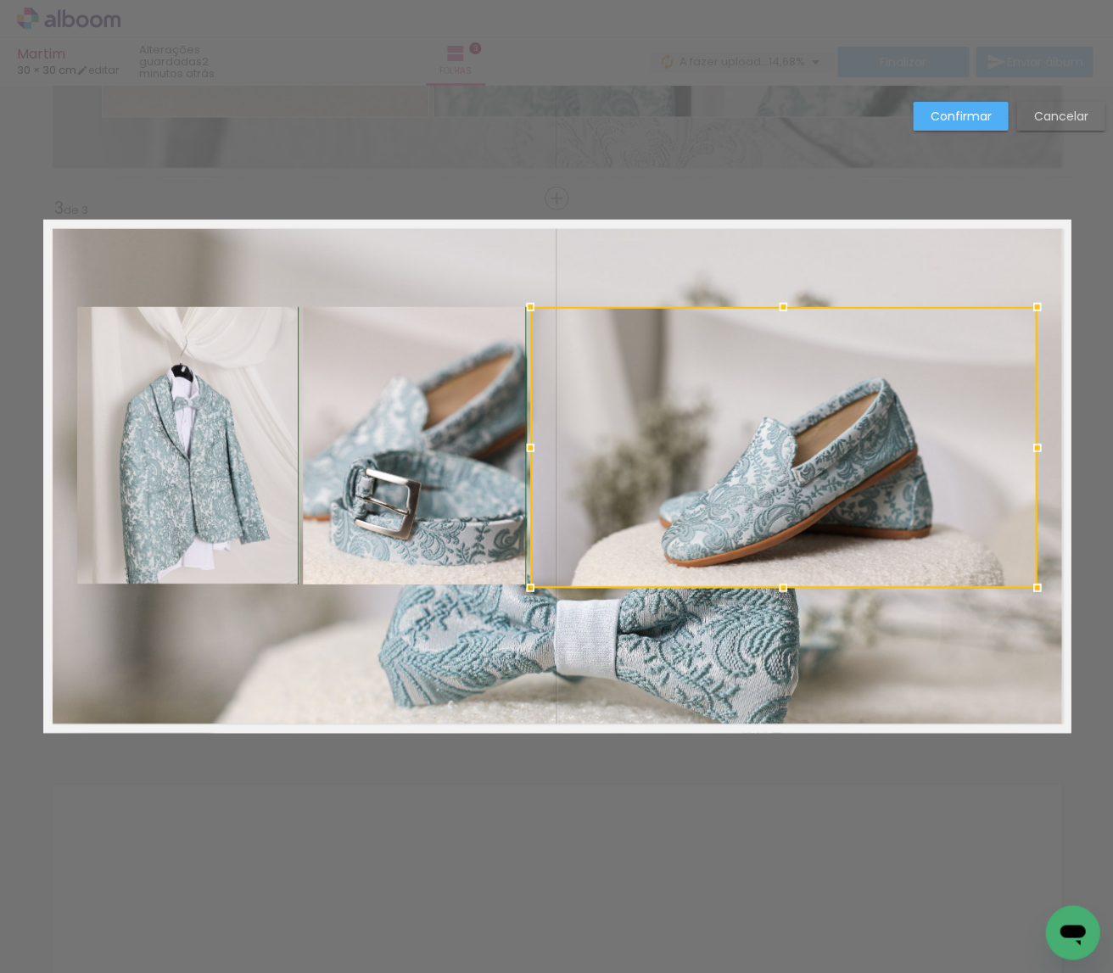
drag, startPoint x: 787, startPoint y: 645, endPoint x: 787, endPoint y: 586, distance: 58.5
click at [787, 586] on div at bounding box center [783, 588] width 34 height 34
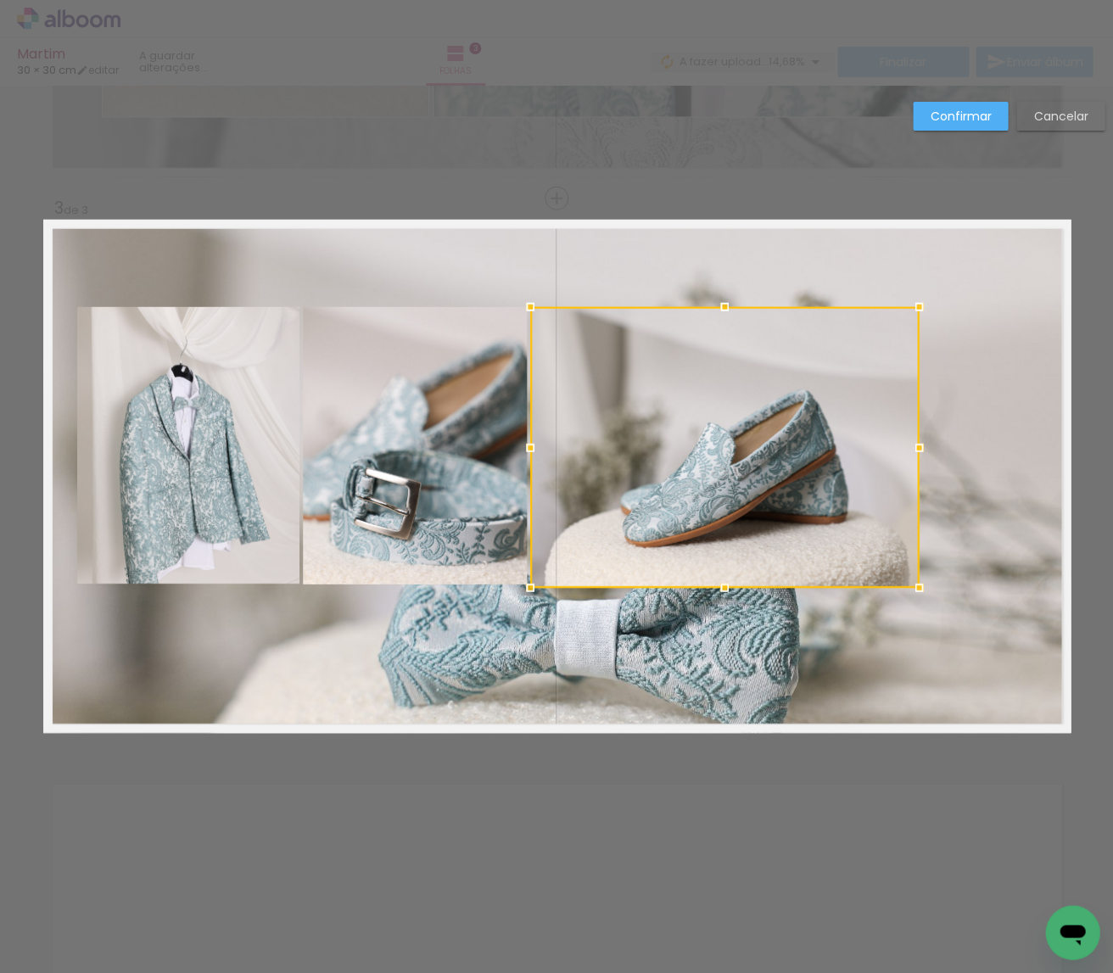
drag, startPoint x: 1034, startPoint y: 444, endPoint x: 917, endPoint y: 449, distance: 117.1
click at [917, 449] on div at bounding box center [919, 448] width 34 height 34
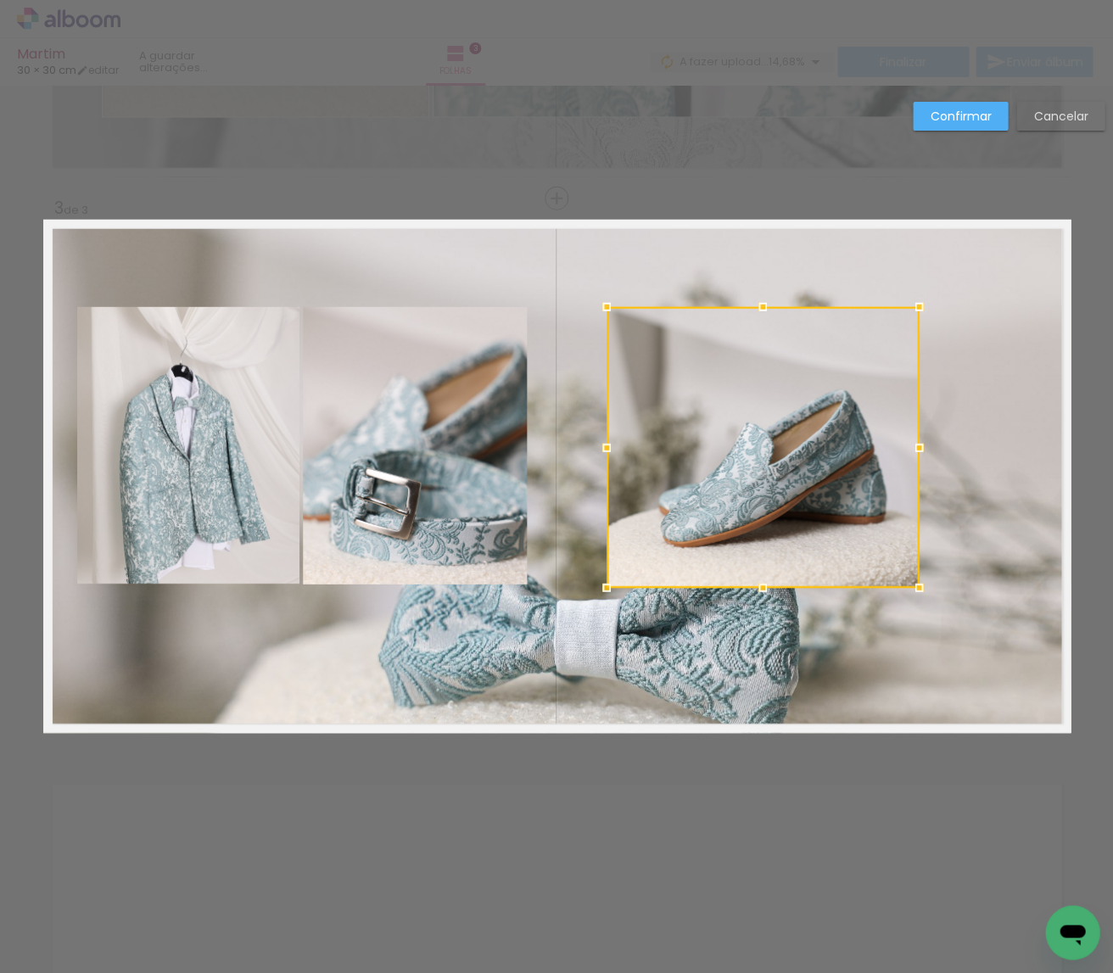
drag, startPoint x: 528, startPoint y: 445, endPoint x: 605, endPoint y: 446, distance: 76.3
click at [605, 446] on div at bounding box center [606, 448] width 34 height 34
click at [479, 455] on quentale-photo at bounding box center [415, 445] width 224 height 277
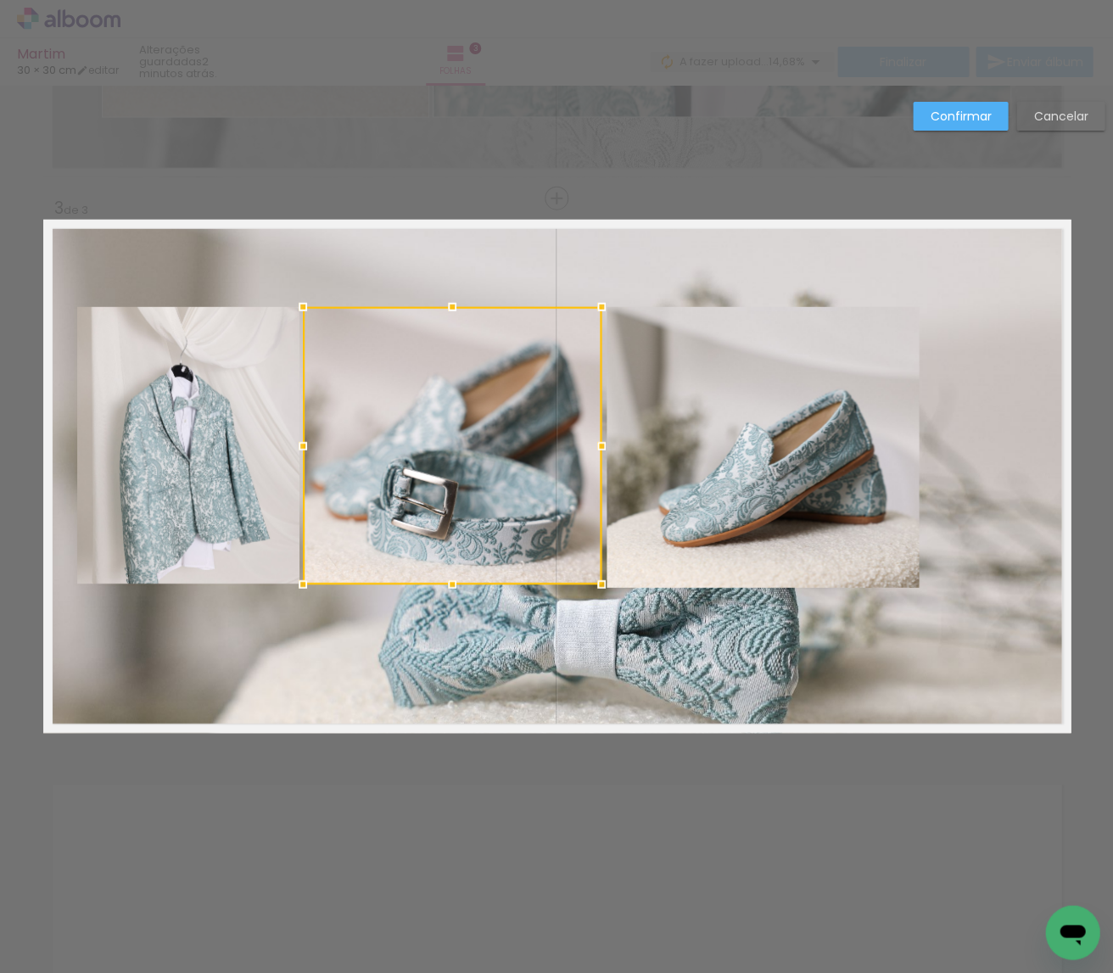
drag, startPoint x: 542, startPoint y: 447, endPoint x: 600, endPoint y: 446, distance: 58.5
click at [600, 446] on div at bounding box center [601, 446] width 34 height 34
click at [686, 444] on quentale-photo at bounding box center [762, 447] width 312 height 281
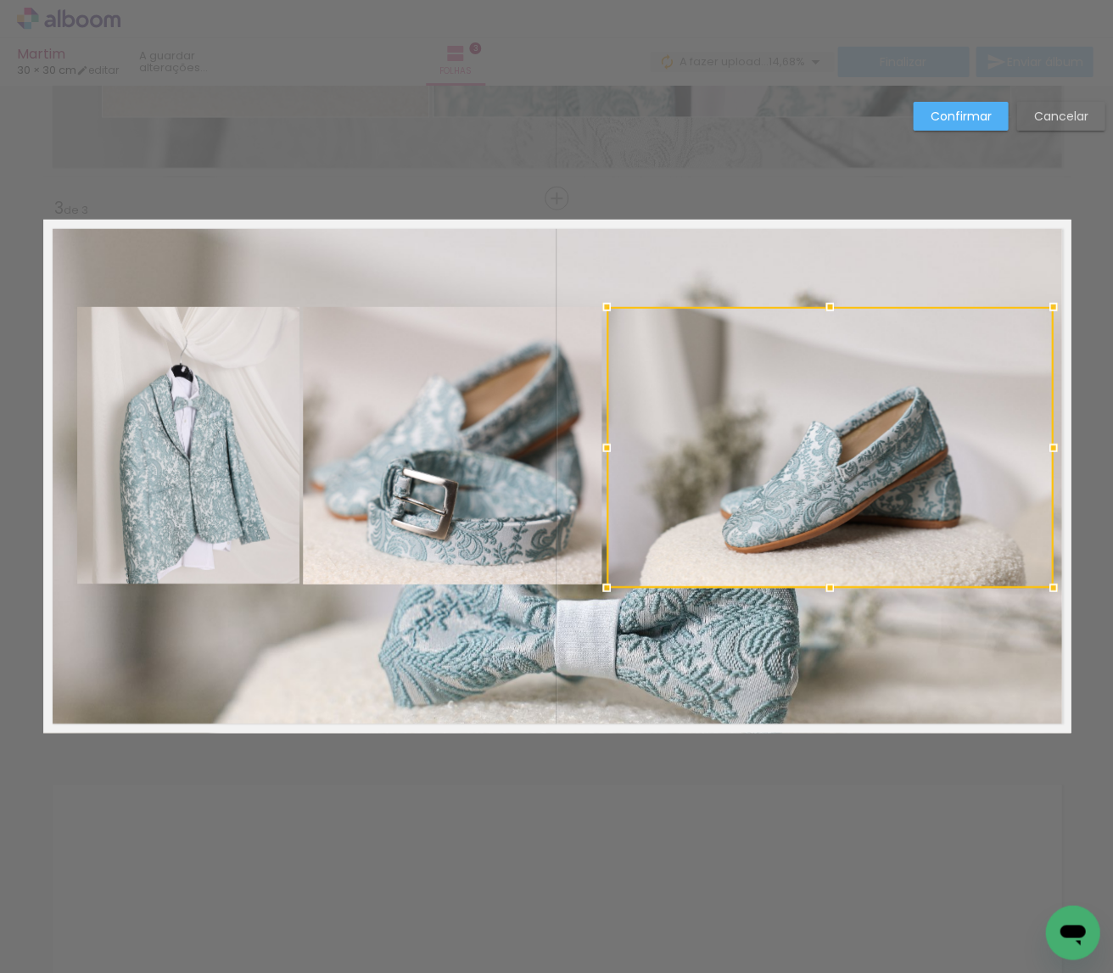
drag, startPoint x: 923, startPoint y: 441, endPoint x: 913, endPoint y: 435, distance: 11.1
click at [1052, 438] on div at bounding box center [1053, 448] width 34 height 34
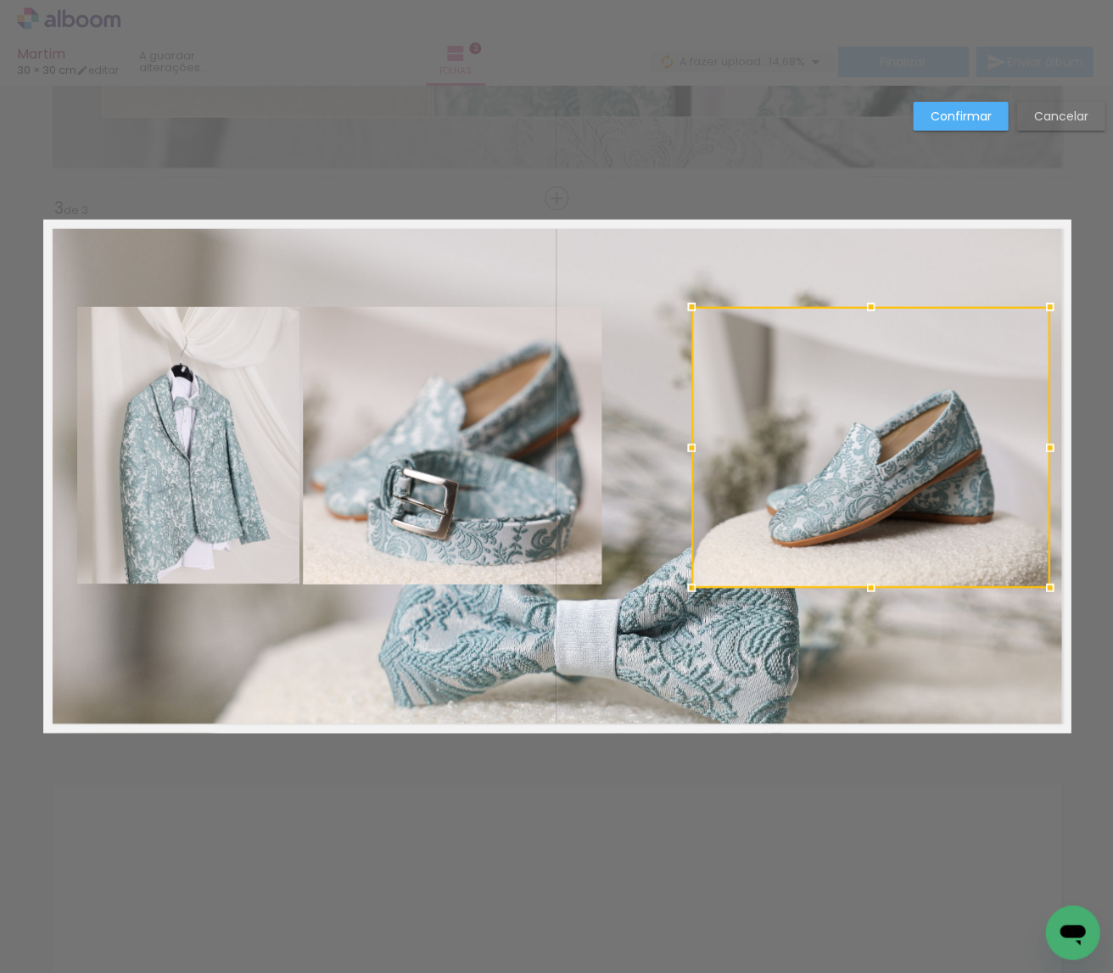
drag, startPoint x: 610, startPoint y: 444, endPoint x: 570, endPoint y: 450, distance: 40.3
click at [690, 439] on div at bounding box center [691, 448] width 34 height 34
drag, startPoint x: 528, startPoint y: 452, endPoint x: 560, endPoint y: 452, distance: 31.4
click at [529, 451] on album-spread "3 de 3" at bounding box center [556, 476] width 1027 height 513
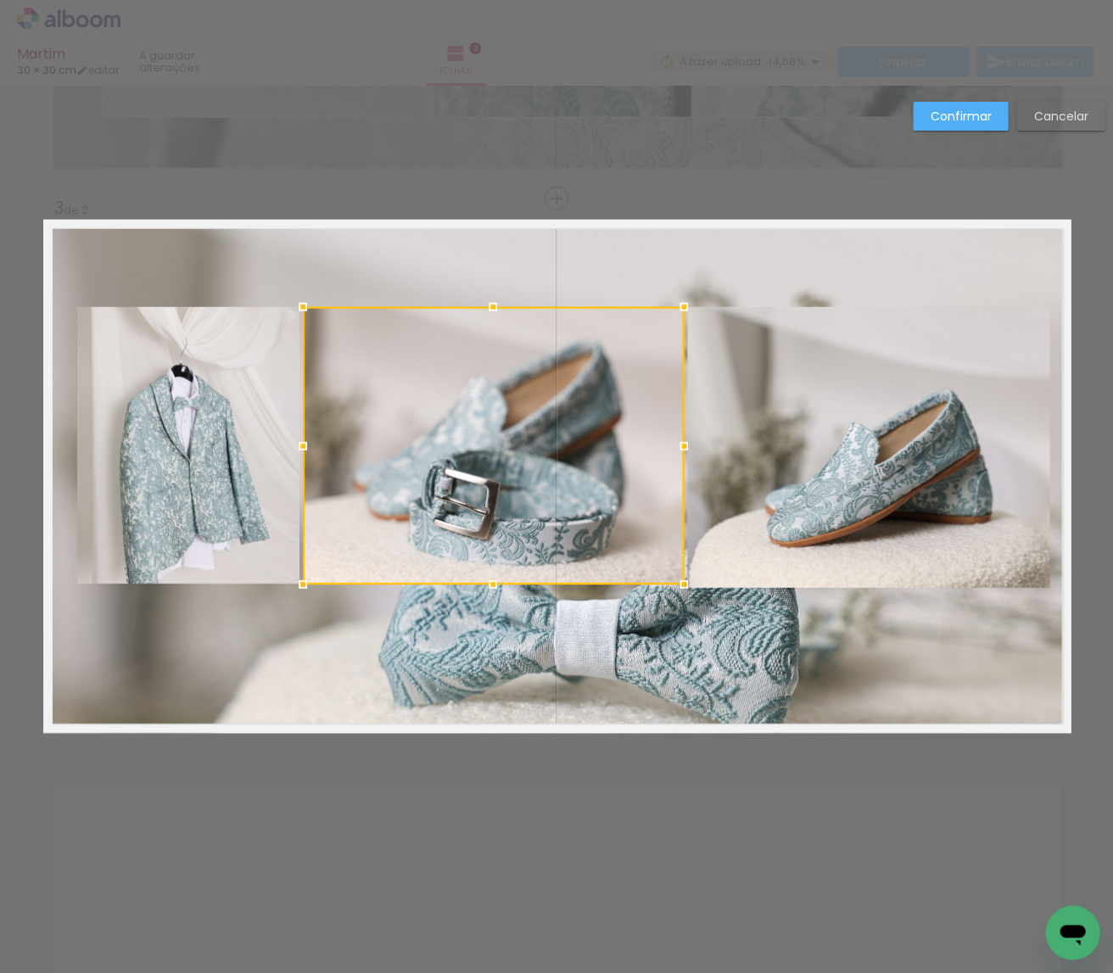
drag, startPoint x: 600, startPoint y: 444, endPoint x: 682, endPoint y: 444, distance: 82.3
click at [682, 444] on div at bounding box center [684, 446] width 34 height 34
click at [954, 103] on paper-button "Confirmar" at bounding box center [960, 116] width 95 height 29
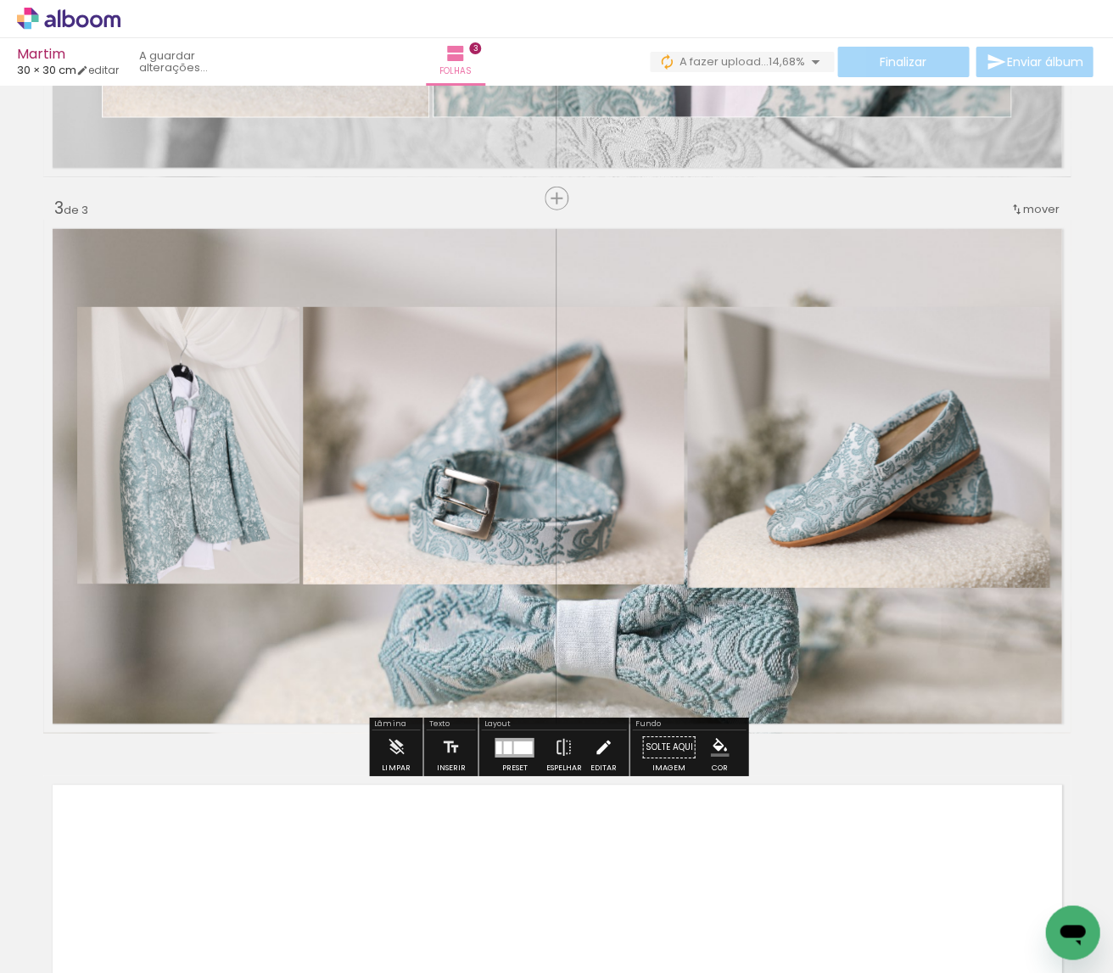
click at [611, 741] on paper-button "Editar" at bounding box center [602, 751] width 35 height 43
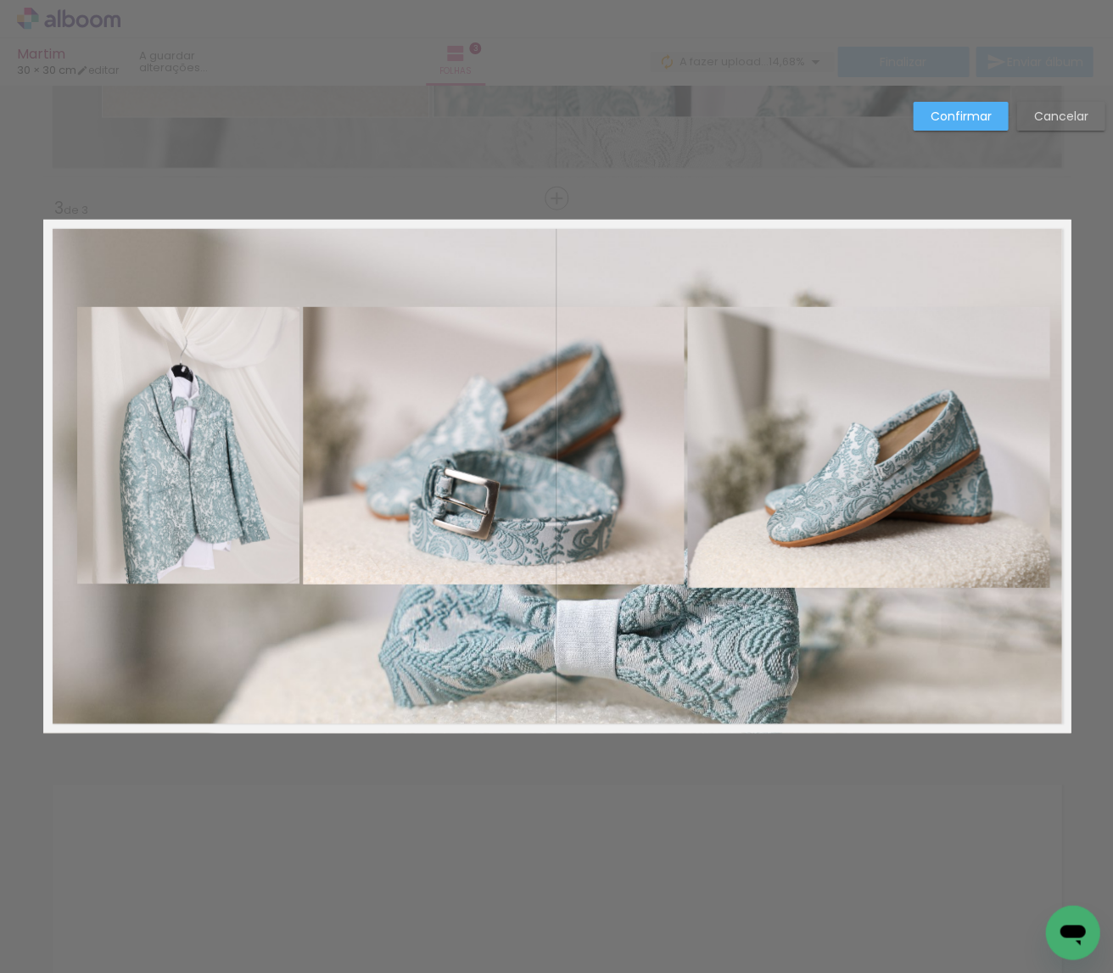
click at [755, 557] on quentale-photo at bounding box center [868, 447] width 362 height 281
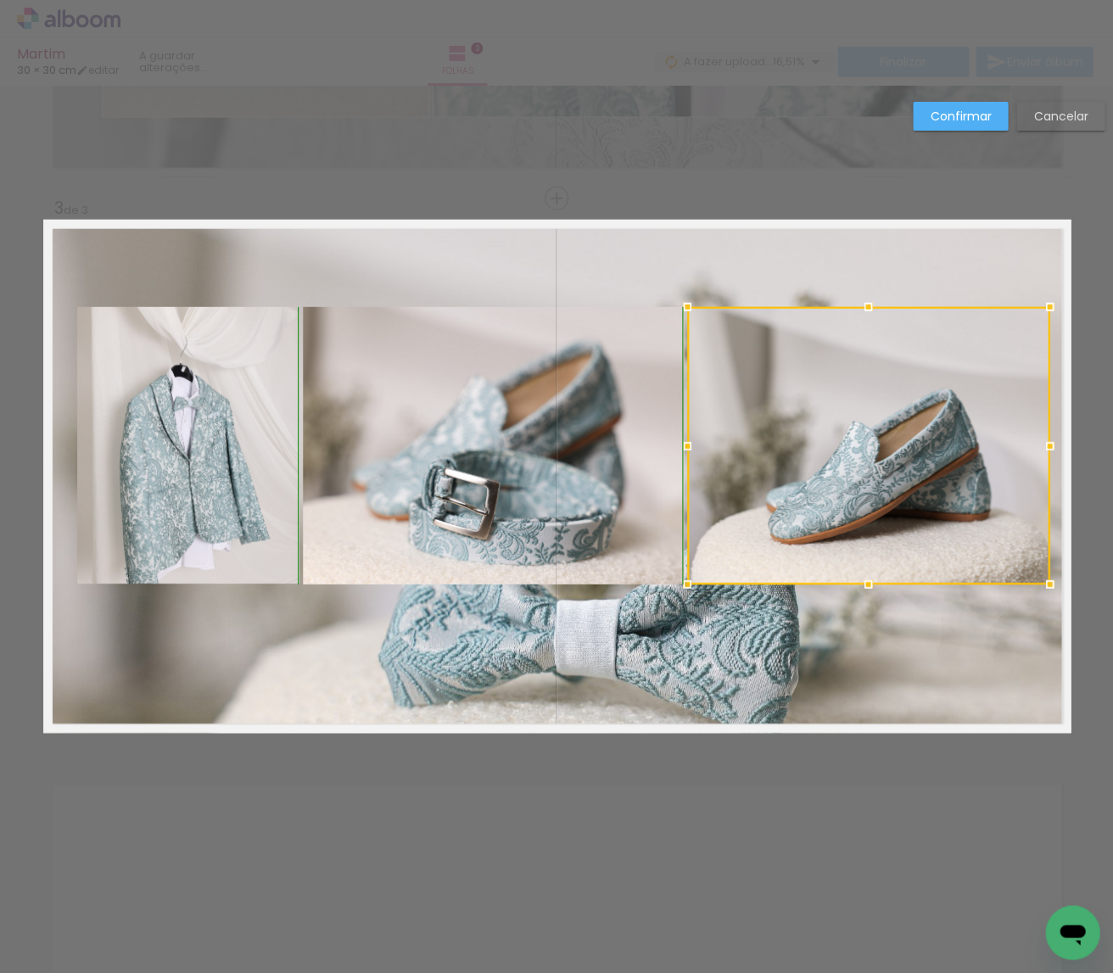
click at [863, 583] on div at bounding box center [868, 584] width 34 height 34
click at [257, 480] on quentale-photo at bounding box center [188, 445] width 222 height 276
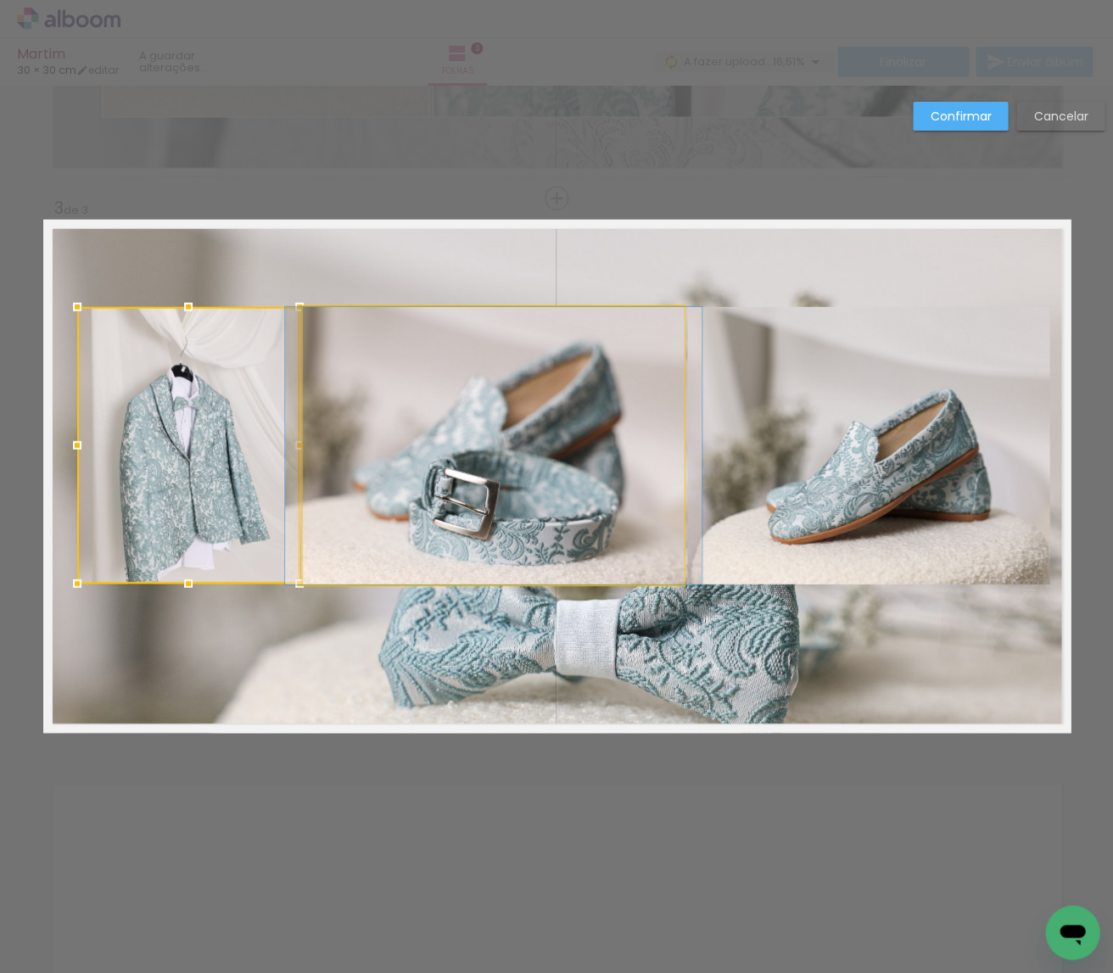
click at [435, 481] on quentale-photo at bounding box center [493, 445] width 381 height 277
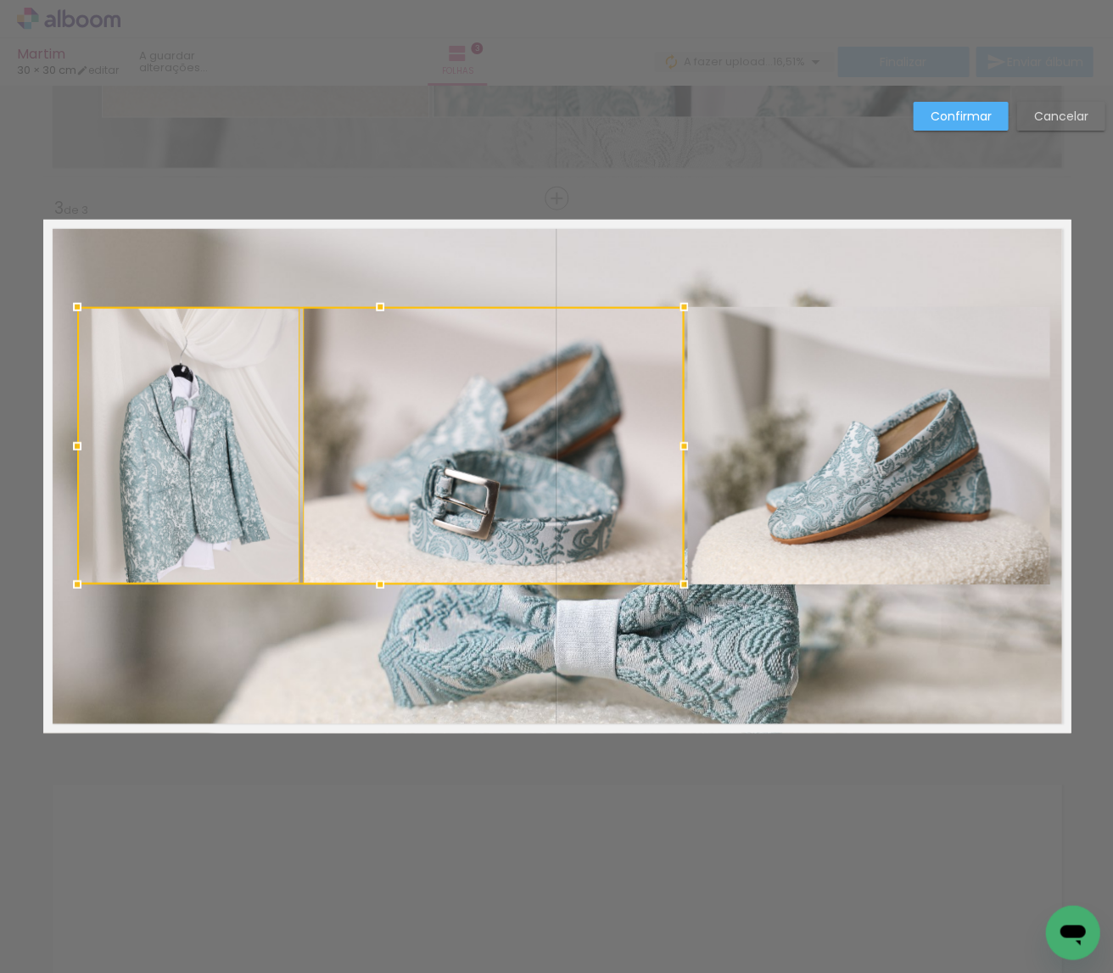
click at [785, 463] on quentale-photo at bounding box center [868, 445] width 362 height 277
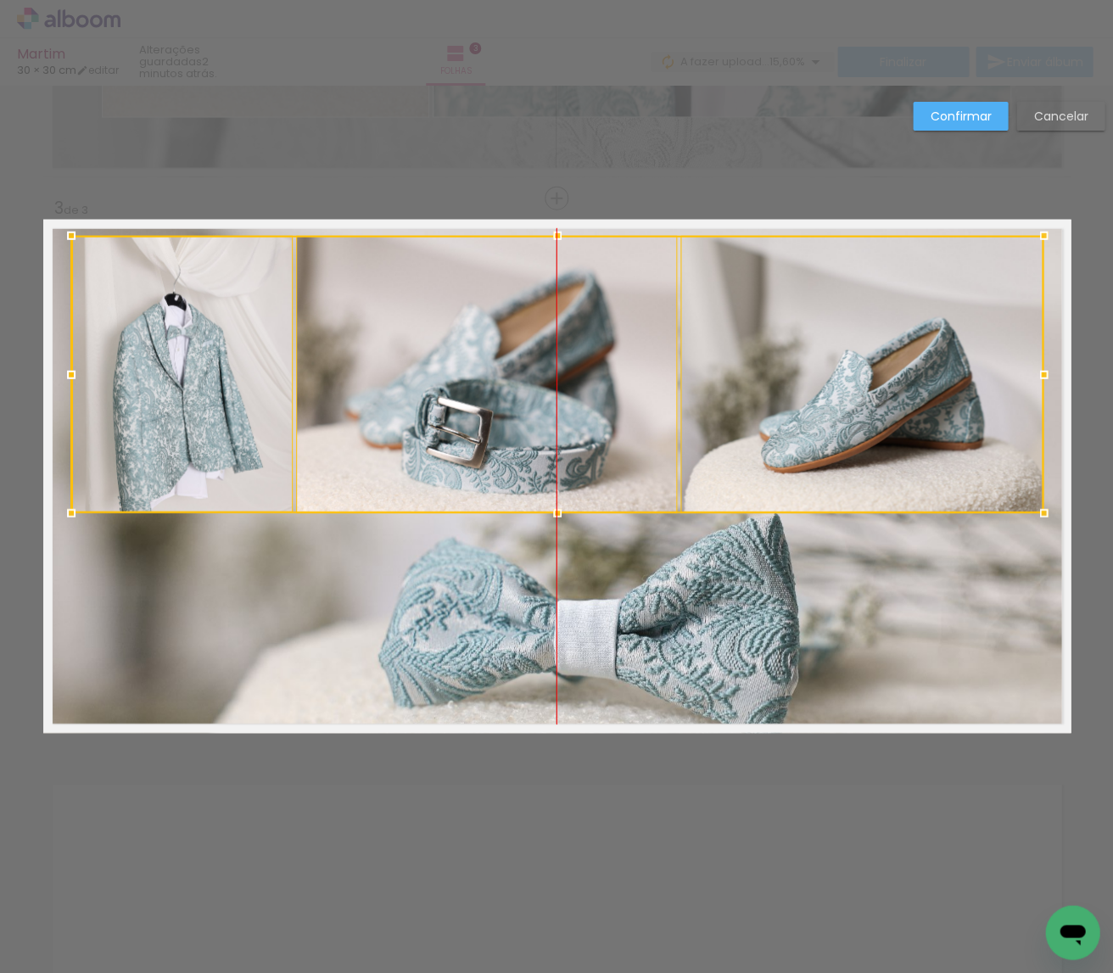
drag, startPoint x: 786, startPoint y: 458, endPoint x: 790, endPoint y: 397, distance: 61.2
click at [790, 397] on div at bounding box center [557, 374] width 972 height 277
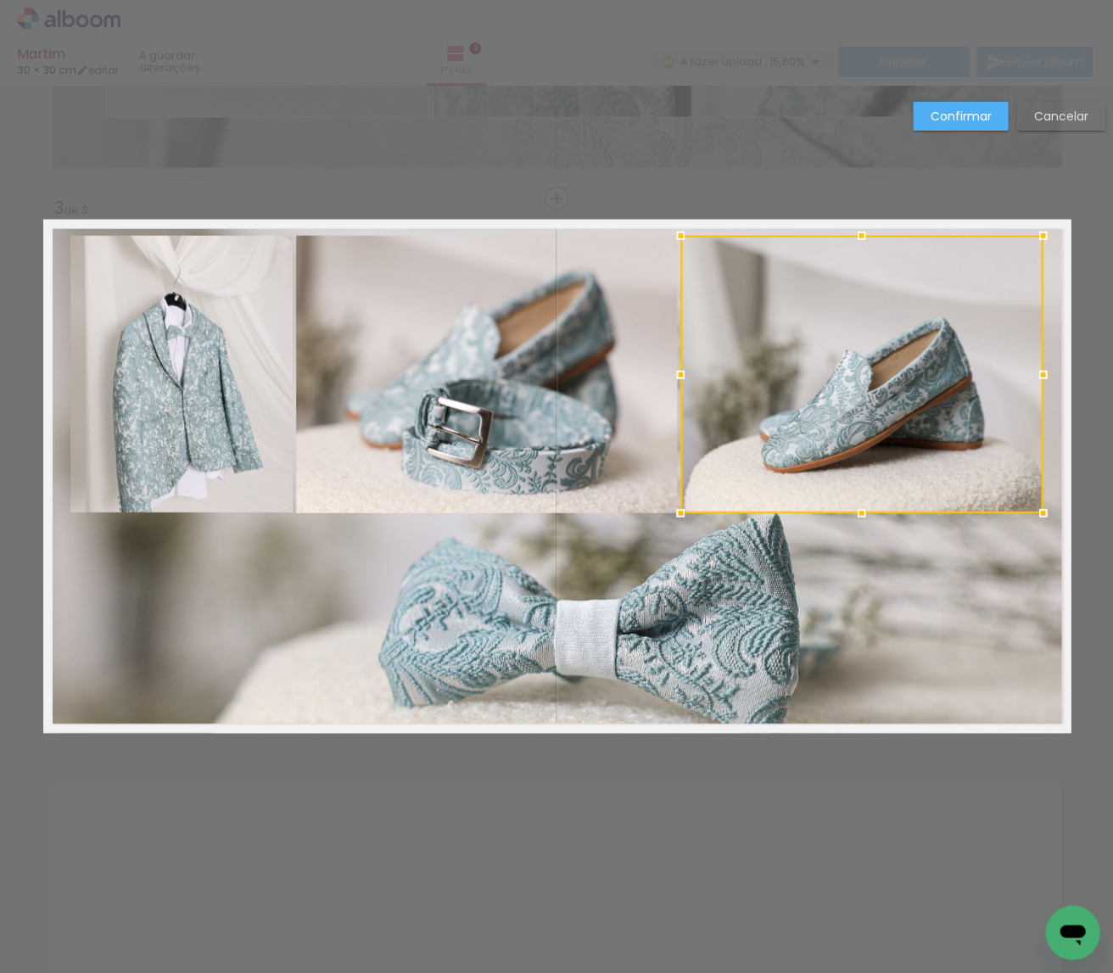
click at [0, 0] on slot "Confirmar" at bounding box center [0, 0] width 0 height 0
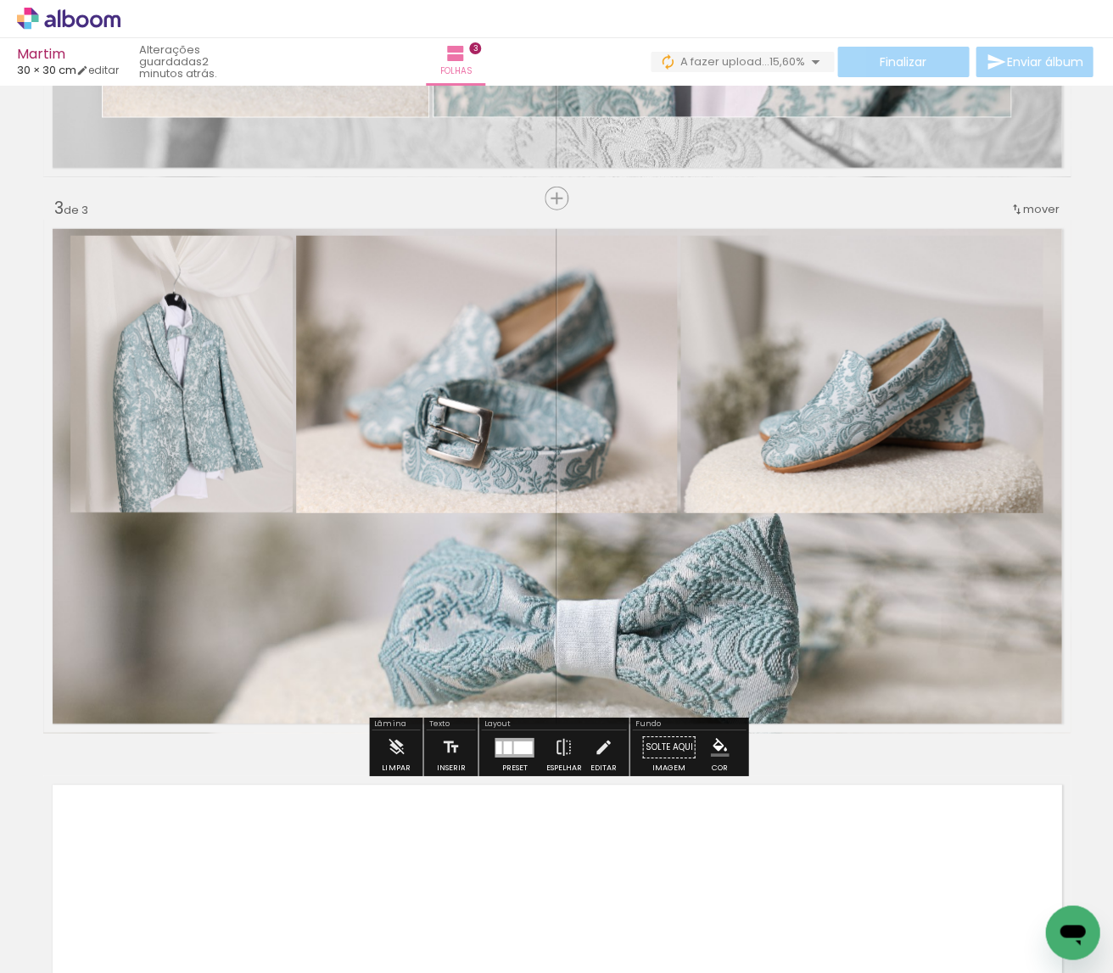
click at [850, 288] on paper-item at bounding box center [853, 294] width 31 height 12
click at [853, 360] on iron-icon "color picker" at bounding box center [855, 362] width 20 height 16
click at [860, 210] on paper-item "#ffffff" at bounding box center [863, 215] width 17 height 17
click at [467, 292] on paper-item at bounding box center [469, 294] width 31 height 12
click at [466, 360] on iron-icon "color picker" at bounding box center [471, 362] width 20 height 16
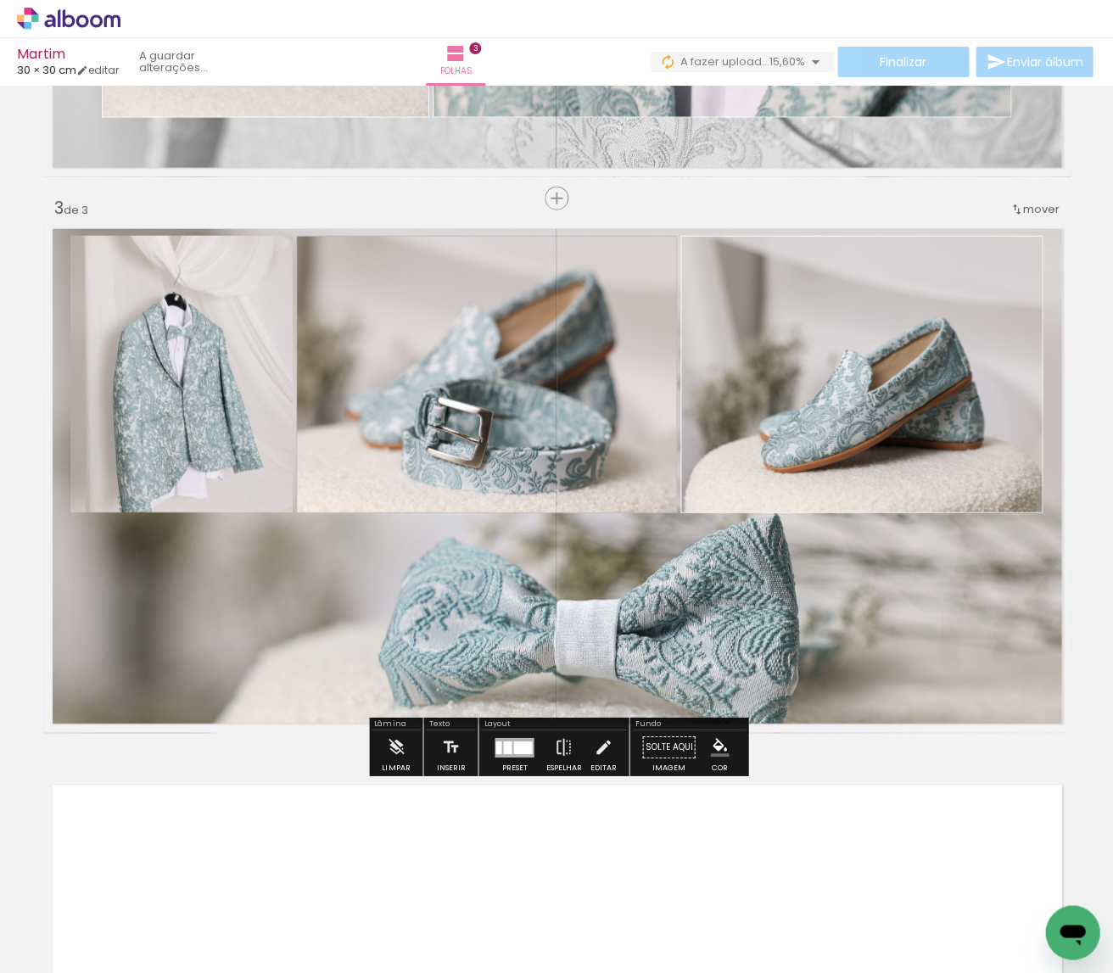
click at [475, 215] on paper-item "#ffffff" at bounding box center [479, 215] width 17 height 17
click at [243, 288] on paper-item at bounding box center [243, 294] width 31 height 12
click at [243, 360] on iron-icon "color picker" at bounding box center [245, 362] width 20 height 16
click at [303, 212] on paper-item "#ffffff" at bounding box center [296, 215] width 17 height 17
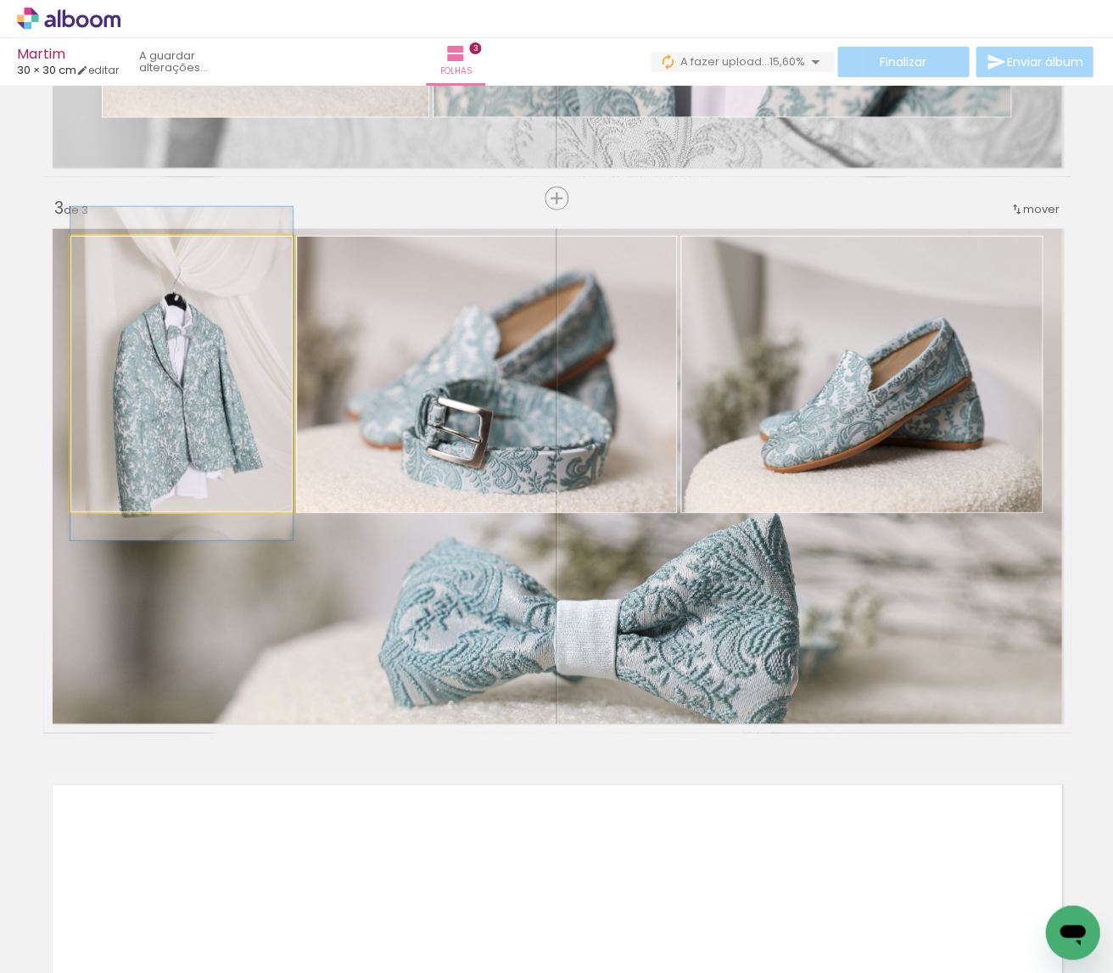
click at [260, 401] on quentale-photo at bounding box center [181, 374] width 222 height 276
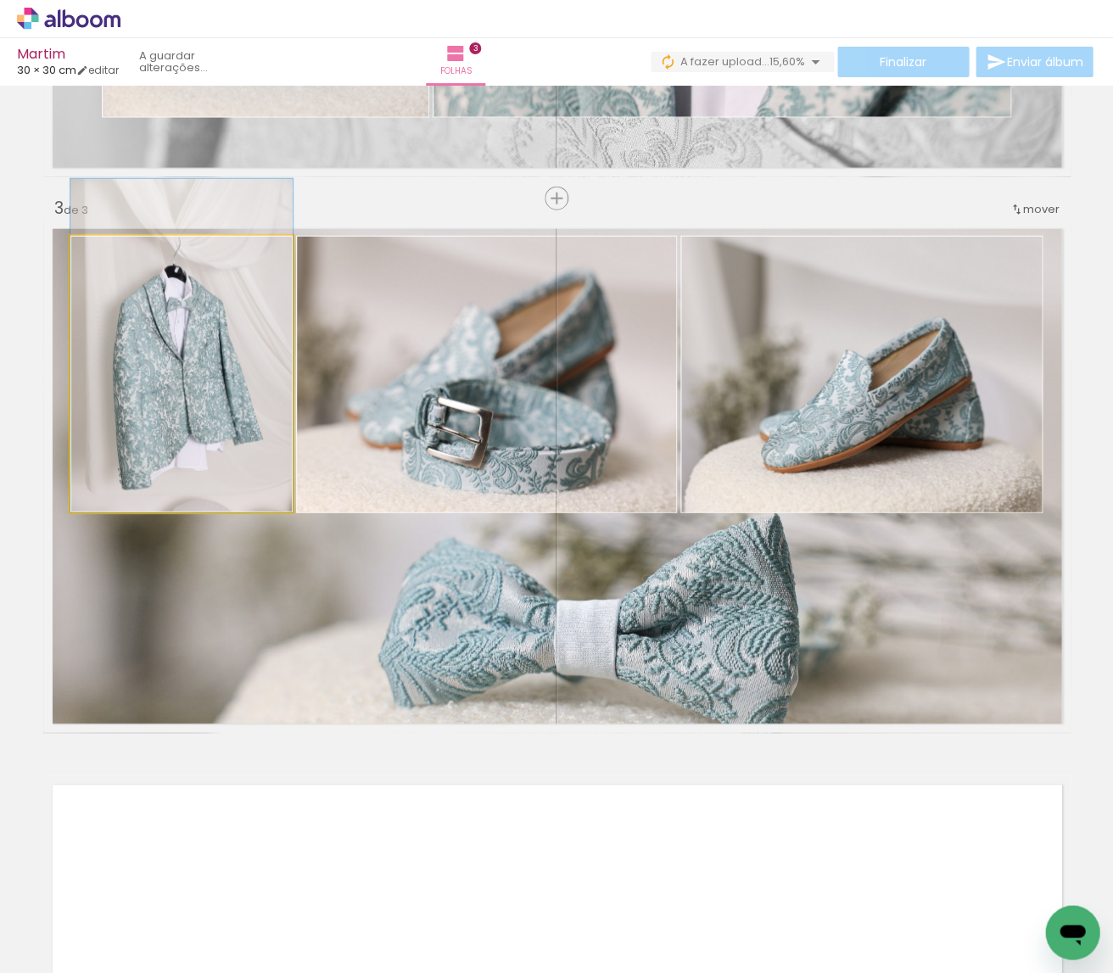
drag, startPoint x: 256, startPoint y: 432, endPoint x: 258, endPoint y: 399, distance: 33.1
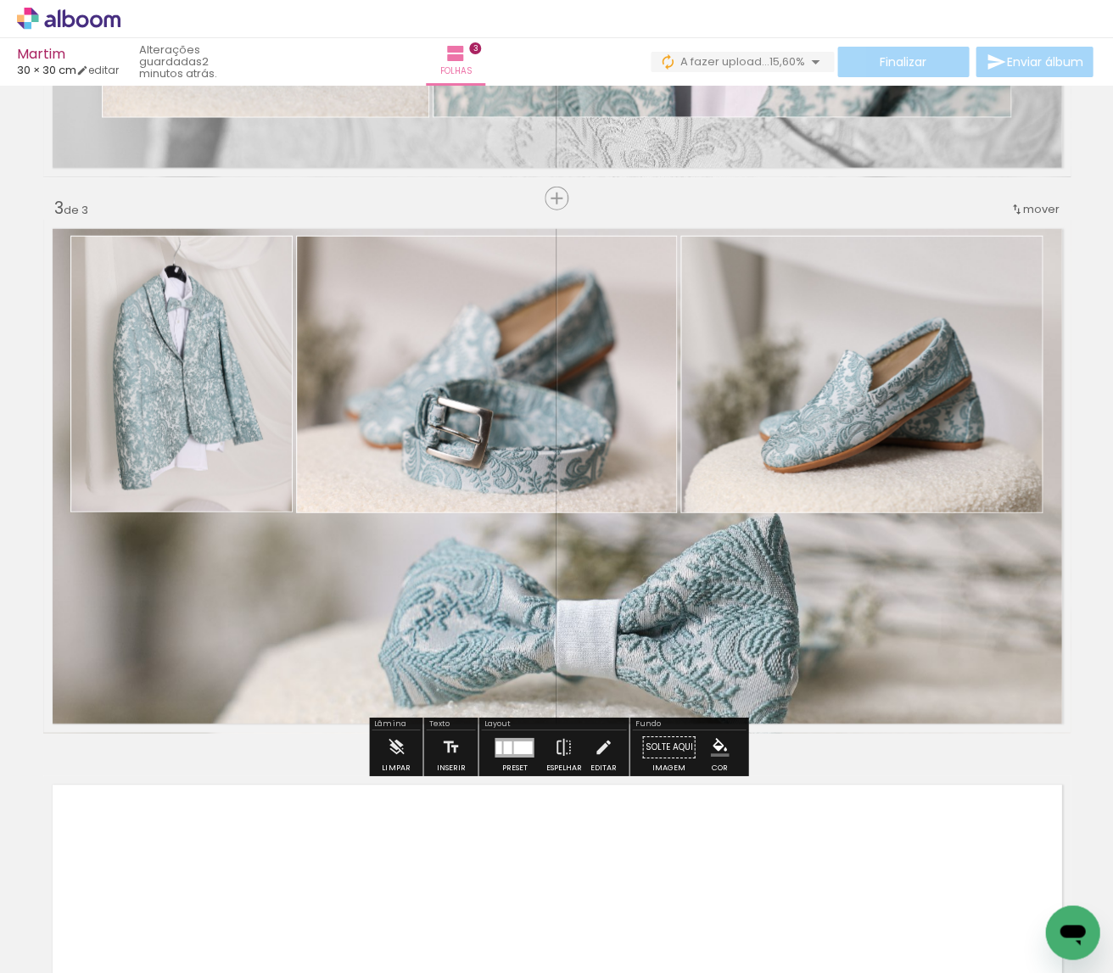
click at [777, 638] on quentale-layouter at bounding box center [556, 476] width 1027 height 513
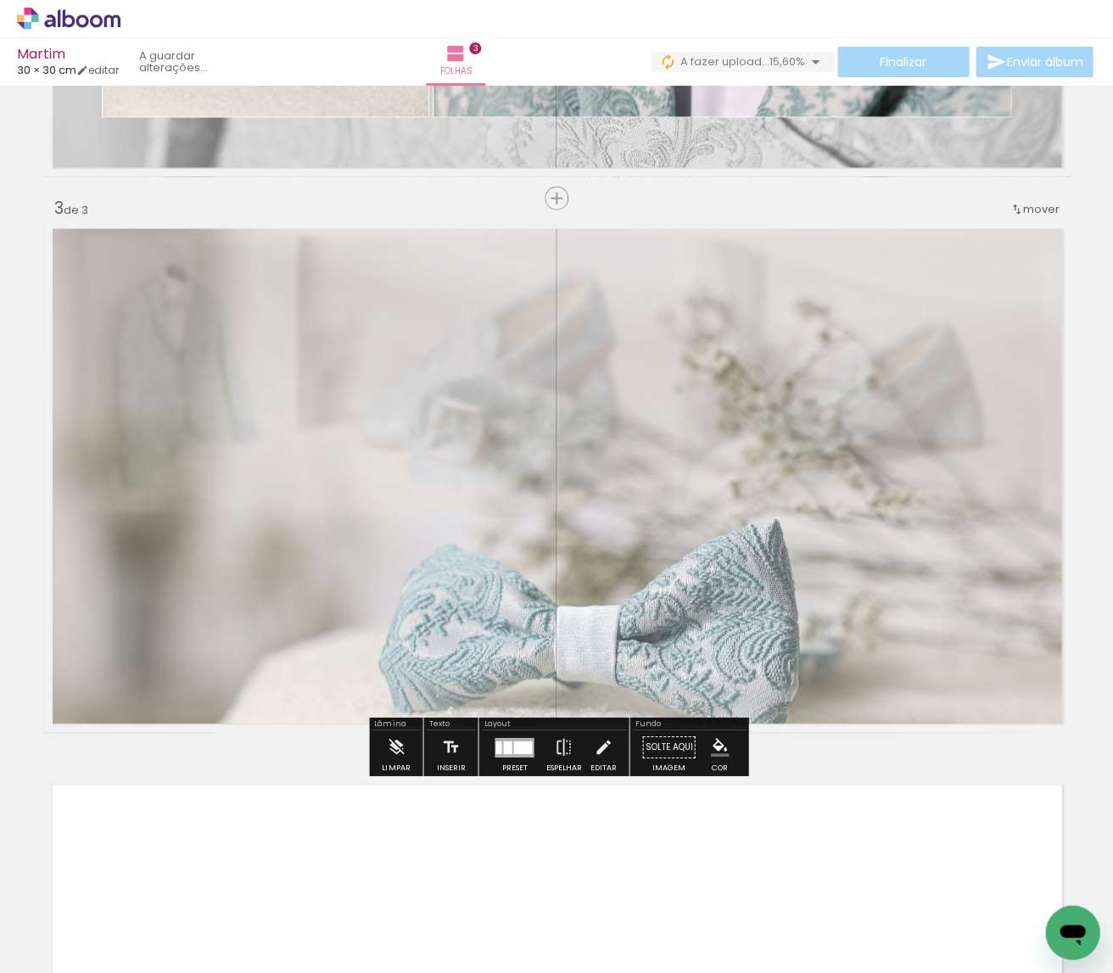
drag, startPoint x: 285, startPoint y: 265, endPoint x: 270, endPoint y: 266, distance: 15.3
type paper-slider "75"
click at [270, 266] on div at bounding box center [276, 262] width 27 height 27
click at [289, 751] on div "Inserir folha 1 de 3 Inserir folha 2 de 3 Inserir folha 3 de 3" at bounding box center [556, 176] width 1113 height 2223
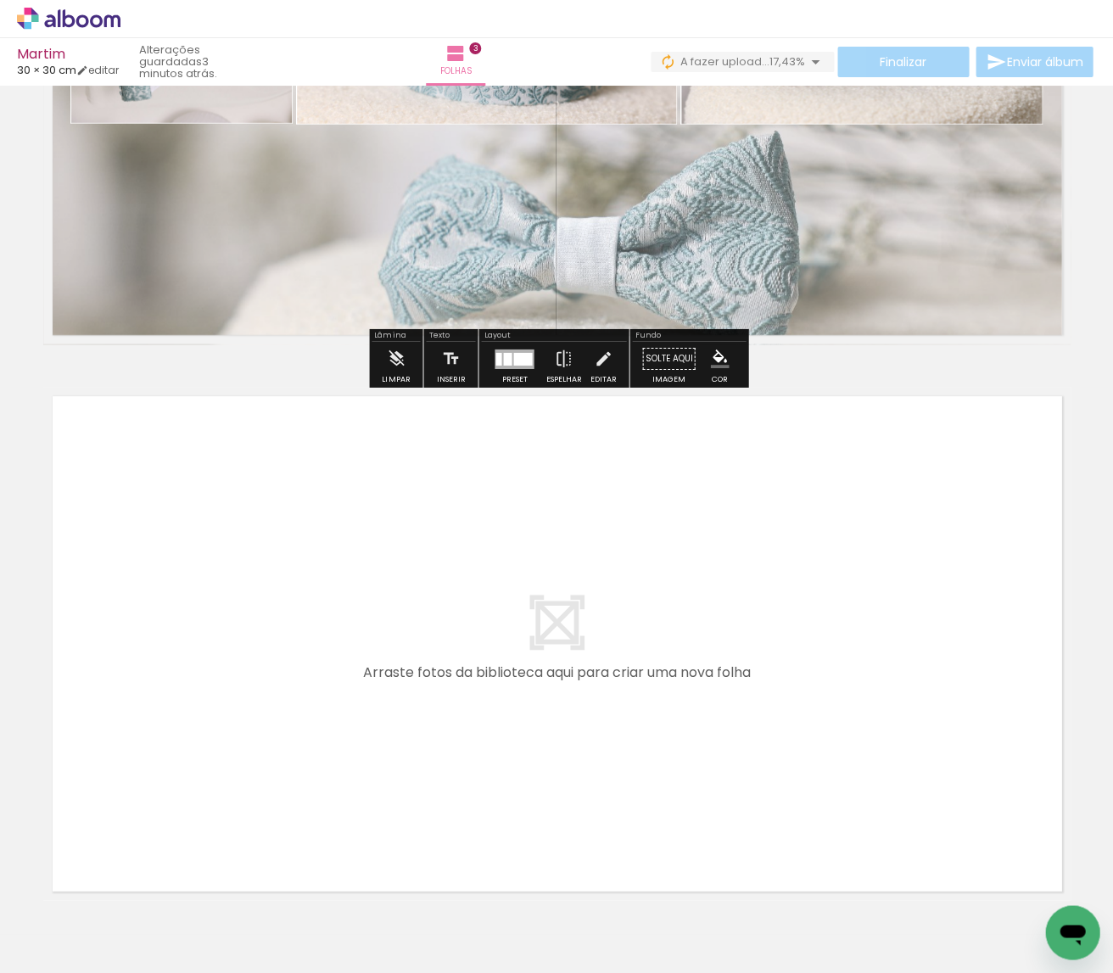
scroll to position [1425, 0]
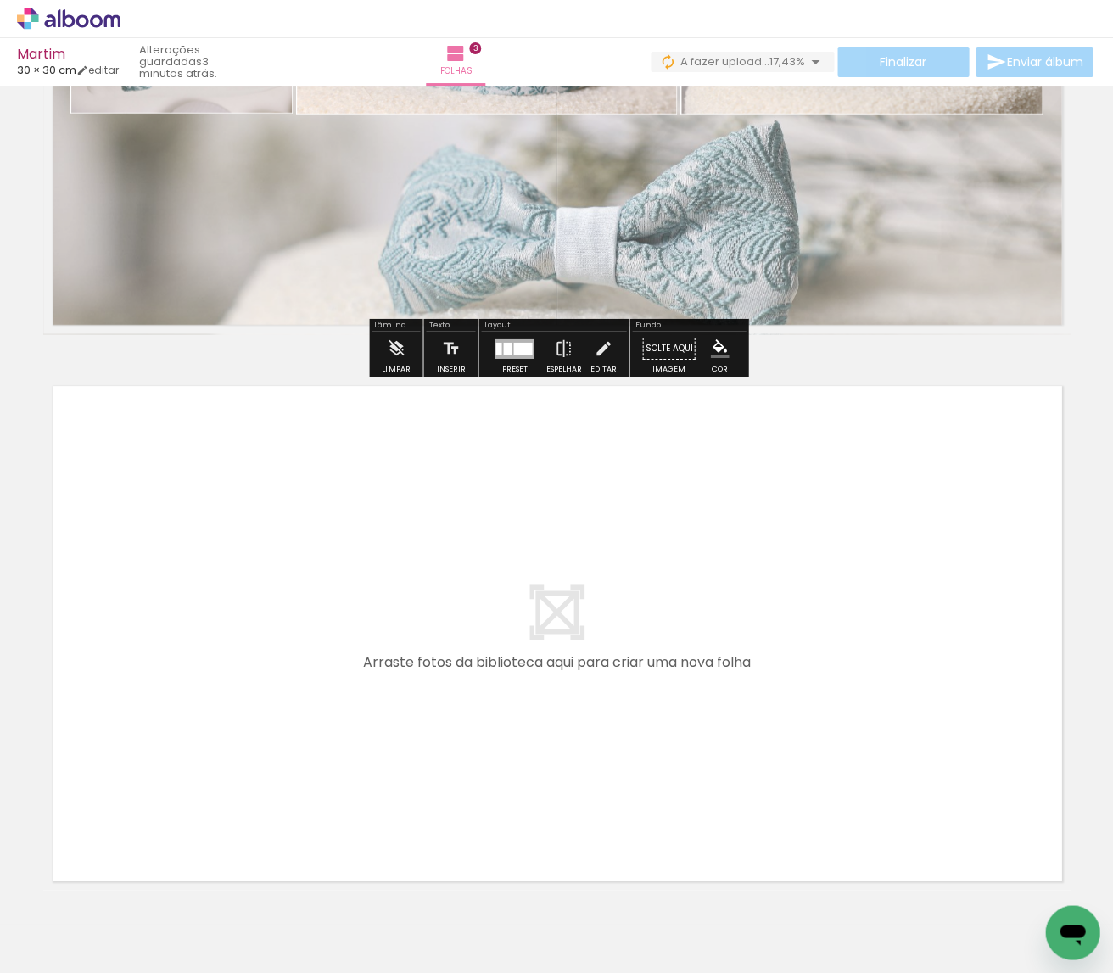
click at [407, 884] on iron-icon at bounding box center [399, 882] width 18 height 18
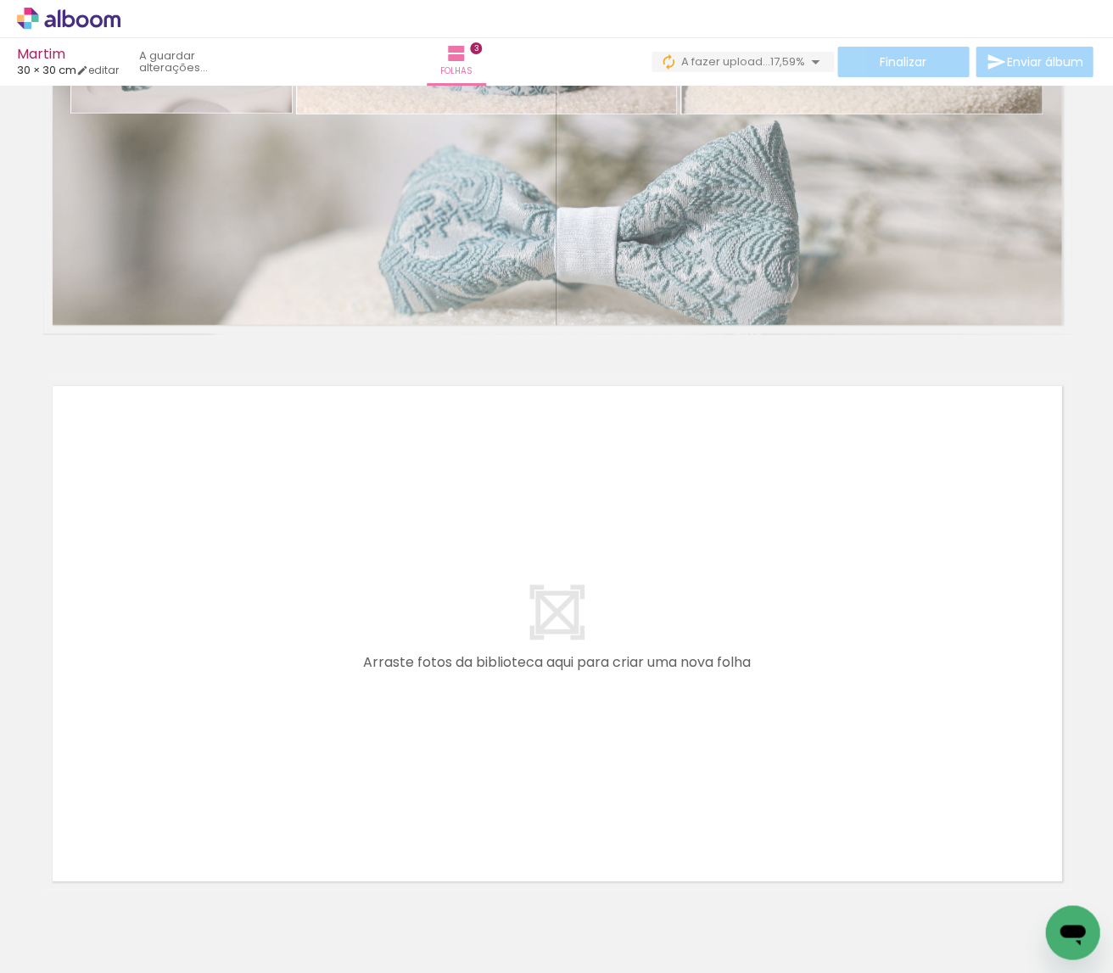
click at [503, 884] on iron-icon at bounding box center [494, 882] width 18 height 18
click at [484, 878] on iron-icon at bounding box center [475, 882] width 18 height 18
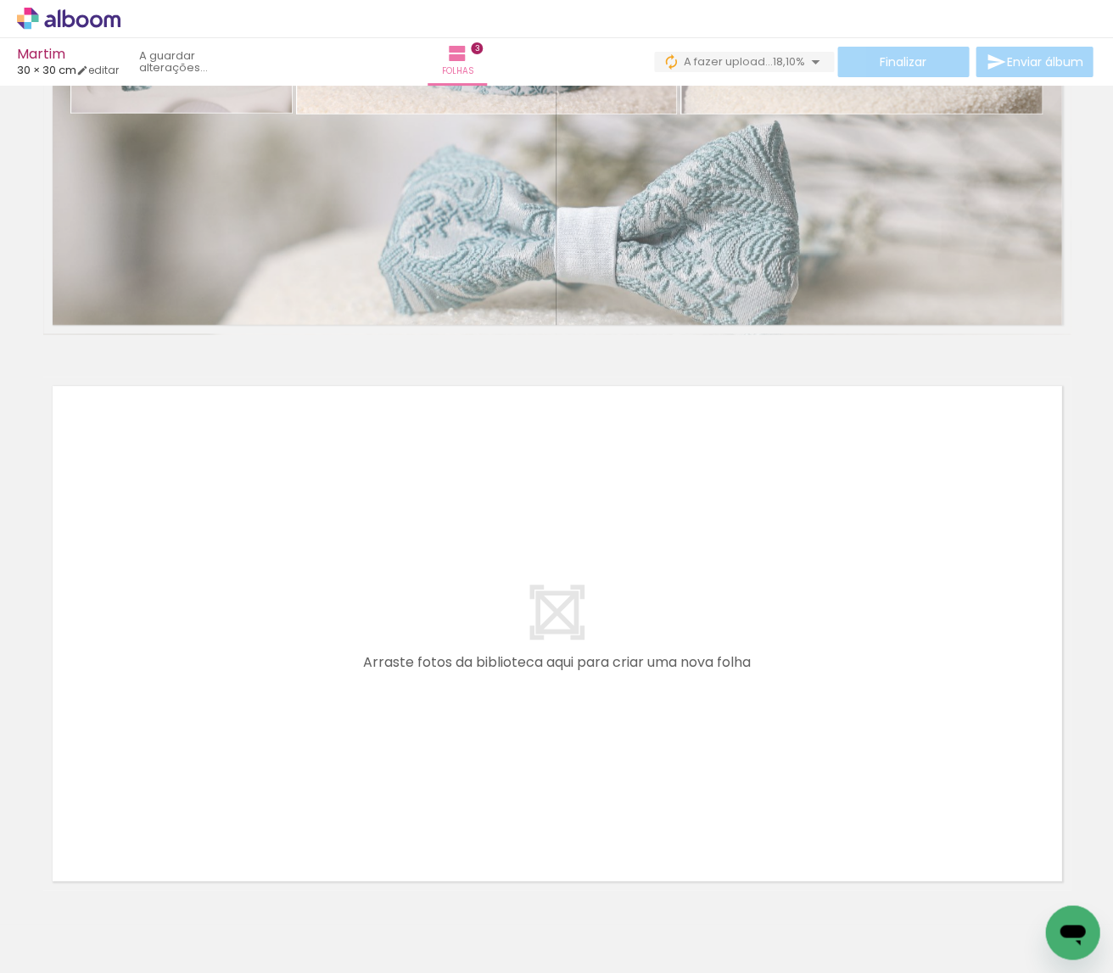
click at [484, 878] on iron-icon at bounding box center [475, 882] width 18 height 18
click at [402, 882] on iron-icon at bounding box center [396, 882] width 18 height 18
click at [405, 882] on iron-icon at bounding box center [396, 882] width 18 height 18
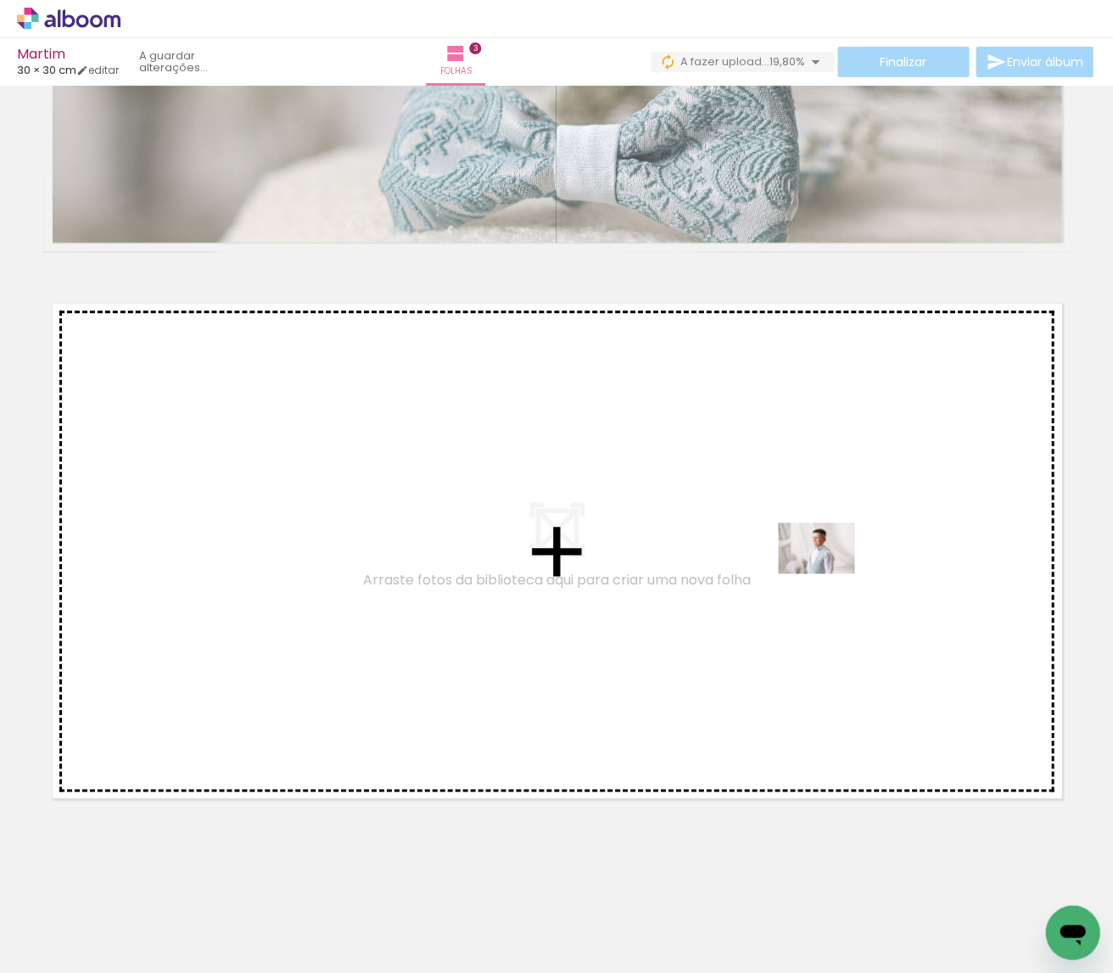
click at [831, 584] on quentale-workspace at bounding box center [556, 486] width 1113 height 973
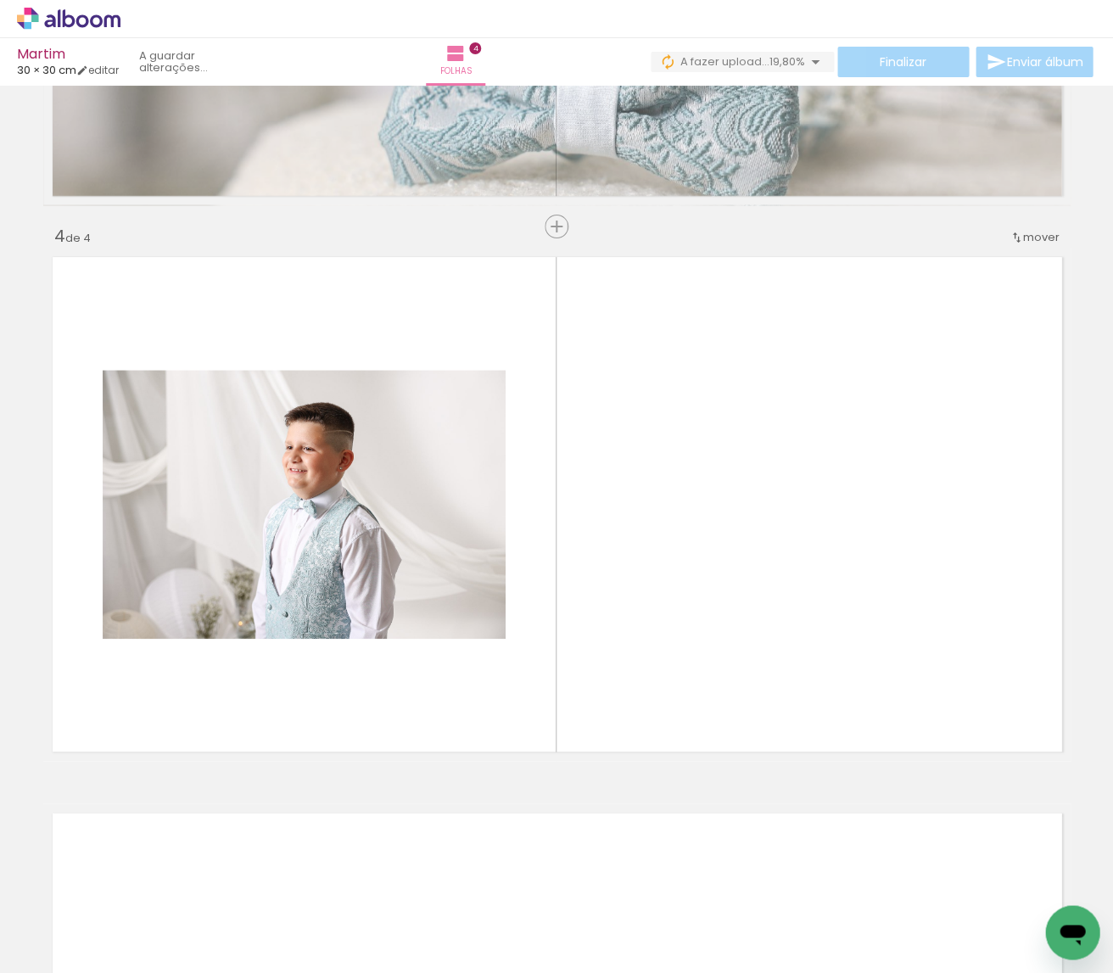
scroll to position [1582, 0]
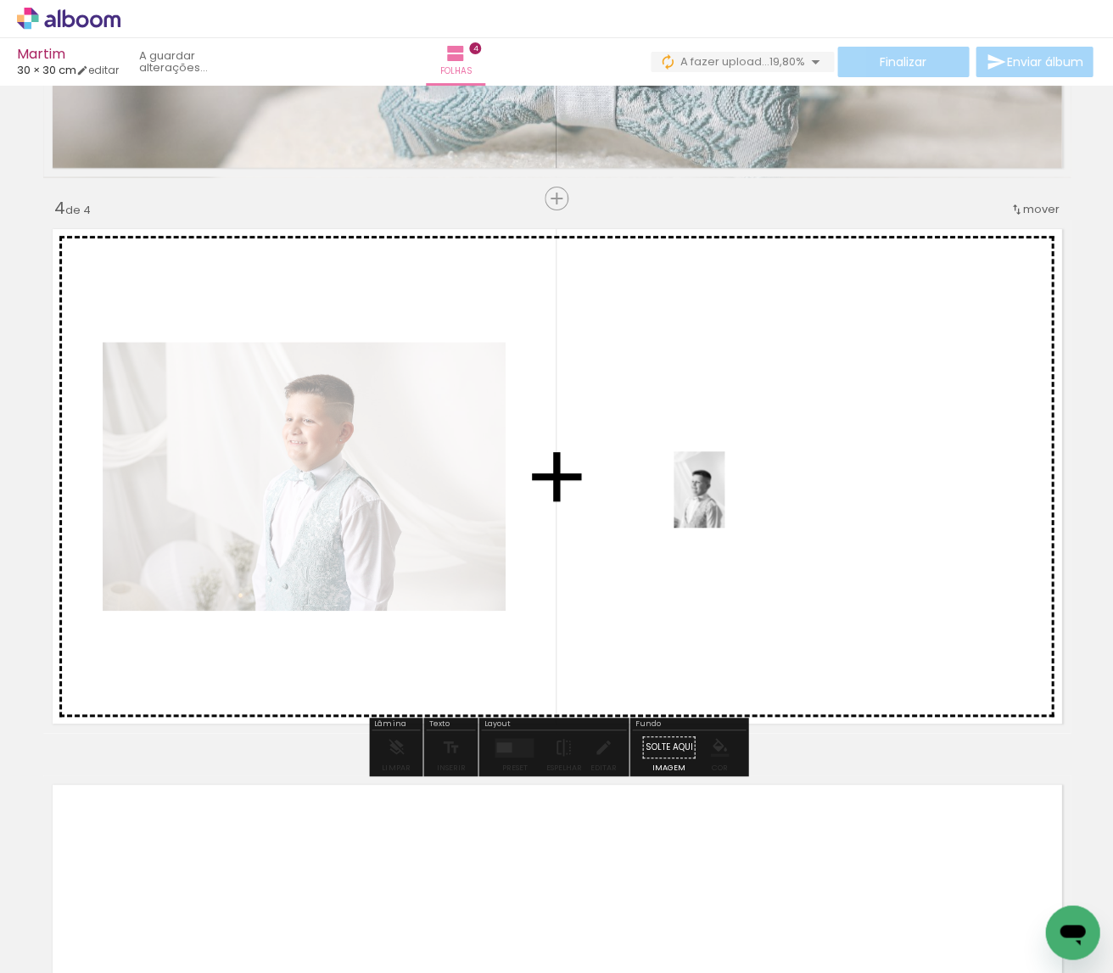
drag, startPoint x: 825, startPoint y: 885, endPoint x: 723, endPoint y: 503, distance: 395.0
click at [723, 503] on quentale-workspace at bounding box center [556, 486] width 1113 height 973
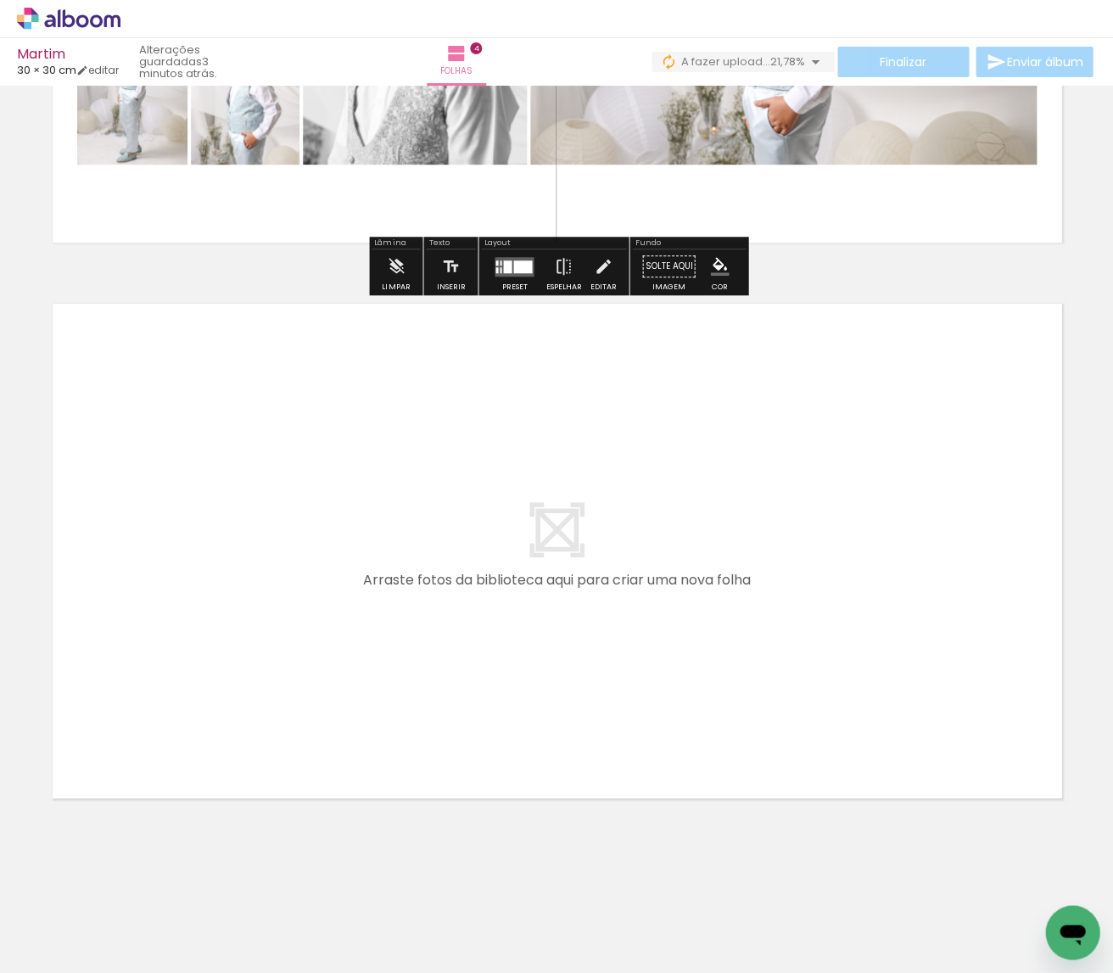
scroll to position [2064, 0]
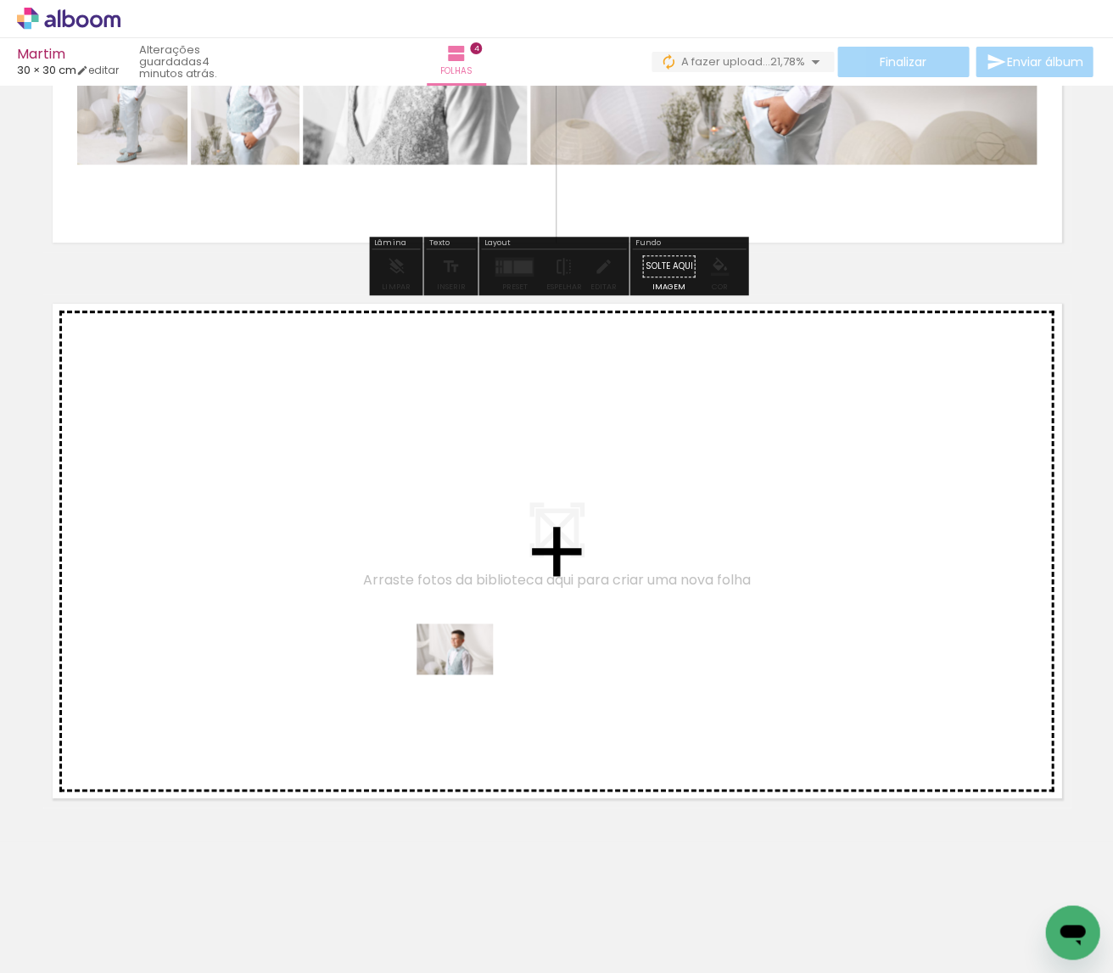
click at [467, 675] on quentale-workspace at bounding box center [556, 486] width 1113 height 973
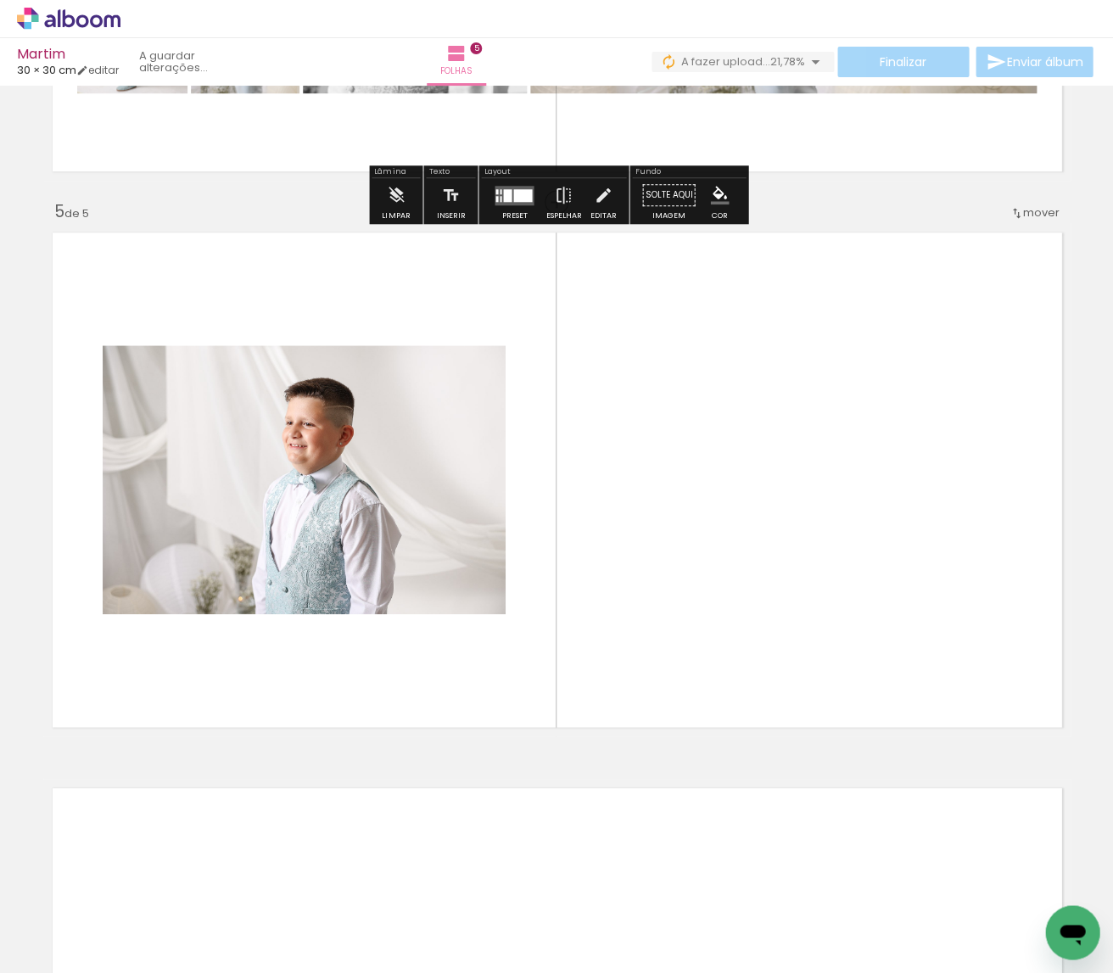
scroll to position [2137, 0]
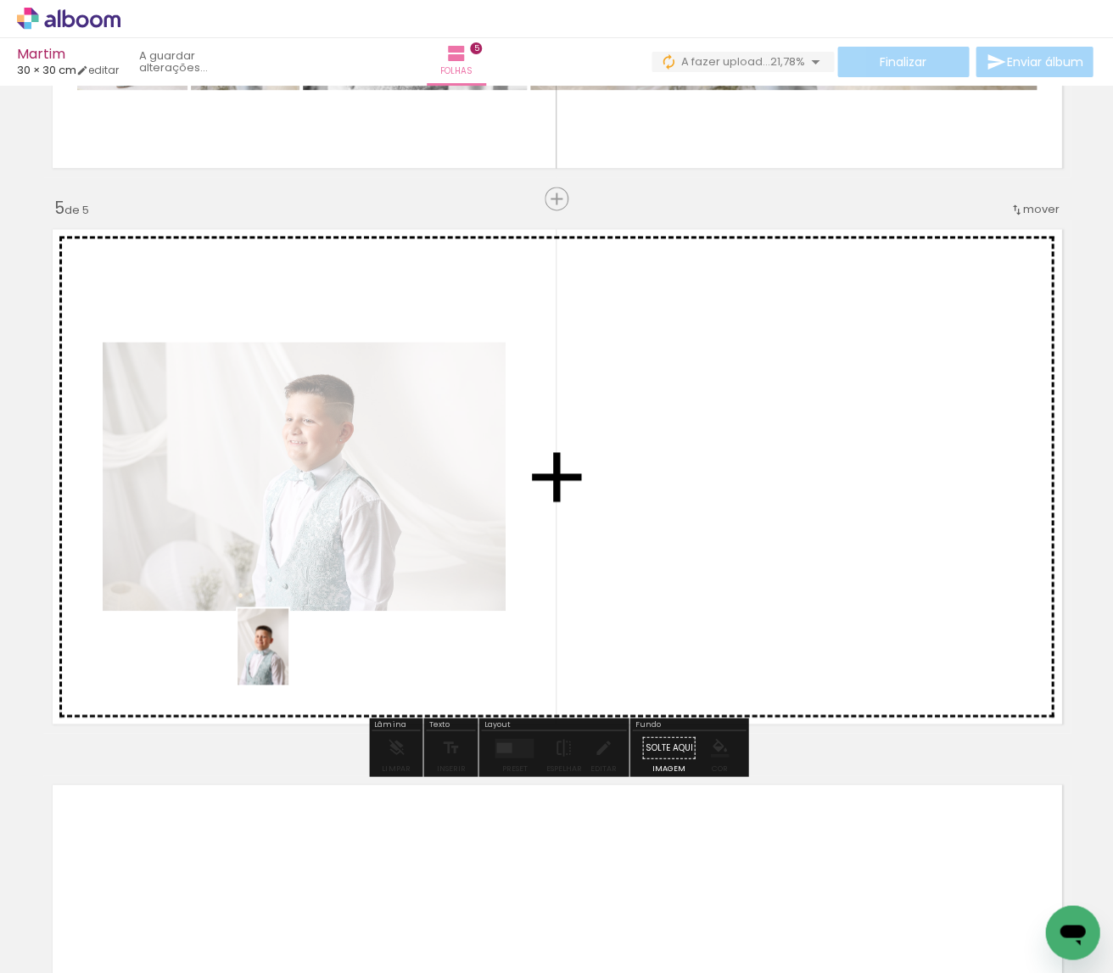
drag, startPoint x: 233, startPoint y: 878, endPoint x: 288, endPoint y: 659, distance: 225.7
click at [288, 659] on quentale-workspace at bounding box center [556, 486] width 1113 height 973
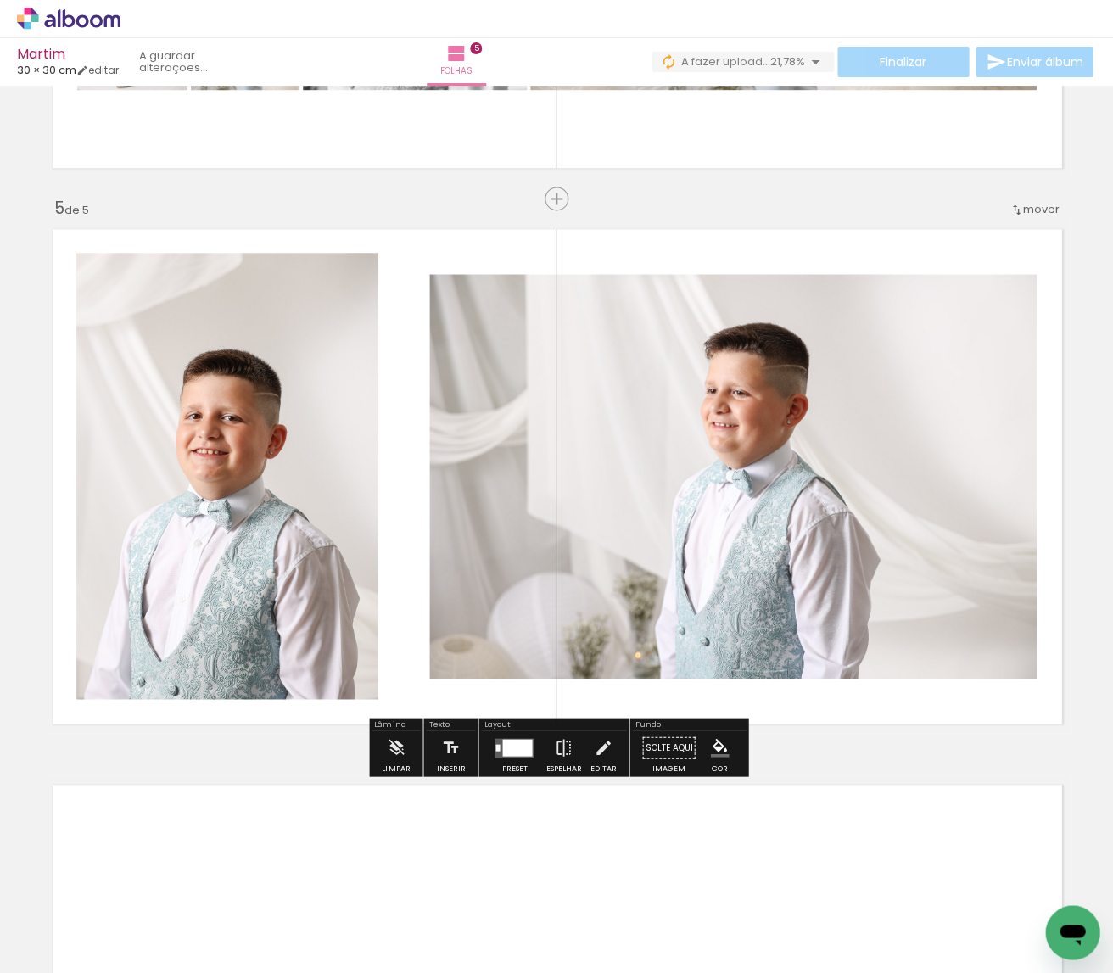
click at [514, 745] on div at bounding box center [517, 746] width 30 height 17
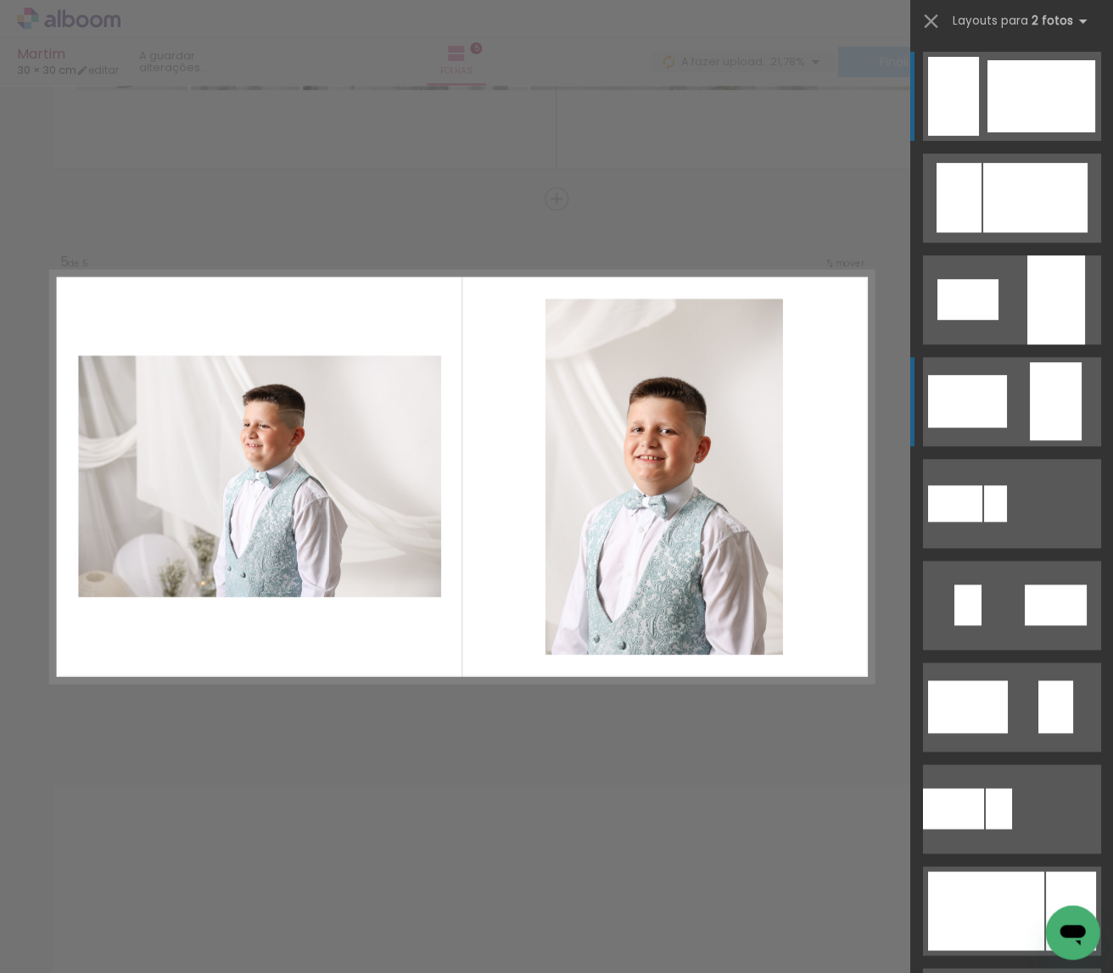
scroll to position [537, 0]
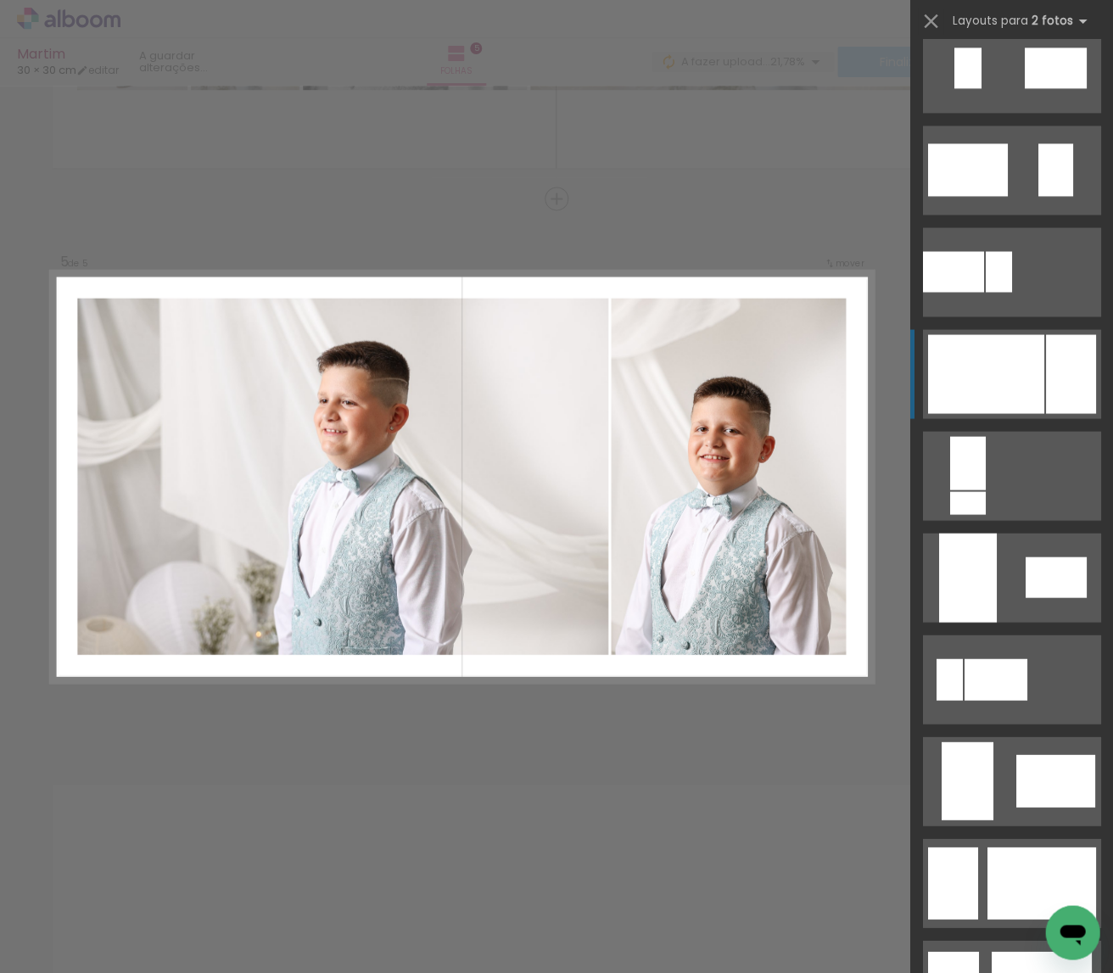
click at [1038, 363] on div at bounding box center [985, 373] width 116 height 79
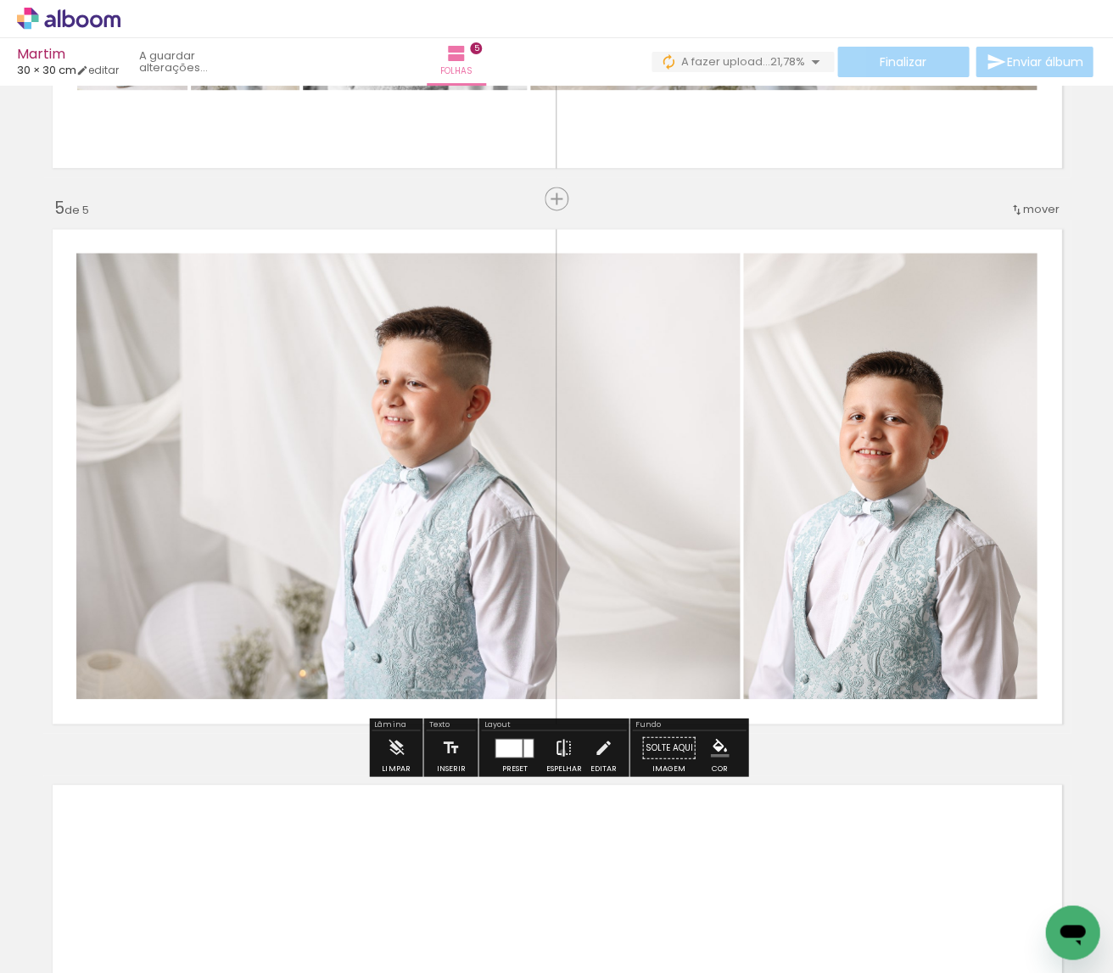
click at [558, 751] on iron-icon at bounding box center [563, 747] width 19 height 34
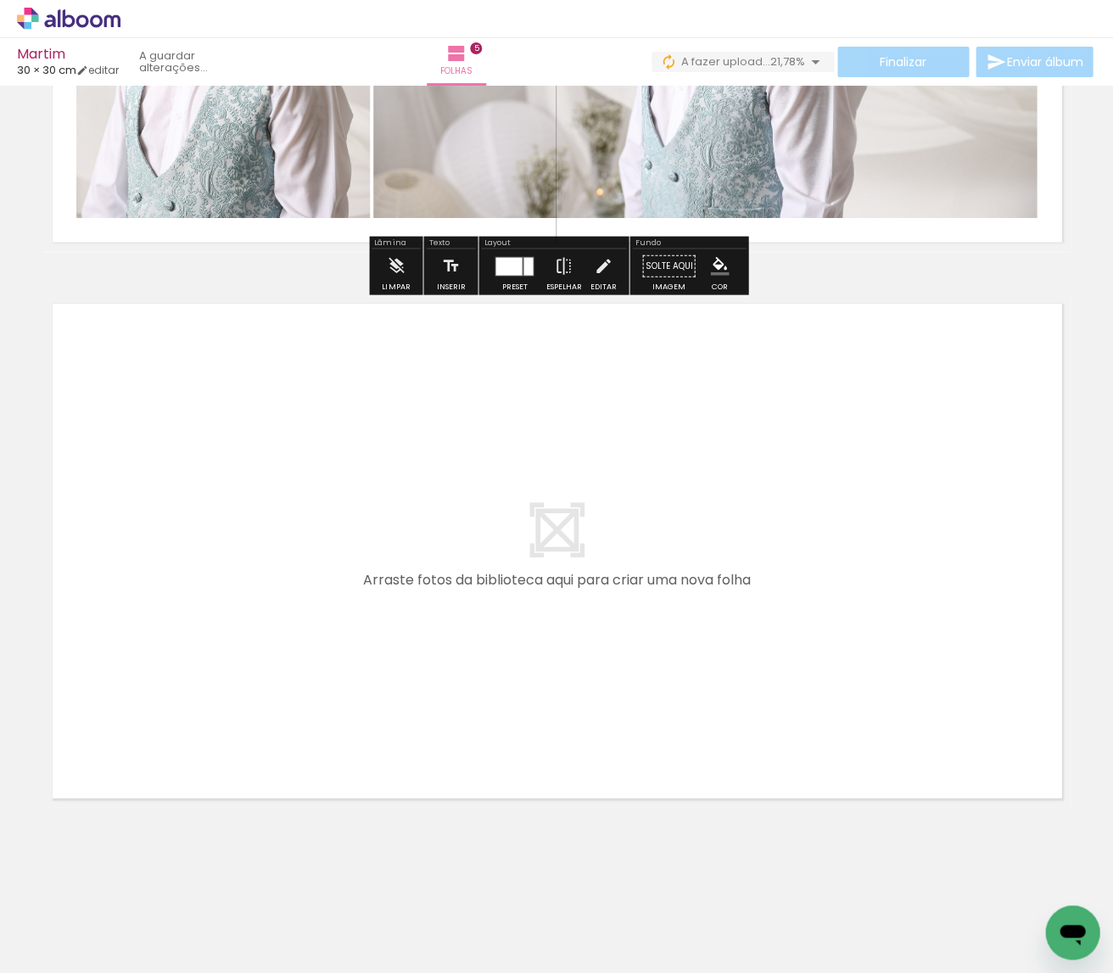
scroll to position [0, 5332]
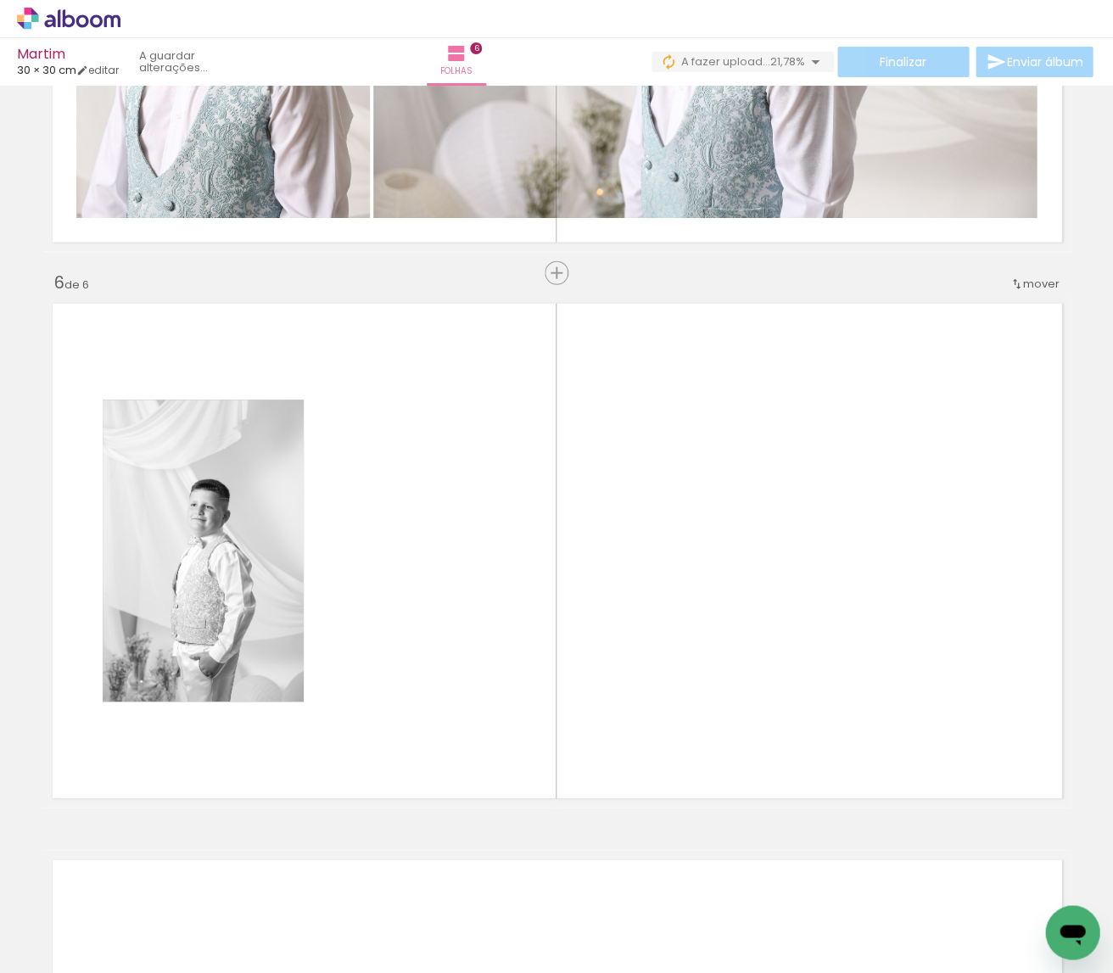
drag, startPoint x: 451, startPoint y: 884, endPoint x: 459, endPoint y: 656, distance: 228.3
click at [459, 656] on quentale-workspace at bounding box center [556, 486] width 1113 height 973
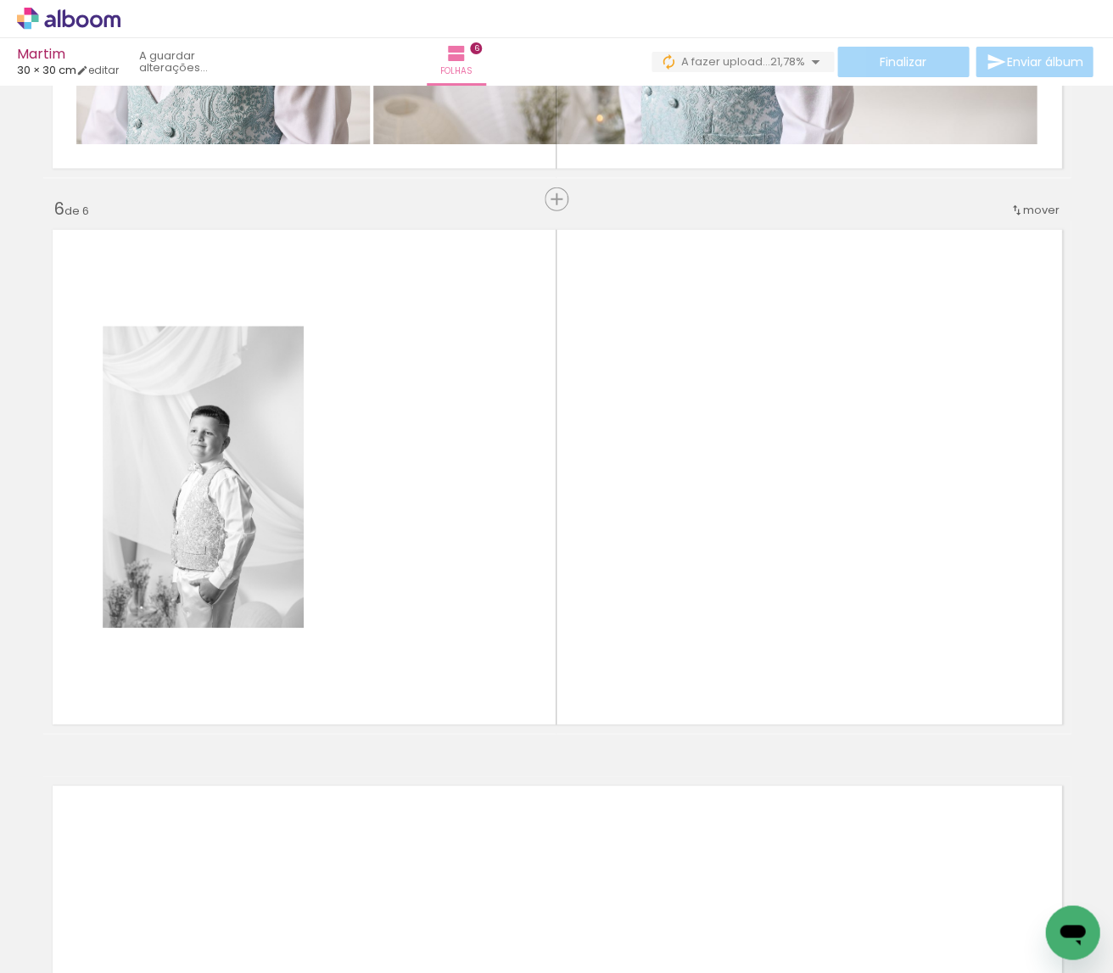
scroll to position [2693, 0]
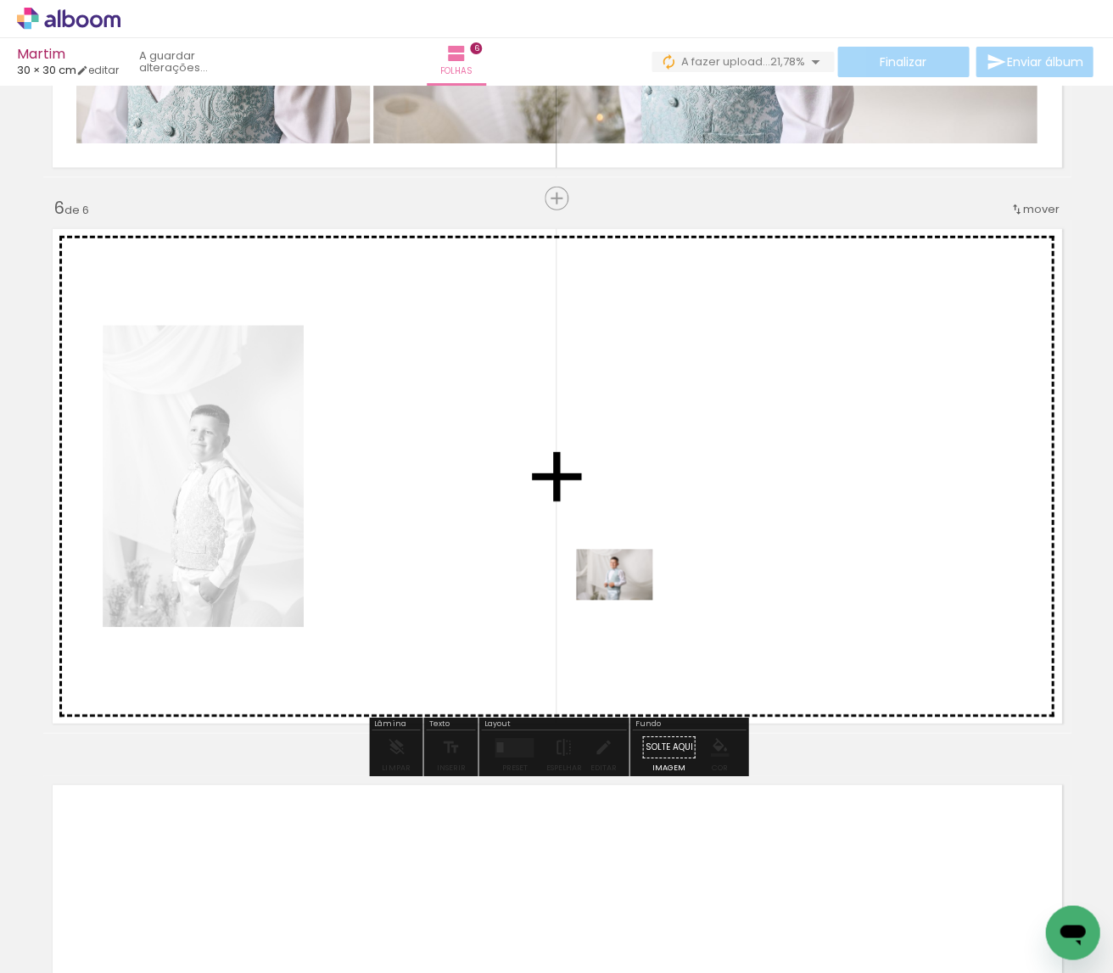
click at [627, 599] on quentale-workspace at bounding box center [556, 486] width 1113 height 973
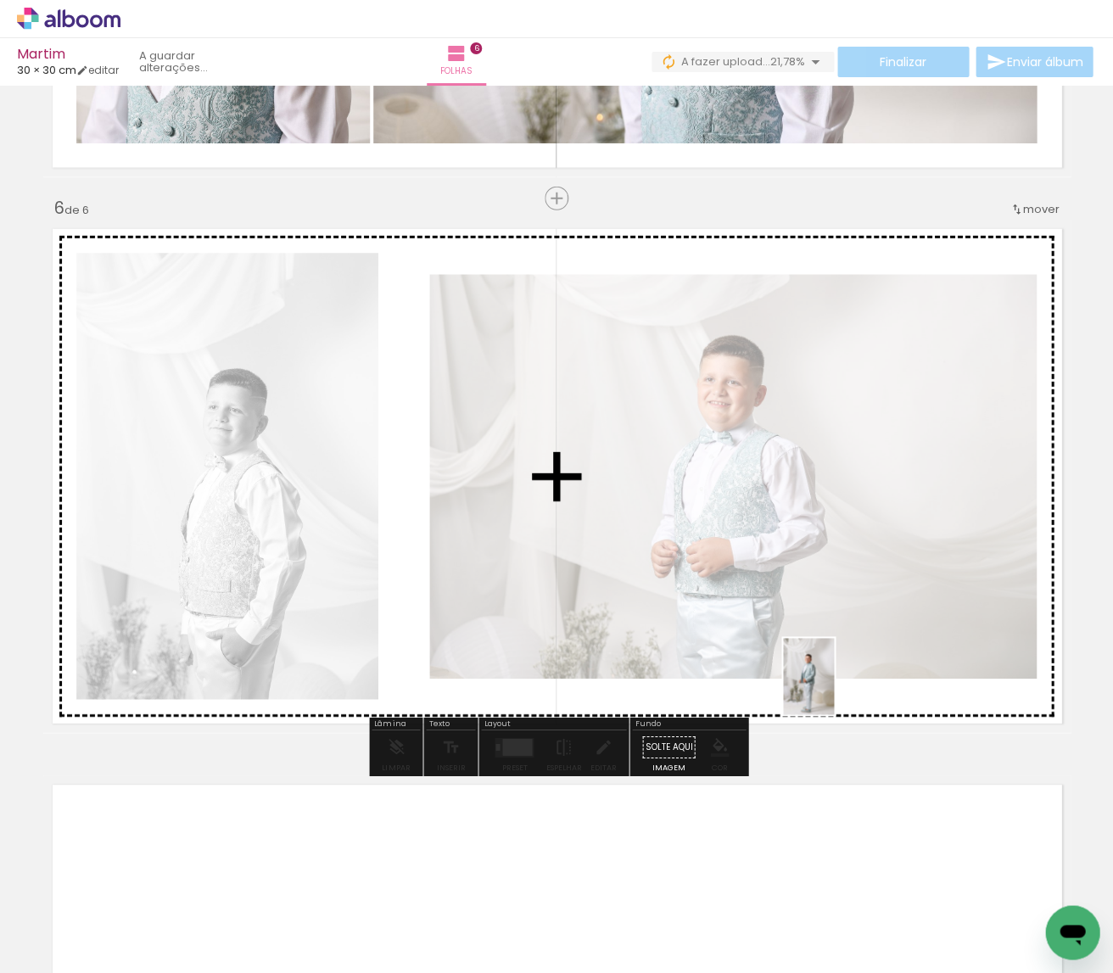
drag, startPoint x: 790, startPoint y: 785, endPoint x: 834, endPoint y: 689, distance: 105.9
click at [834, 689] on quentale-workspace at bounding box center [556, 486] width 1113 height 973
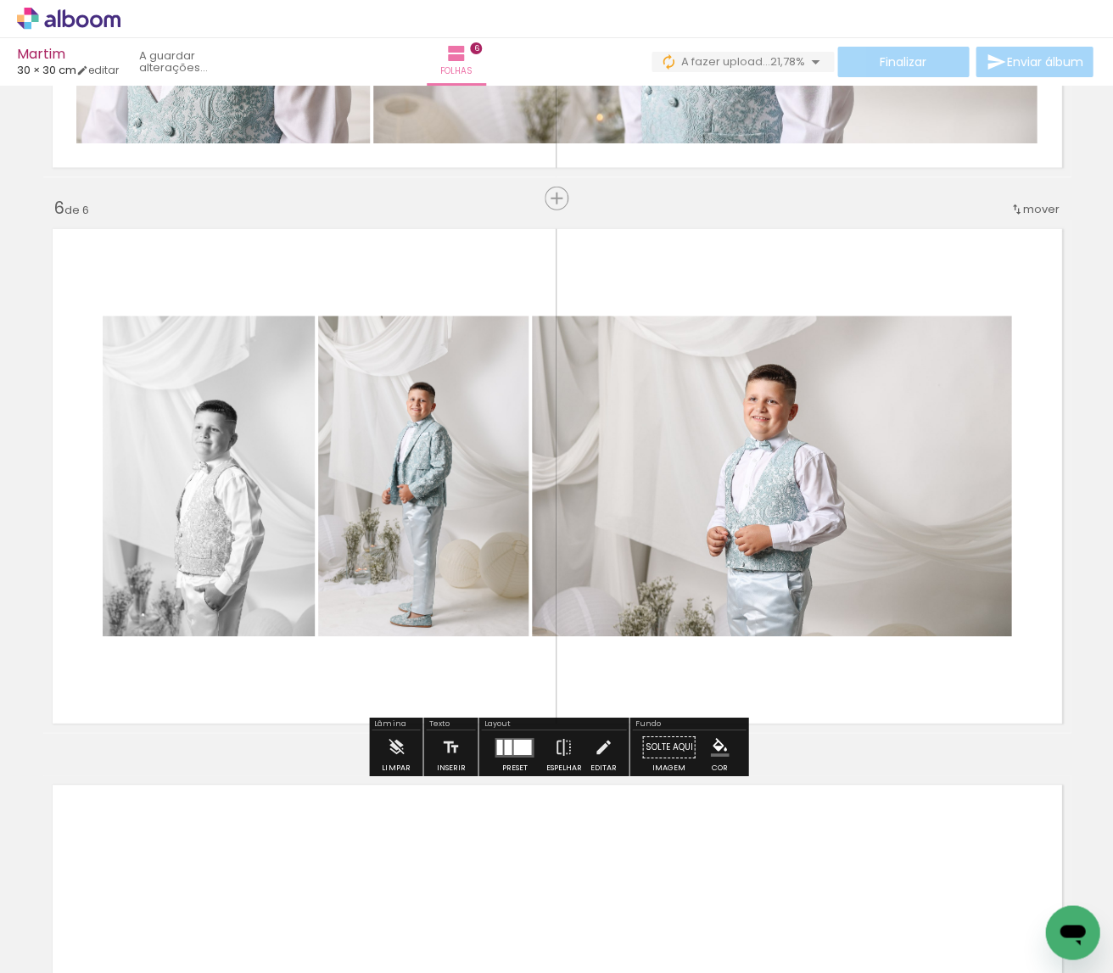
scroll to position [0, 5601]
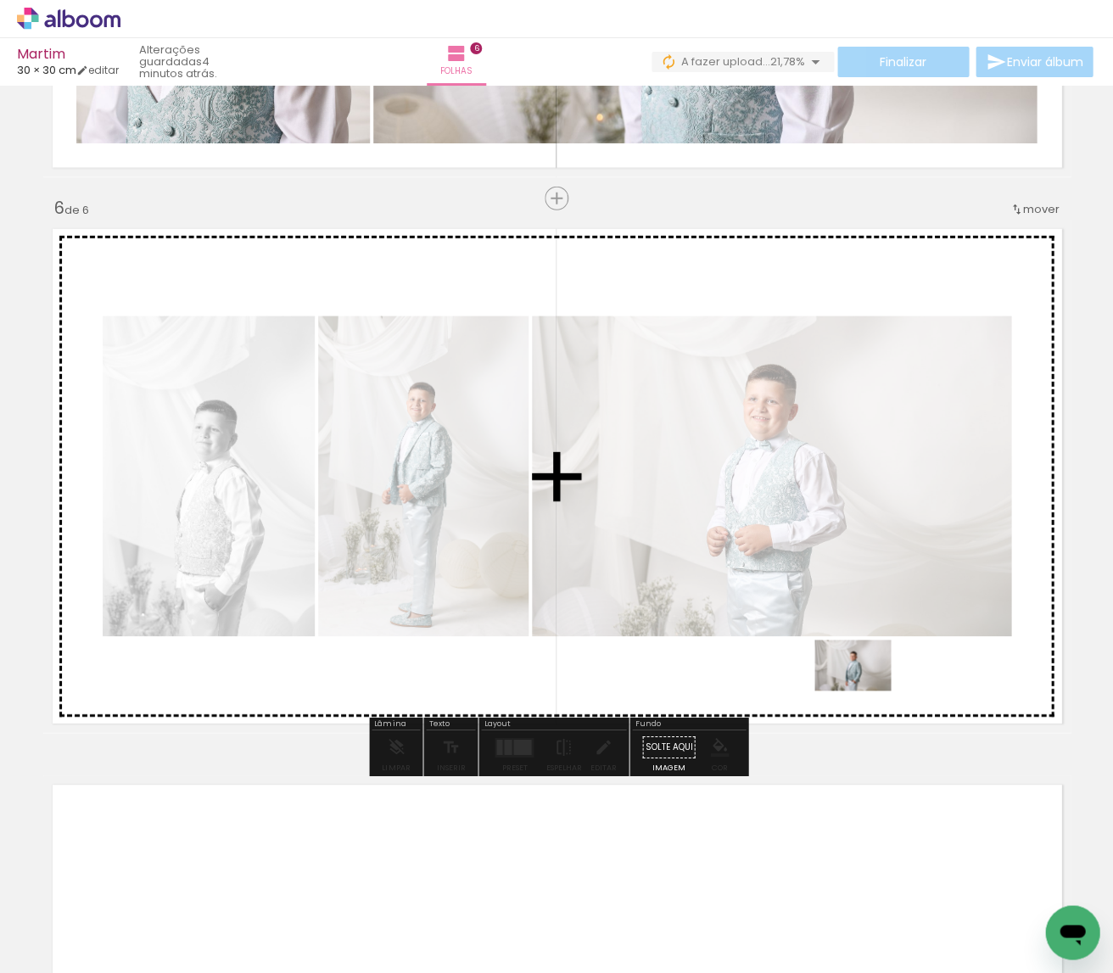
drag, startPoint x: 855, startPoint y: 911, endPoint x: 863, endPoint y: 662, distance: 248.6
click at [863, 662] on quentale-workspace at bounding box center [556, 486] width 1113 height 973
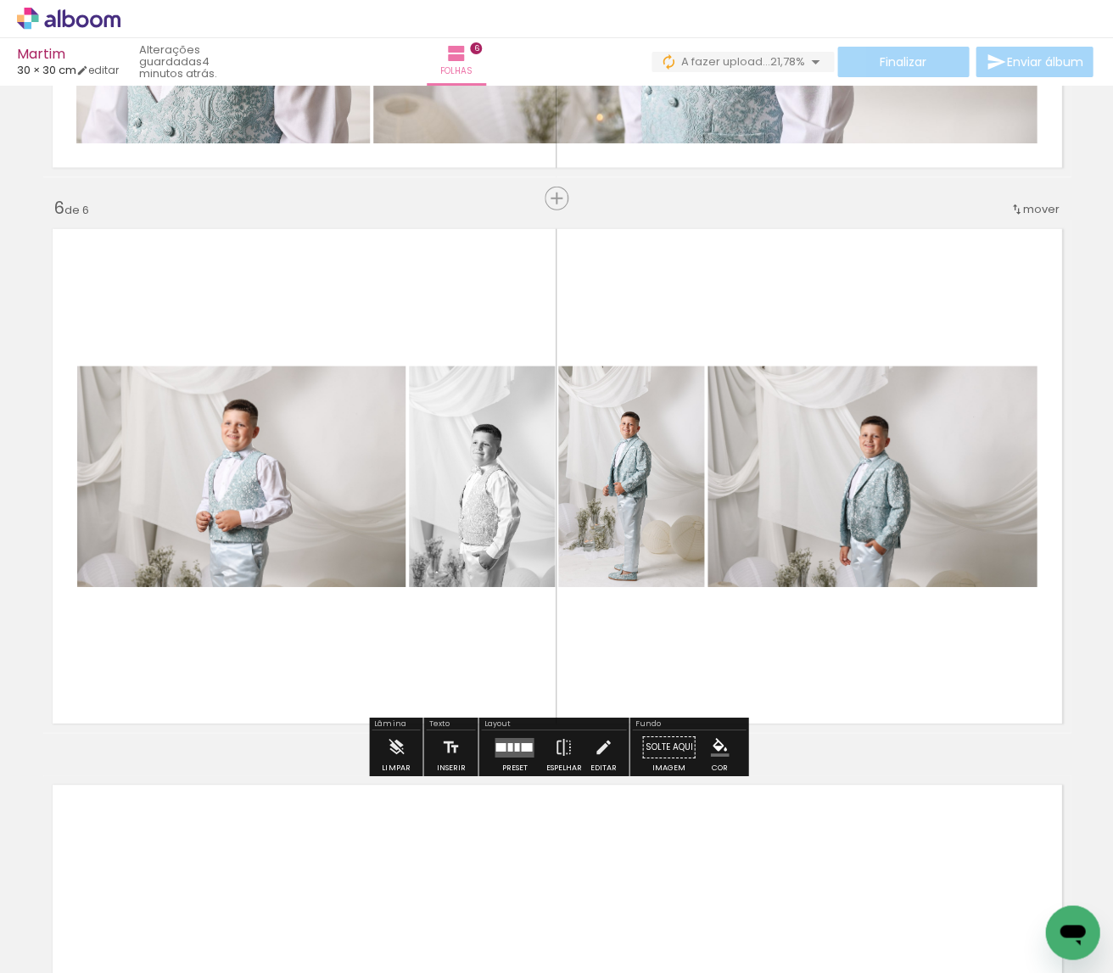
scroll to position [0, 5778]
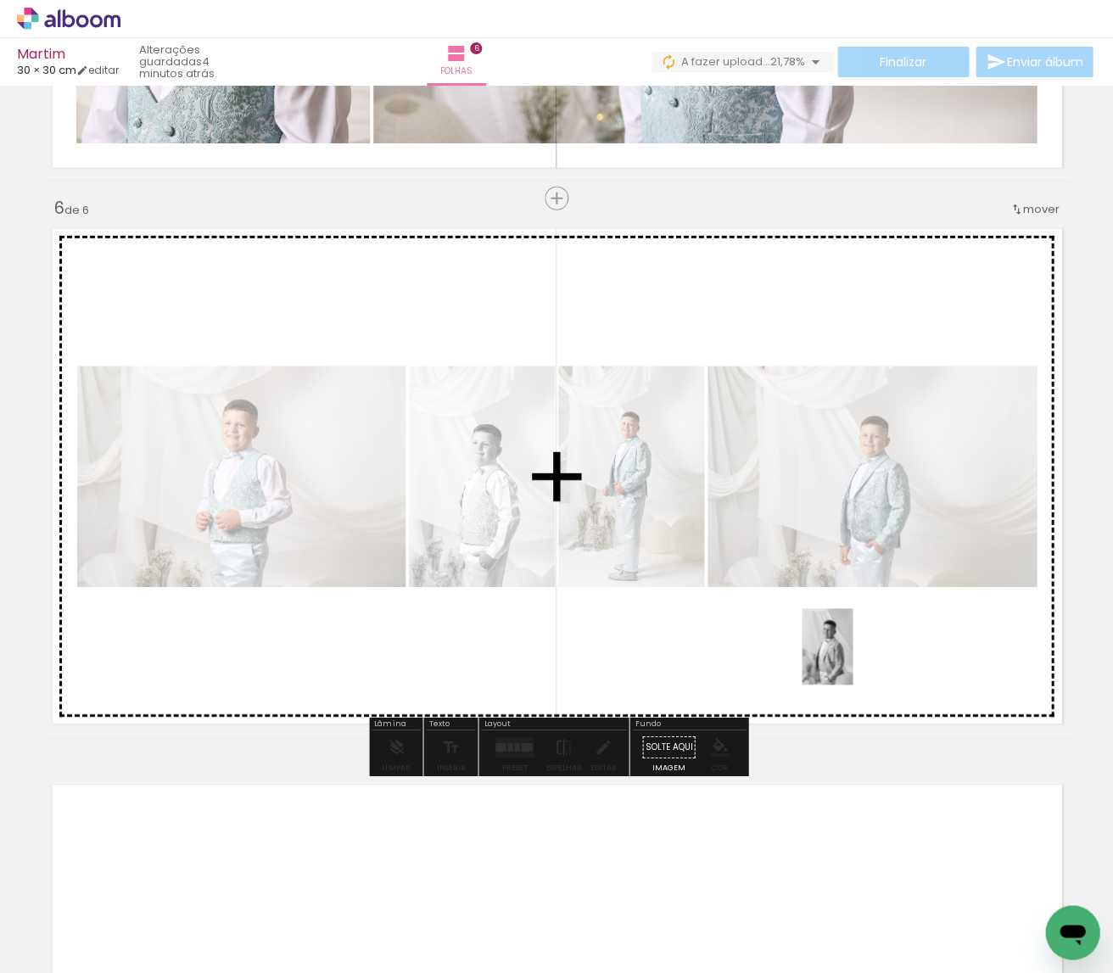
drag, startPoint x: 859, startPoint y: 913, endPoint x: 852, endPoint y: 659, distance: 253.7
click at [852, 659] on quentale-workspace at bounding box center [556, 486] width 1113 height 973
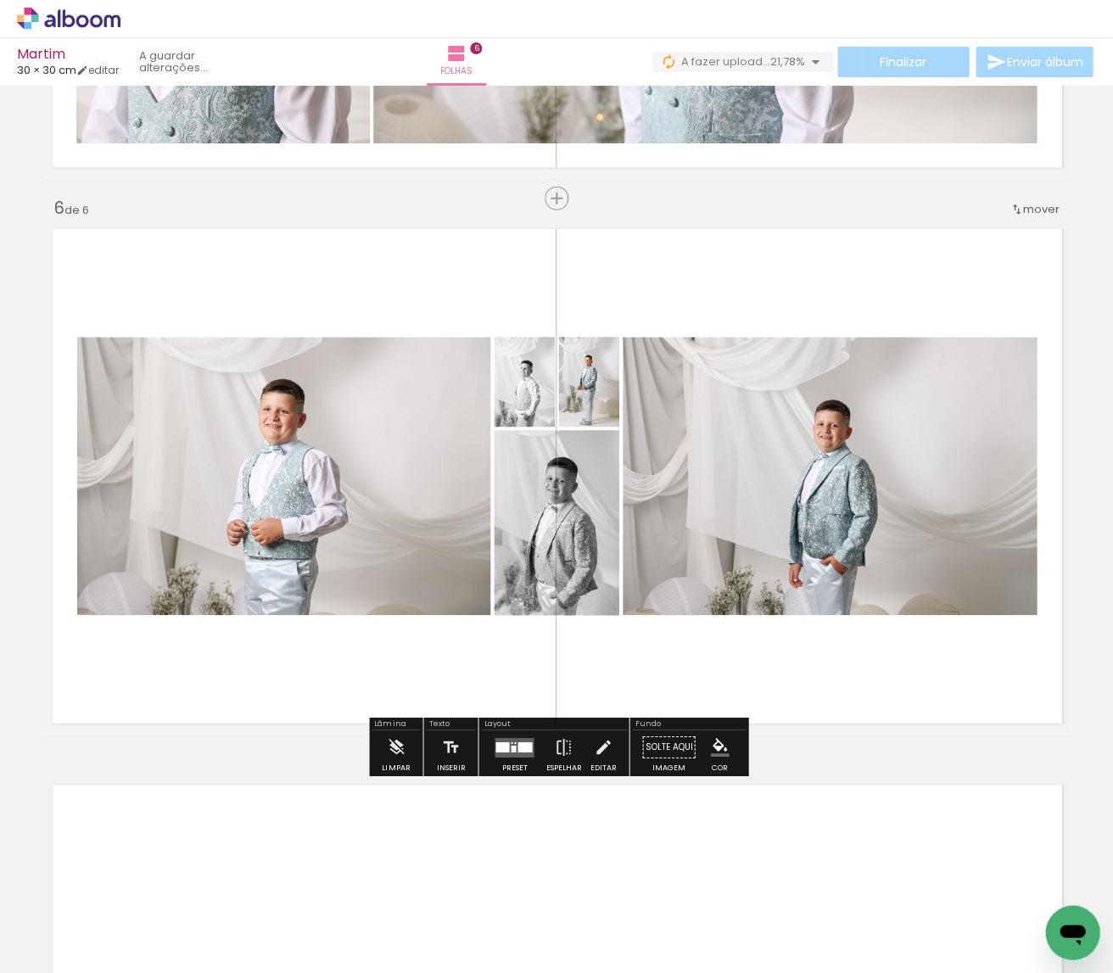
click at [511, 751] on div at bounding box center [513, 748] width 5 height 7
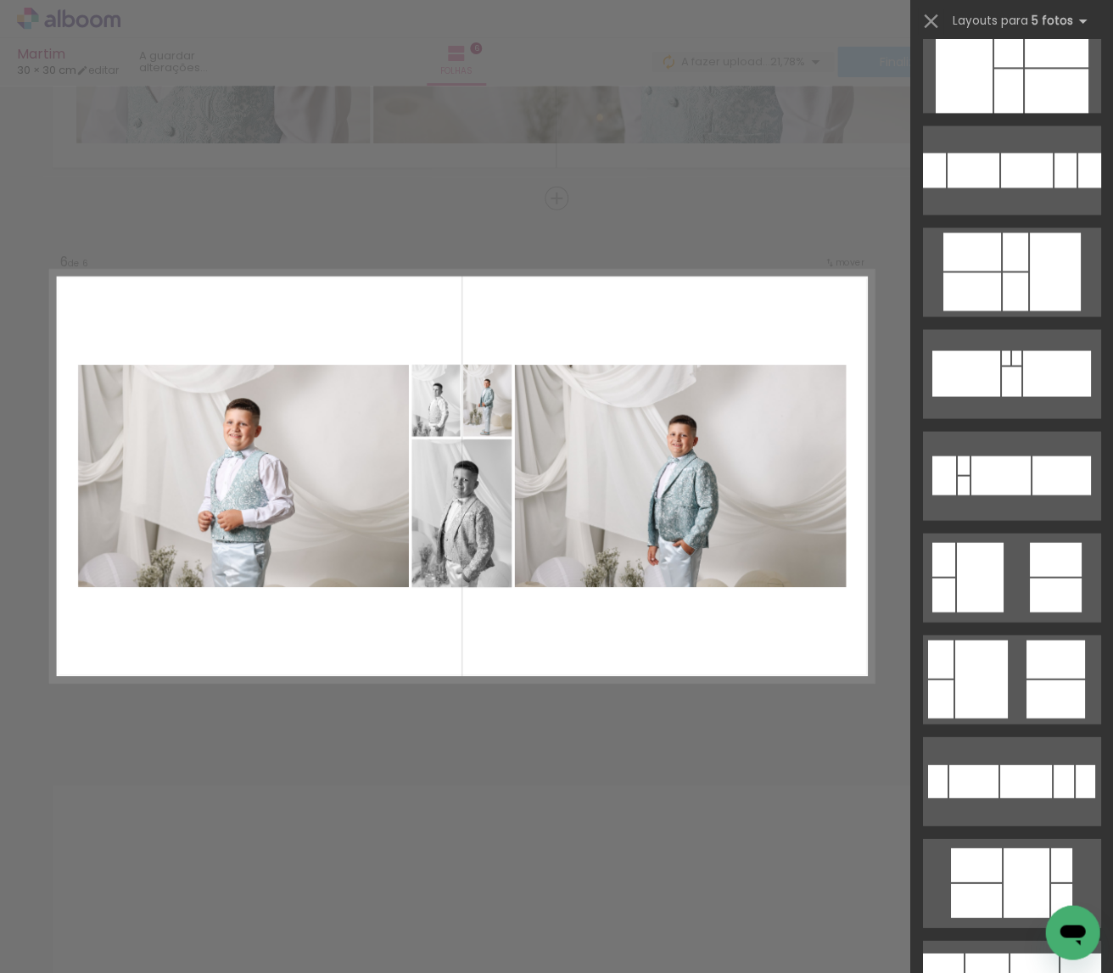
scroll to position [0, 0]
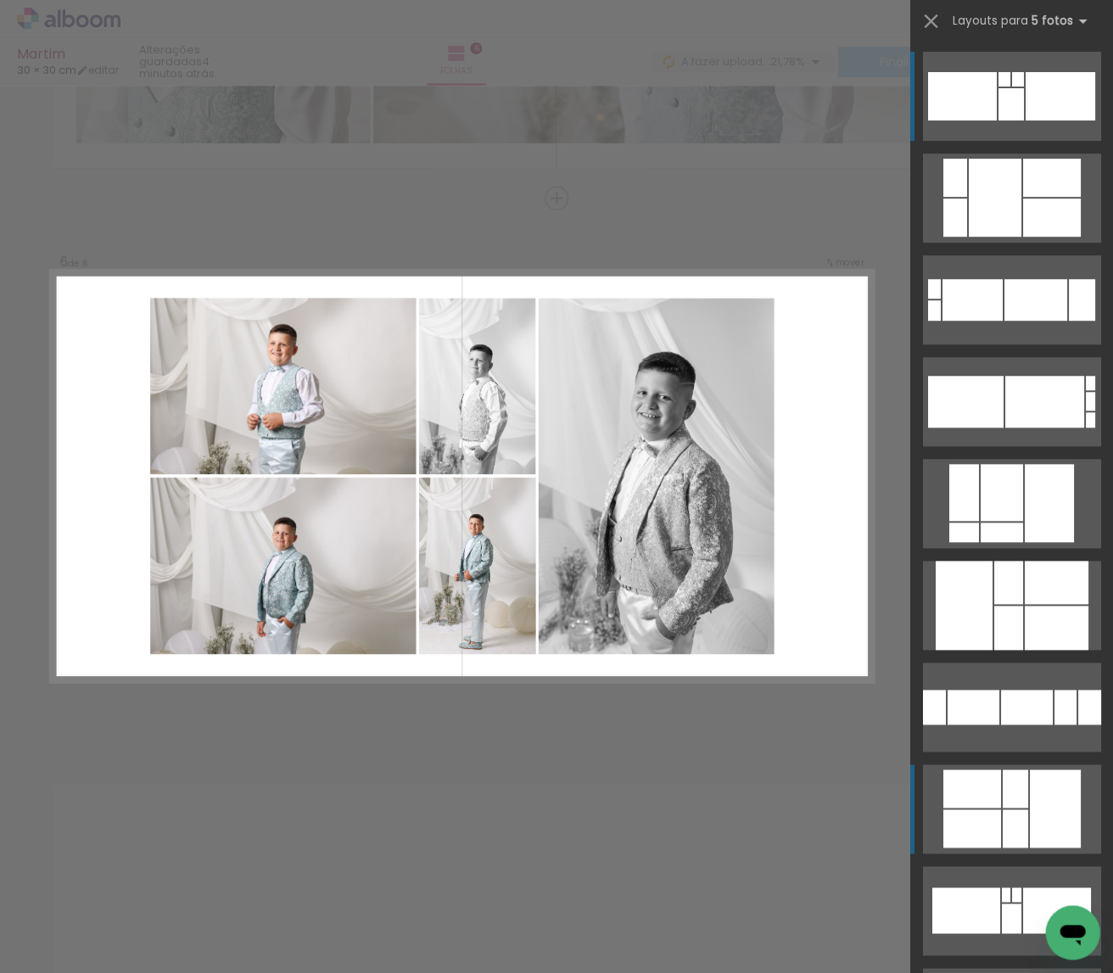
click at [1036, 824] on div at bounding box center [1054, 808] width 51 height 78
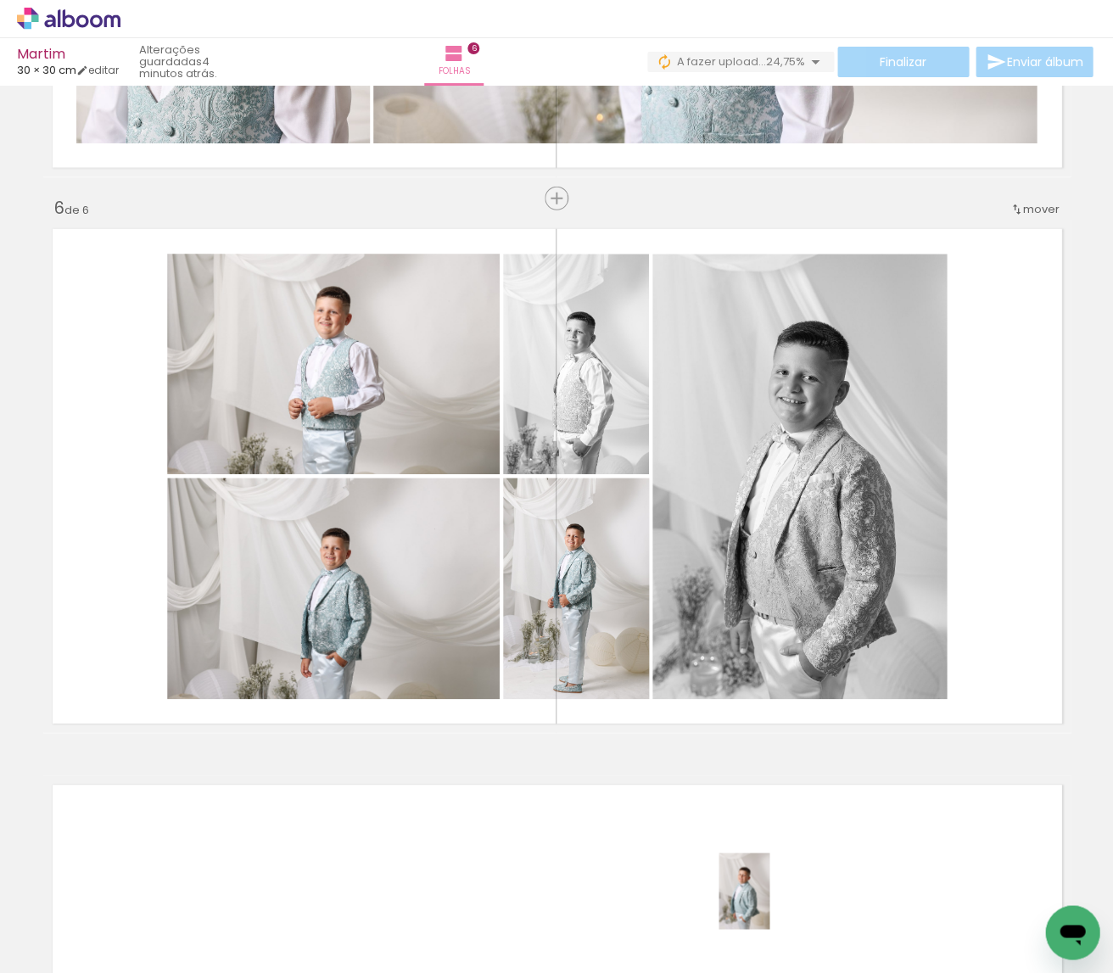
drag, startPoint x: 780, startPoint y: 887, endPoint x: 769, endPoint y: 903, distance: 19.5
click at [769, 903] on div at bounding box center [757, 916] width 56 height 84
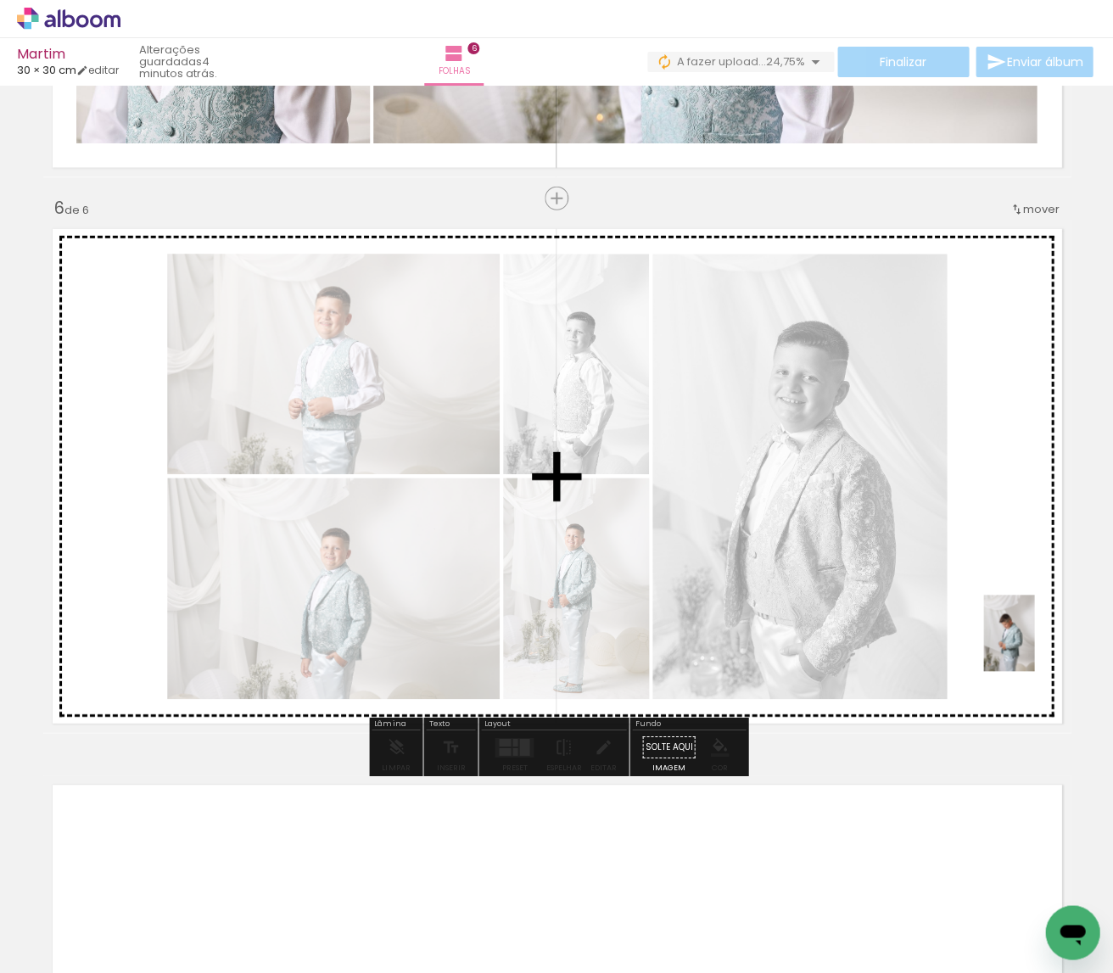
drag, startPoint x: 1037, startPoint y: 901, endPoint x: 1034, endPoint y: 643, distance: 257.9
click at [1034, 643] on quentale-workspace at bounding box center [556, 486] width 1113 height 973
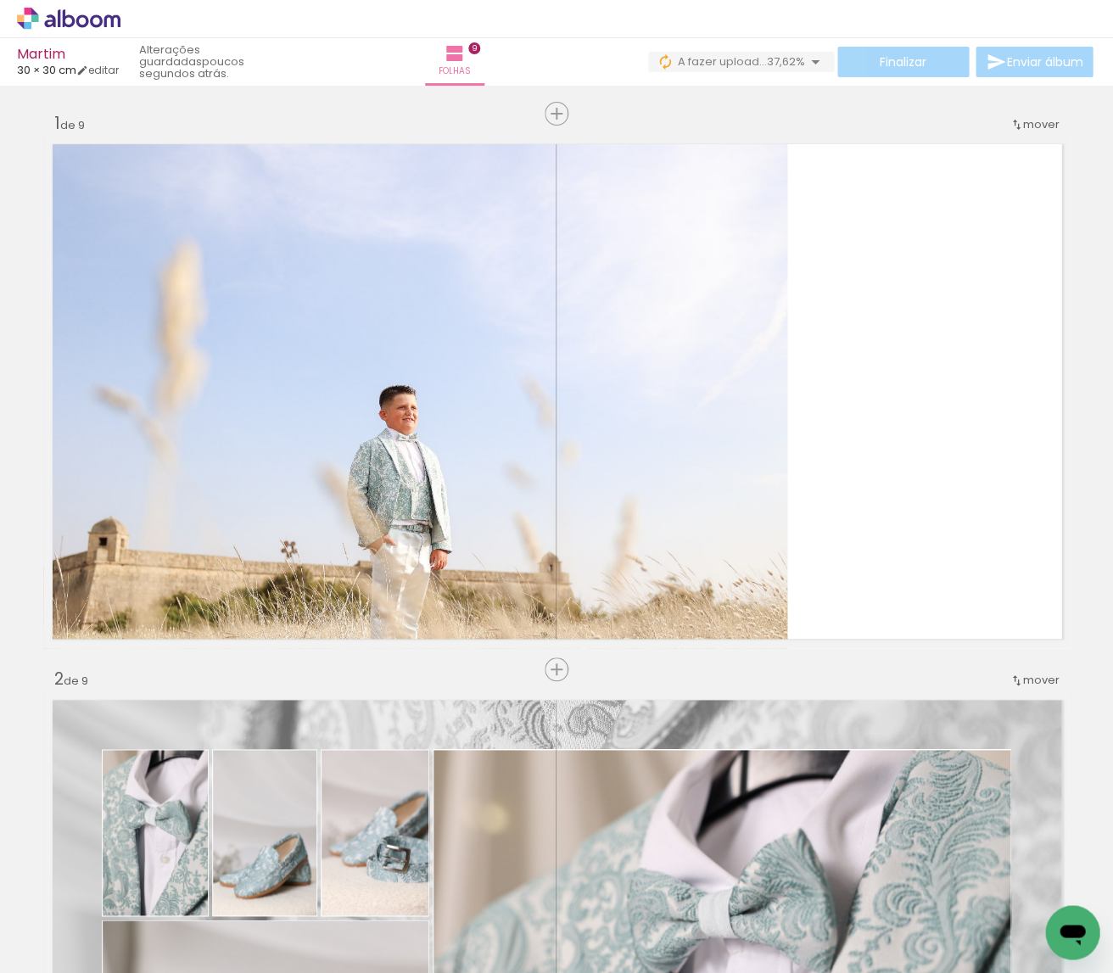
scroll to position [0, 8119]
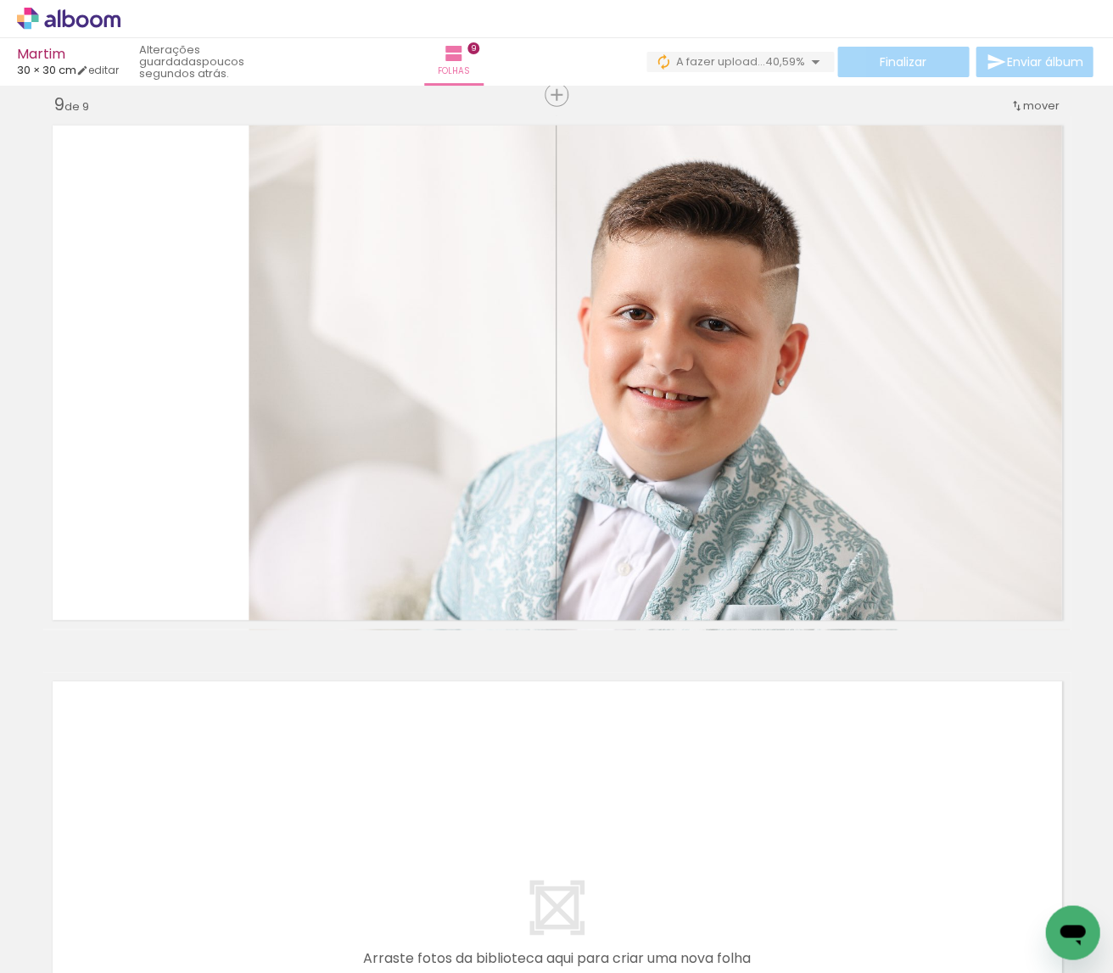
scroll to position [0, 8119]
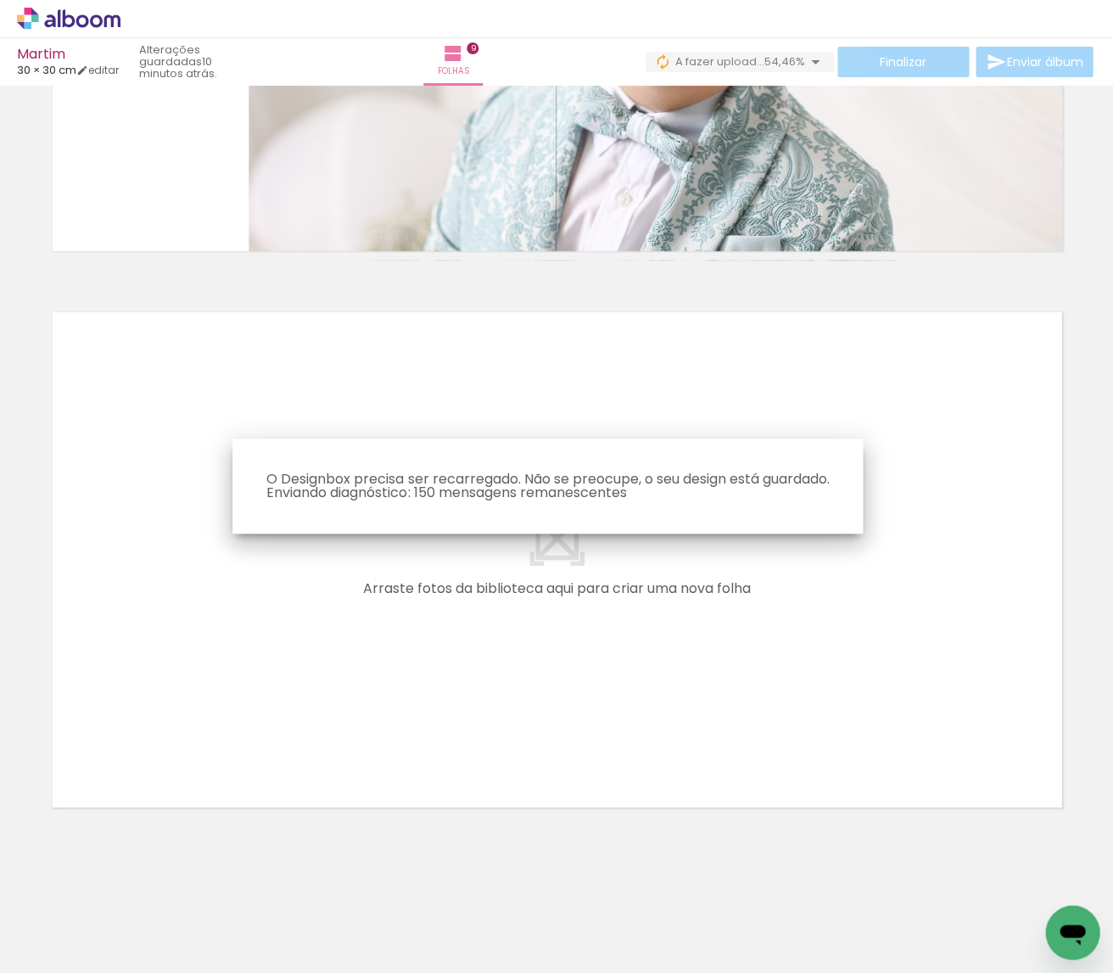
scroll to position [0, 1358]
